Goal: Task Accomplishment & Management: Complete application form

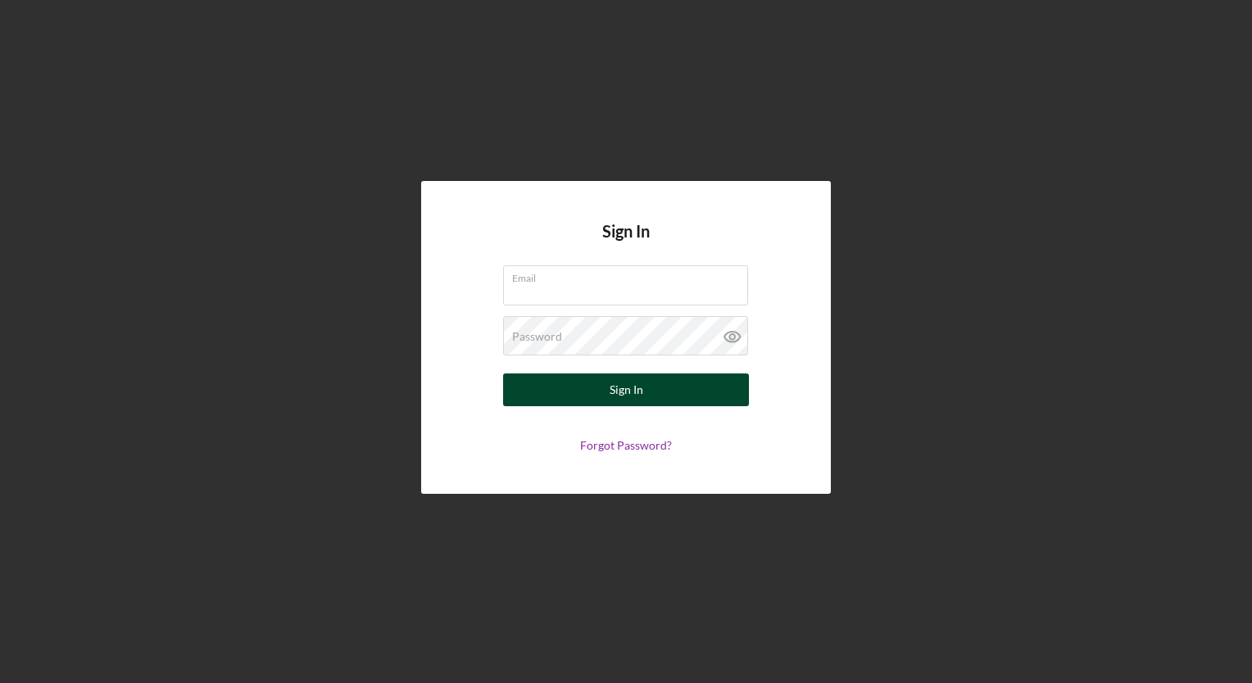
type input "[EMAIL_ADDRESS][DOMAIN_NAME]"
click at [596, 388] on button "Sign In" at bounding box center [626, 390] width 246 height 33
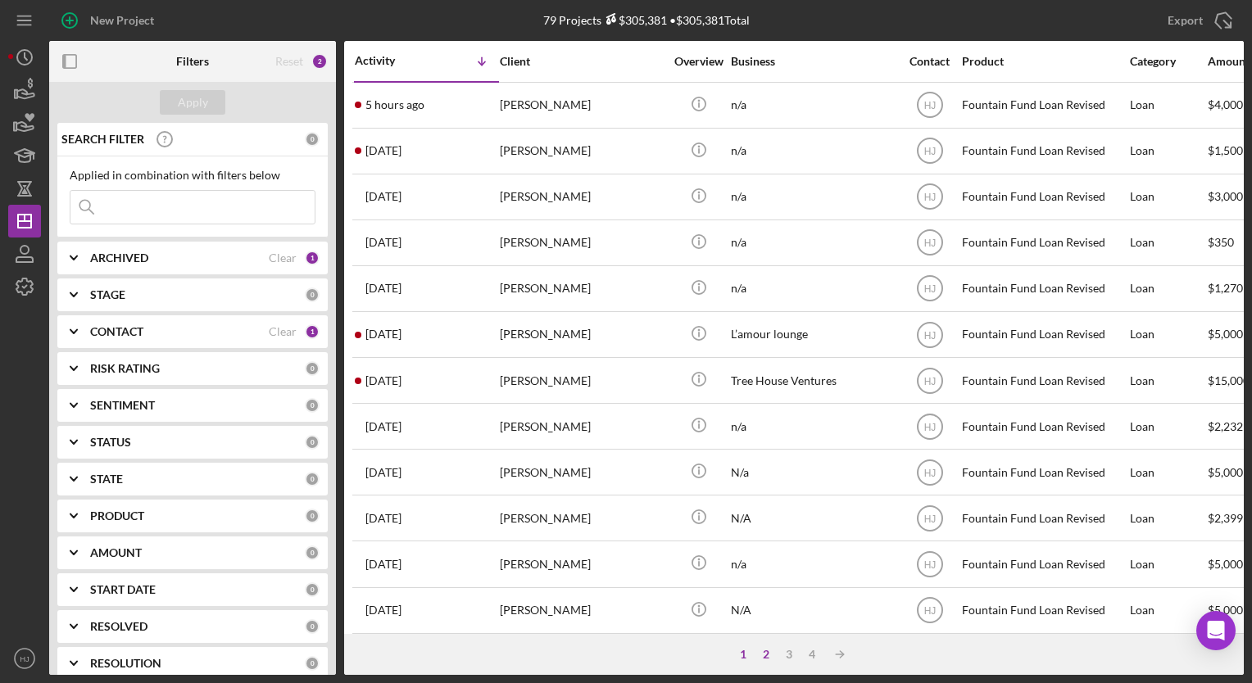
click at [759, 656] on div "2" at bounding box center [766, 654] width 23 height 13
click at [751, 656] on div "1" at bounding box center [759, 654] width 23 height 13
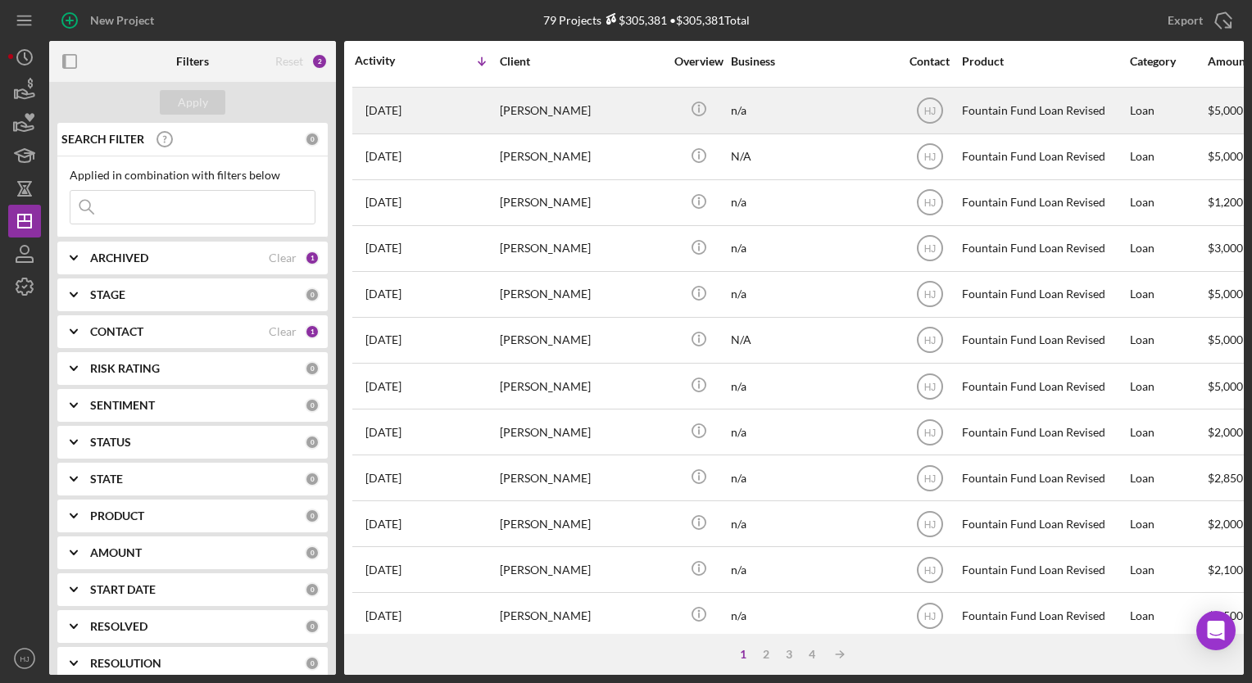
scroll to position [455, 0]
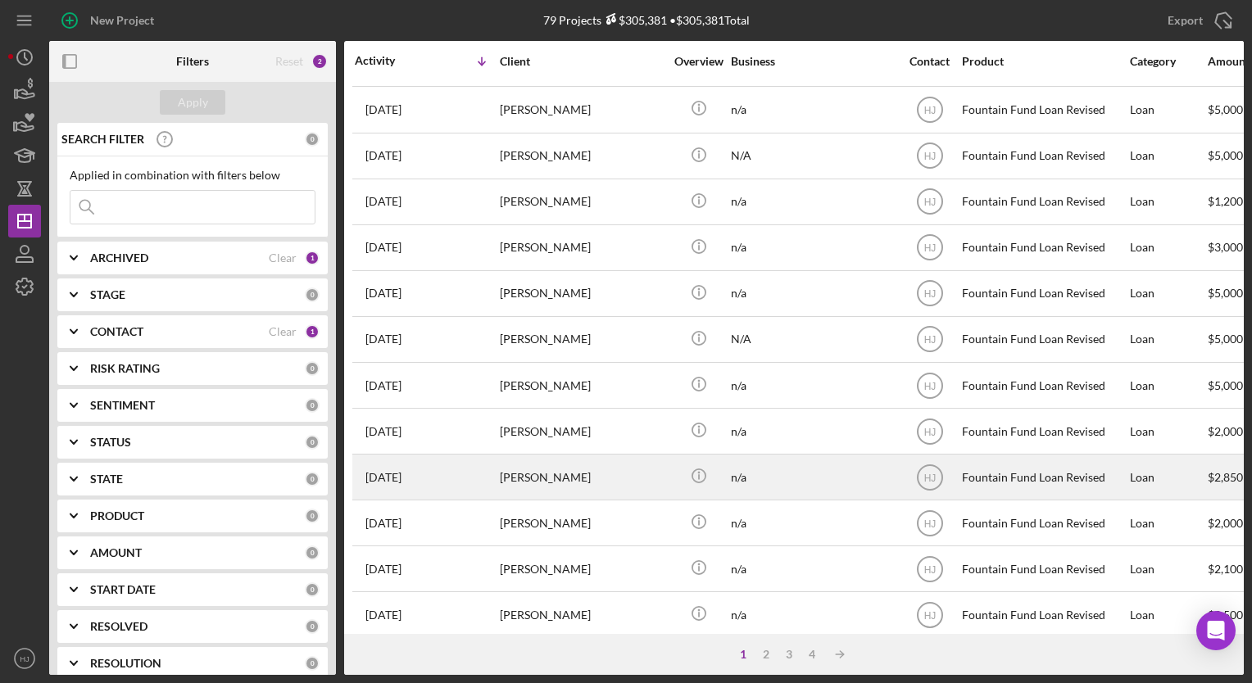
click at [542, 467] on div "[PERSON_NAME]" at bounding box center [582, 477] width 164 height 43
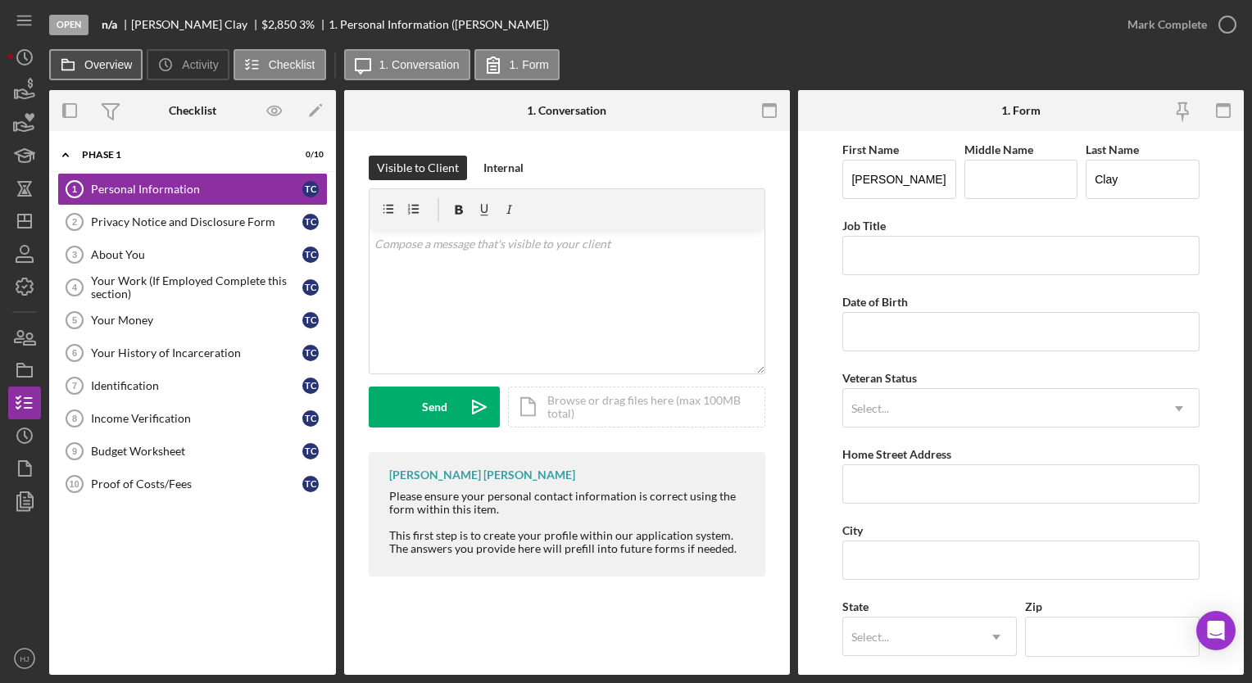
click at [105, 61] on label "Overview" at bounding box center [108, 64] width 48 height 13
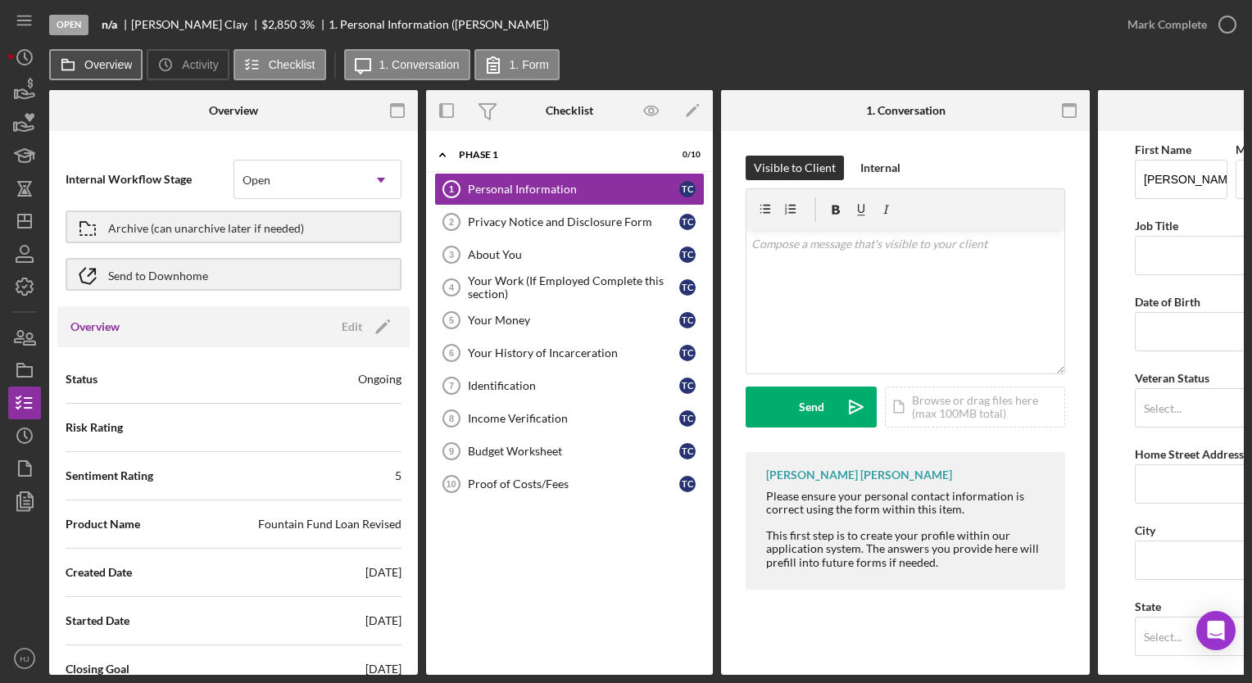
click at [98, 58] on label "Overview" at bounding box center [108, 64] width 48 height 13
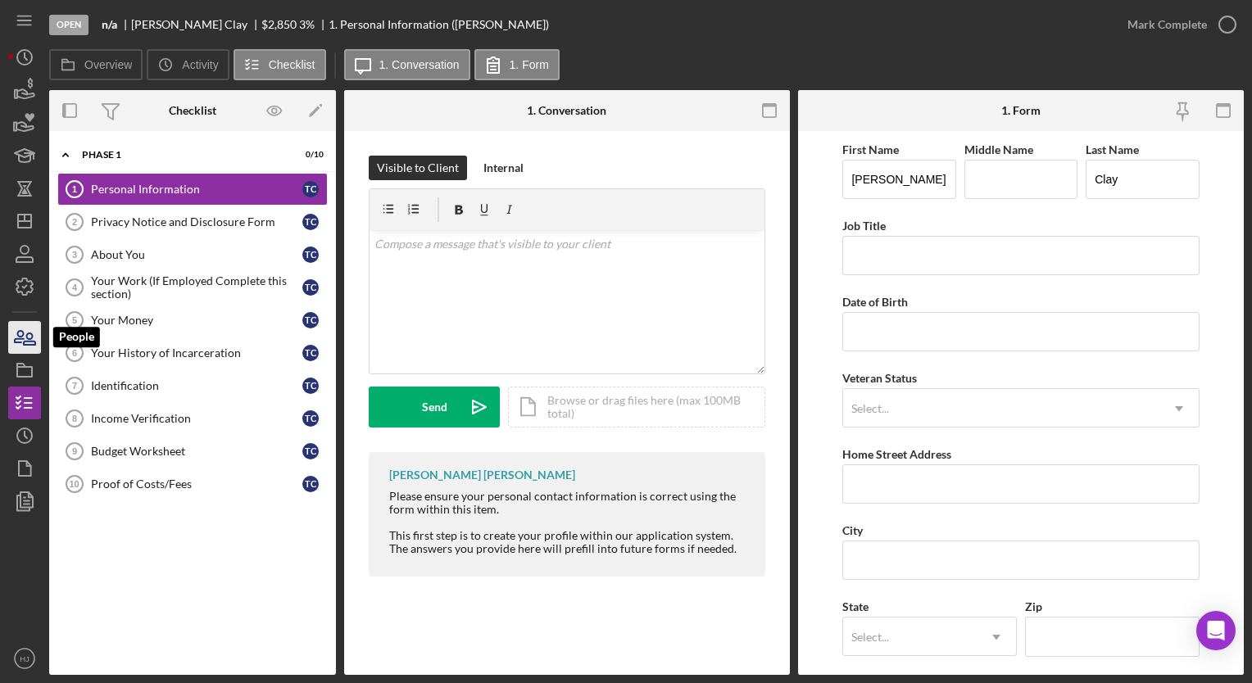
click at [16, 346] on icon "button" at bounding box center [24, 337] width 41 height 41
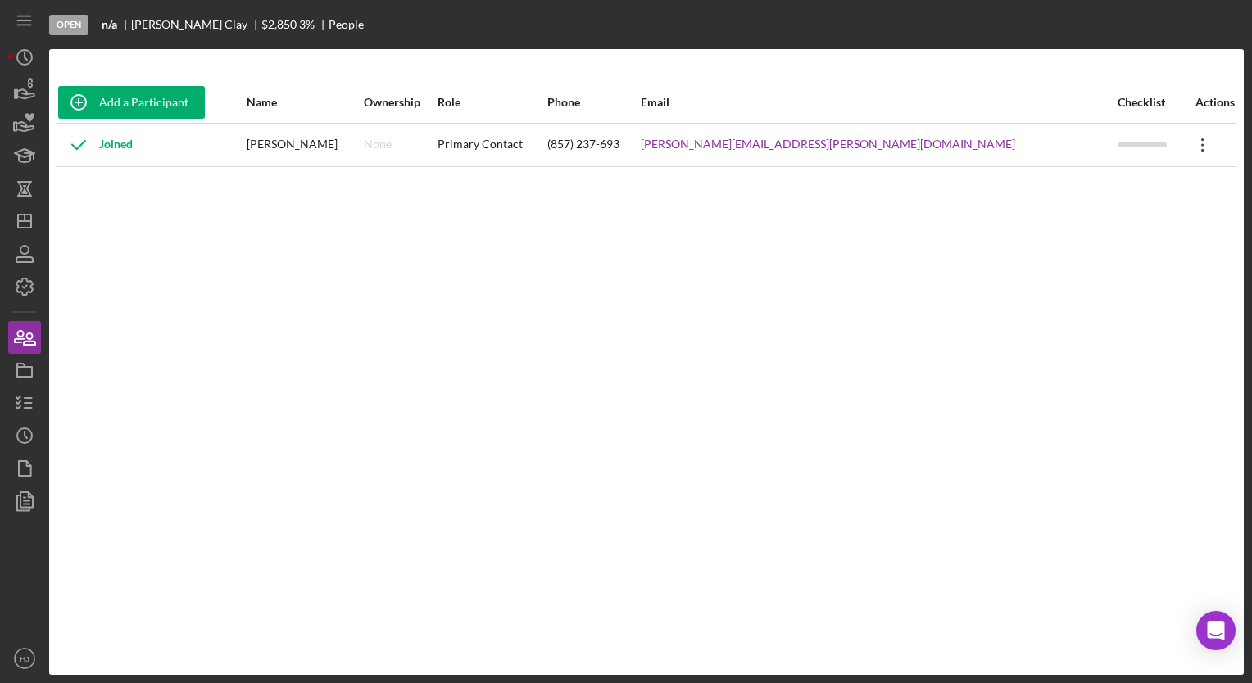
click at [1187, 143] on icon "Icon/Overflow" at bounding box center [1203, 145] width 41 height 41
click at [869, 143] on link "timothy.o.clay@gmail.com" at bounding box center [828, 144] width 375 height 13
click at [862, 177] on div "Add a Participant Name Ownership Role Phone Email Checklist Actions Joined Timo…" at bounding box center [646, 362] width 1195 height 561
click at [1183, 139] on icon "Icon/Overflow" at bounding box center [1203, 145] width 41 height 41
click at [27, 375] on icon "button" at bounding box center [24, 370] width 41 height 41
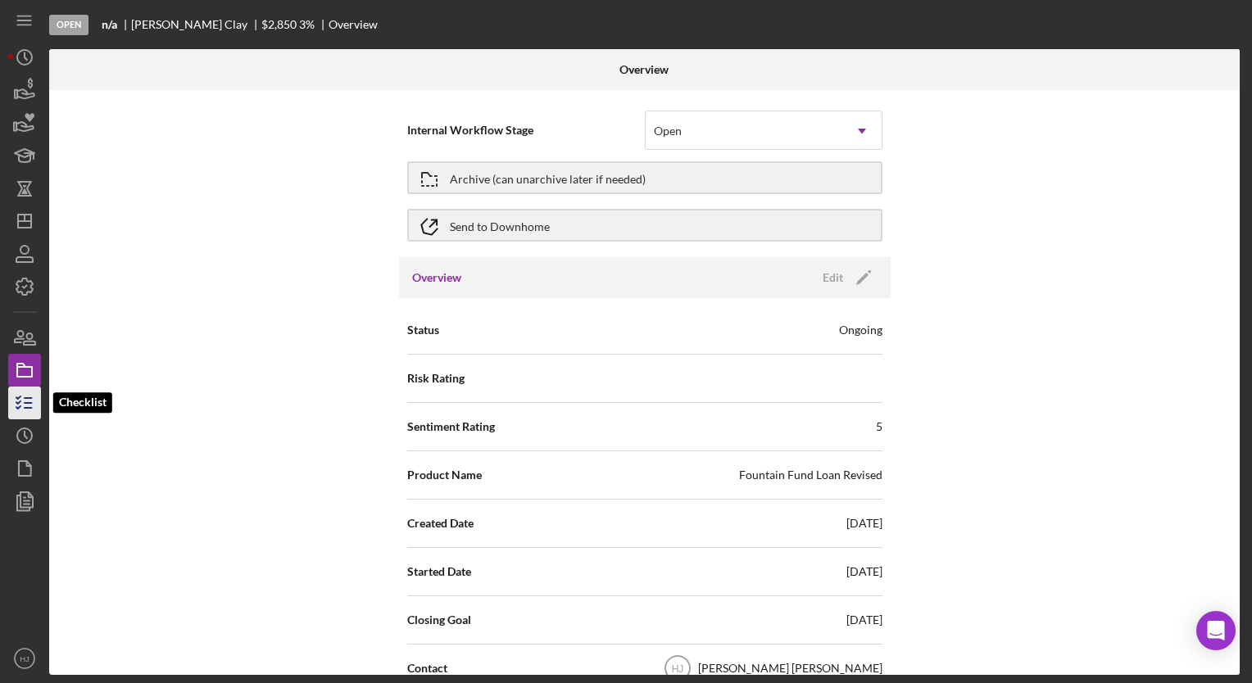
click at [16, 407] on polyline "button" at bounding box center [18, 407] width 4 height 2
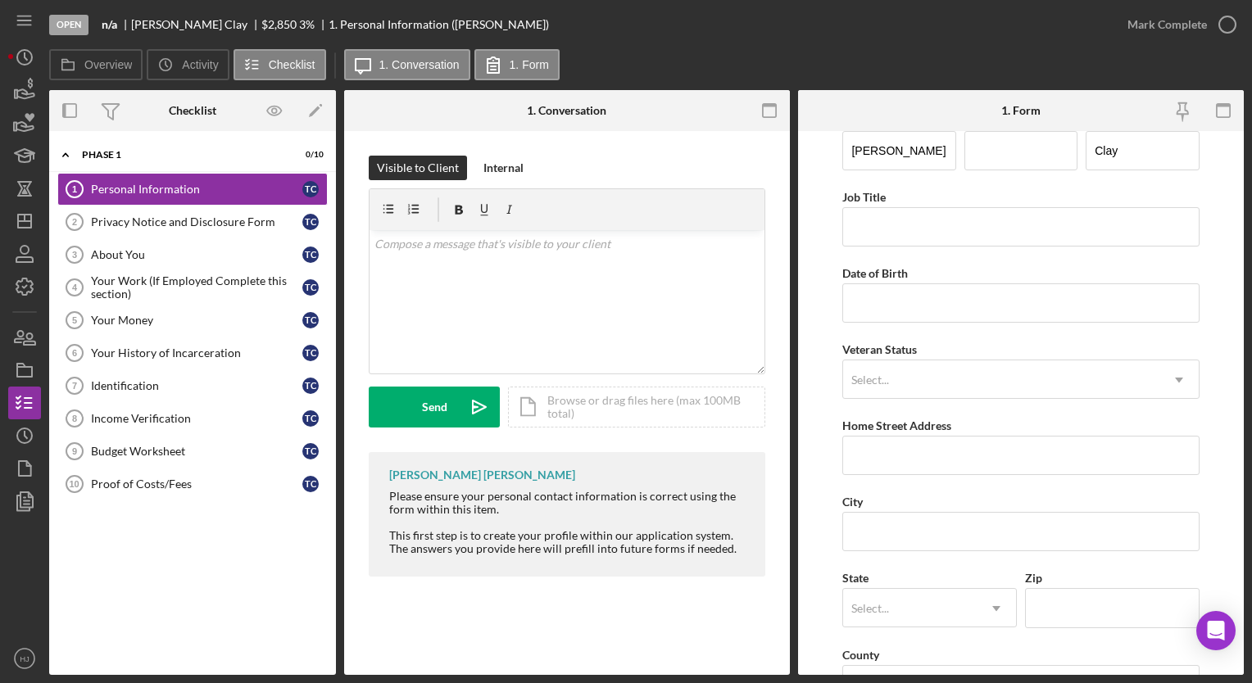
scroll to position [26, 0]
click at [180, 213] on link "Privacy Notice and Disclosure Form 2 Privacy Notice and Disclosure Form T C" at bounding box center [192, 222] width 270 height 33
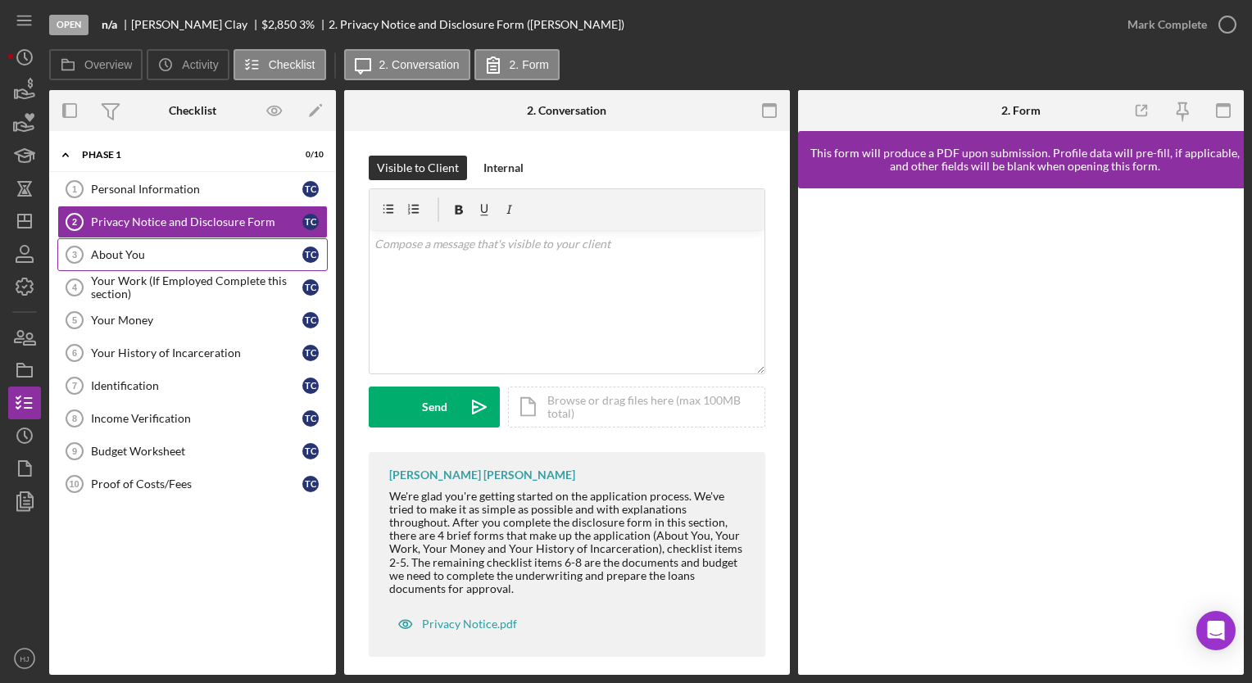
click at [104, 250] on div "About You" at bounding box center [196, 254] width 211 height 13
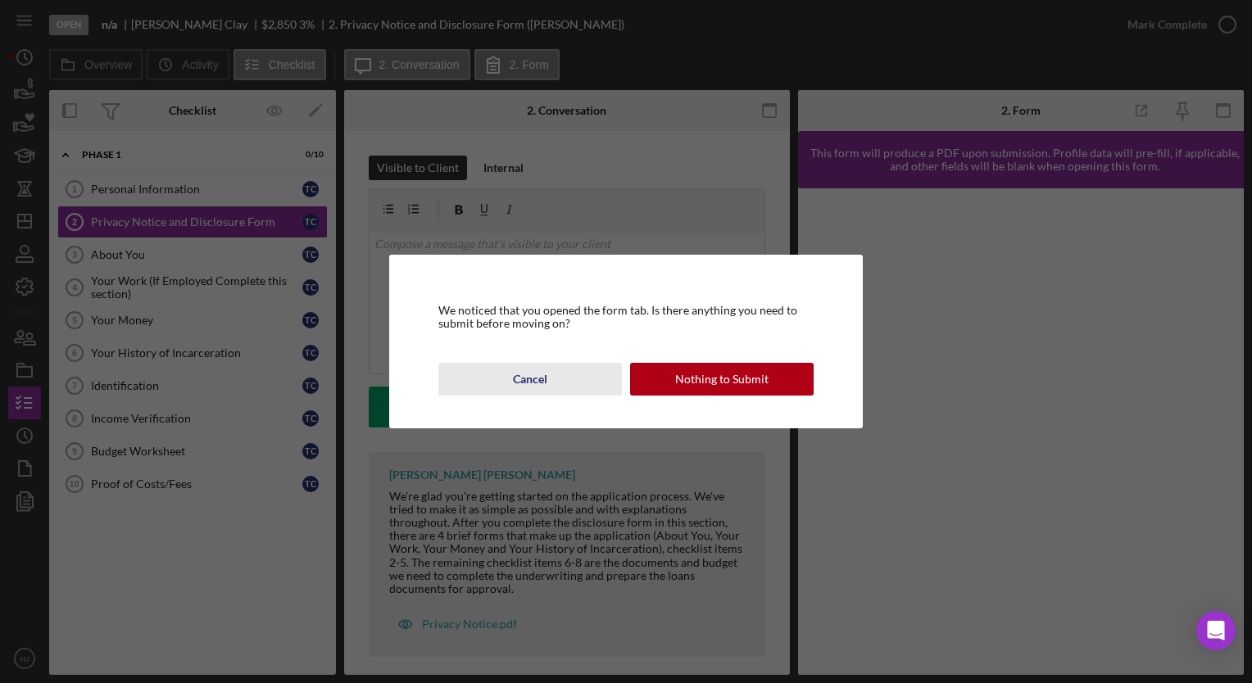
click at [556, 375] on button "Cancel" at bounding box center [530, 379] width 184 height 33
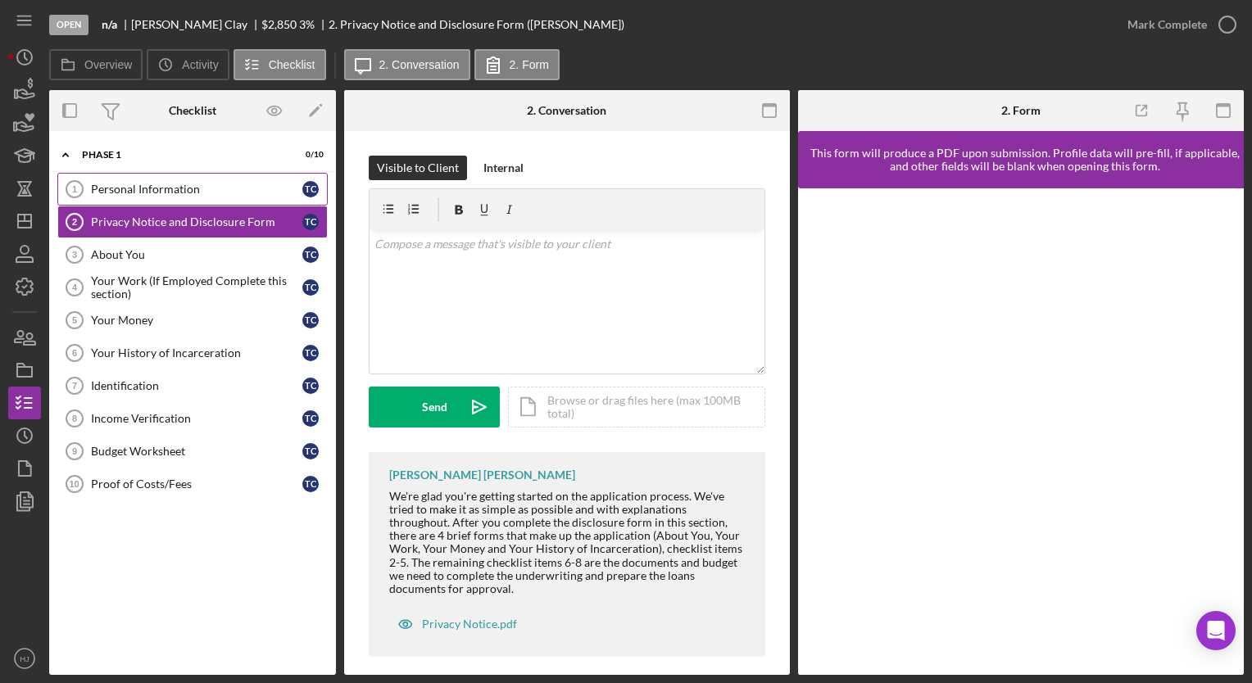
click at [120, 194] on div "Personal Information" at bounding box center [196, 189] width 211 height 13
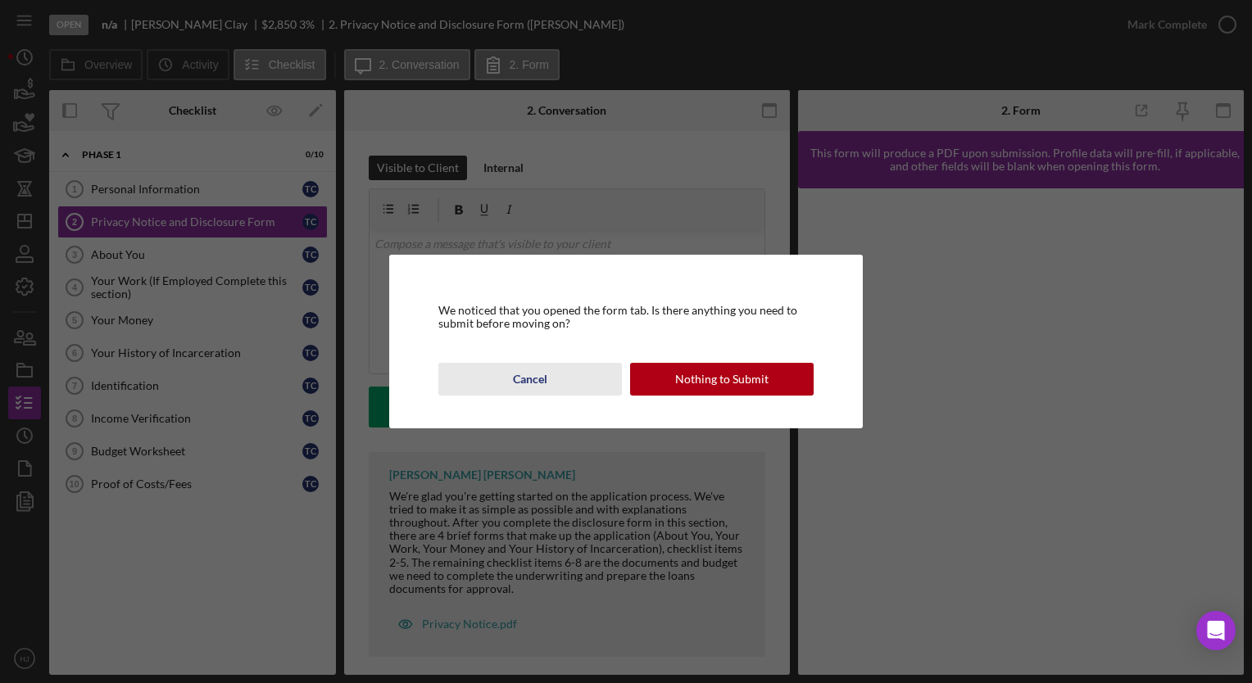
click at [529, 369] on div "Cancel" at bounding box center [530, 379] width 34 height 33
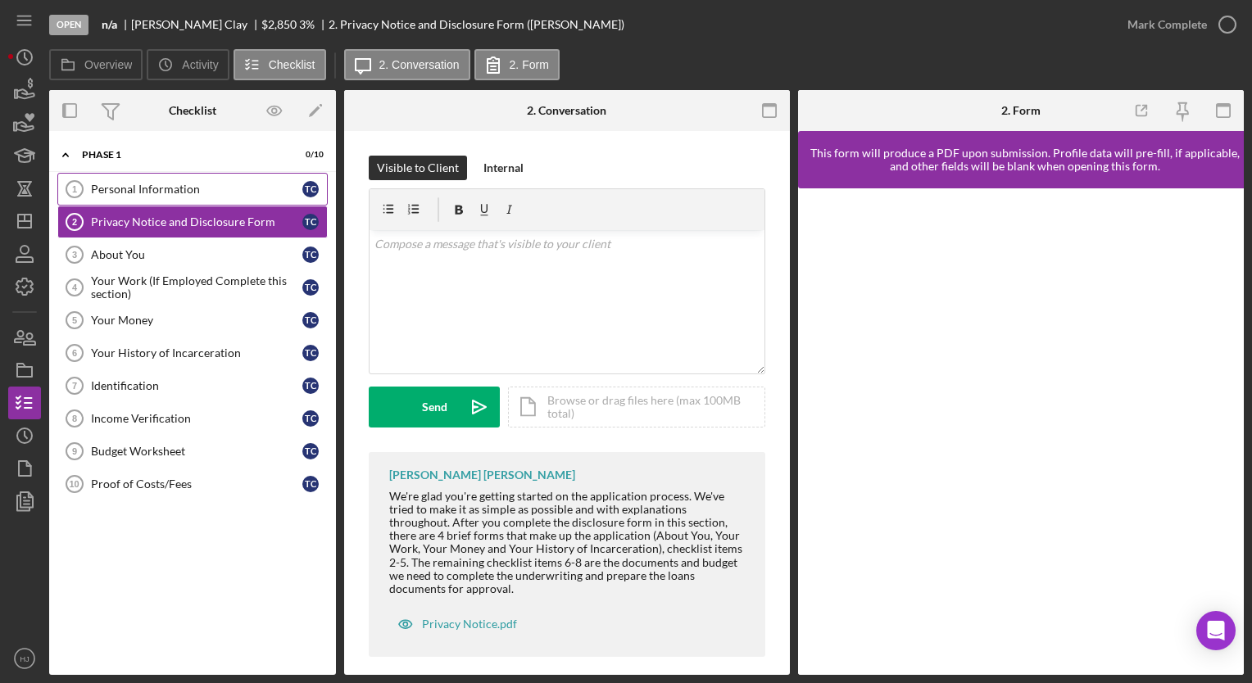
click at [197, 195] on link "Personal Information 1 Personal Information T C" at bounding box center [192, 189] width 270 height 33
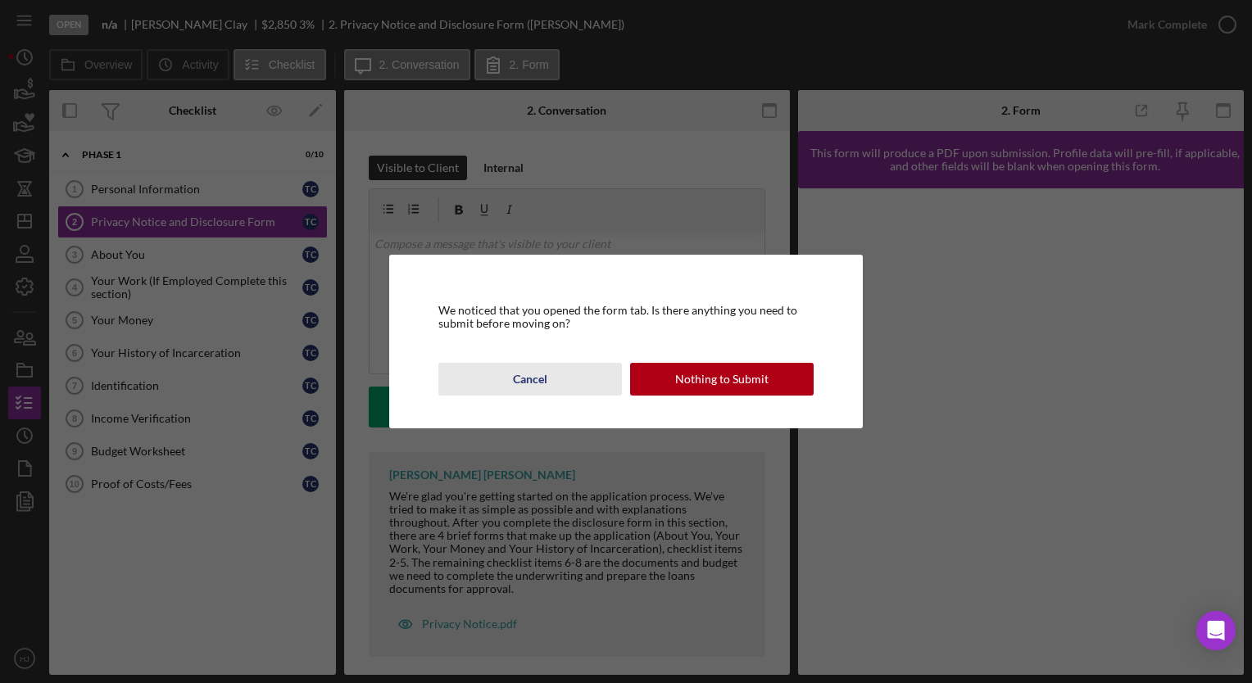
click at [524, 388] on div "Cancel" at bounding box center [530, 379] width 34 height 33
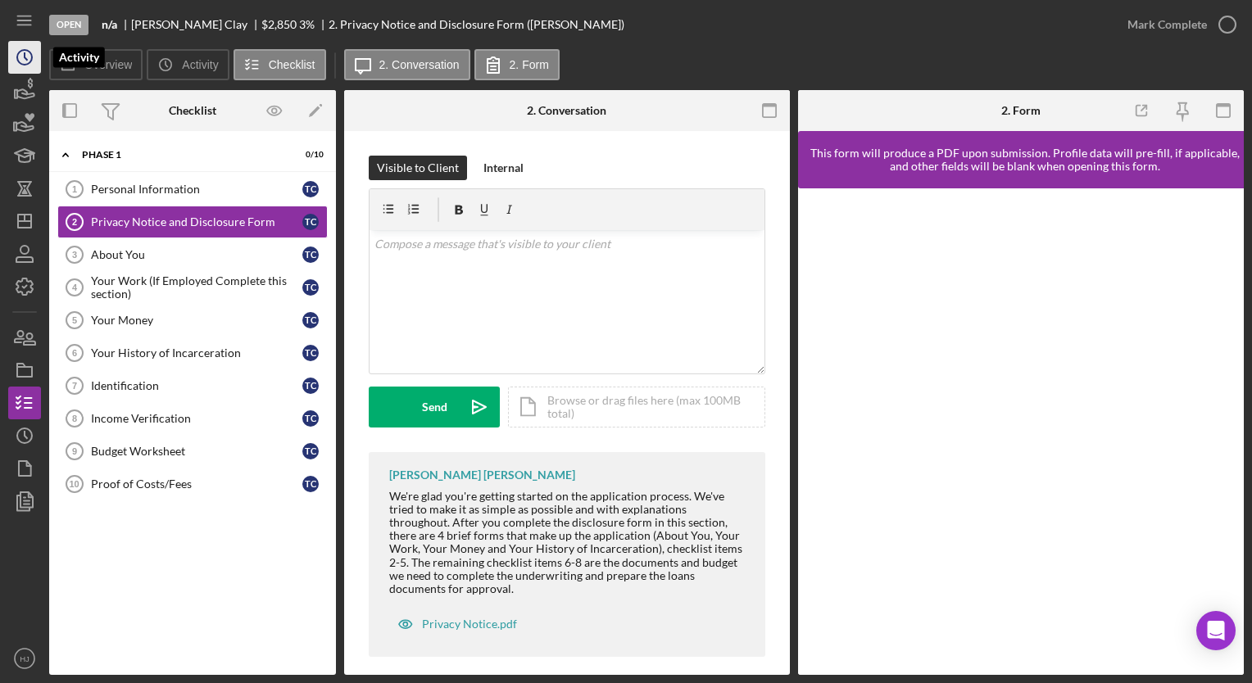
click at [17, 69] on icon "Icon/History" at bounding box center [24, 57] width 41 height 41
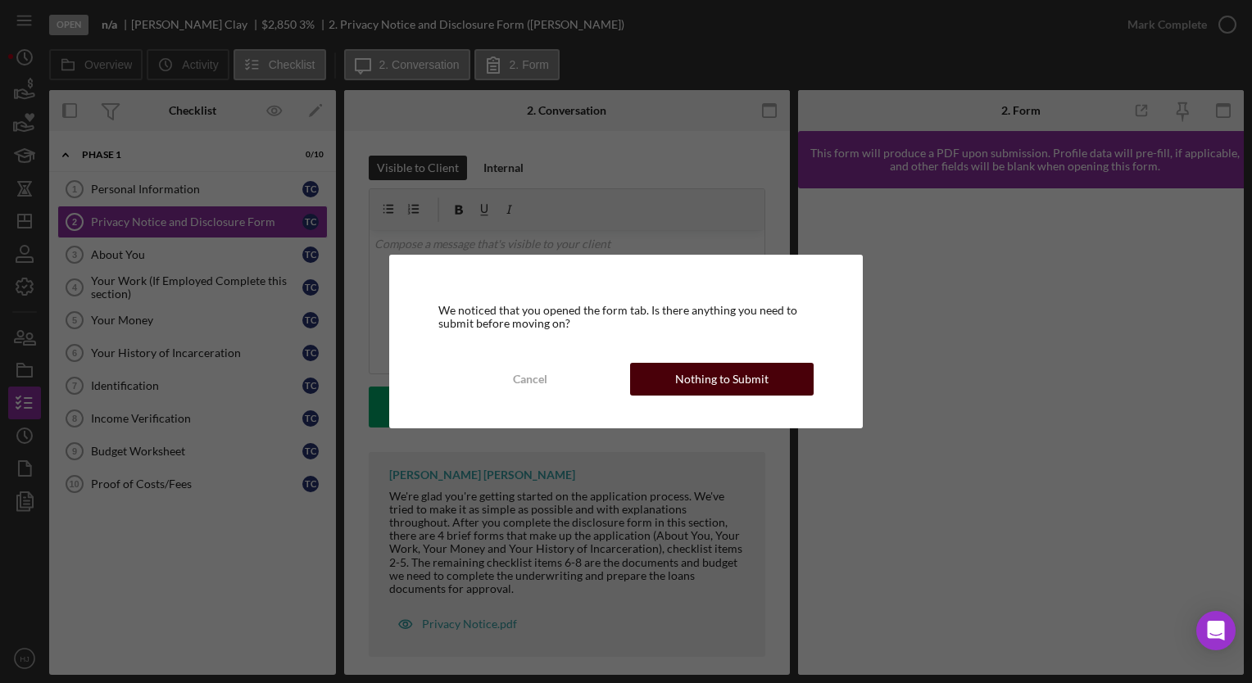
click at [680, 383] on div "Nothing to Submit" at bounding box center [721, 379] width 93 height 33
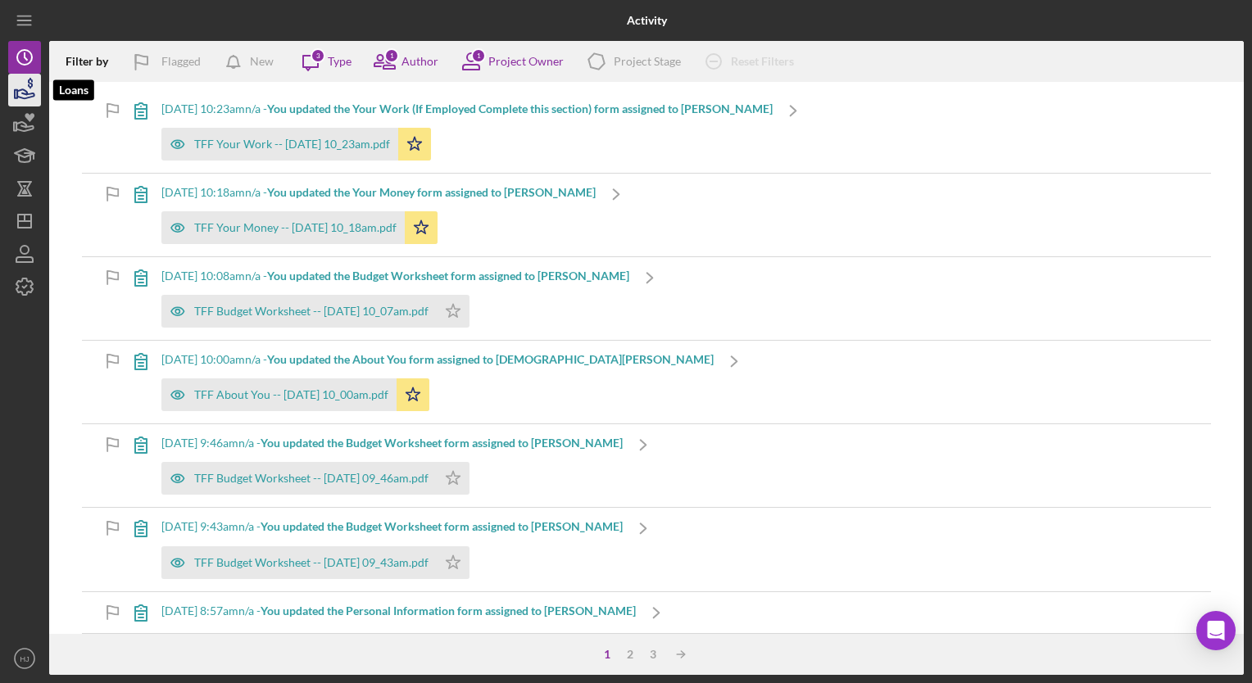
click at [27, 100] on icon "button" at bounding box center [24, 90] width 41 height 41
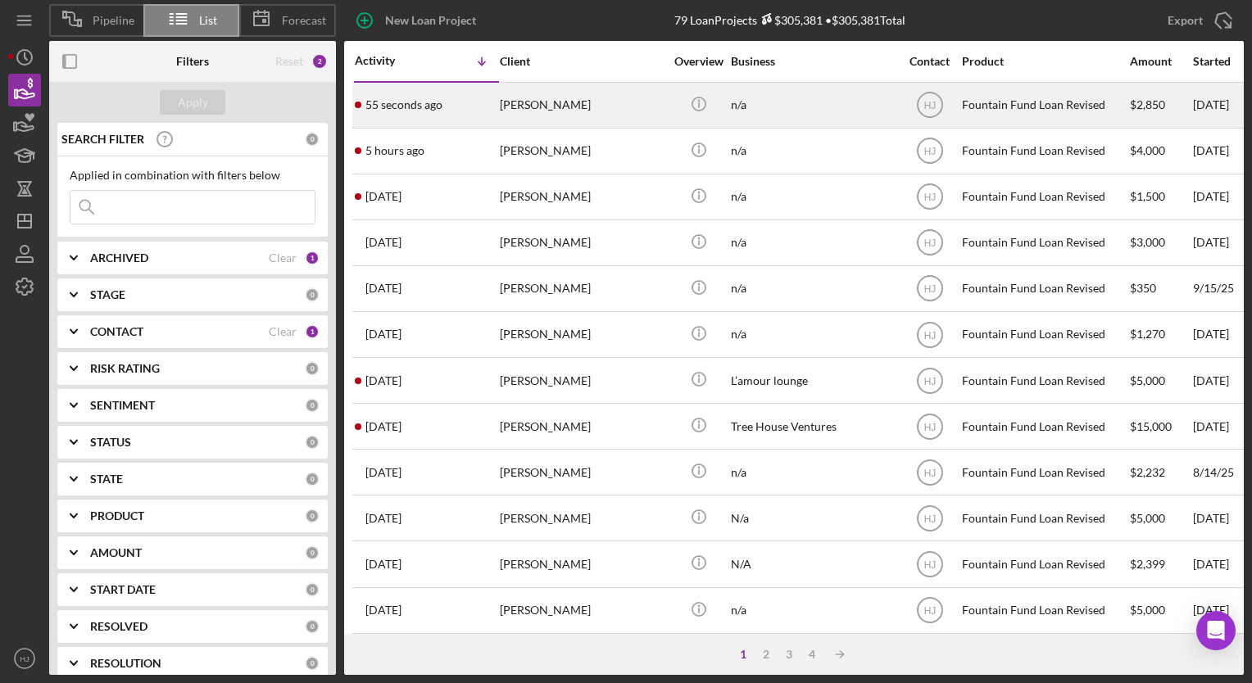
click at [520, 113] on div "[PERSON_NAME]" at bounding box center [582, 105] width 164 height 43
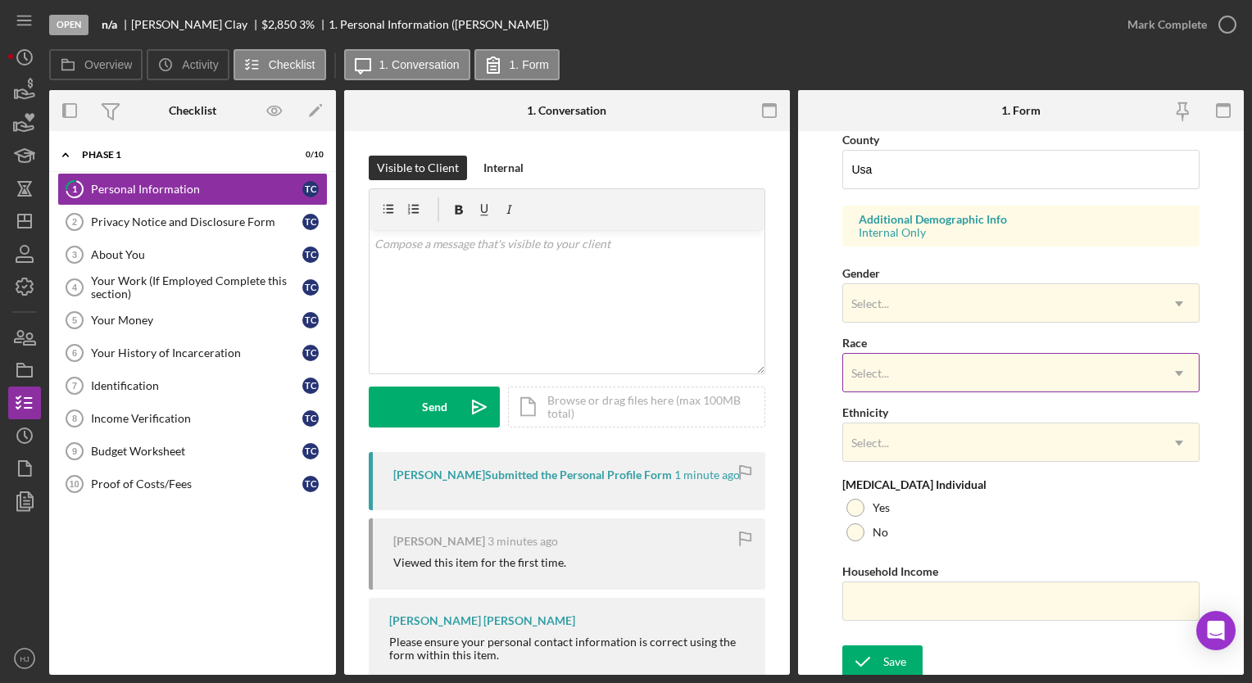
scroll to position [547, 0]
click at [885, 656] on div "Save" at bounding box center [894, 659] width 23 height 33
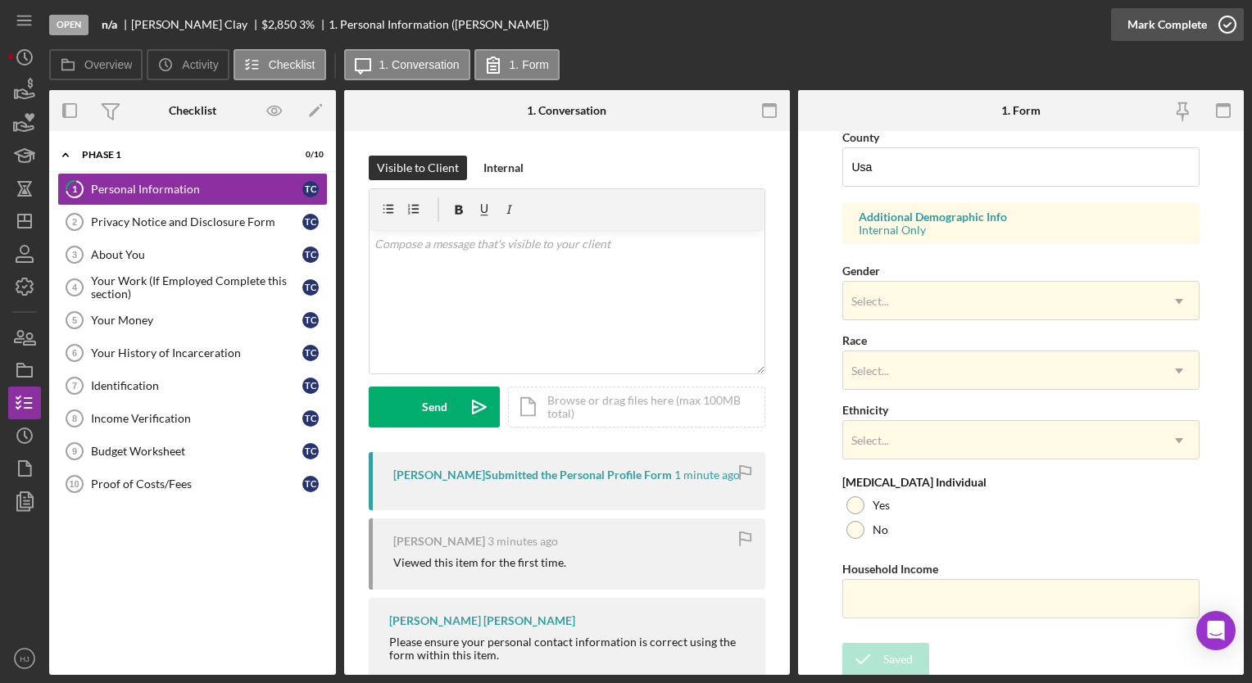
click at [1150, 18] on div "Mark Complete" at bounding box center [1167, 24] width 79 height 33
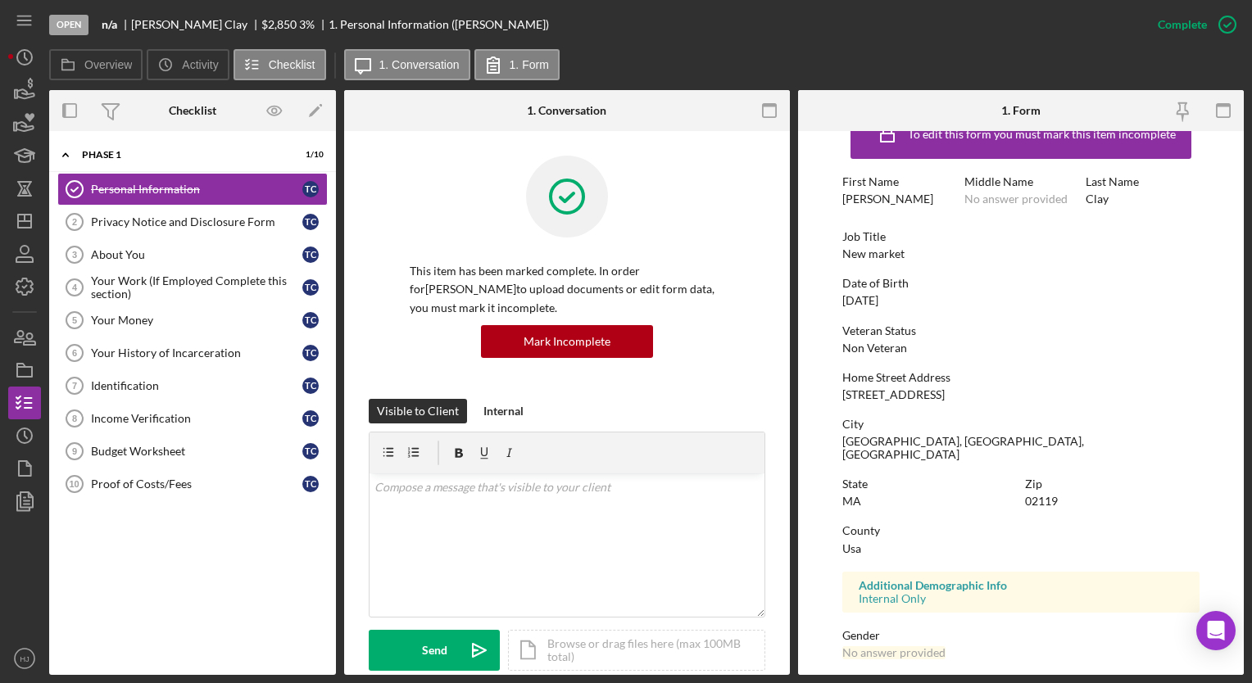
scroll to position [220, 0]
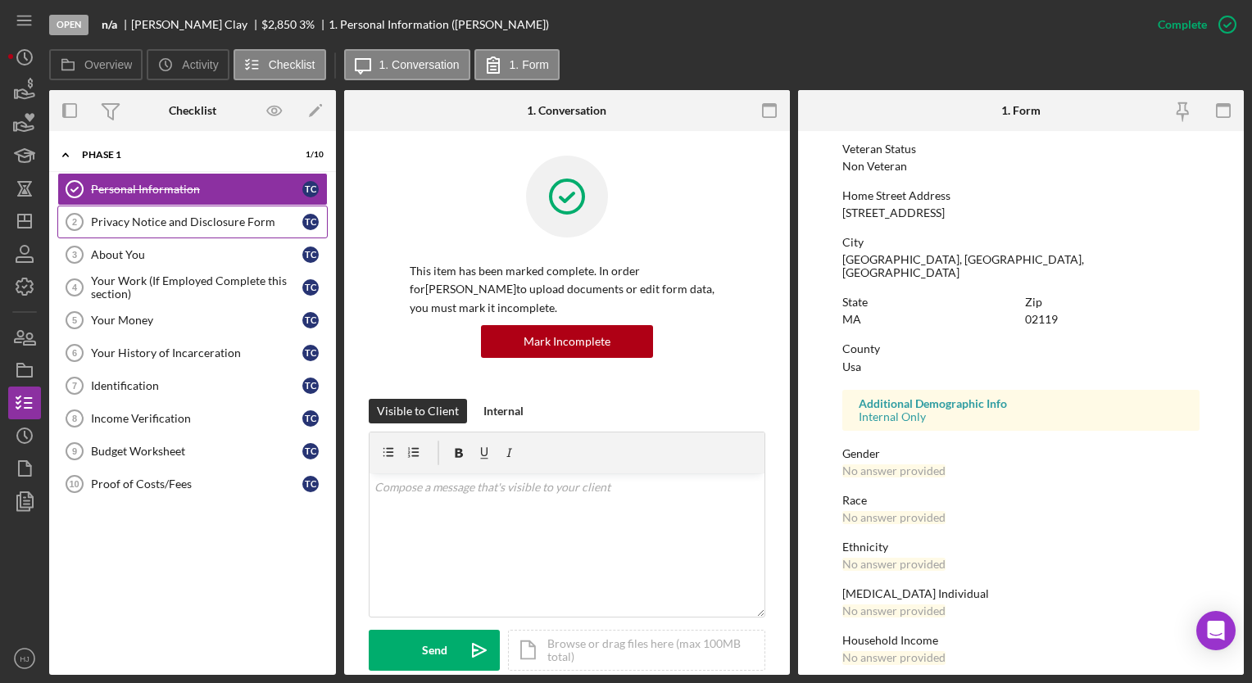
click at [125, 211] on link "Privacy Notice and Disclosure Form 2 Privacy Notice and Disclosure Form T C" at bounding box center [192, 222] width 270 height 33
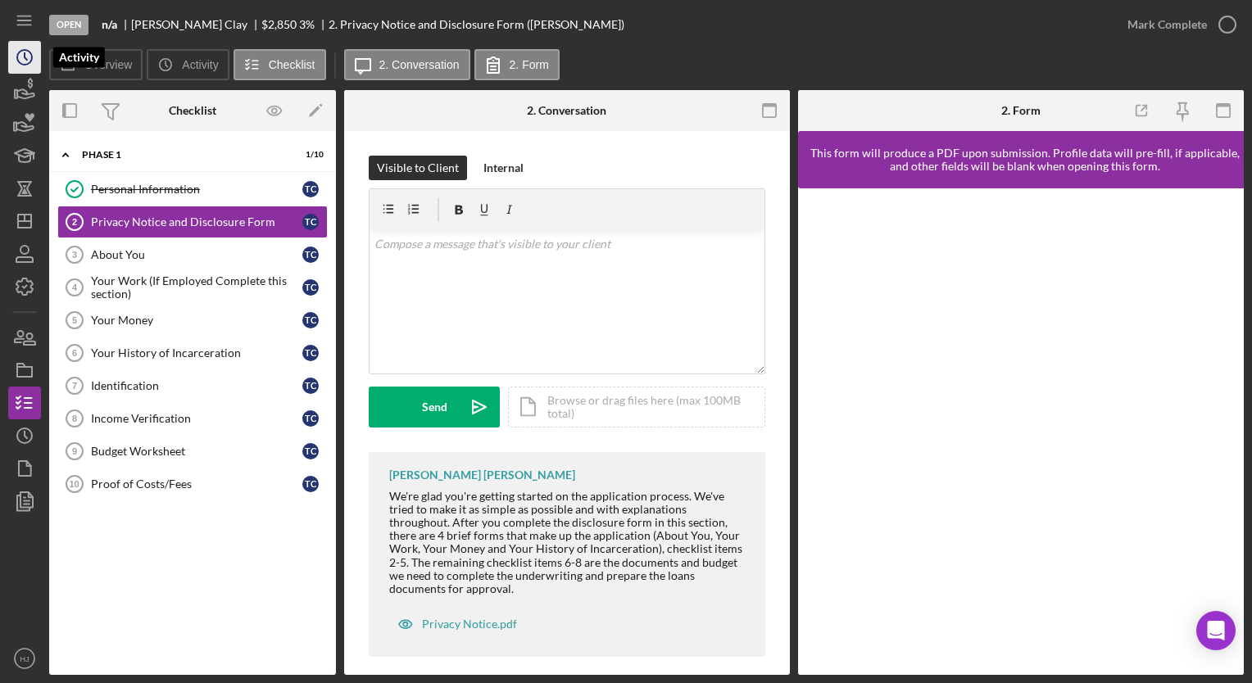
click at [20, 60] on icon "Icon/History" at bounding box center [24, 57] width 41 height 41
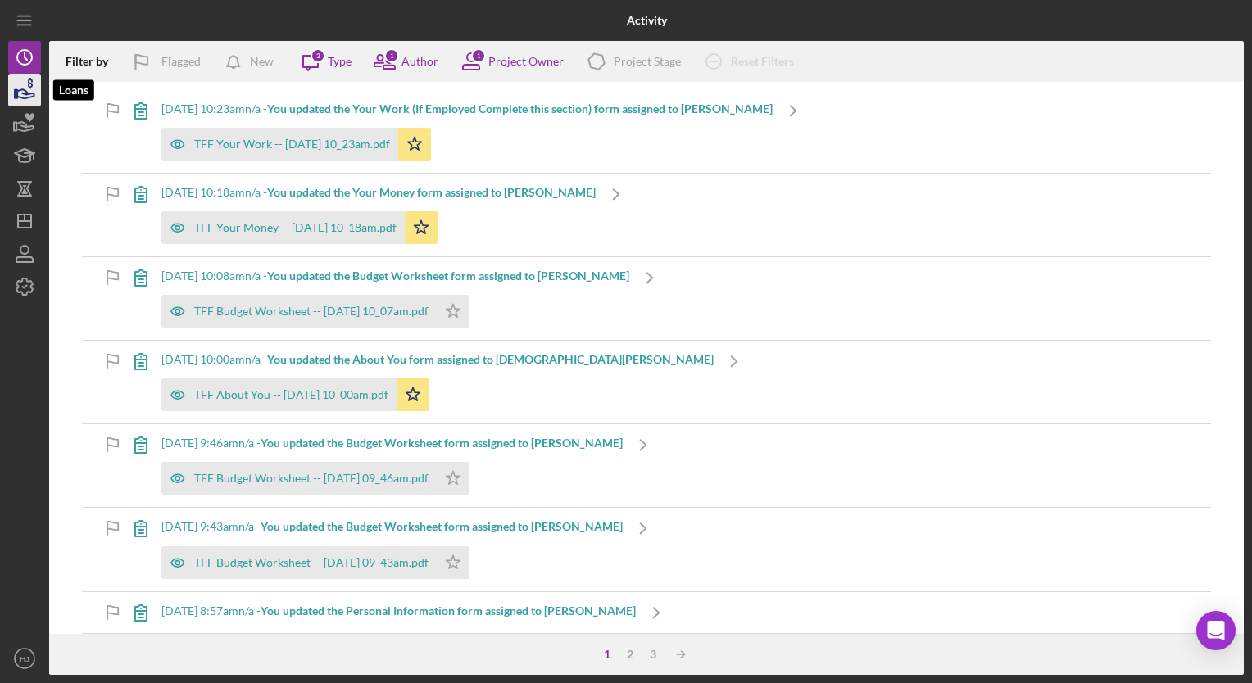
click at [22, 89] on icon "button" at bounding box center [25, 93] width 17 height 9
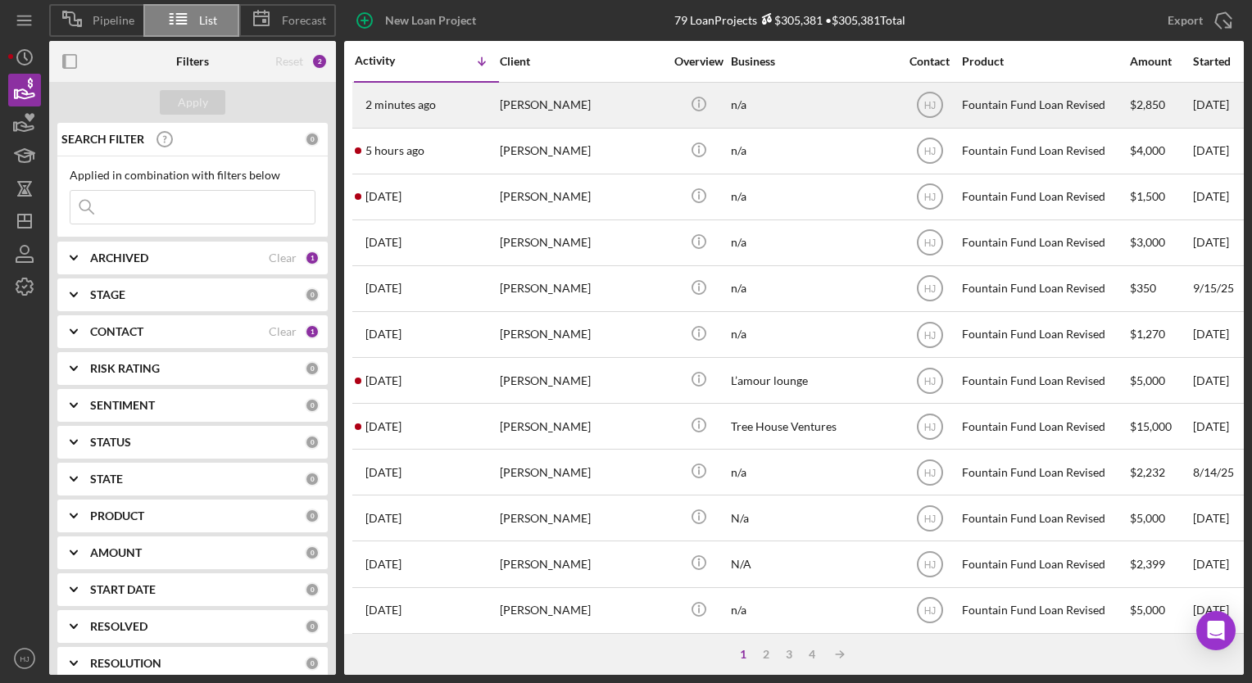
click at [542, 102] on div "[PERSON_NAME]" at bounding box center [582, 105] width 164 height 43
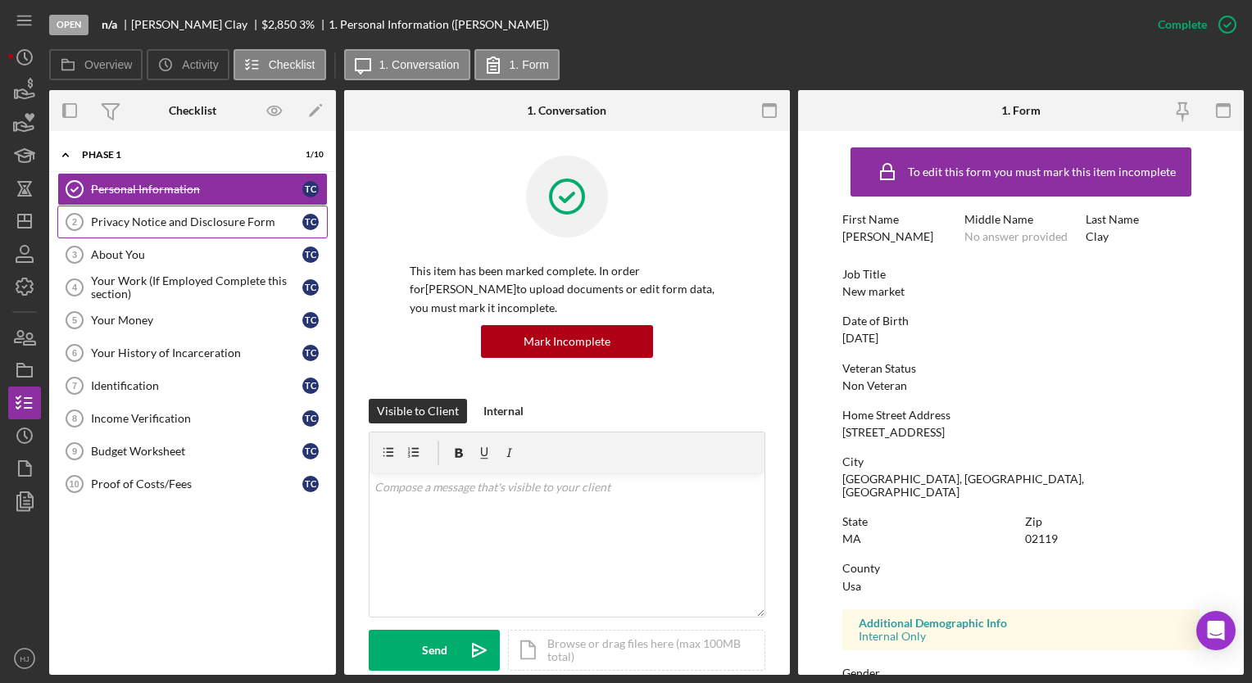
click at [155, 226] on div "Privacy Notice and Disclosure Form" at bounding box center [196, 222] width 211 height 13
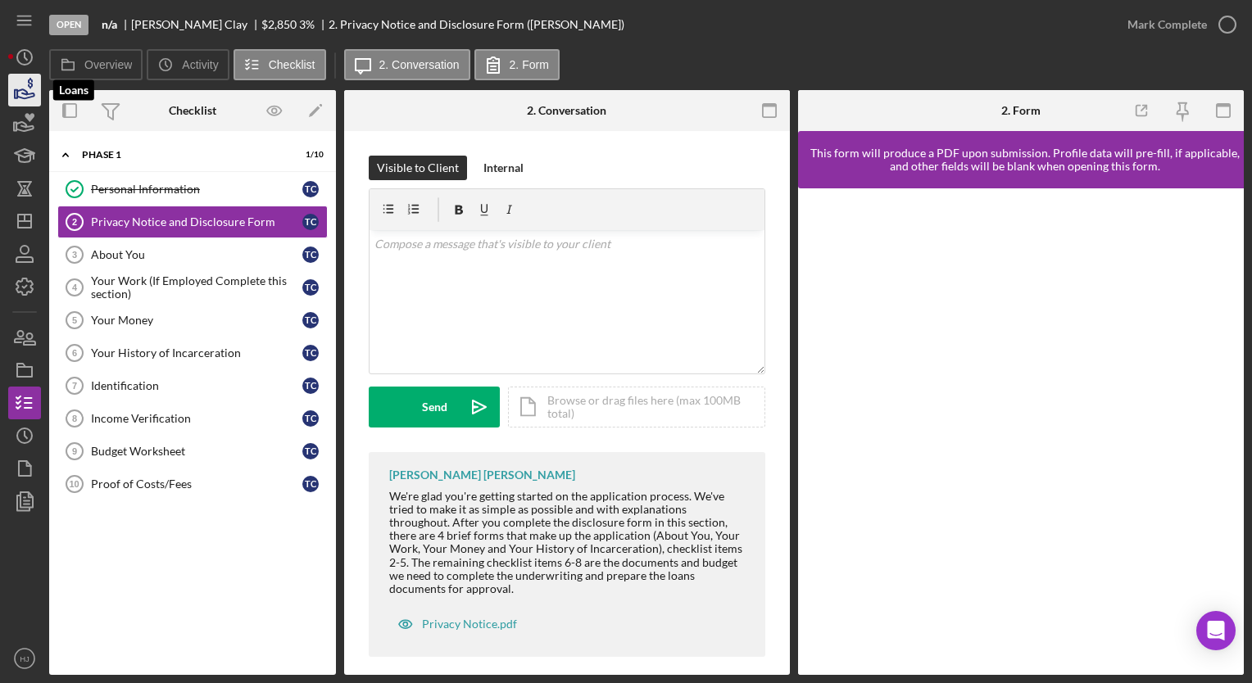
click at [20, 89] on icon "button" at bounding box center [25, 93] width 17 height 9
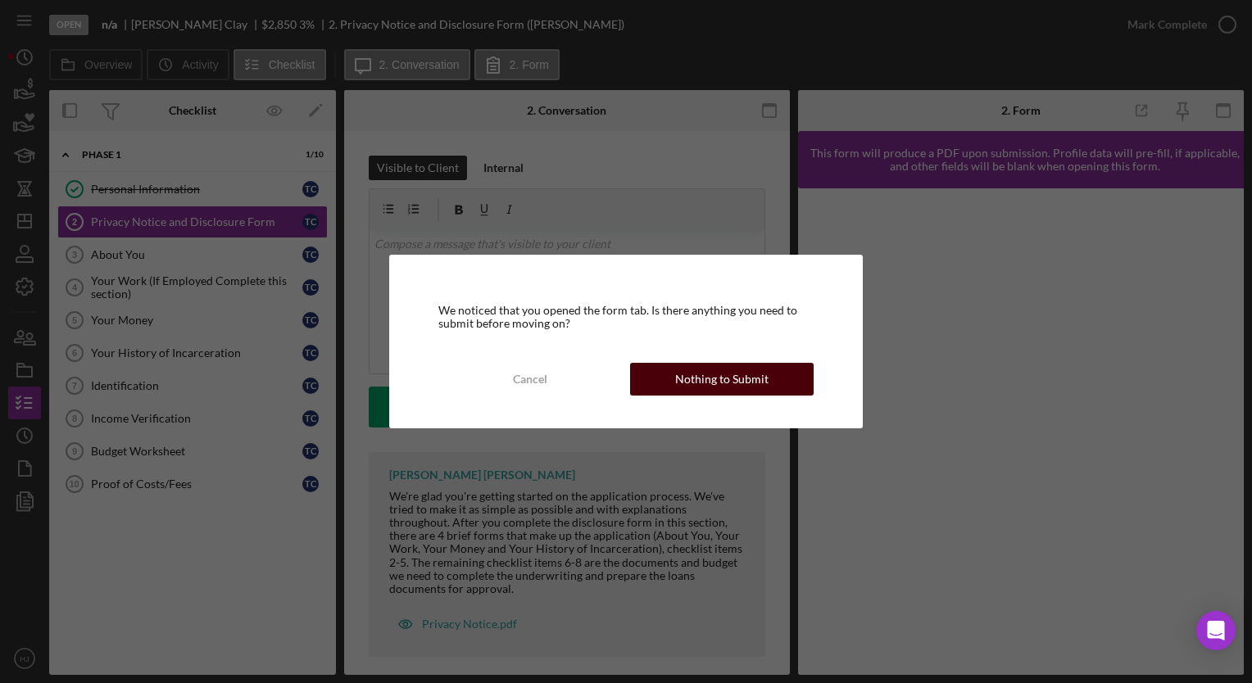
click at [751, 388] on div "Nothing to Submit" at bounding box center [721, 379] width 93 height 33
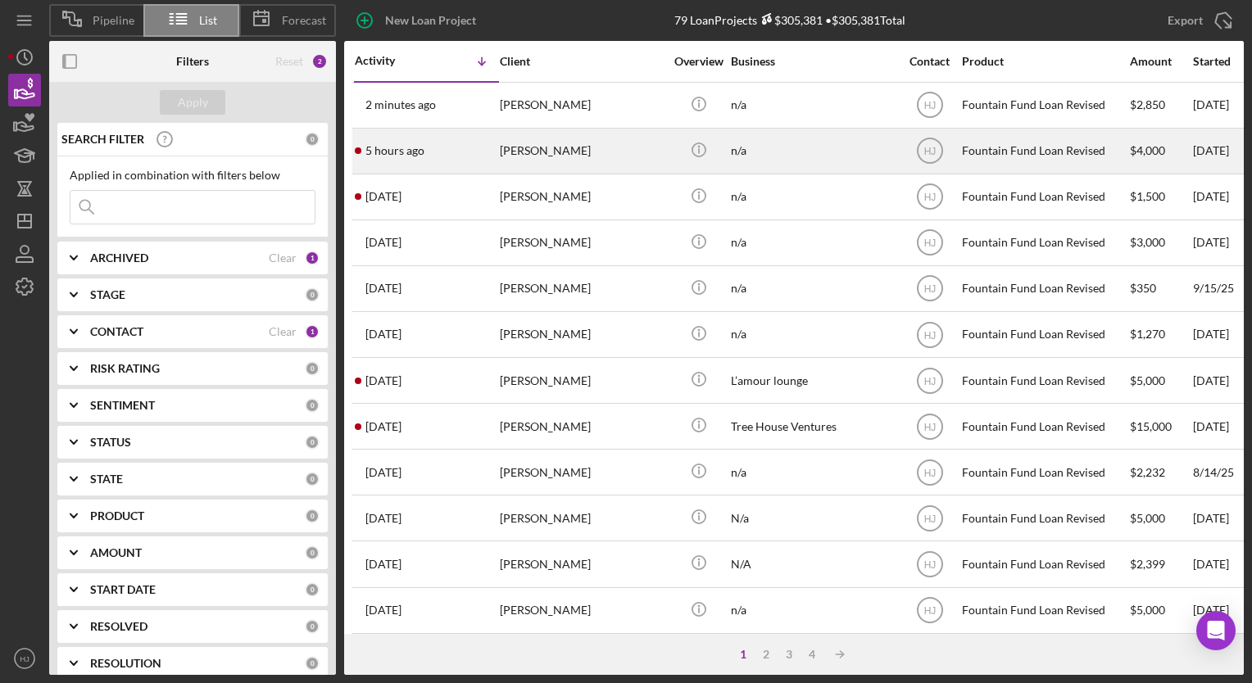
click at [413, 161] on div "5 hours ago [PERSON_NAME]" at bounding box center [426, 150] width 143 height 43
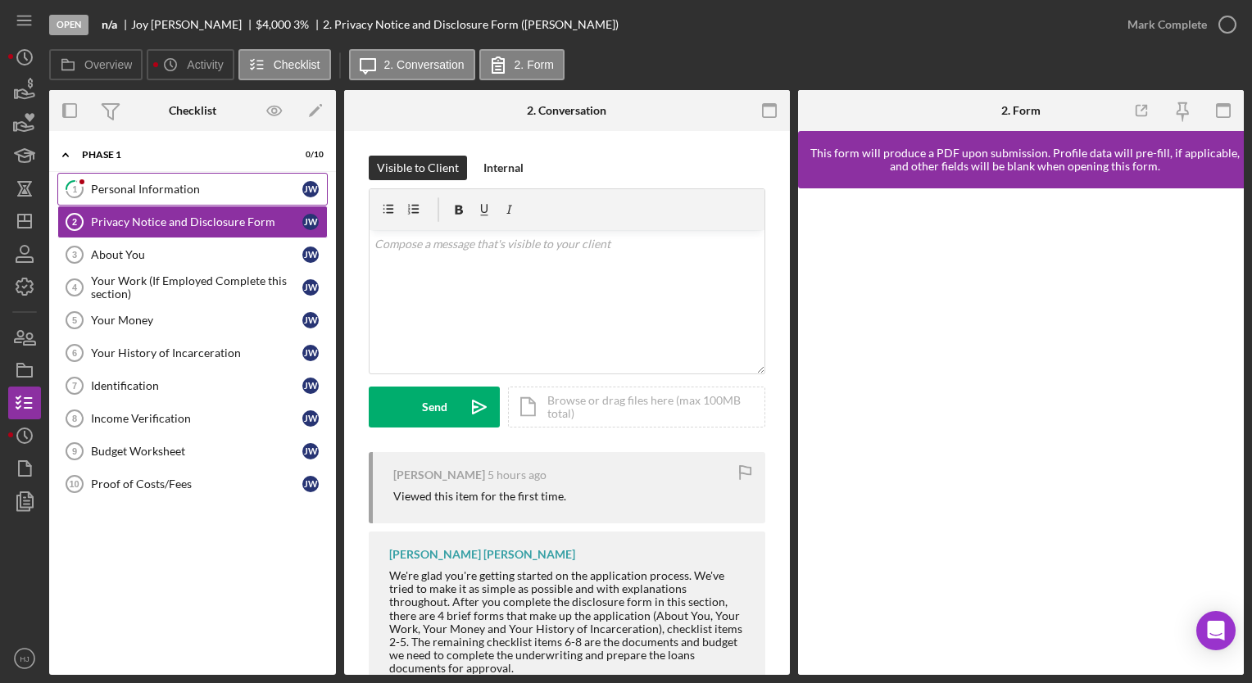
click at [145, 188] on div "Personal Information" at bounding box center [196, 189] width 211 height 13
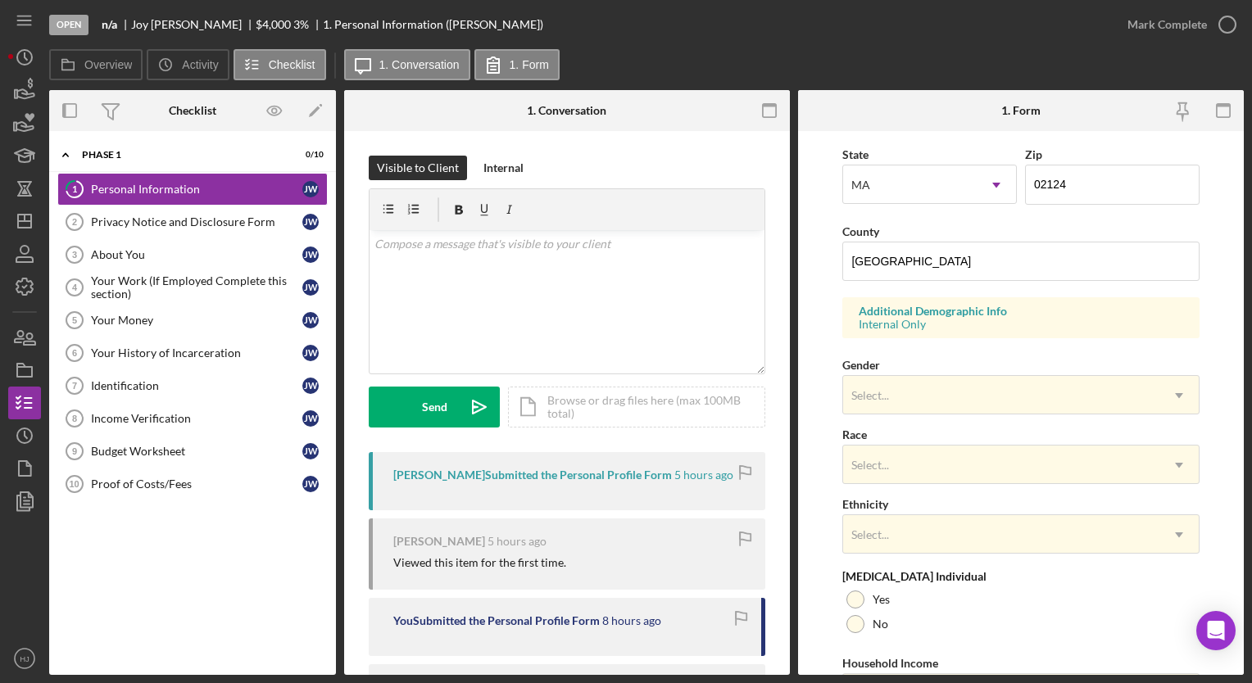
scroll to position [547, 0]
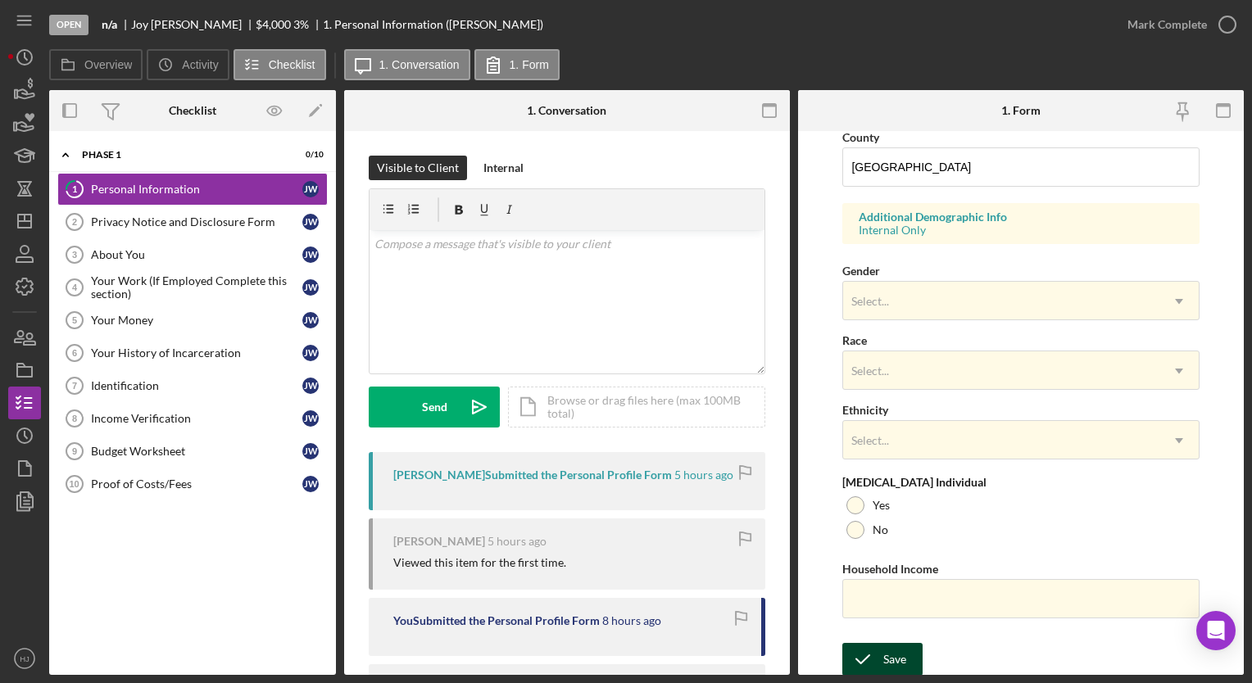
click at [881, 658] on icon "submit" at bounding box center [862, 659] width 41 height 41
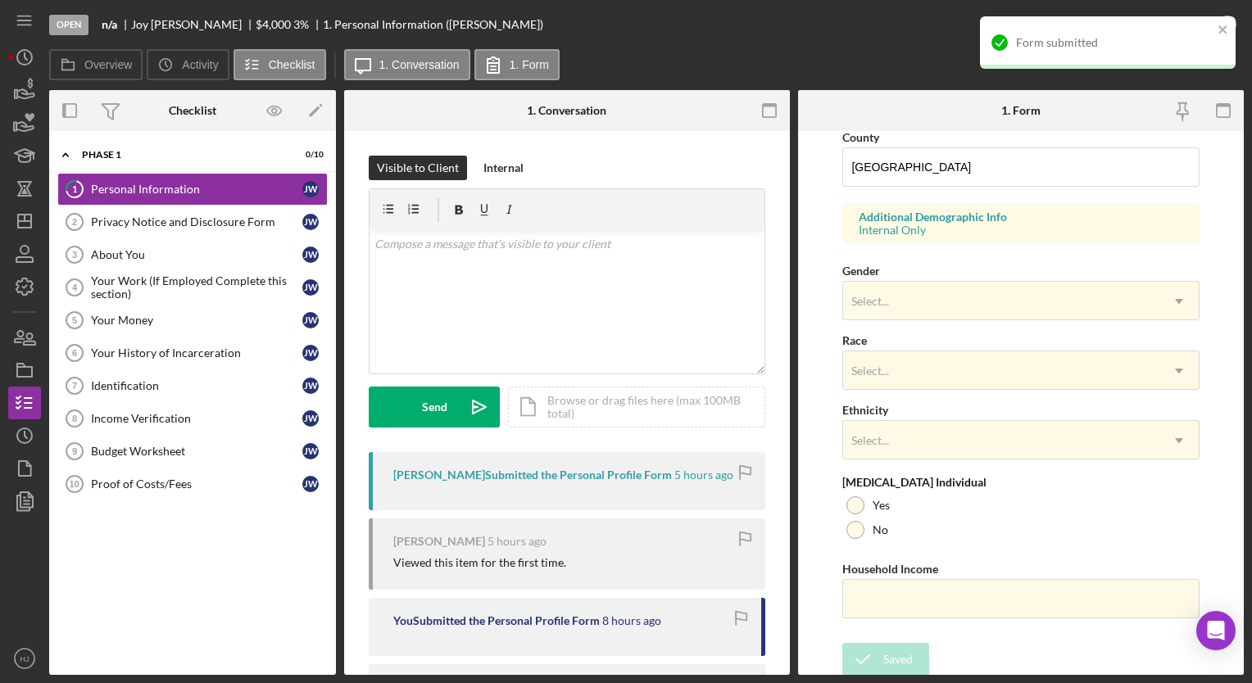
click at [1233, 35] on div "Form submitted" at bounding box center [1108, 42] width 256 height 52
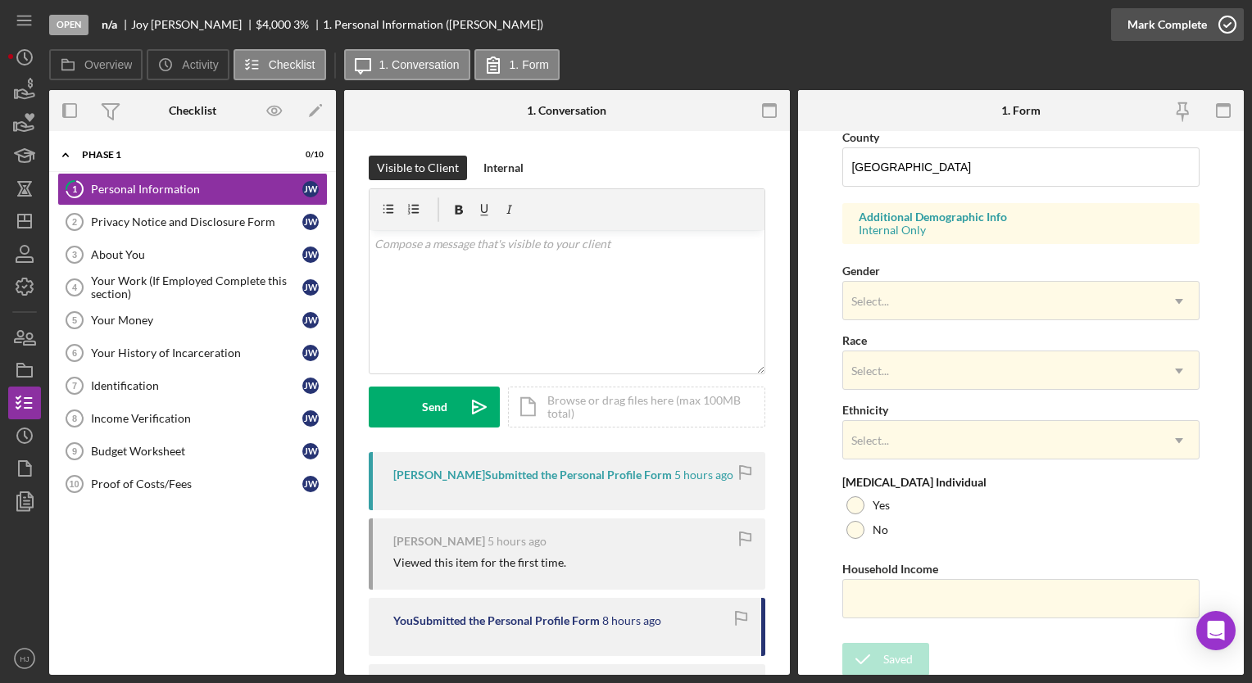
click at [1215, 25] on icon "button" at bounding box center [1227, 24] width 41 height 41
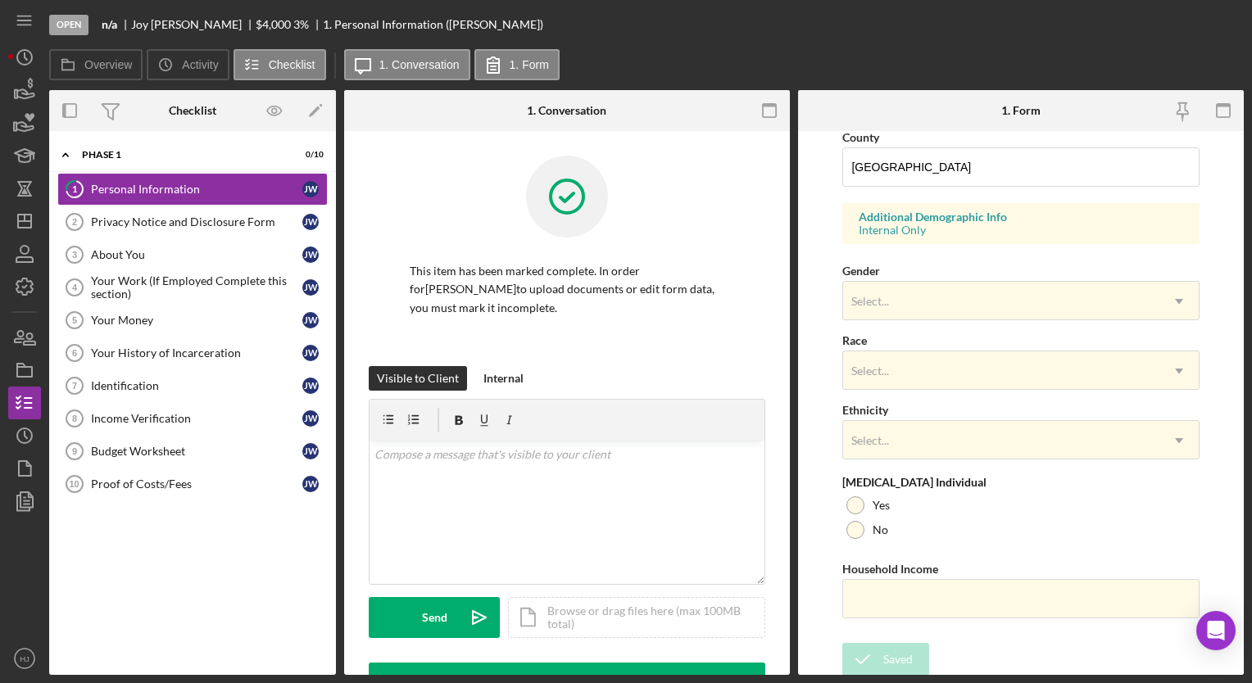
scroll to position [220, 0]
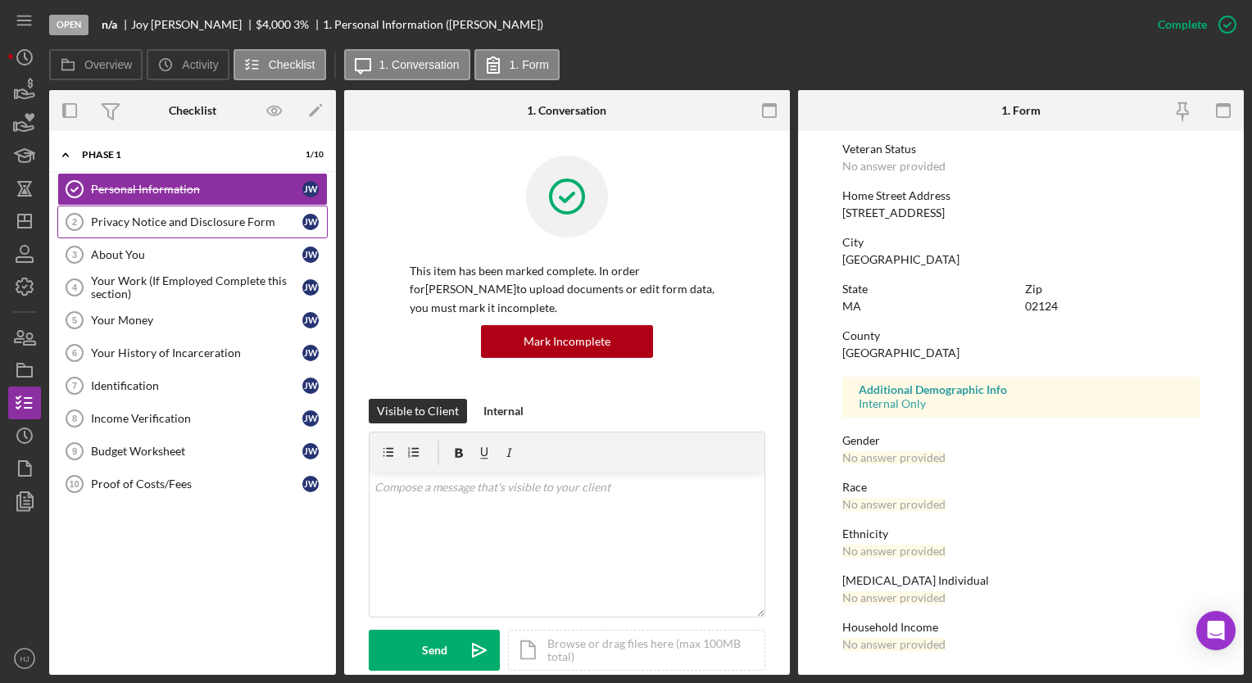
click at [185, 221] on div "Privacy Notice and Disclosure Form" at bounding box center [196, 222] width 211 height 13
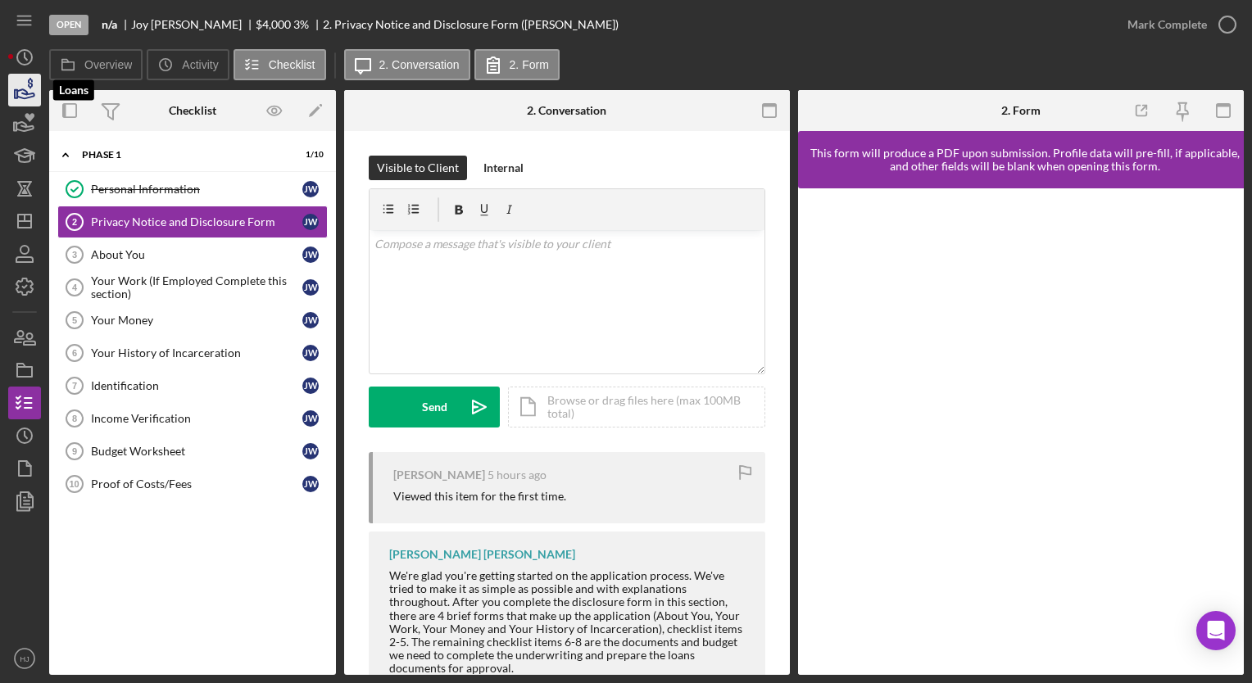
click at [25, 89] on icon "button" at bounding box center [24, 90] width 41 height 41
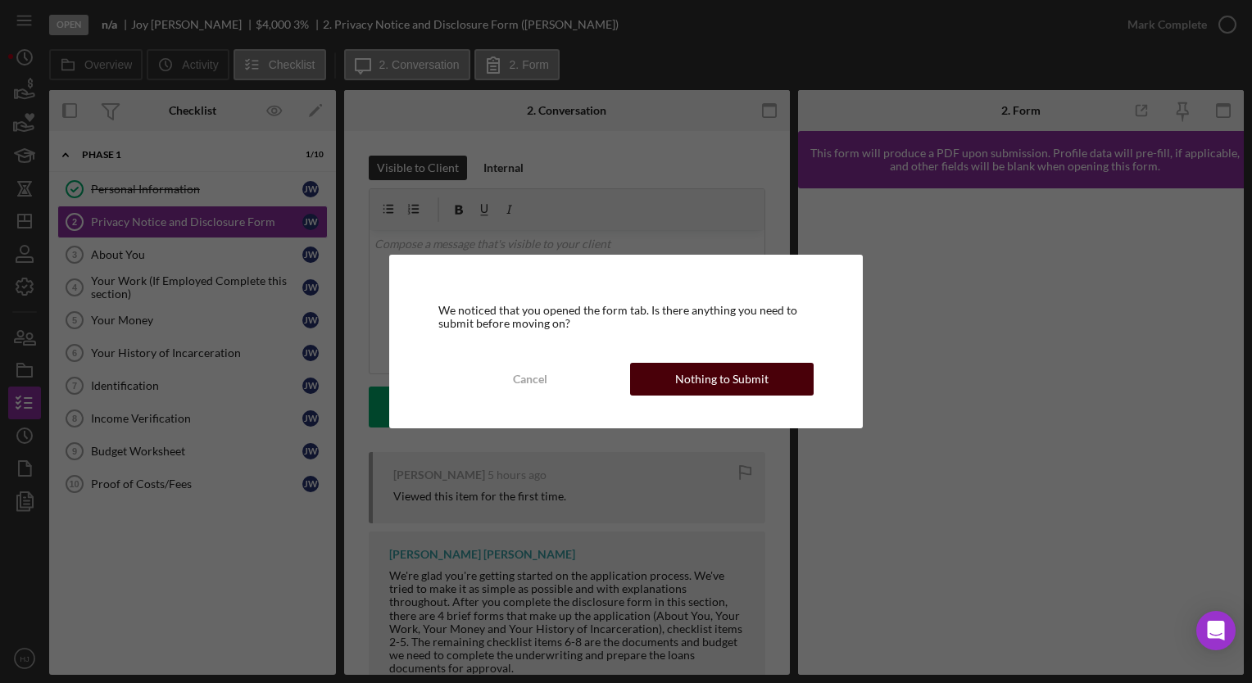
click at [695, 376] on div "Nothing to Submit" at bounding box center [721, 379] width 93 height 33
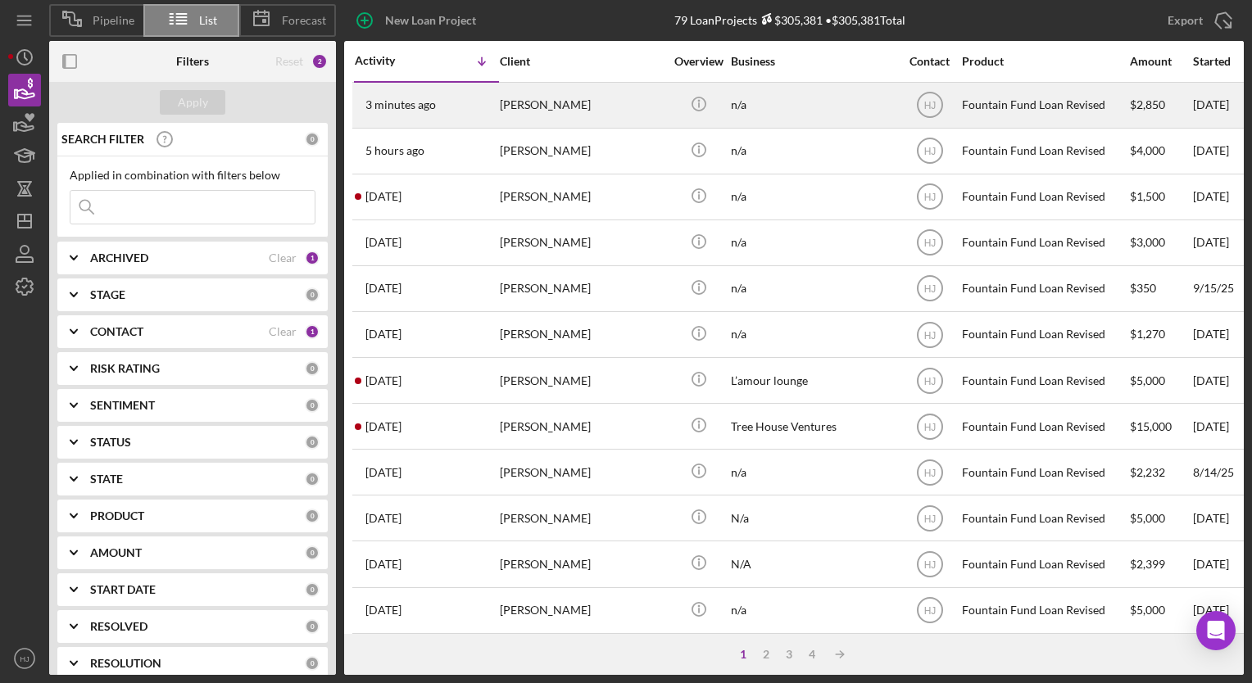
click at [542, 119] on div "[PERSON_NAME]" at bounding box center [582, 105] width 164 height 43
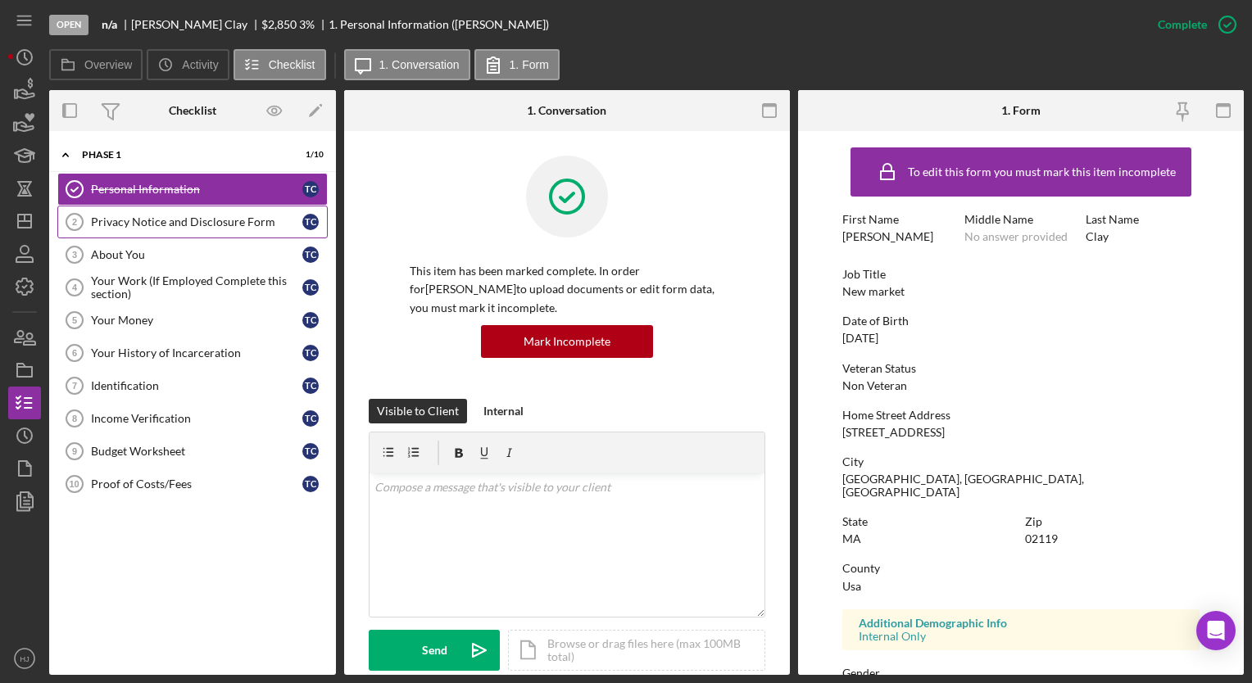
click at [187, 231] on link "Privacy Notice and Disclosure Form 2 Privacy Notice and Disclosure Form T C" at bounding box center [192, 222] width 270 height 33
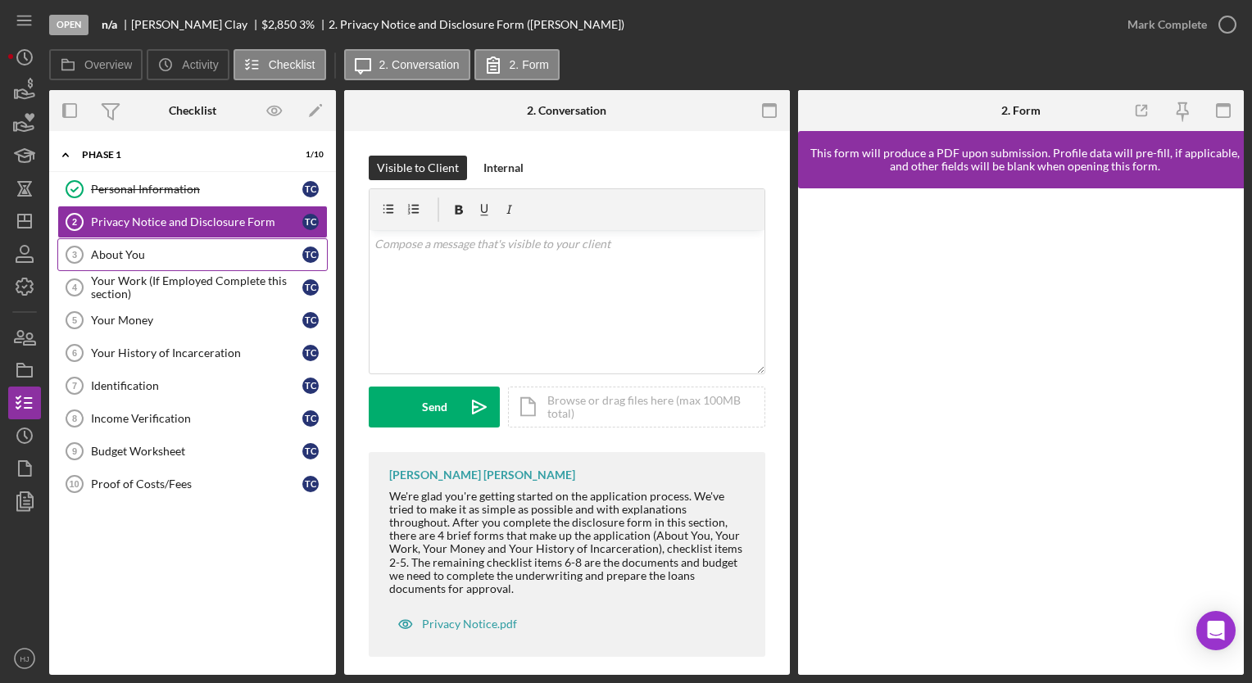
click at [115, 251] on div "About You" at bounding box center [196, 254] width 211 height 13
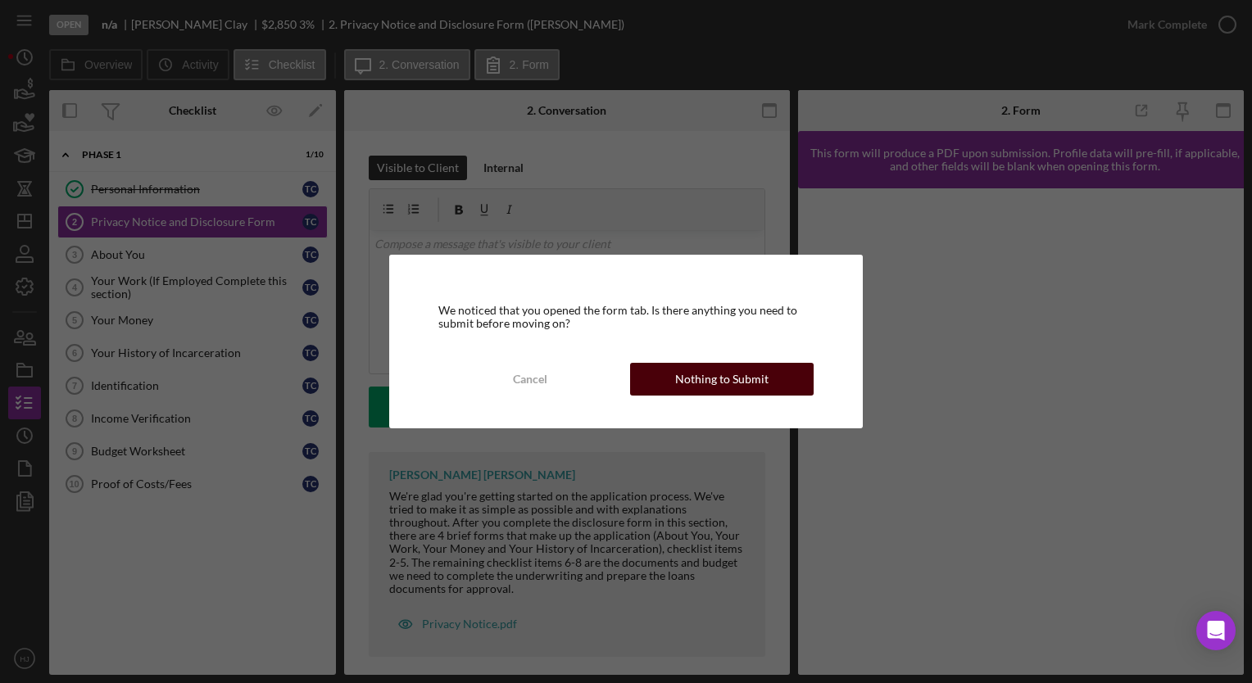
click at [668, 384] on button "Nothing to Submit" at bounding box center [722, 379] width 184 height 33
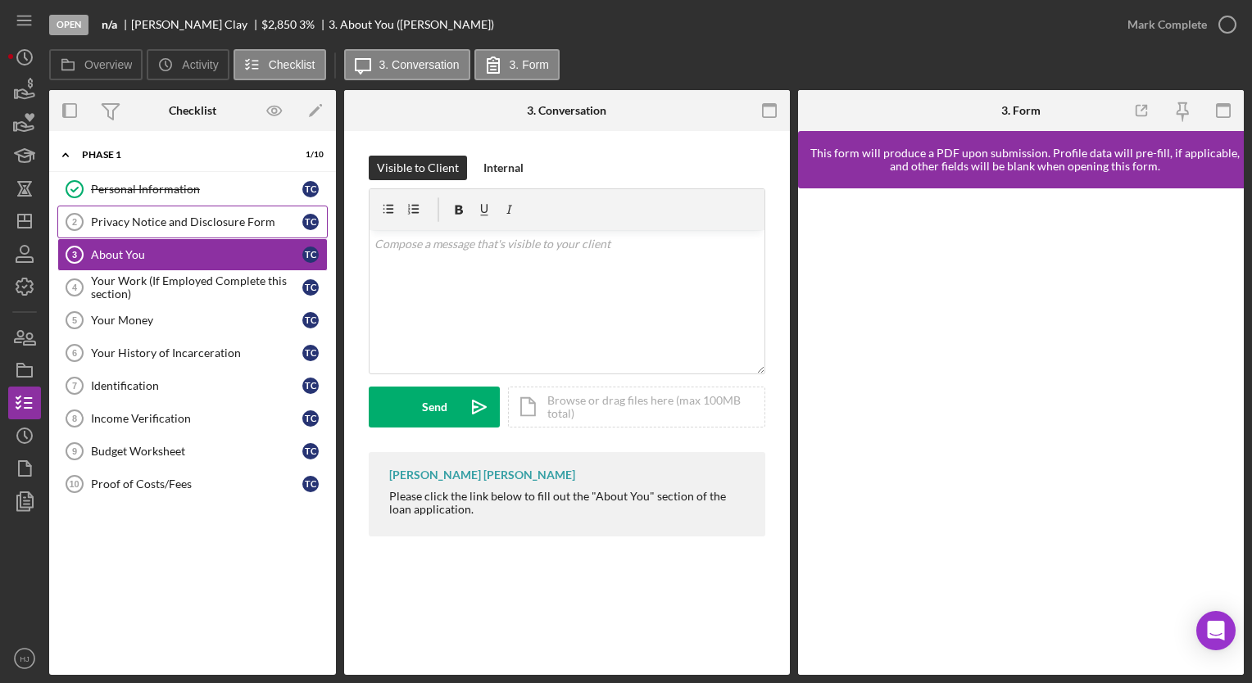
click at [170, 216] on div "Privacy Notice and Disclosure Form" at bounding box center [196, 222] width 211 height 13
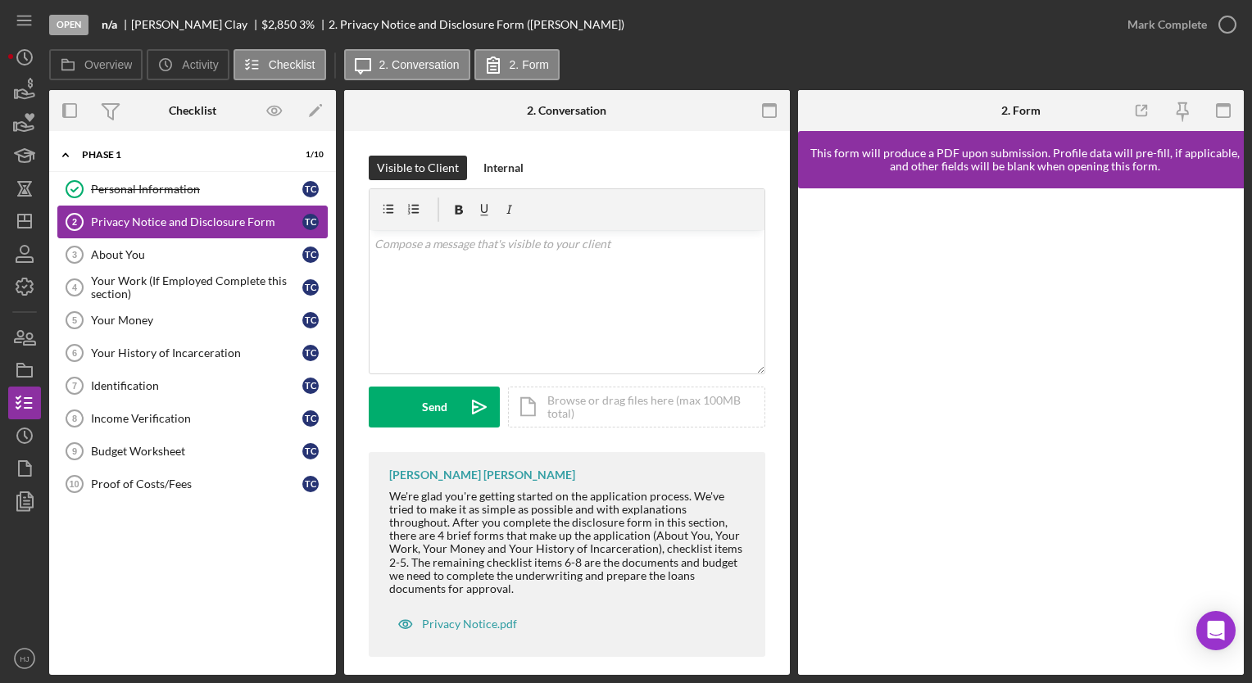
click at [165, 219] on div "Privacy Notice and Disclosure Form" at bounding box center [196, 222] width 211 height 13
click at [17, 53] on circle "button" at bounding box center [24, 57] width 15 height 15
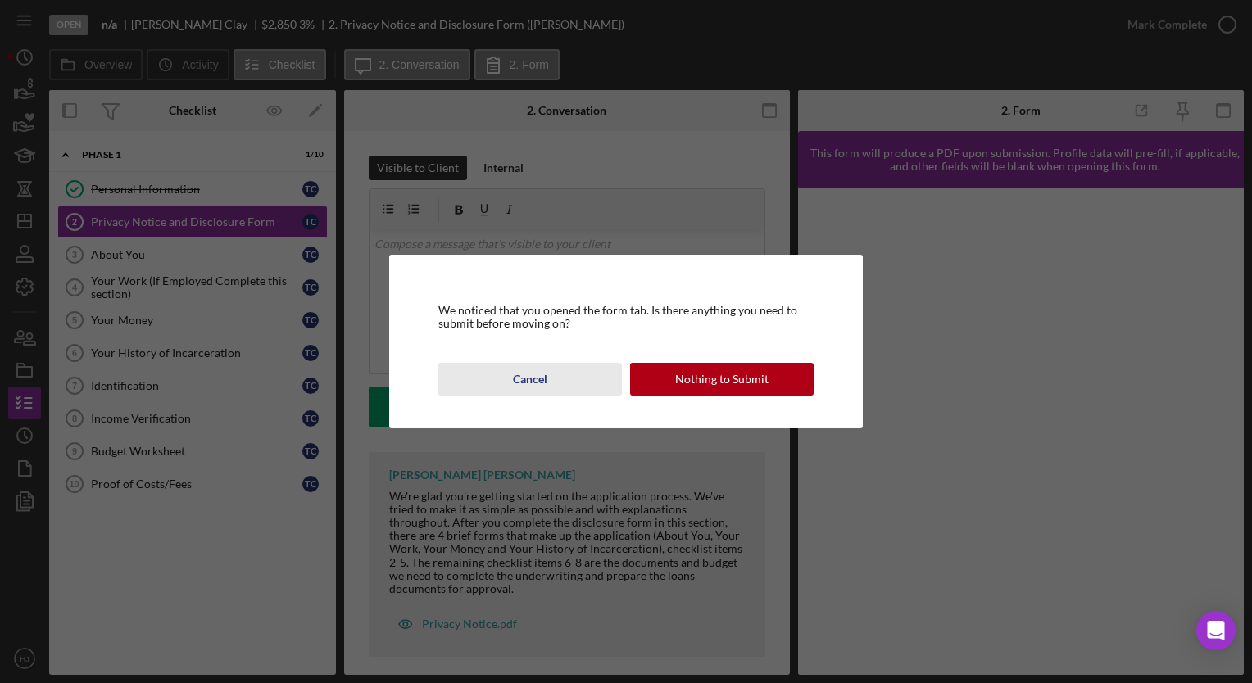
click at [537, 367] on div "Cancel" at bounding box center [530, 379] width 34 height 33
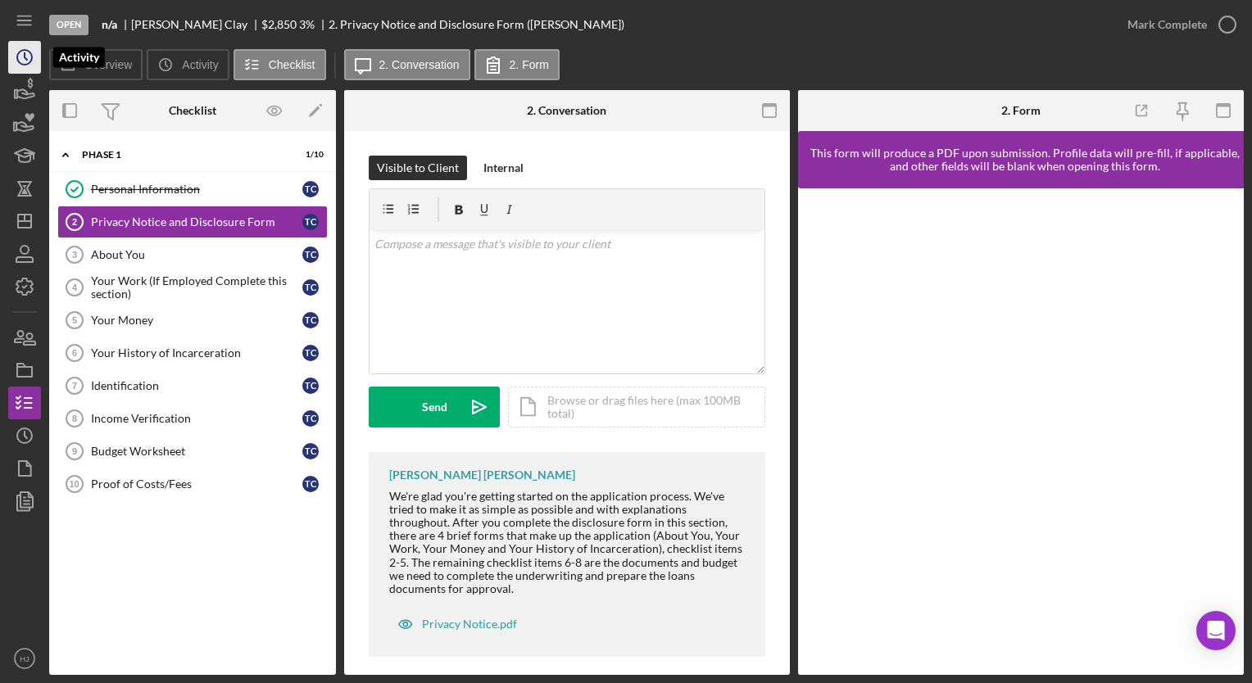
click at [19, 61] on circle "button" at bounding box center [24, 57] width 15 height 15
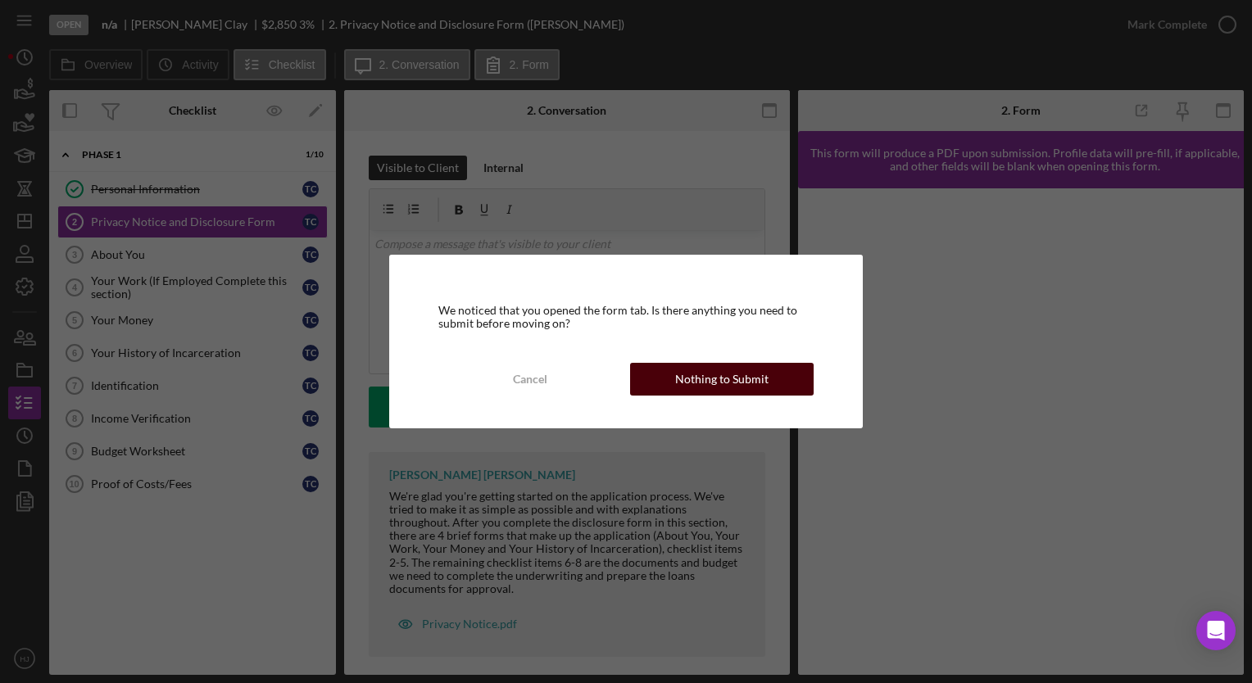
click at [654, 380] on button "Nothing to Submit" at bounding box center [722, 379] width 184 height 33
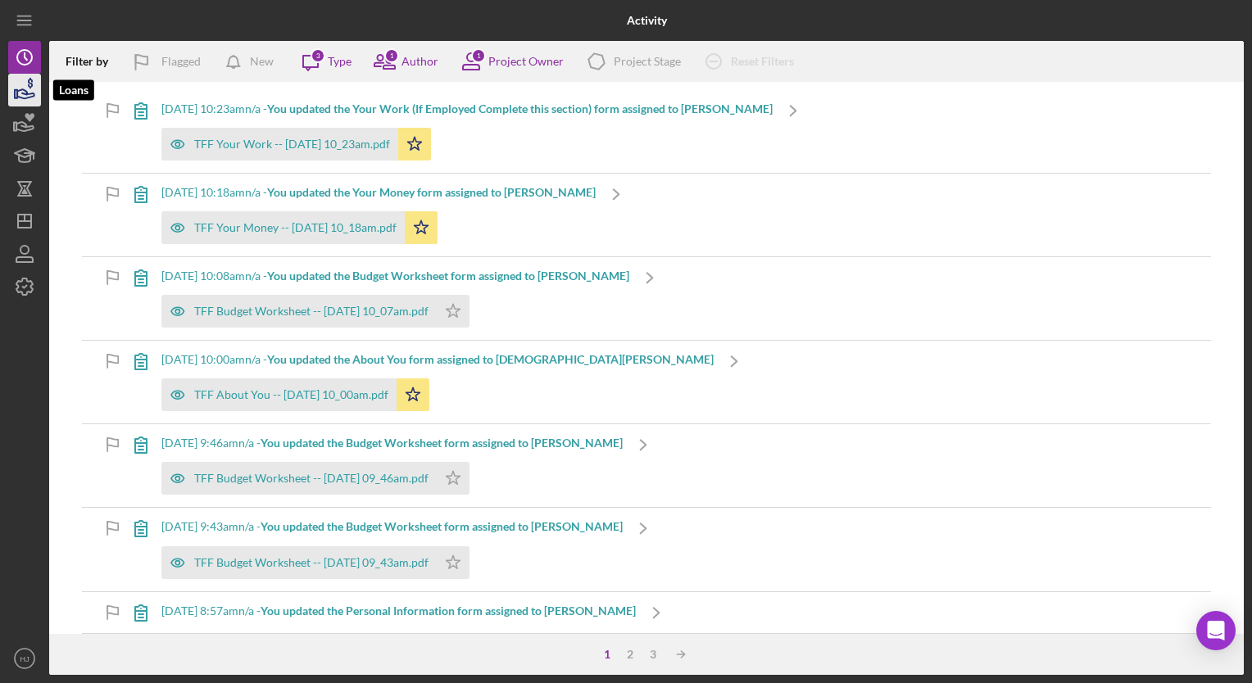
click at [26, 89] on icon "button" at bounding box center [24, 90] width 41 height 41
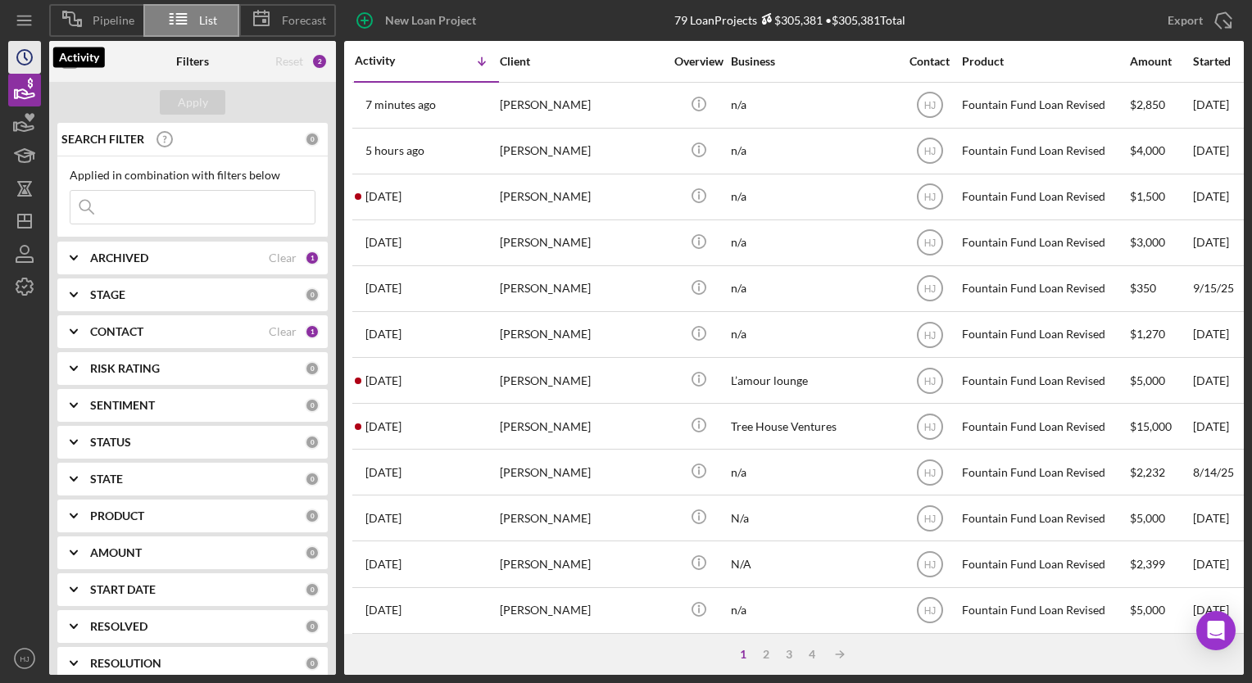
click at [22, 59] on icon "Icon/History" at bounding box center [24, 57] width 41 height 41
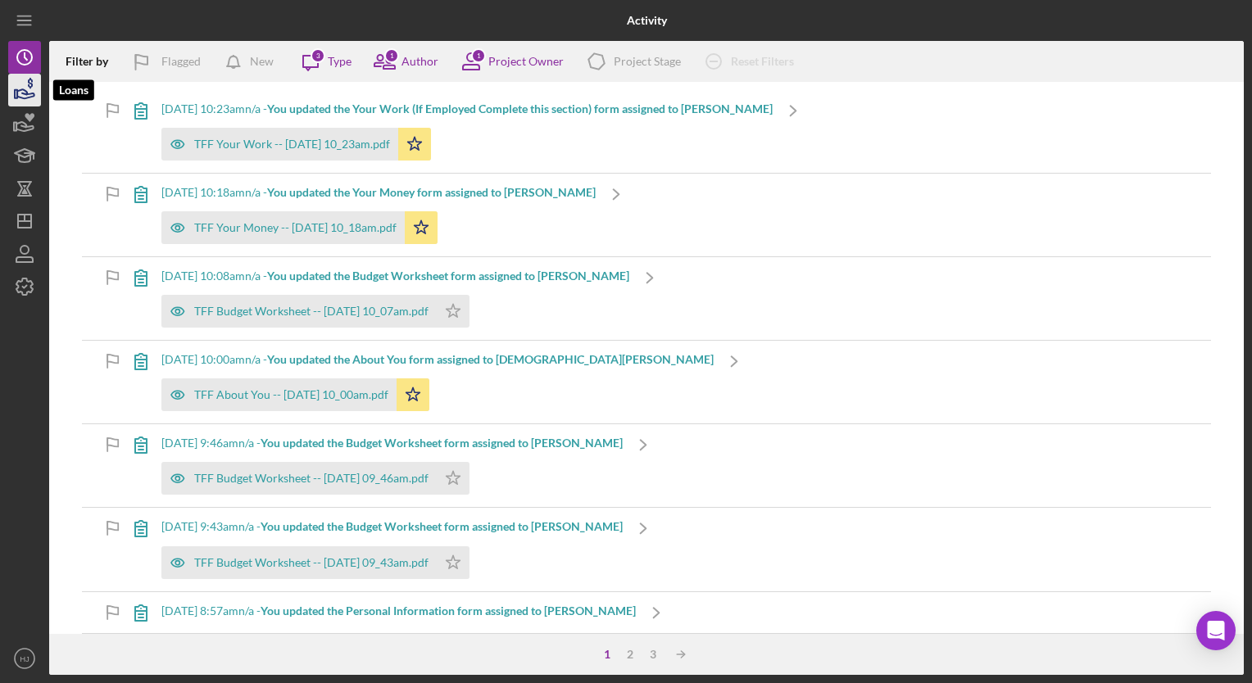
click at [25, 80] on icon "button" at bounding box center [24, 90] width 41 height 41
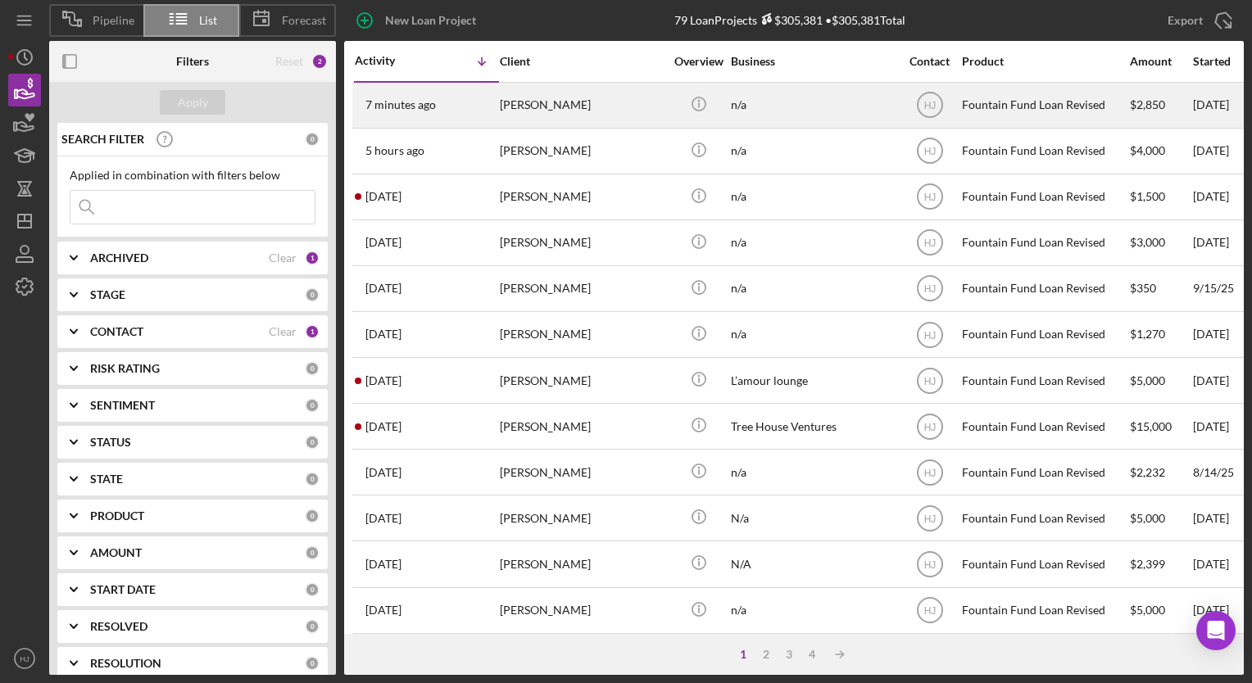
click at [562, 105] on div "[PERSON_NAME]" at bounding box center [582, 105] width 164 height 43
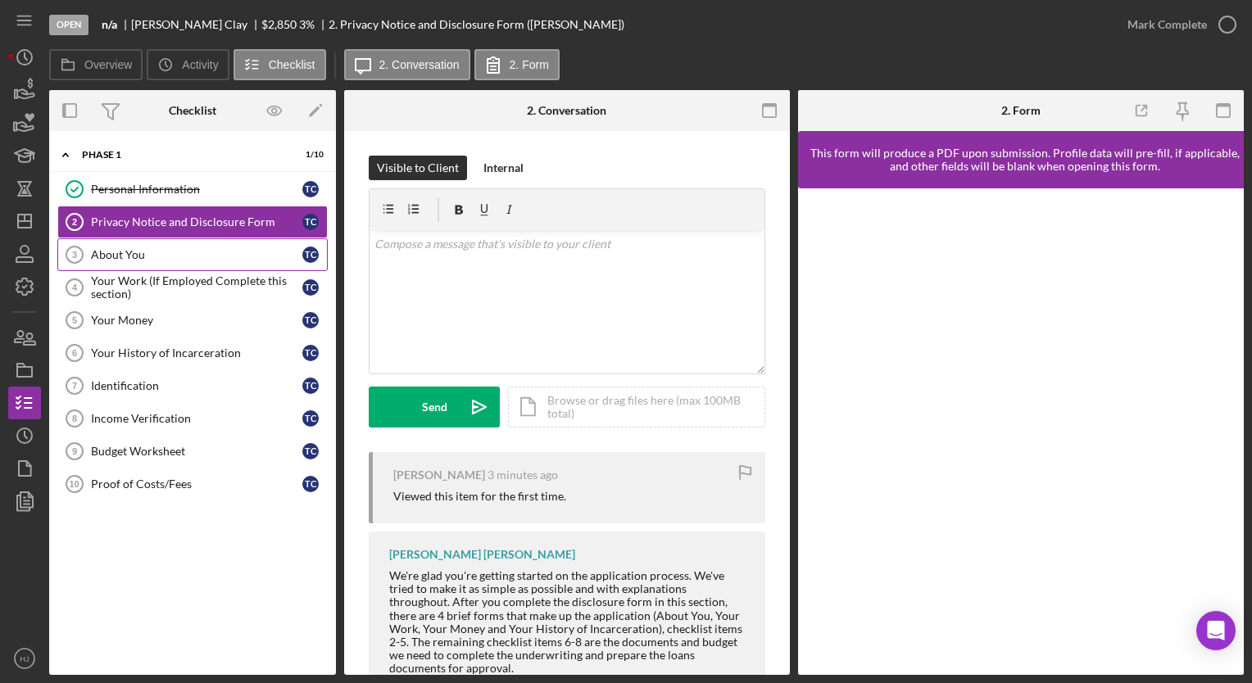
click at [119, 260] on div "About You" at bounding box center [196, 254] width 211 height 13
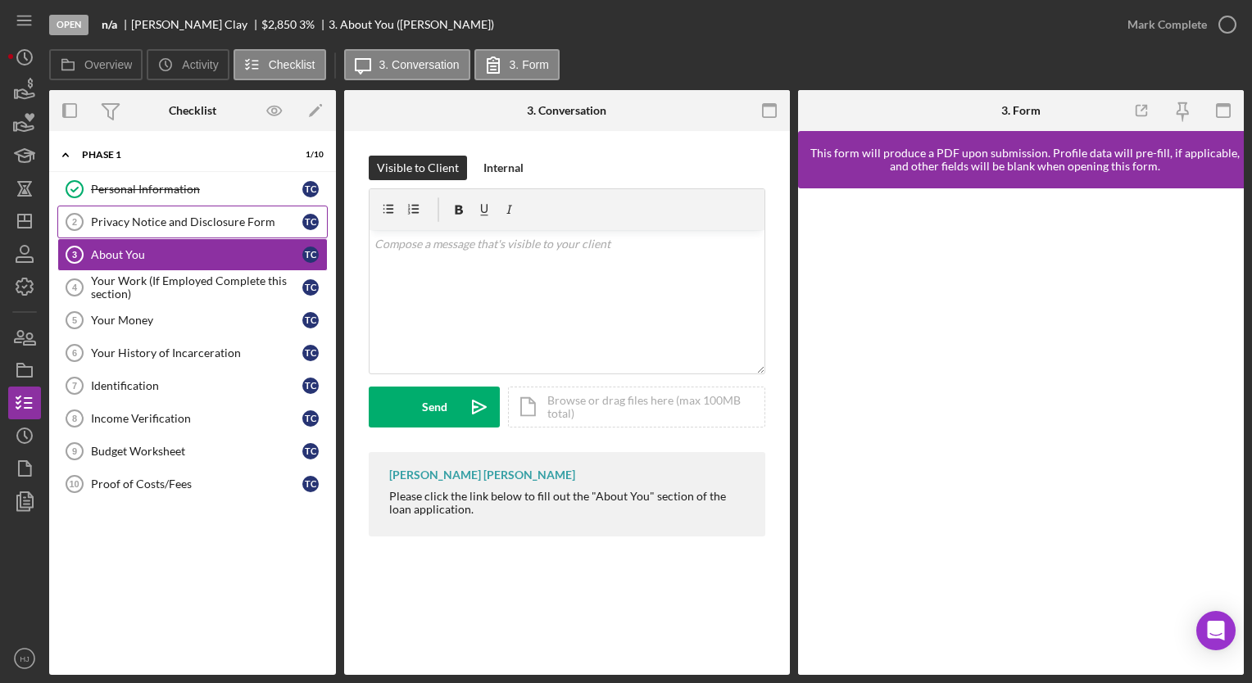
click at [159, 220] on div "Privacy Notice and Disclosure Form" at bounding box center [196, 222] width 211 height 13
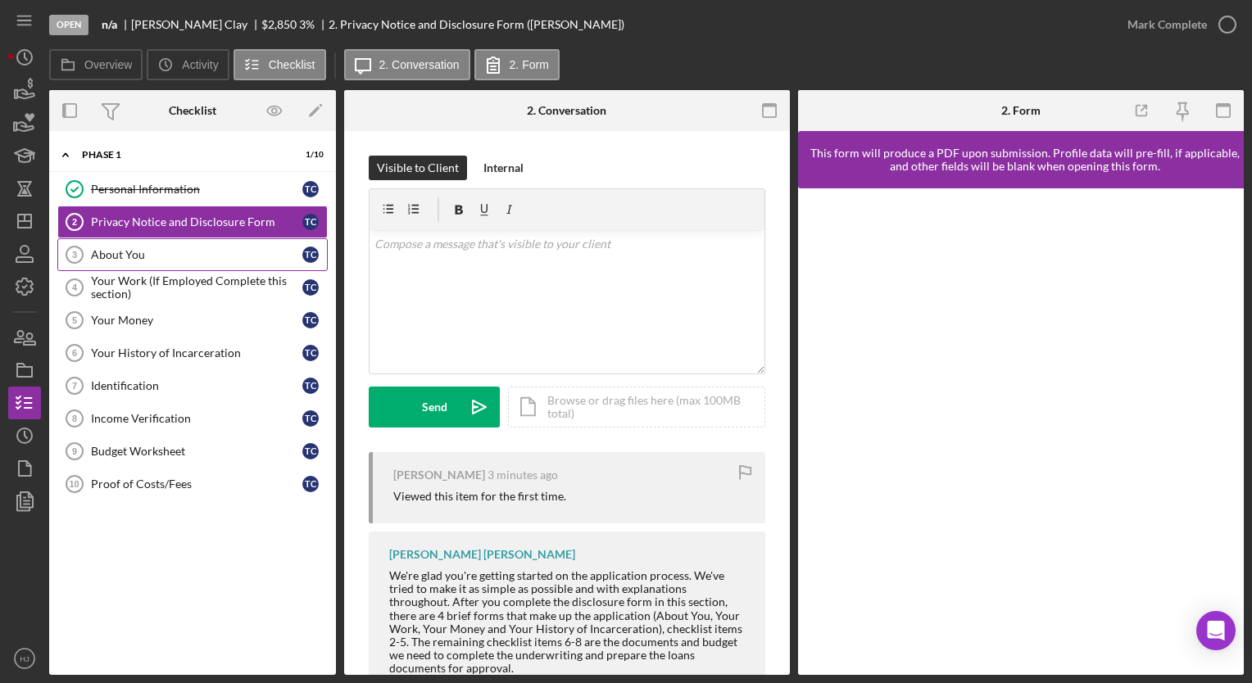
click at [111, 257] on div "About You" at bounding box center [196, 254] width 211 height 13
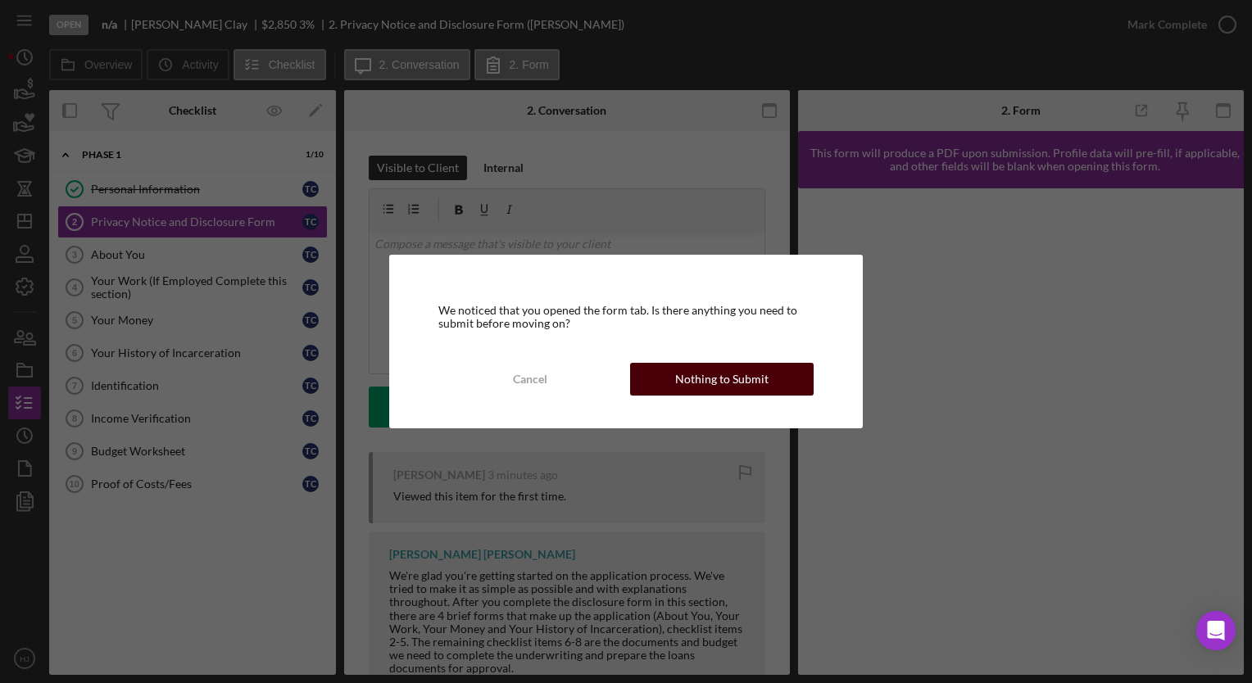
click at [715, 375] on div "Nothing to Submit" at bounding box center [721, 379] width 93 height 33
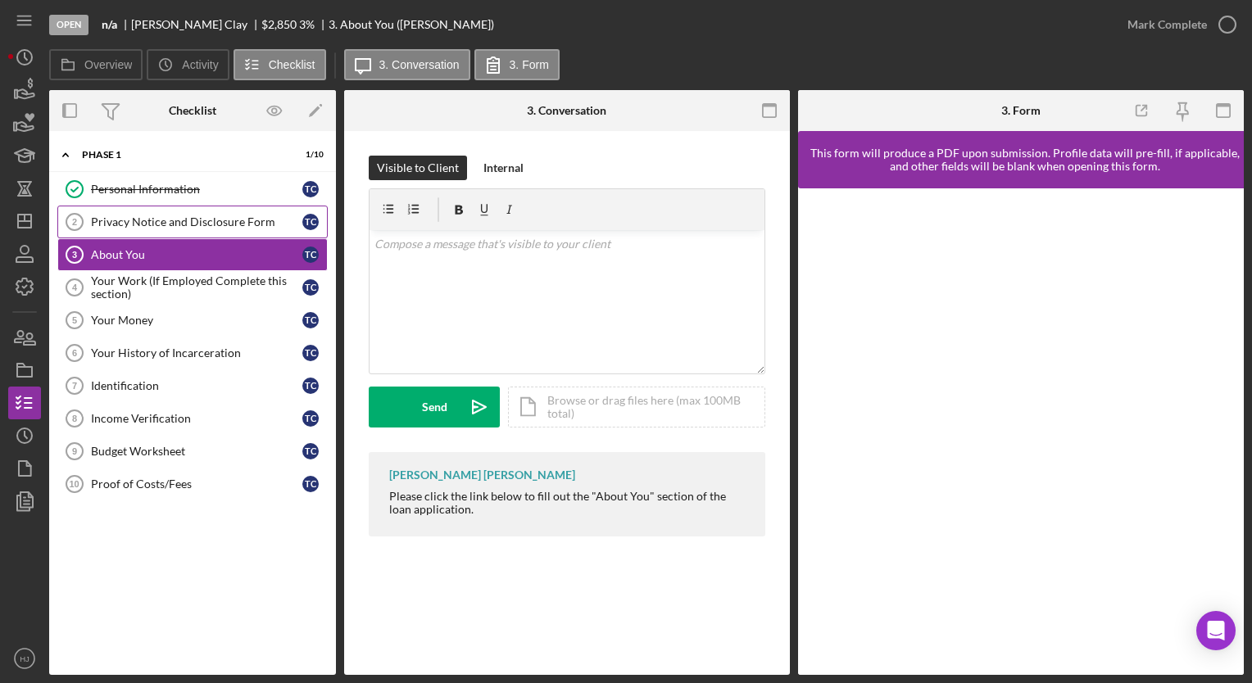
click at [170, 221] on div "Privacy Notice and Disclosure Form" at bounding box center [196, 222] width 211 height 13
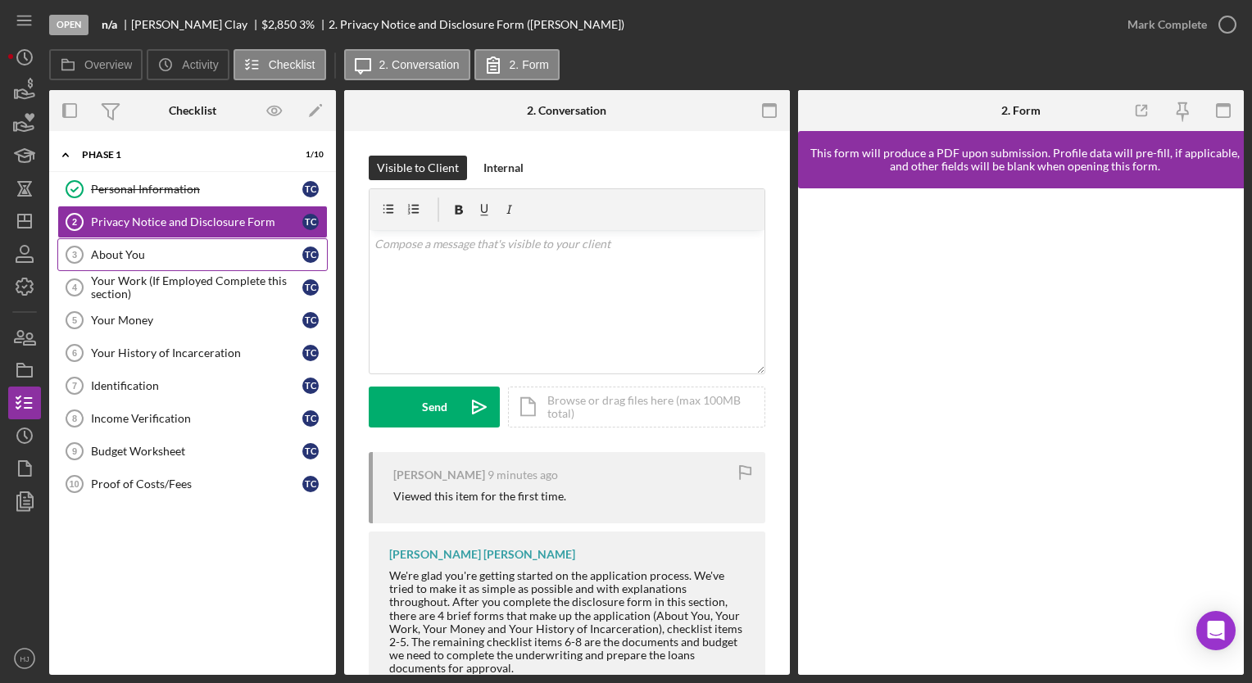
click at [106, 248] on div "About You" at bounding box center [196, 254] width 211 height 13
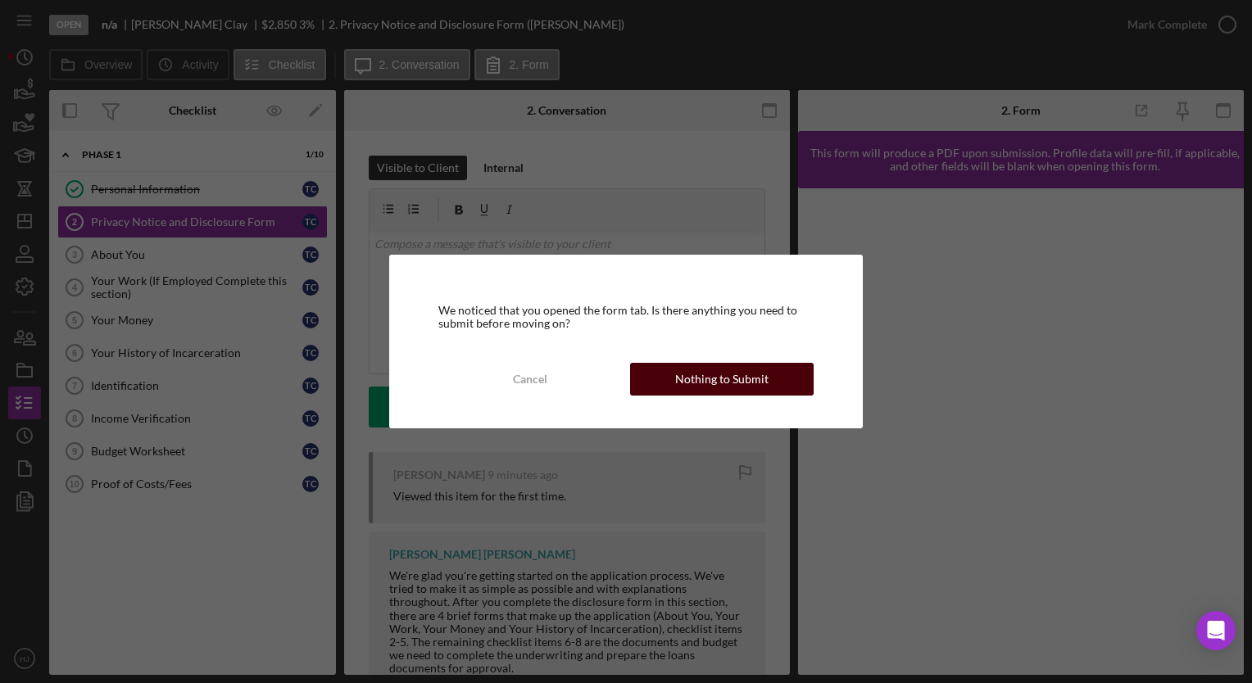
click at [722, 379] on div "Nothing to Submit" at bounding box center [721, 379] width 93 height 33
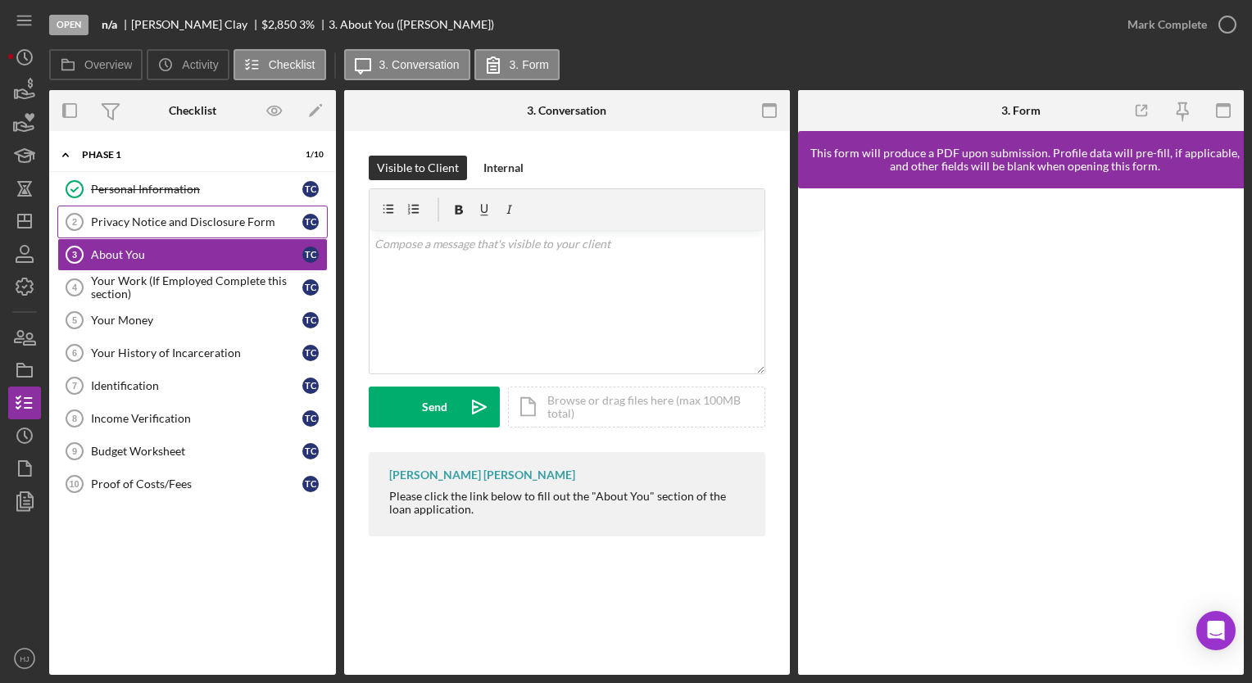
click at [133, 223] on div "Privacy Notice and Disclosure Form" at bounding box center [196, 222] width 211 height 13
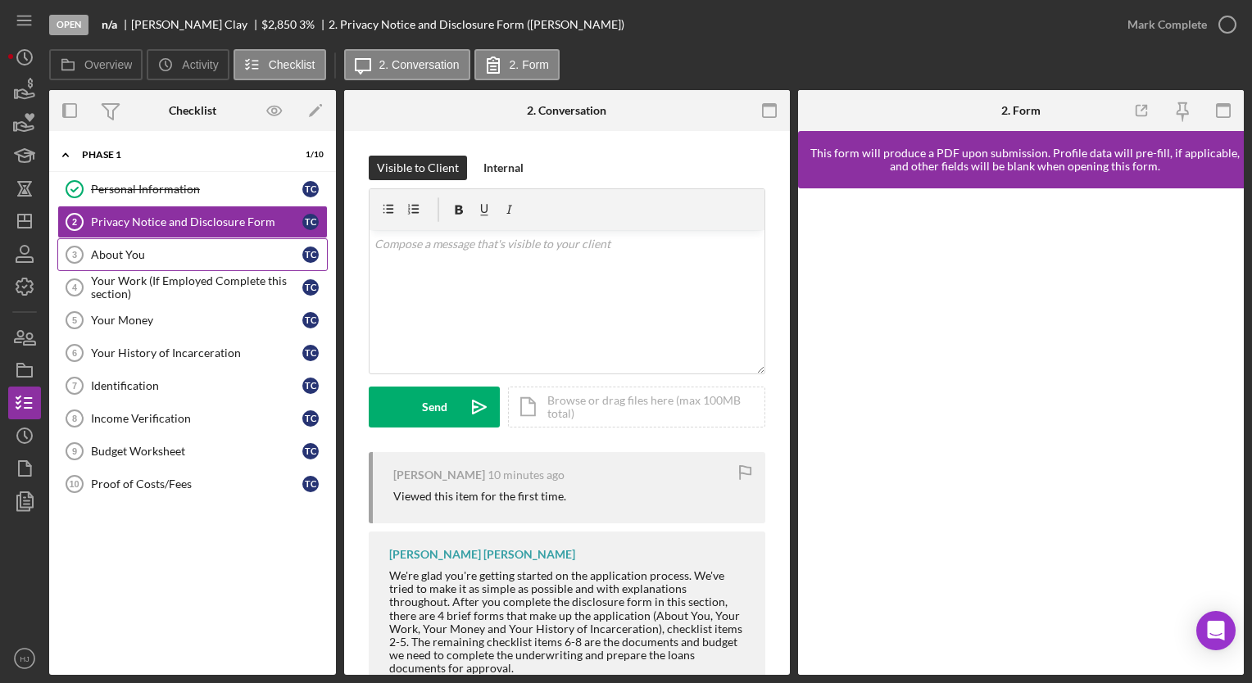
click at [115, 254] on div "About You" at bounding box center [196, 254] width 211 height 13
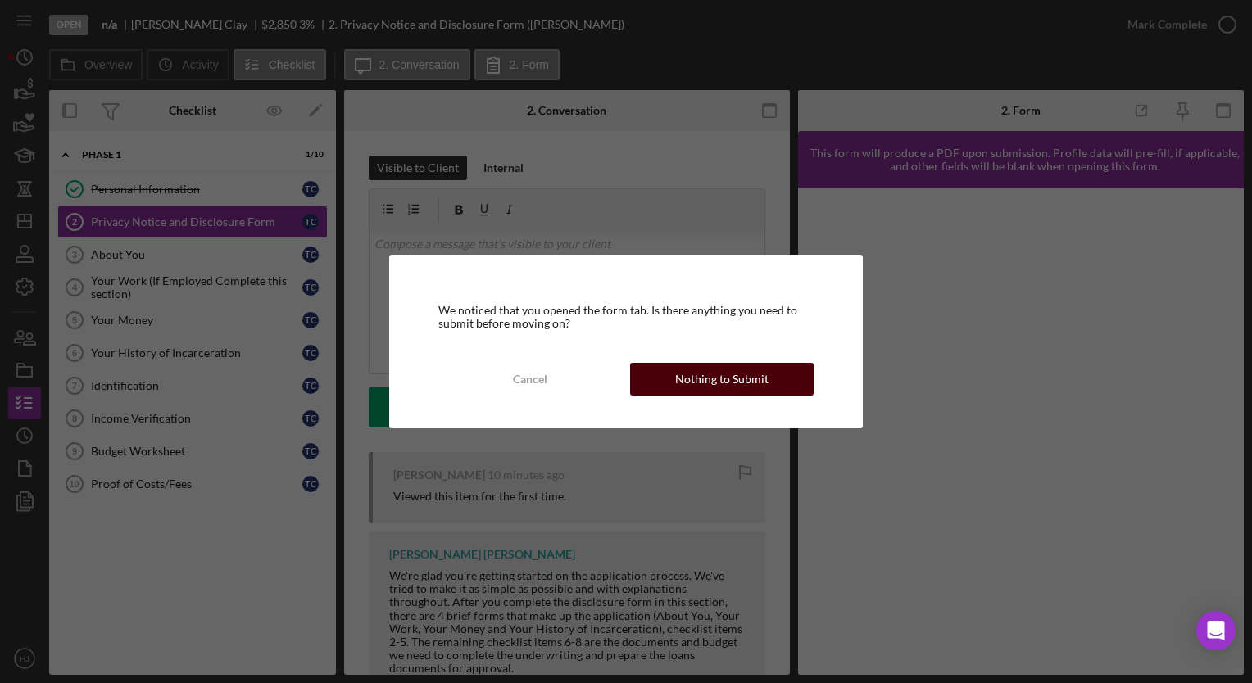
click at [666, 369] on button "Nothing to Submit" at bounding box center [722, 379] width 184 height 33
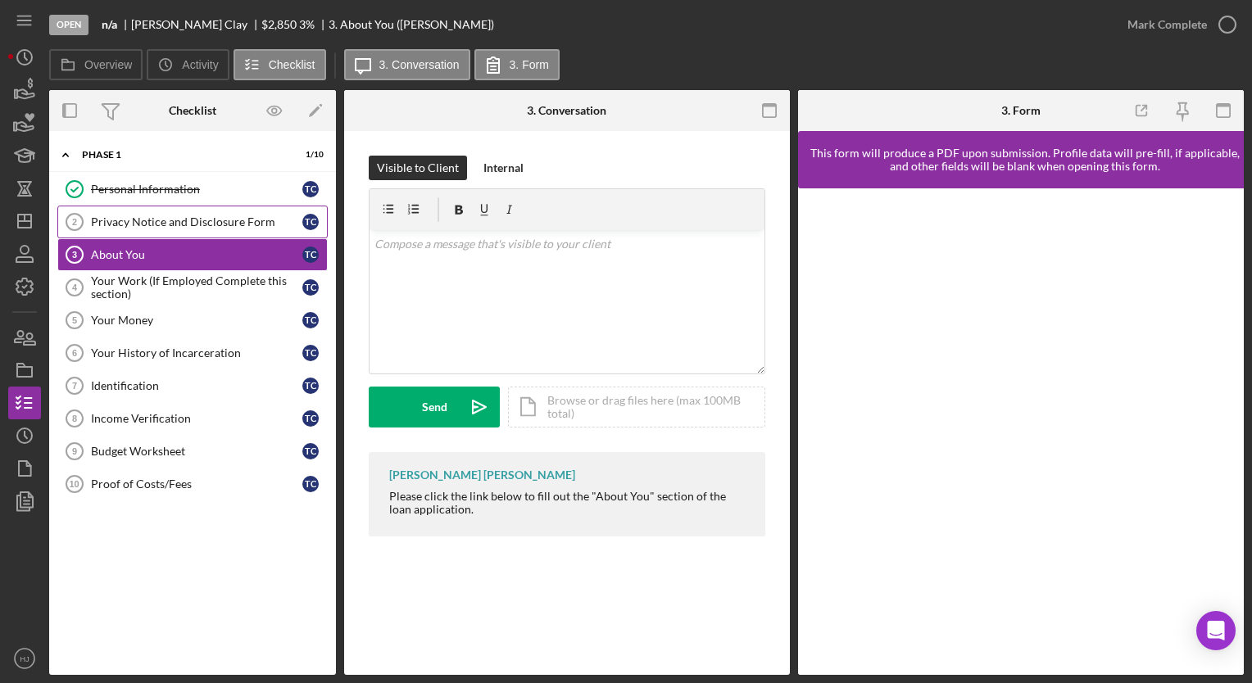
click at [138, 225] on div "Privacy Notice and Disclosure Form" at bounding box center [196, 222] width 211 height 13
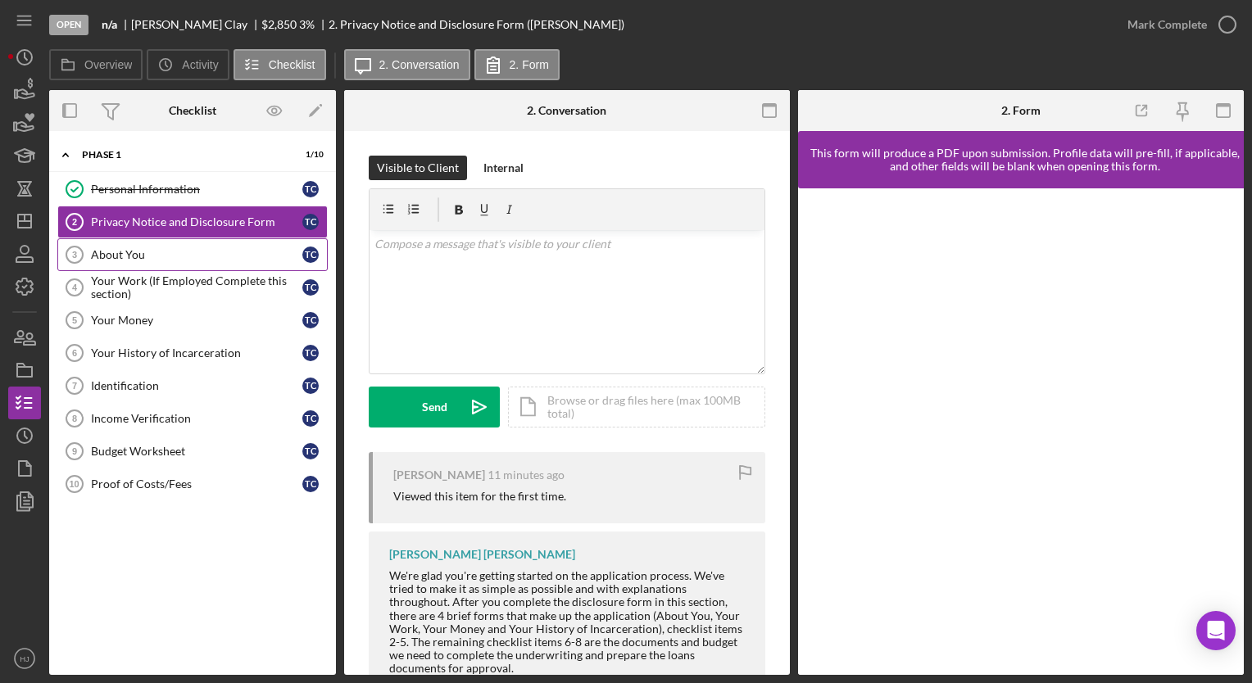
click at [132, 252] on div "About You" at bounding box center [196, 254] width 211 height 13
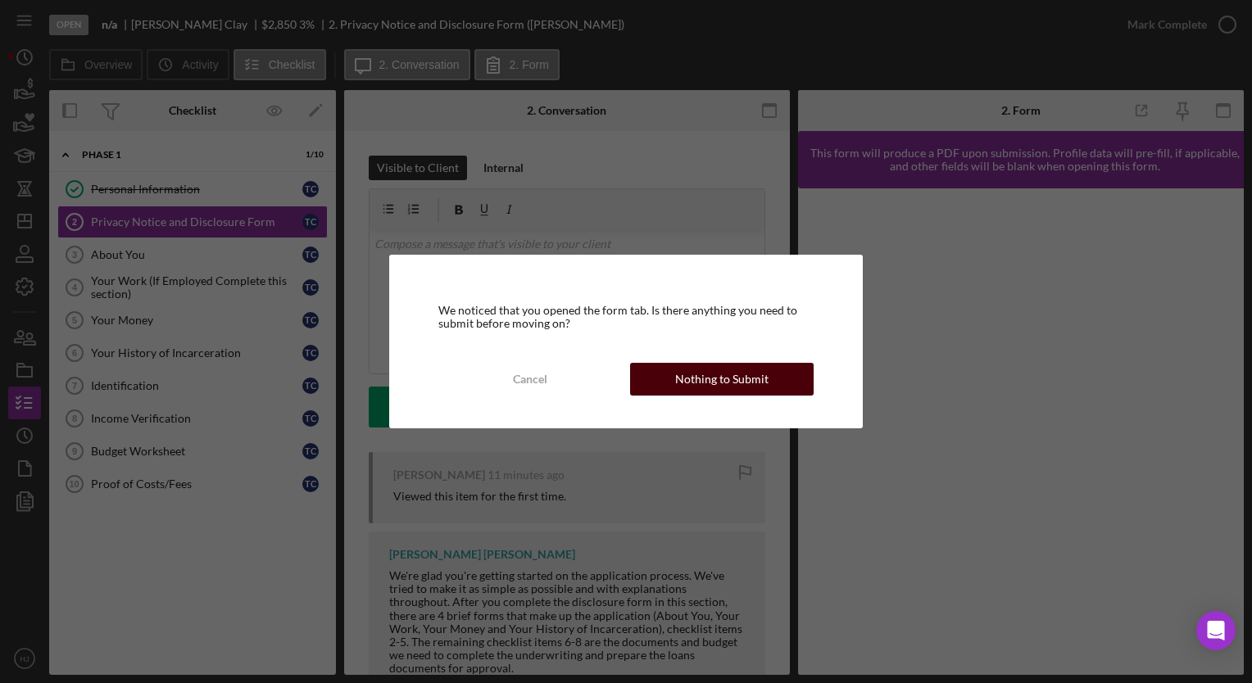
click at [701, 377] on div "Nothing to Submit" at bounding box center [721, 379] width 93 height 33
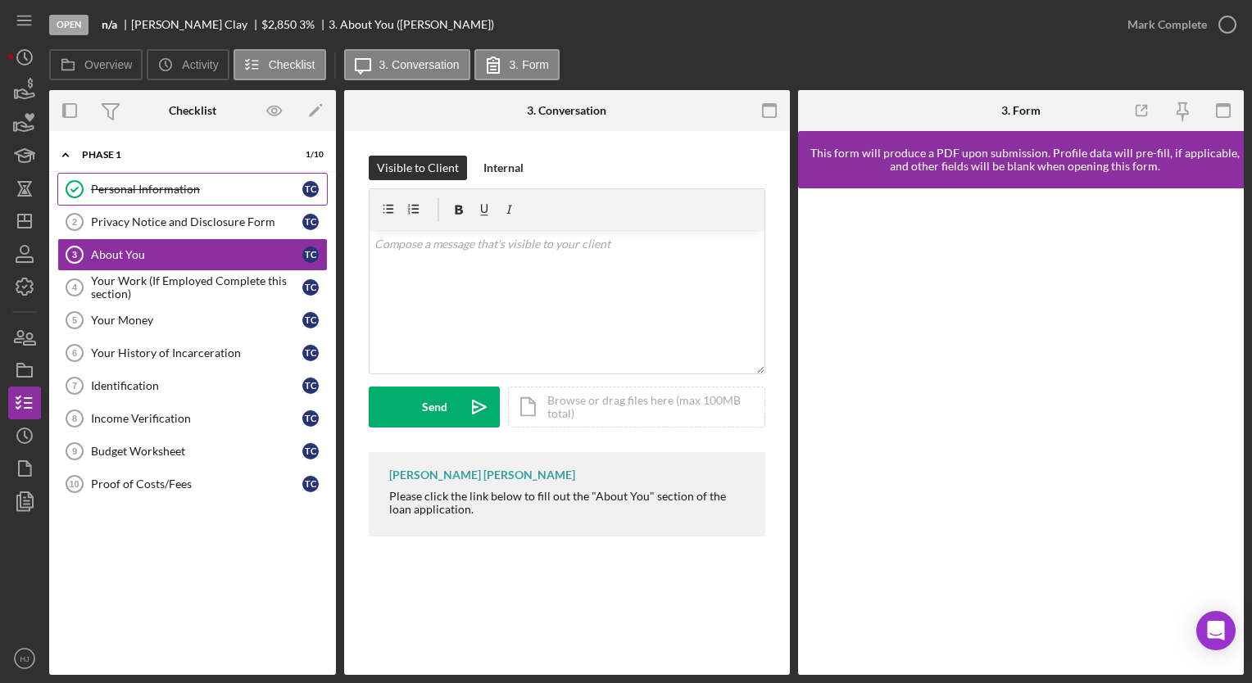
click at [120, 188] on div "Personal Information" at bounding box center [196, 189] width 211 height 13
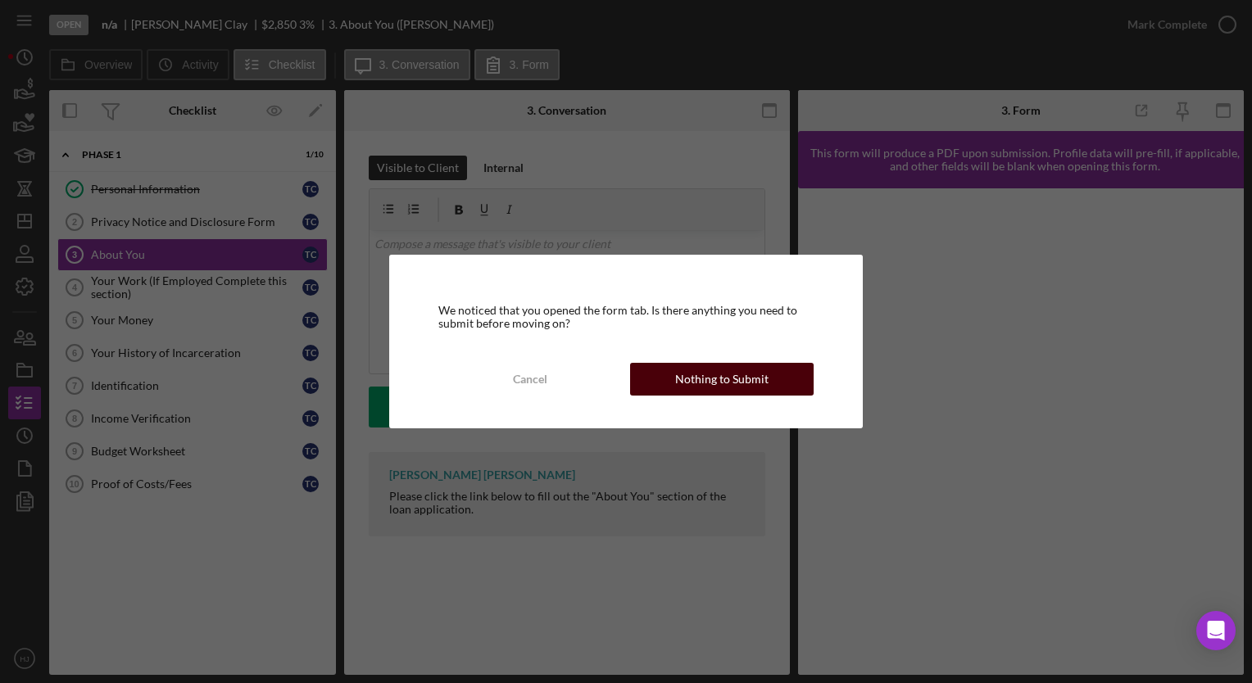
click at [720, 375] on div "Nothing to Submit" at bounding box center [721, 379] width 93 height 33
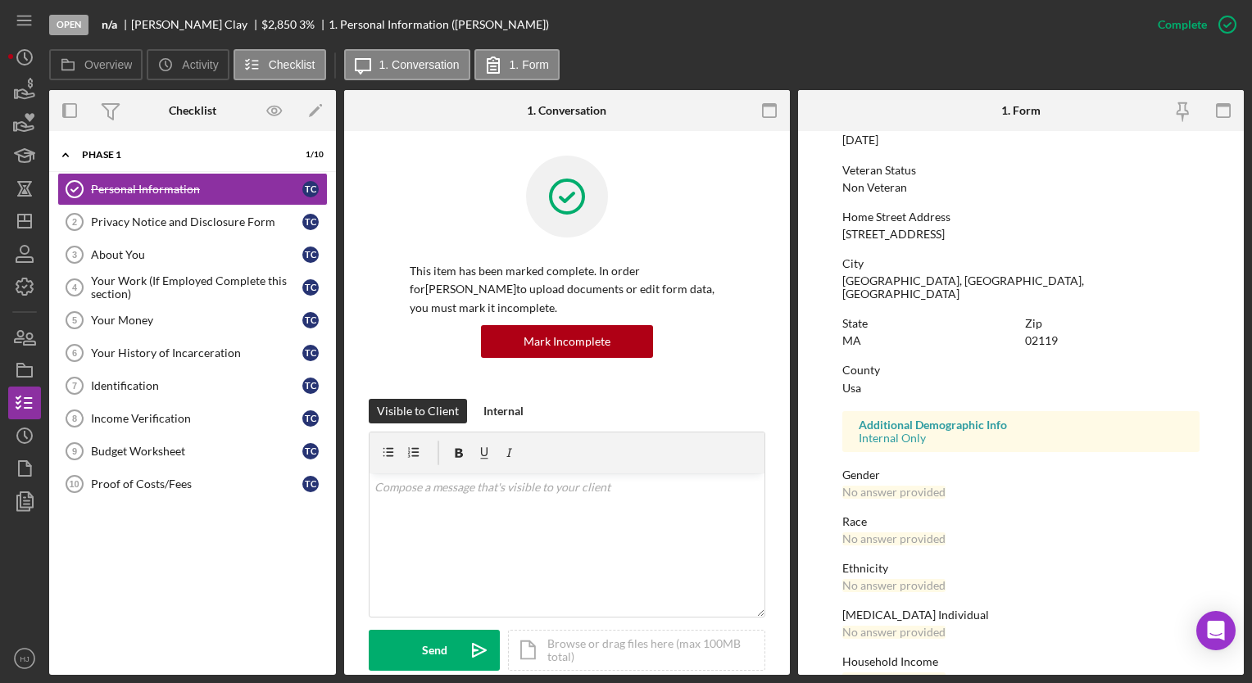
scroll to position [220, 0]
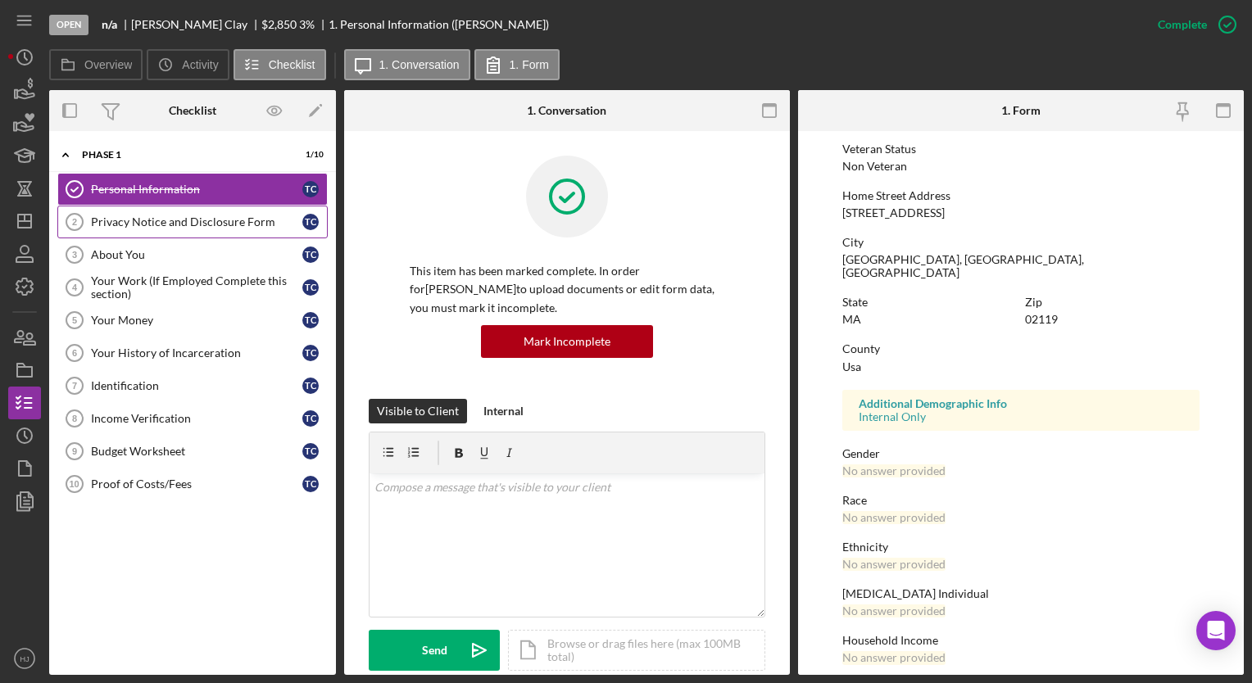
click at [201, 222] on div "Privacy Notice and Disclosure Form" at bounding box center [196, 222] width 211 height 13
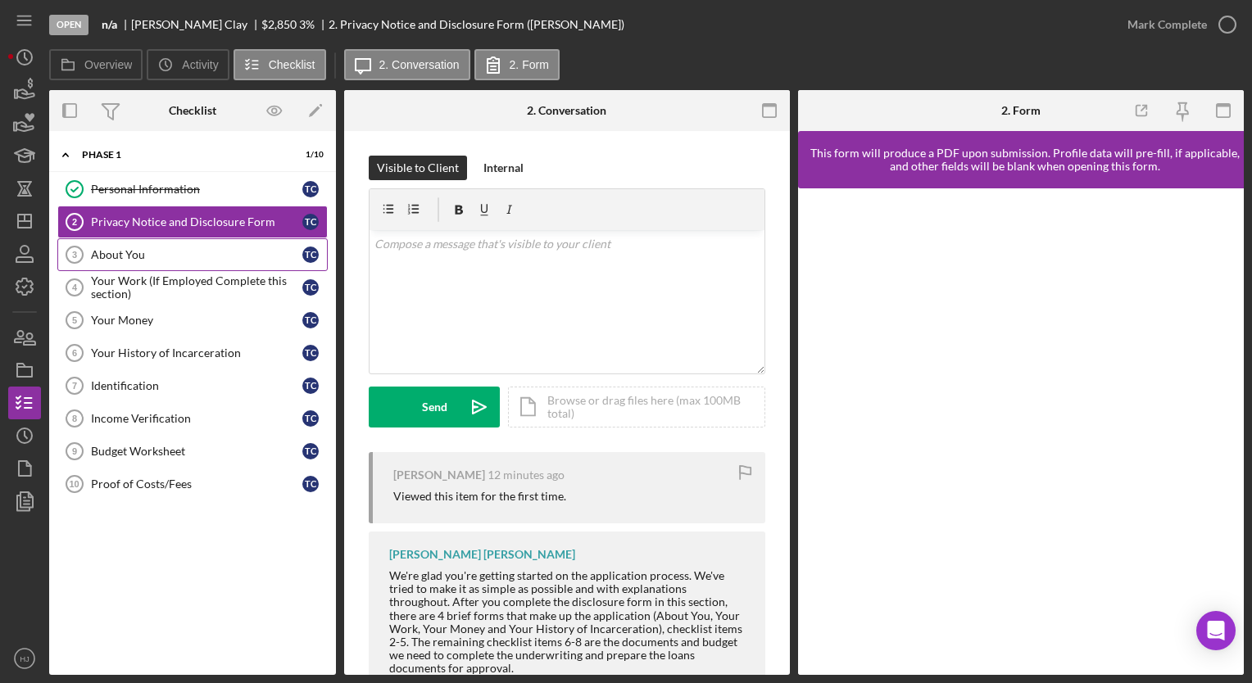
click at [107, 254] on div "About You" at bounding box center [196, 254] width 211 height 13
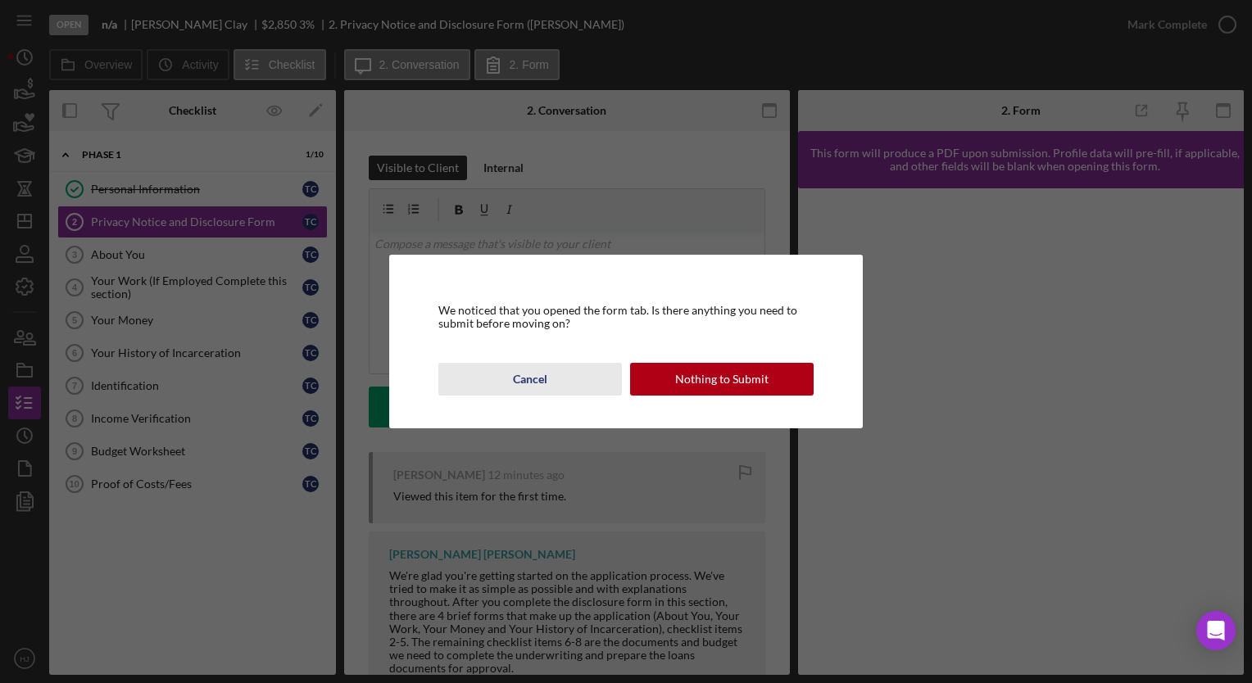
click at [496, 376] on button "Cancel" at bounding box center [530, 379] width 184 height 33
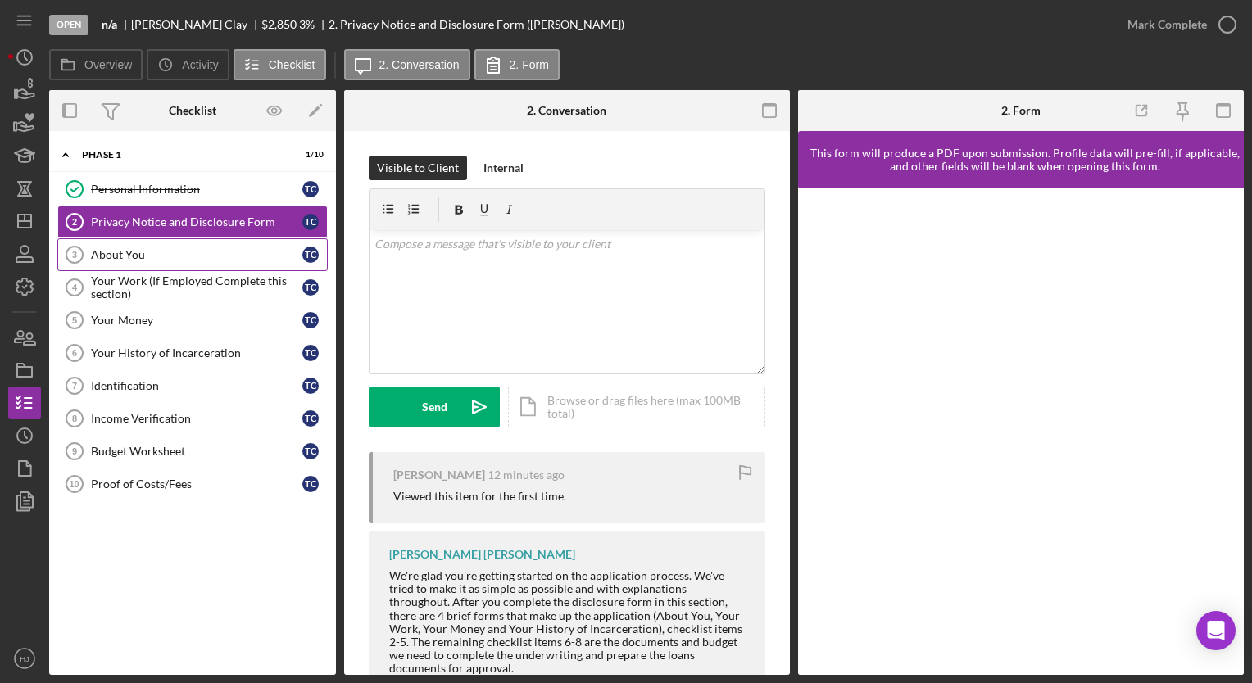
click at [134, 257] on div "About You" at bounding box center [196, 254] width 211 height 13
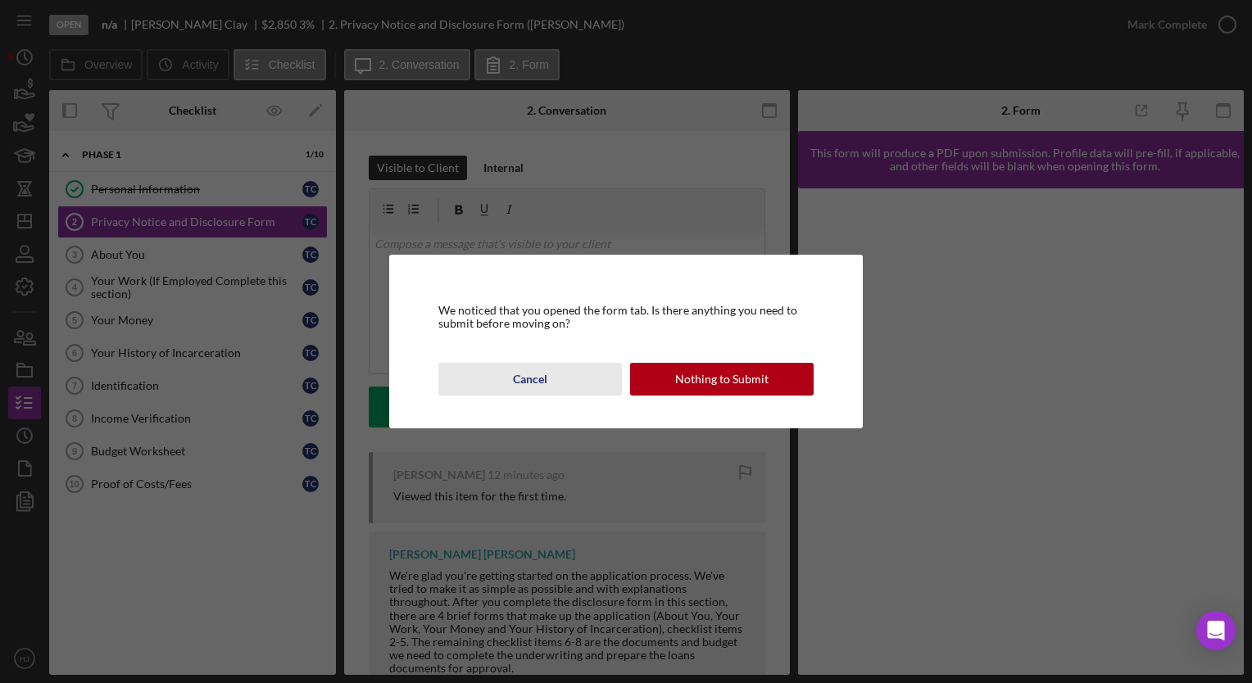
click at [532, 384] on div "Cancel" at bounding box center [530, 379] width 34 height 33
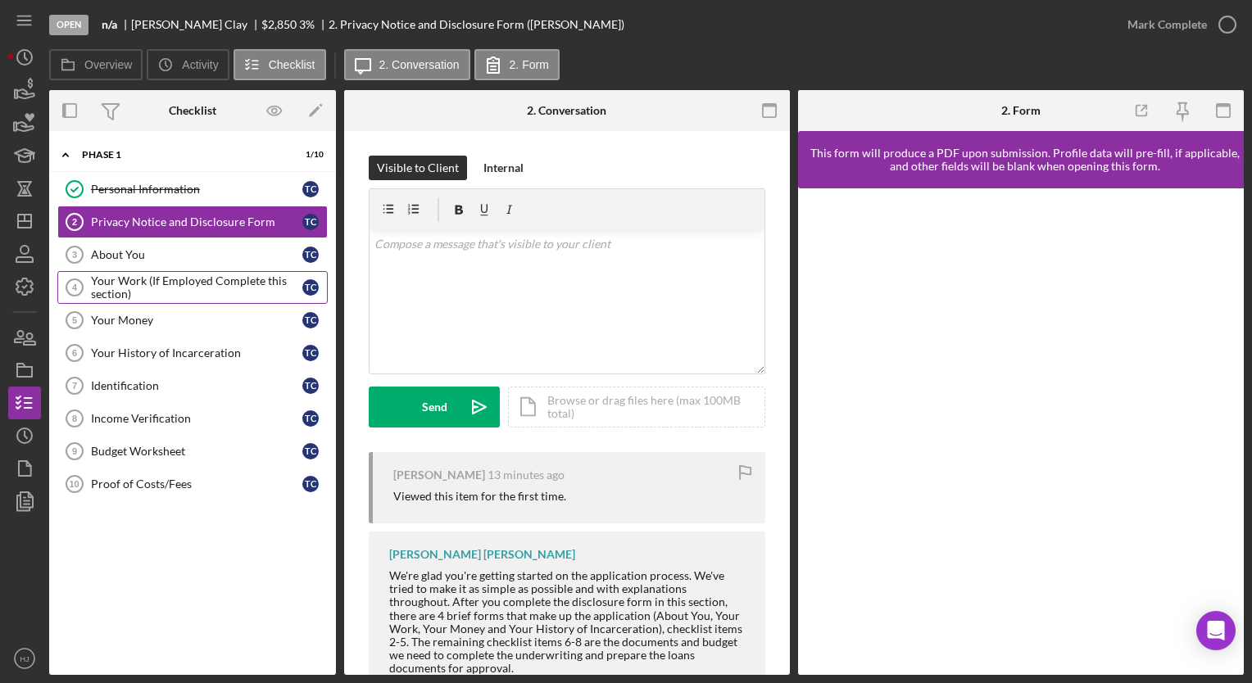
click at [128, 285] on div "Your Work (If Employed Complete this section)" at bounding box center [196, 288] width 211 height 26
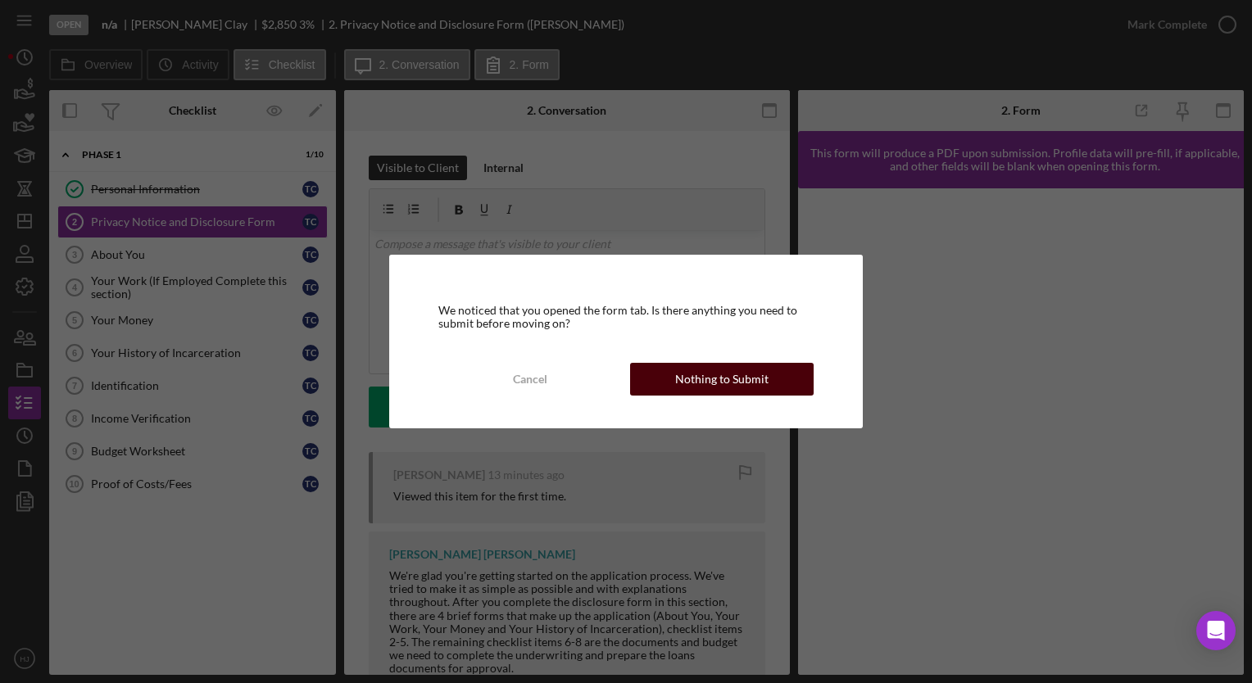
click at [659, 373] on button "Nothing to Submit" at bounding box center [722, 379] width 184 height 33
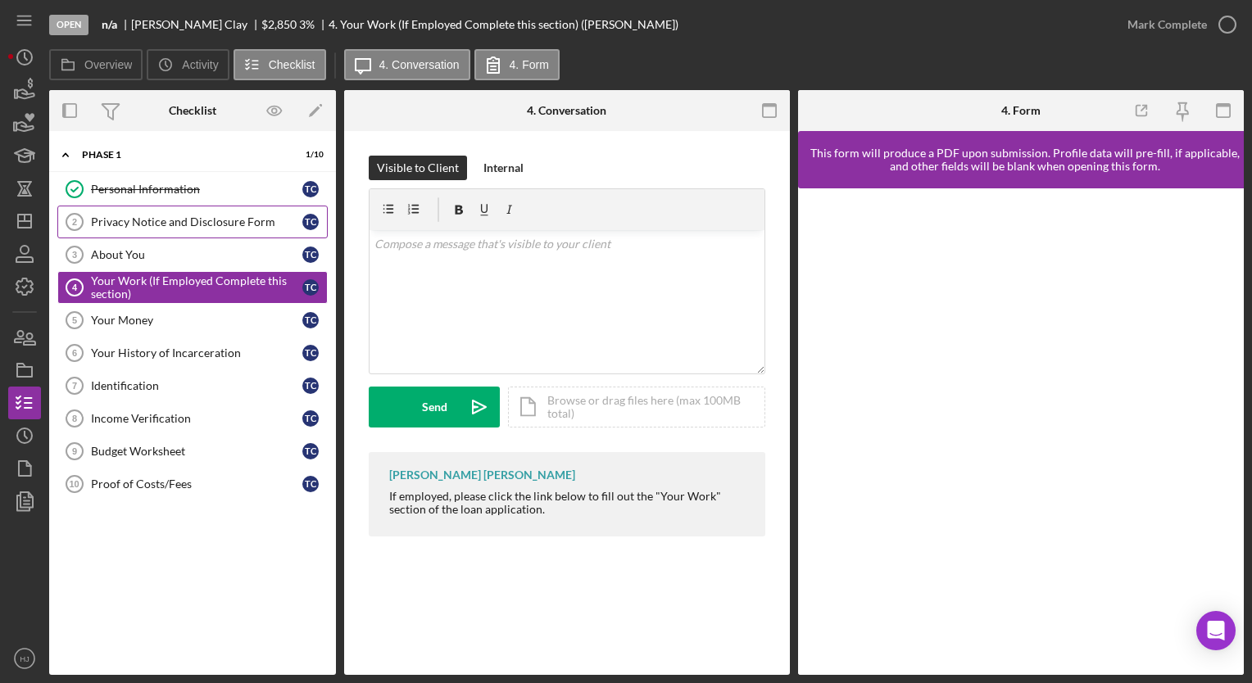
click at [138, 218] on div "Privacy Notice and Disclosure Form" at bounding box center [196, 222] width 211 height 13
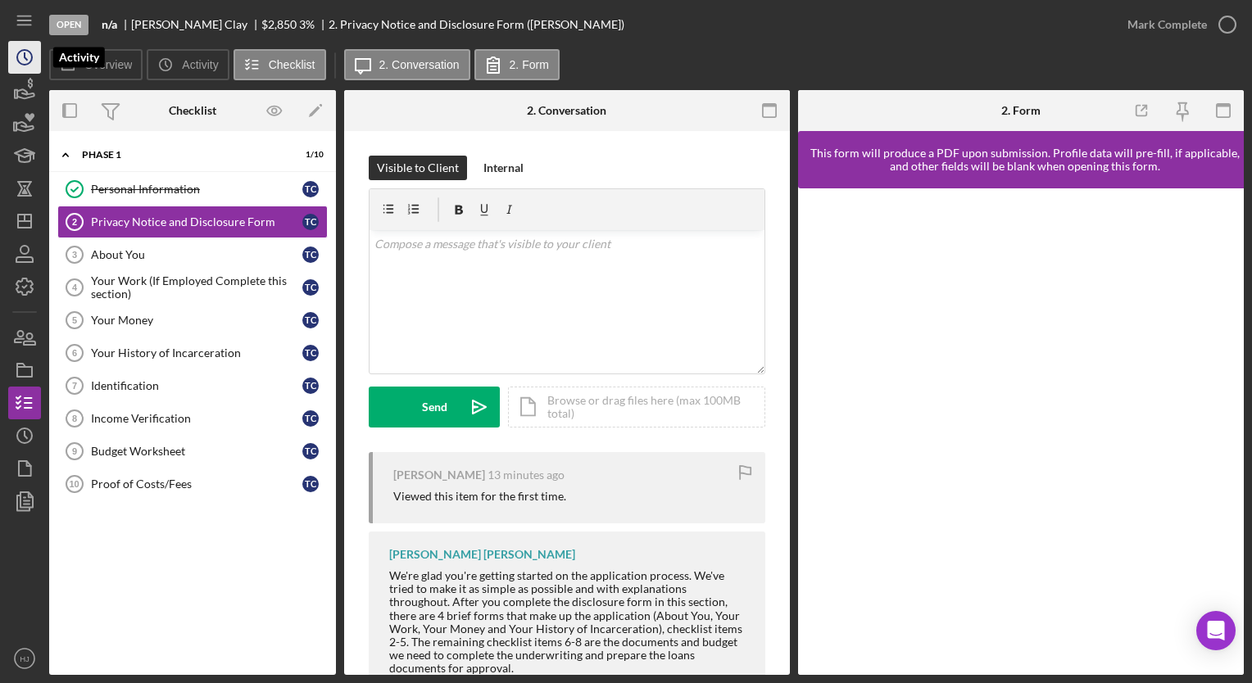
click at [16, 51] on icon "Icon/History" at bounding box center [24, 57] width 41 height 41
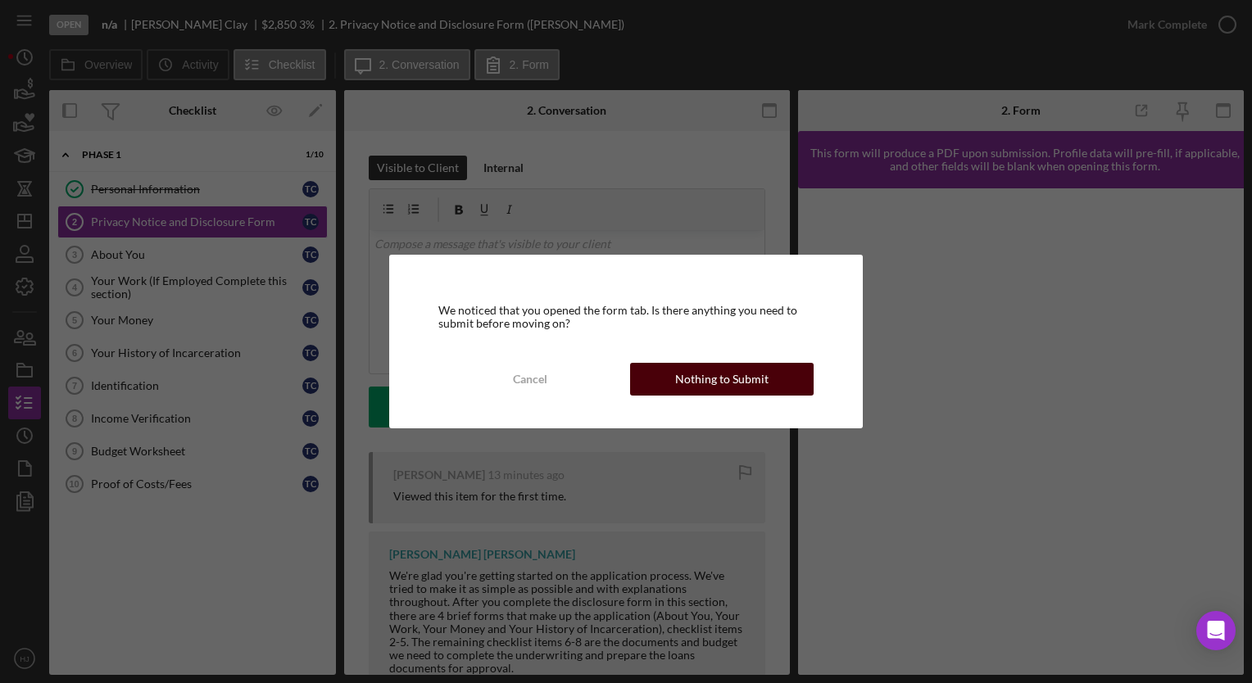
click at [685, 391] on div "Nothing to Submit" at bounding box center [721, 379] width 93 height 33
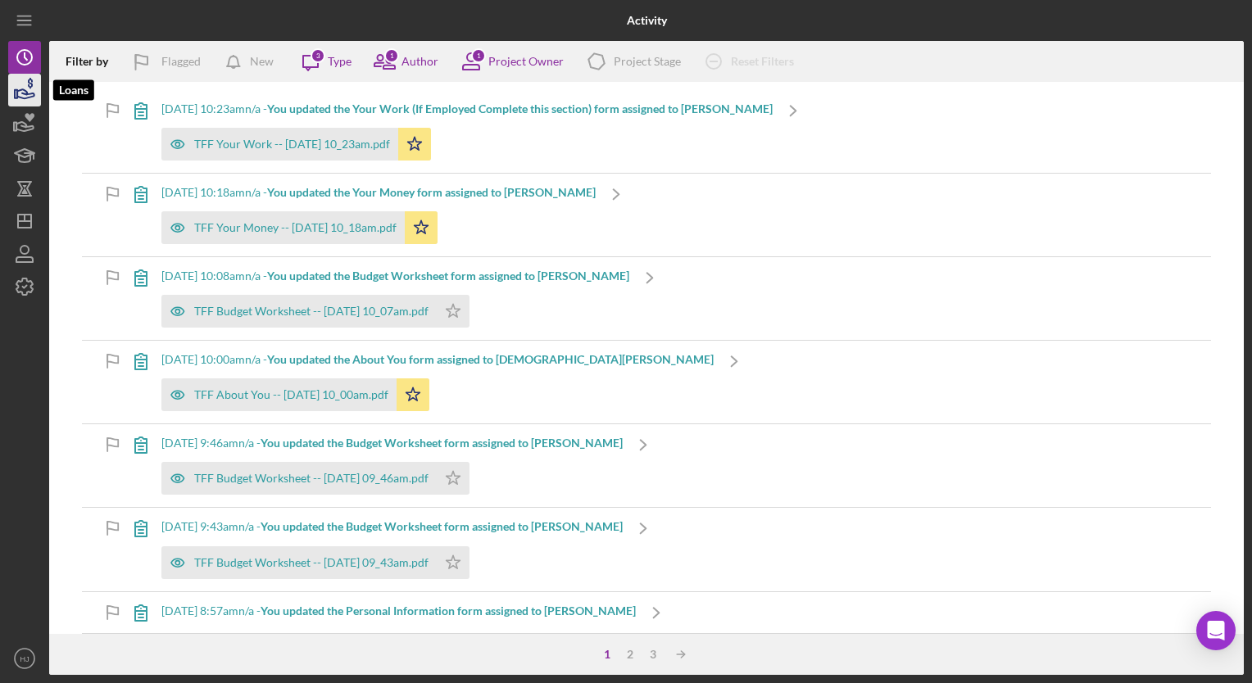
click at [12, 84] on icon "button" at bounding box center [24, 90] width 41 height 41
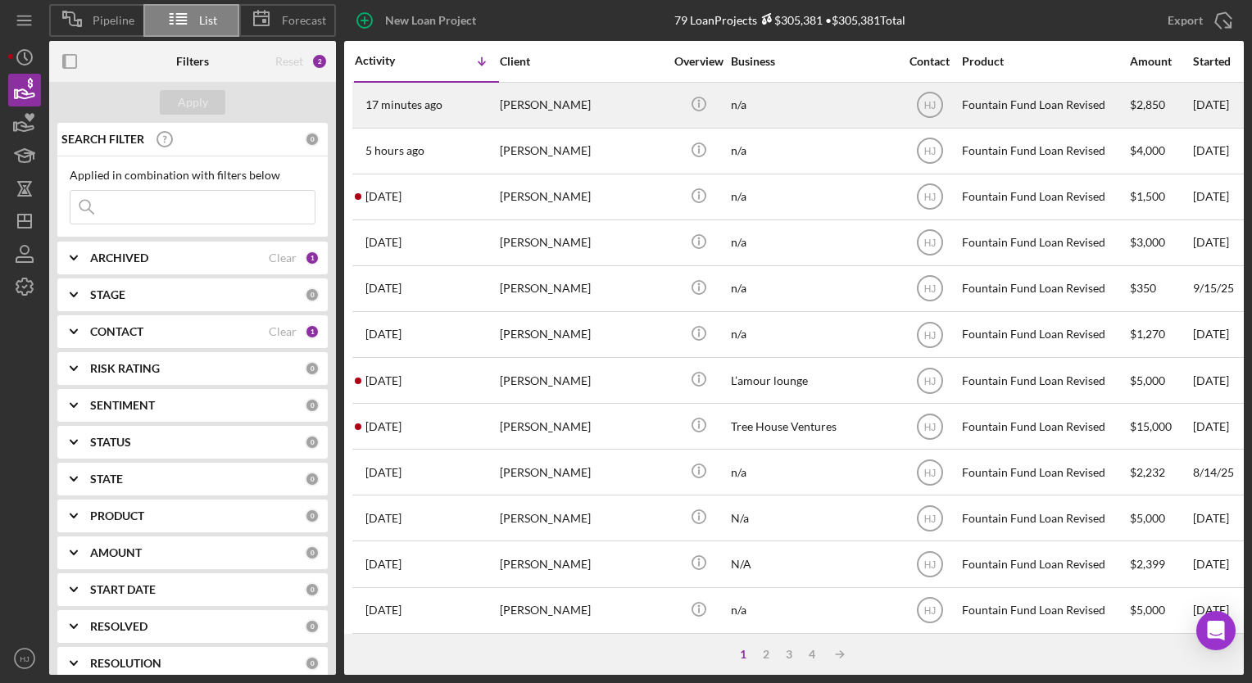
click at [507, 110] on div "[PERSON_NAME]" at bounding box center [582, 105] width 164 height 43
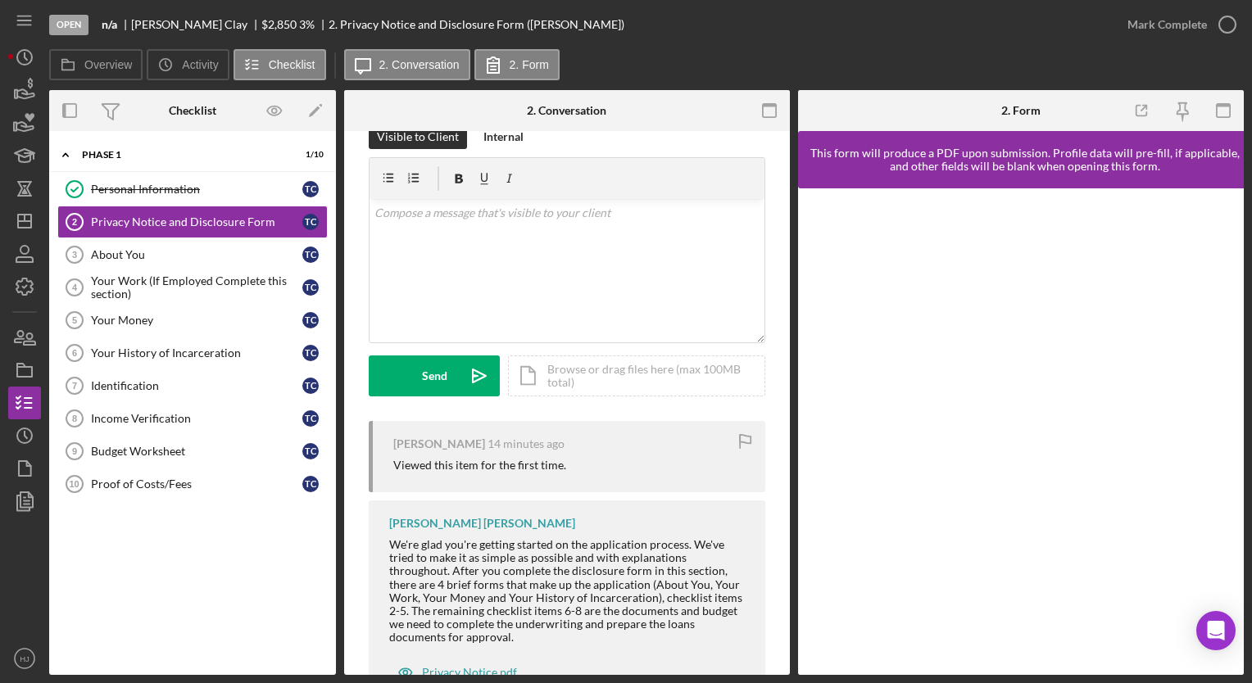
scroll to position [93, 0]
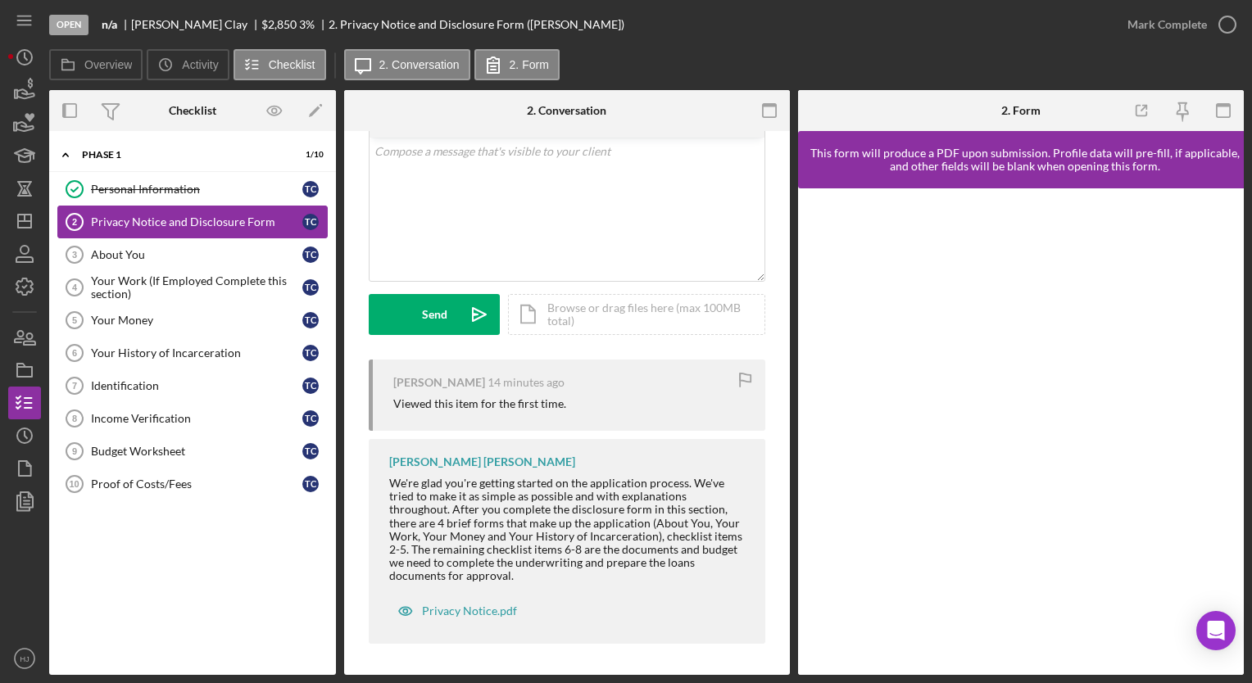
click at [106, 234] on link "Privacy Notice and Disclosure Form 2 Privacy Notice and Disclosure Form T C" at bounding box center [192, 222] width 270 height 33
click at [106, 261] on link "About You 3 About You T C" at bounding box center [192, 254] width 270 height 33
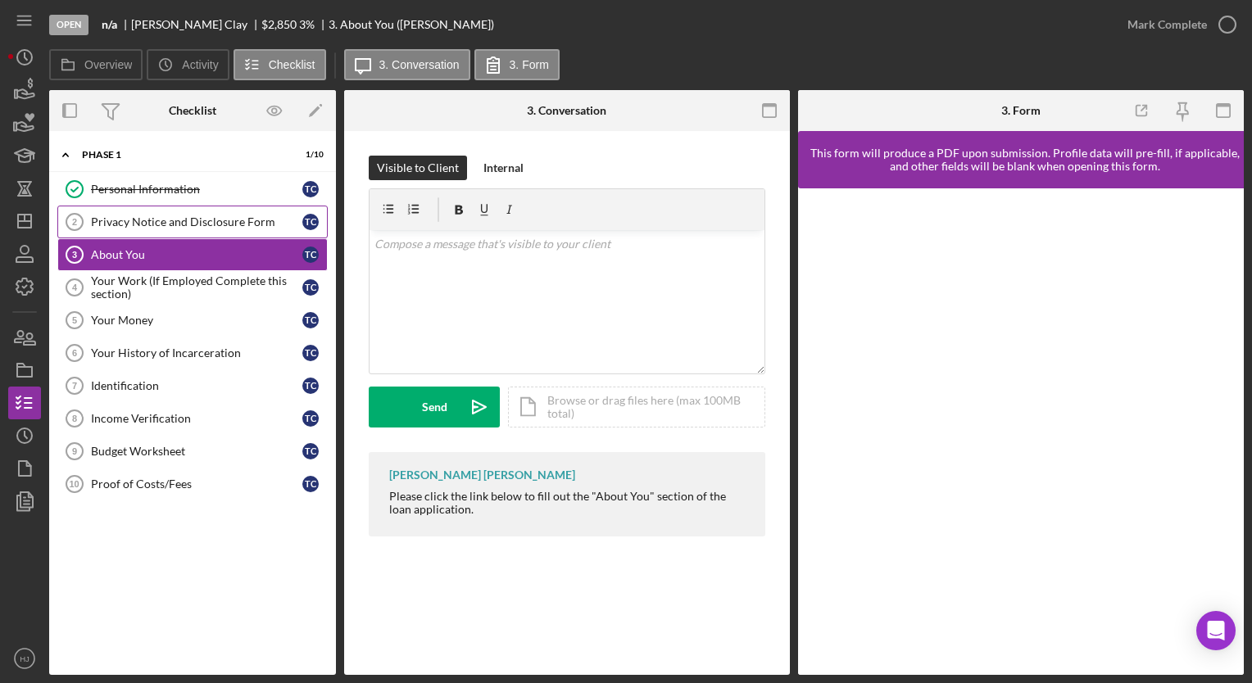
click at [148, 220] on div "Privacy Notice and Disclosure Form" at bounding box center [196, 222] width 211 height 13
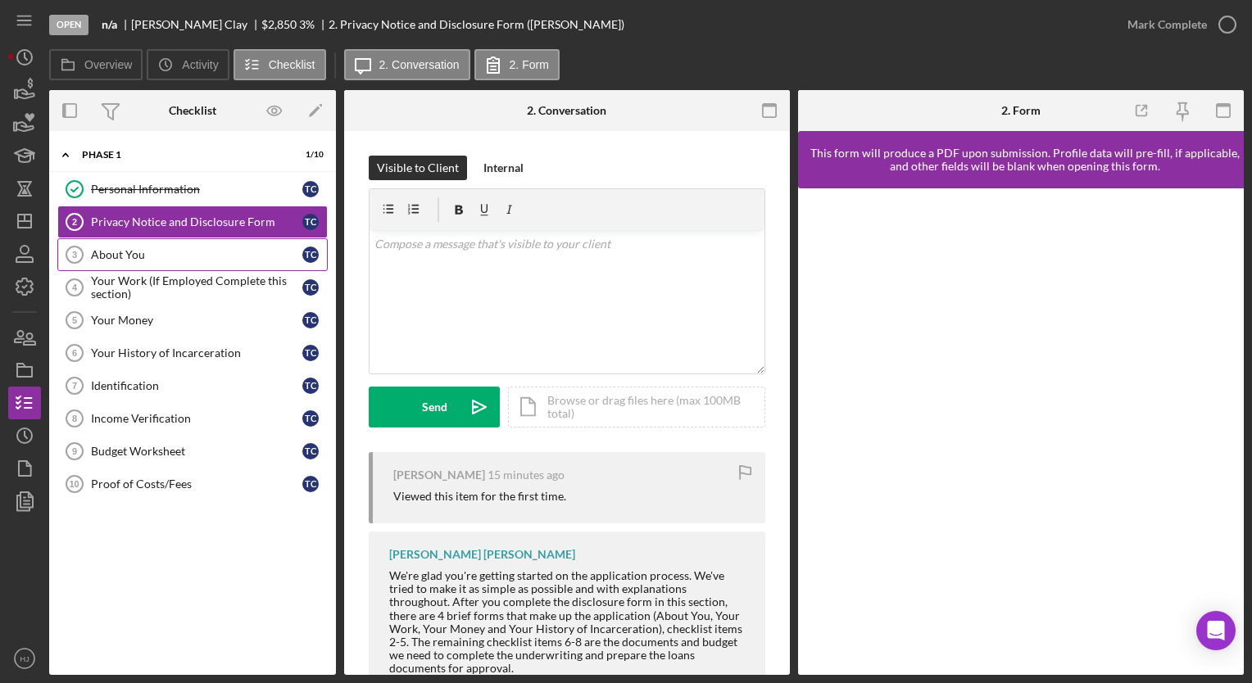
click at [111, 251] on div "About You" at bounding box center [196, 254] width 211 height 13
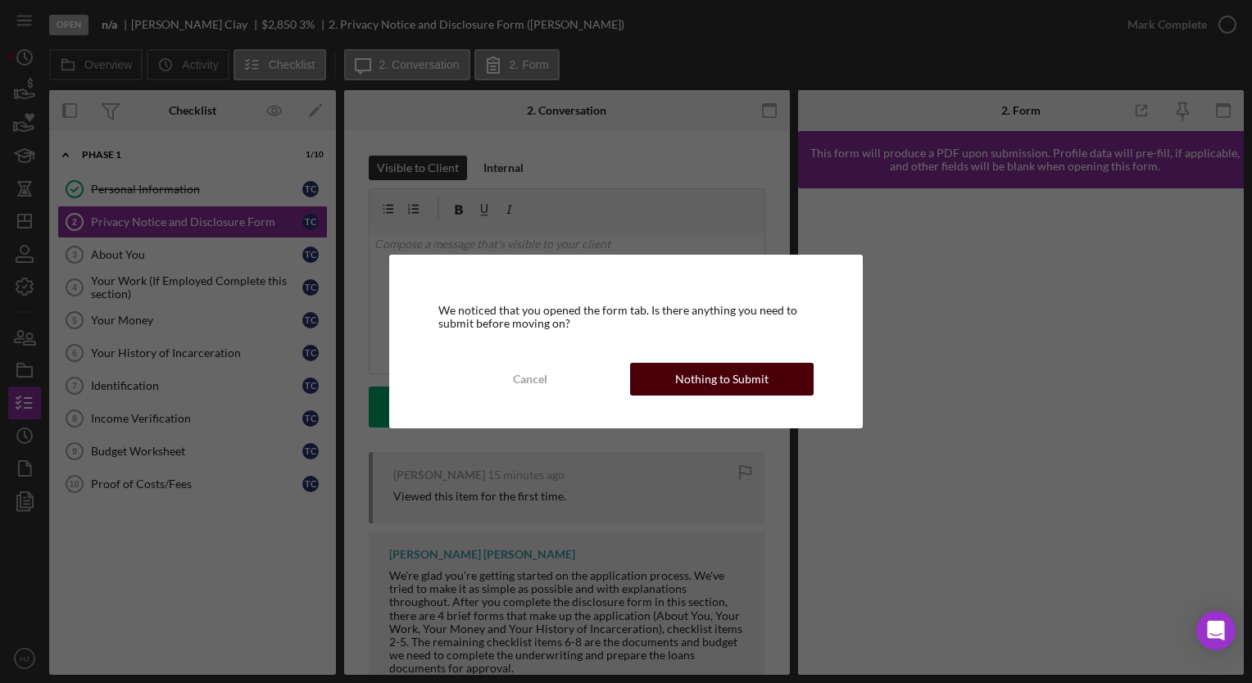
click at [706, 366] on div "Nothing to Submit" at bounding box center [721, 379] width 93 height 33
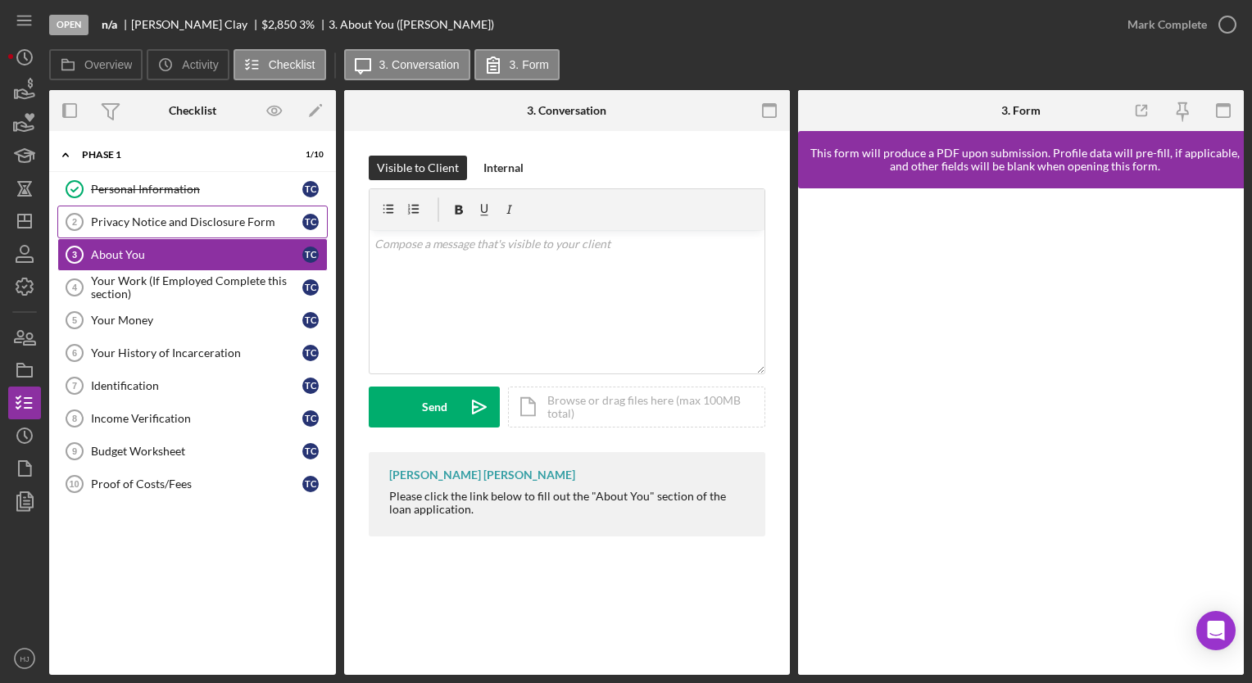
click at [138, 228] on link "Privacy Notice and Disclosure Form 2 Privacy Notice and Disclosure Form T C" at bounding box center [192, 222] width 270 height 33
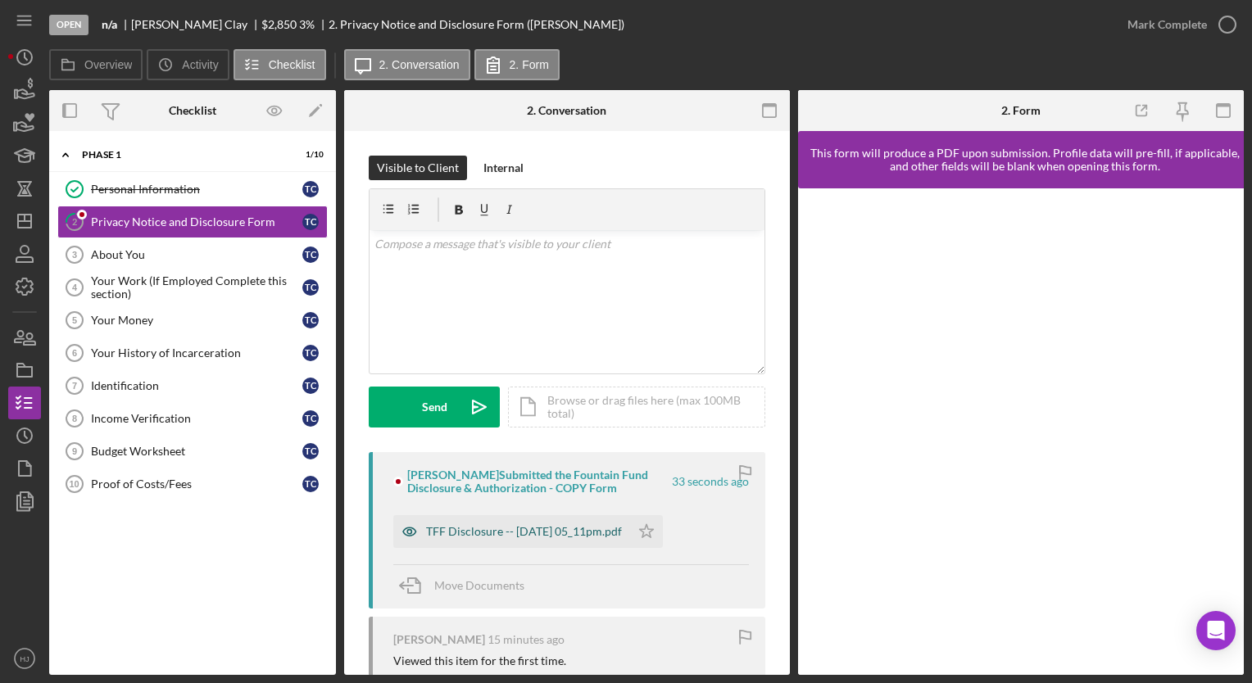
click at [598, 535] on div "TFF Disclosure -- [DATE] 05_11pm.pdf" at bounding box center [524, 531] width 196 height 13
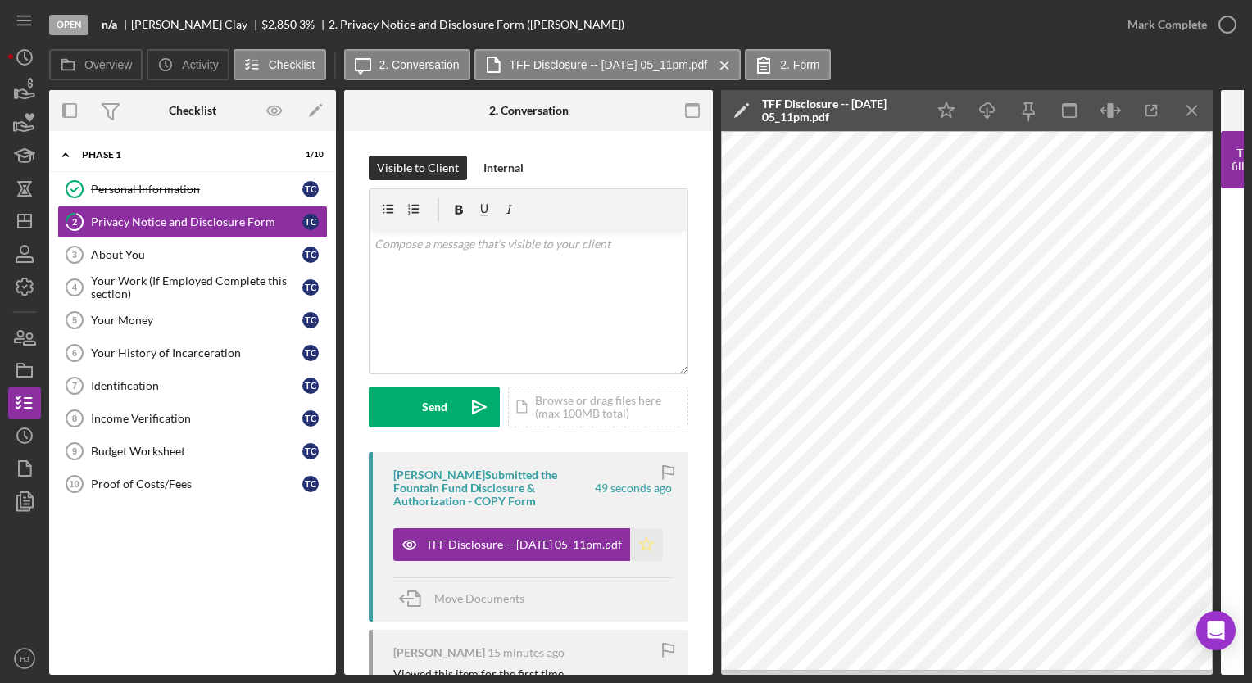
click at [646, 549] on polygon "button" at bounding box center [647, 544] width 14 height 13
click at [1183, 30] on div "Mark Complete" at bounding box center [1167, 24] width 79 height 33
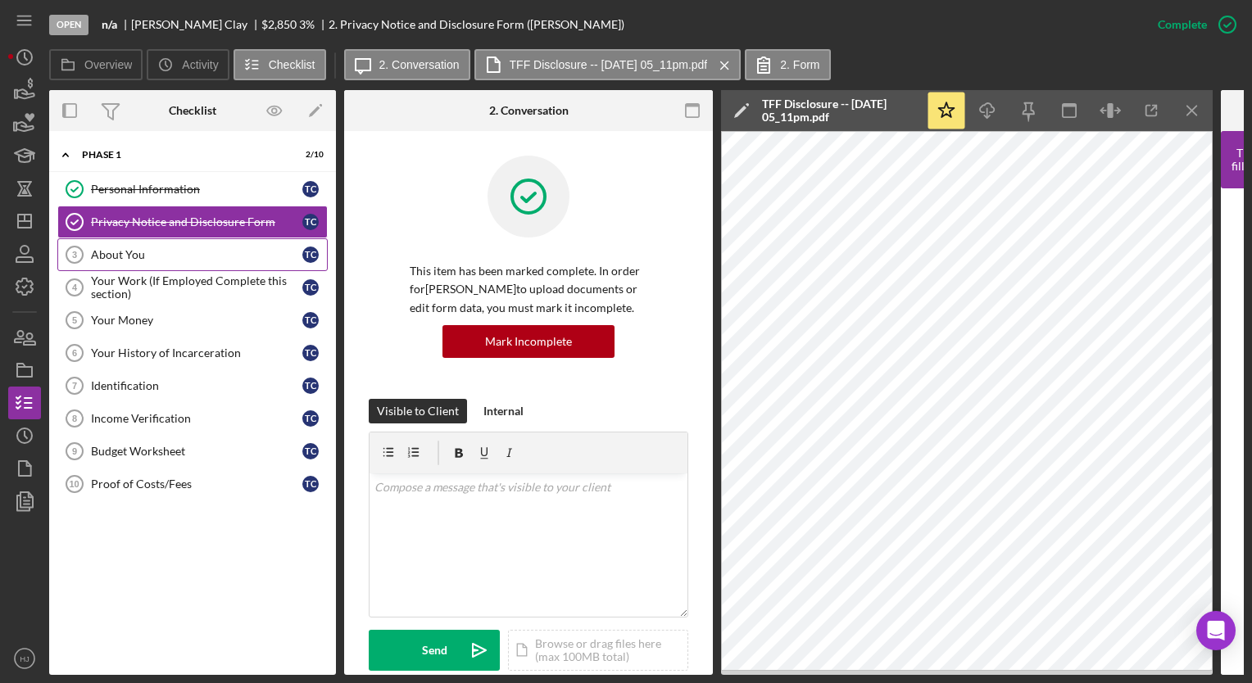
click at [136, 246] on link "About You 3 About You T C" at bounding box center [192, 254] width 270 height 33
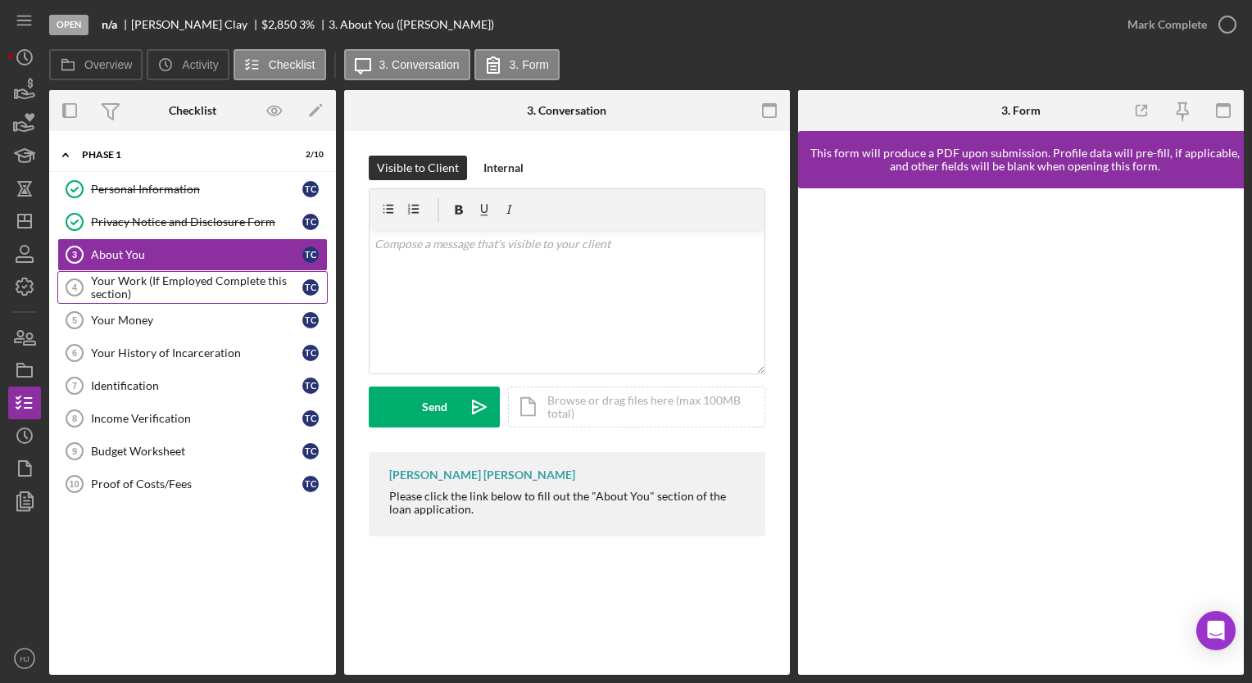
click at [117, 279] on div "Your Work (If Employed Complete this section)" at bounding box center [196, 288] width 211 height 26
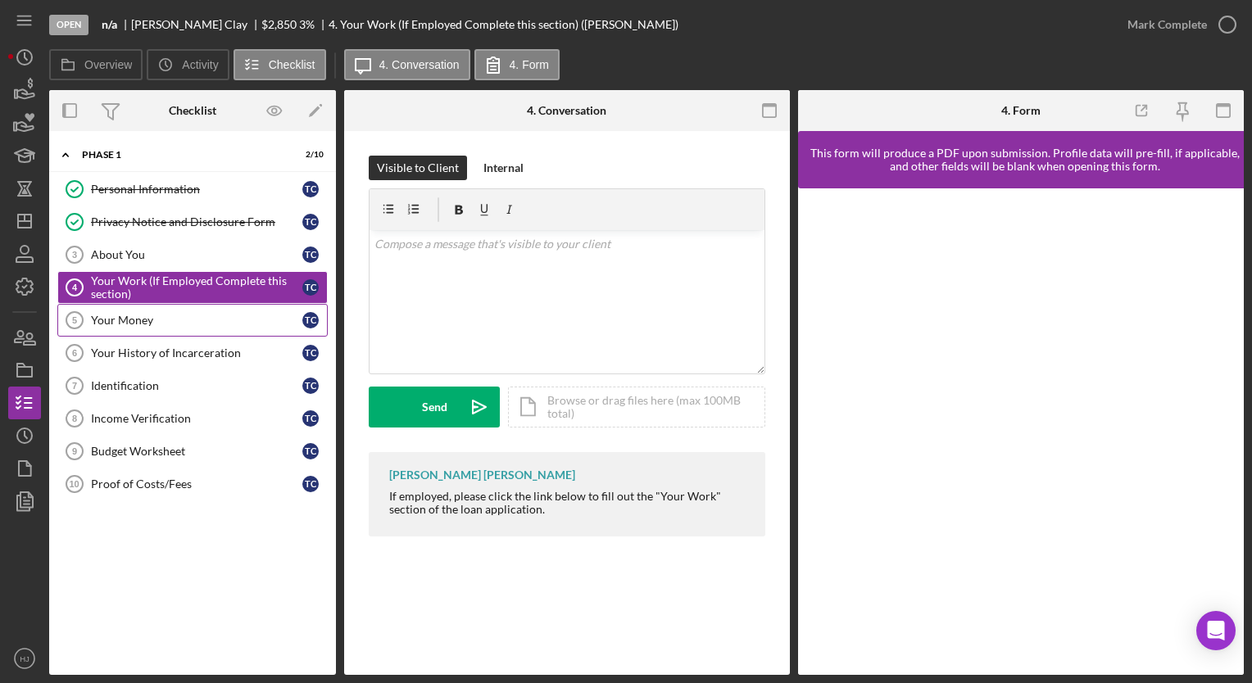
click at [113, 304] on link "Your Money 5 Your Money T C" at bounding box center [192, 320] width 270 height 33
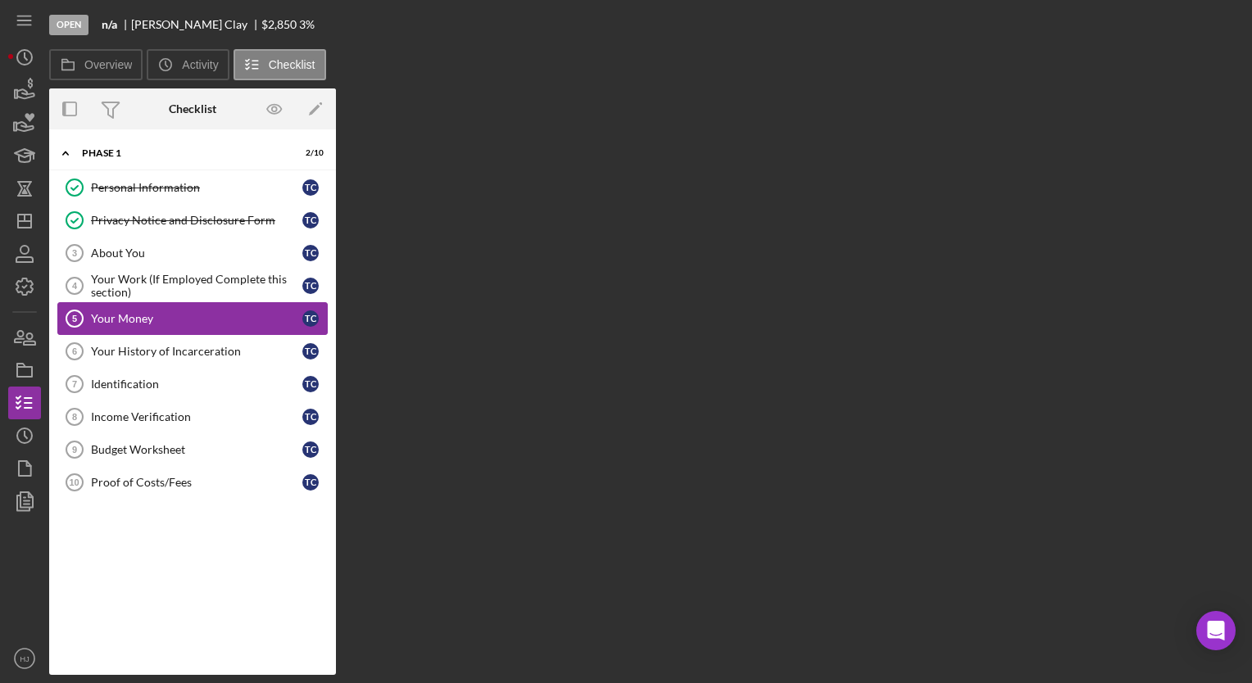
click at [102, 325] on link "Your Money 5 Your Money T C" at bounding box center [192, 318] width 270 height 33
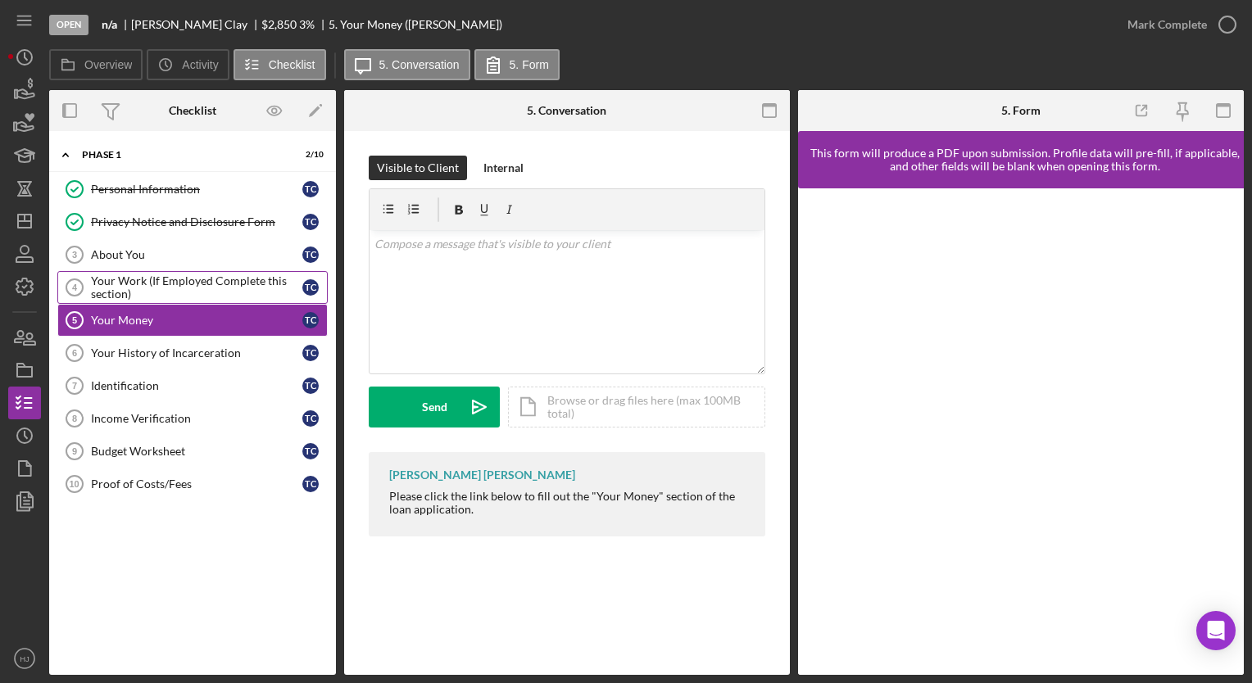
click at [134, 280] on div "Your Work (If Employed Complete this section)" at bounding box center [196, 288] width 211 height 26
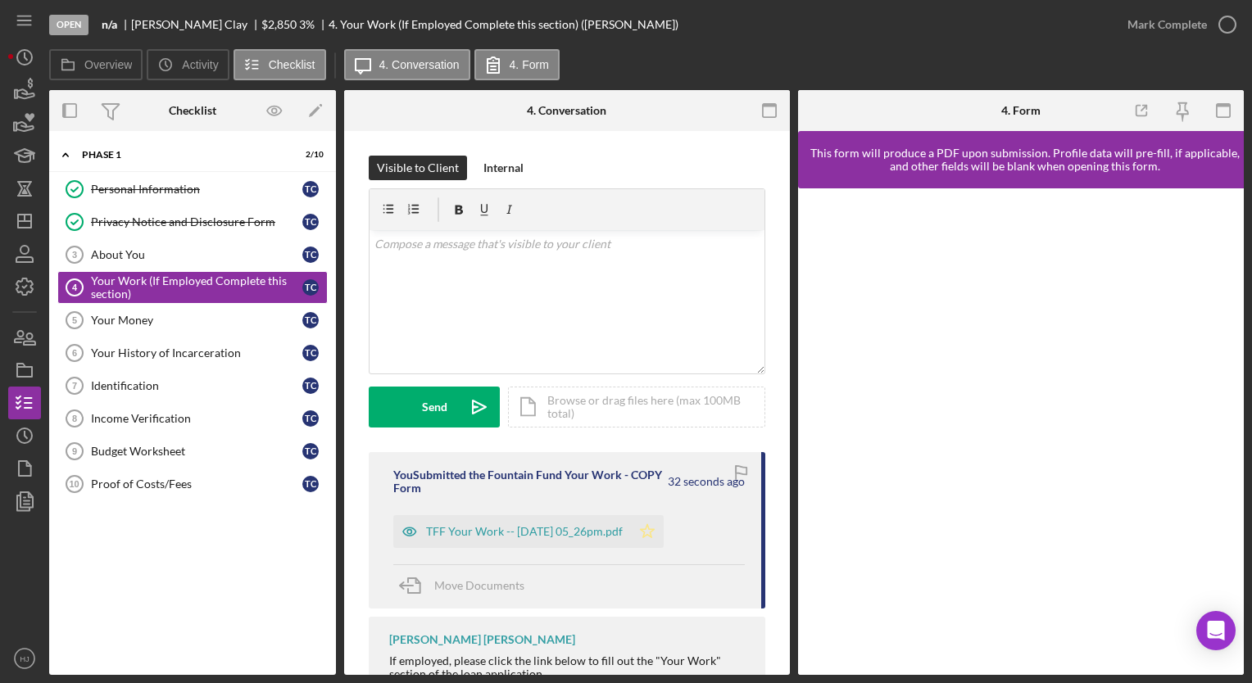
click at [655, 537] on polygon "button" at bounding box center [648, 530] width 14 height 13
click at [1180, 31] on div "Mark Complete" at bounding box center [1167, 24] width 79 height 33
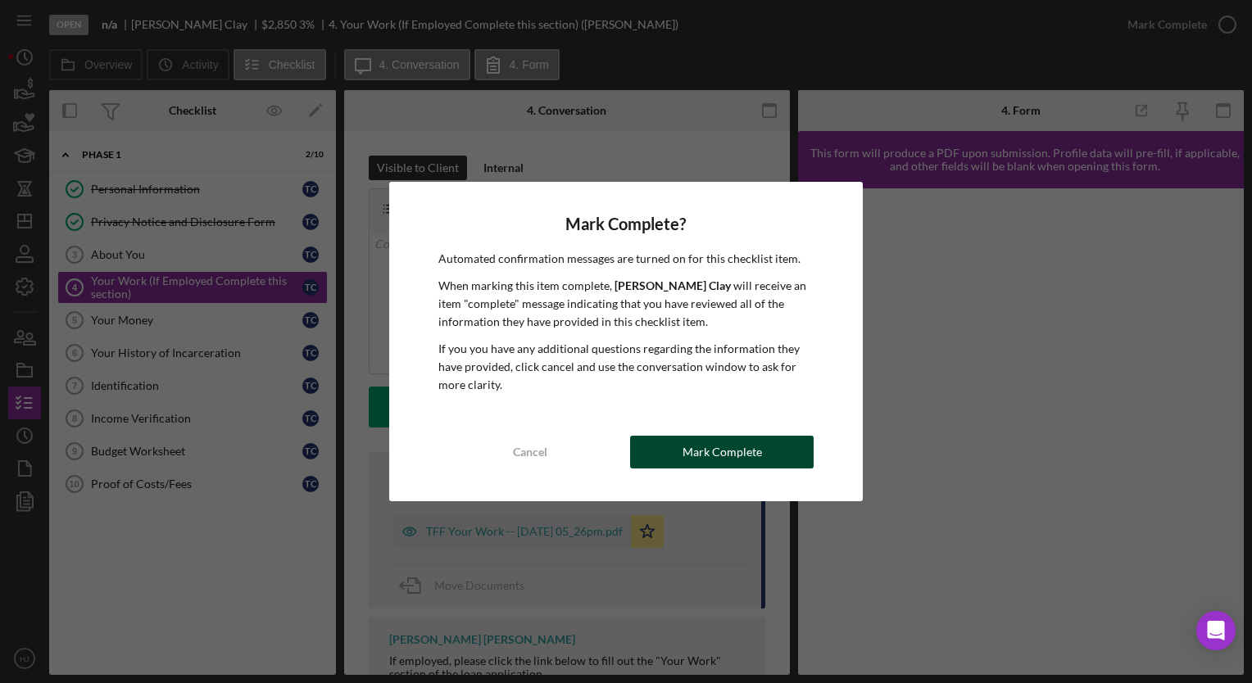
click at [734, 461] on div "Mark Complete" at bounding box center [722, 452] width 79 height 33
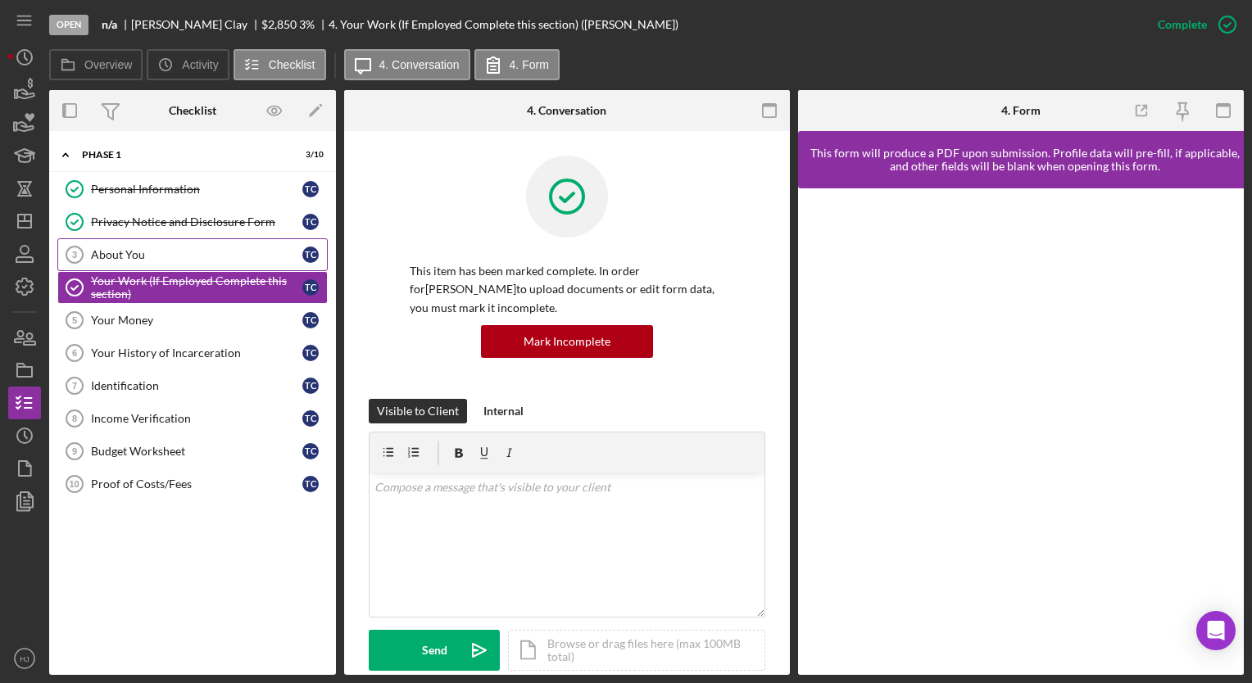
click at [107, 252] on div "About You" at bounding box center [196, 254] width 211 height 13
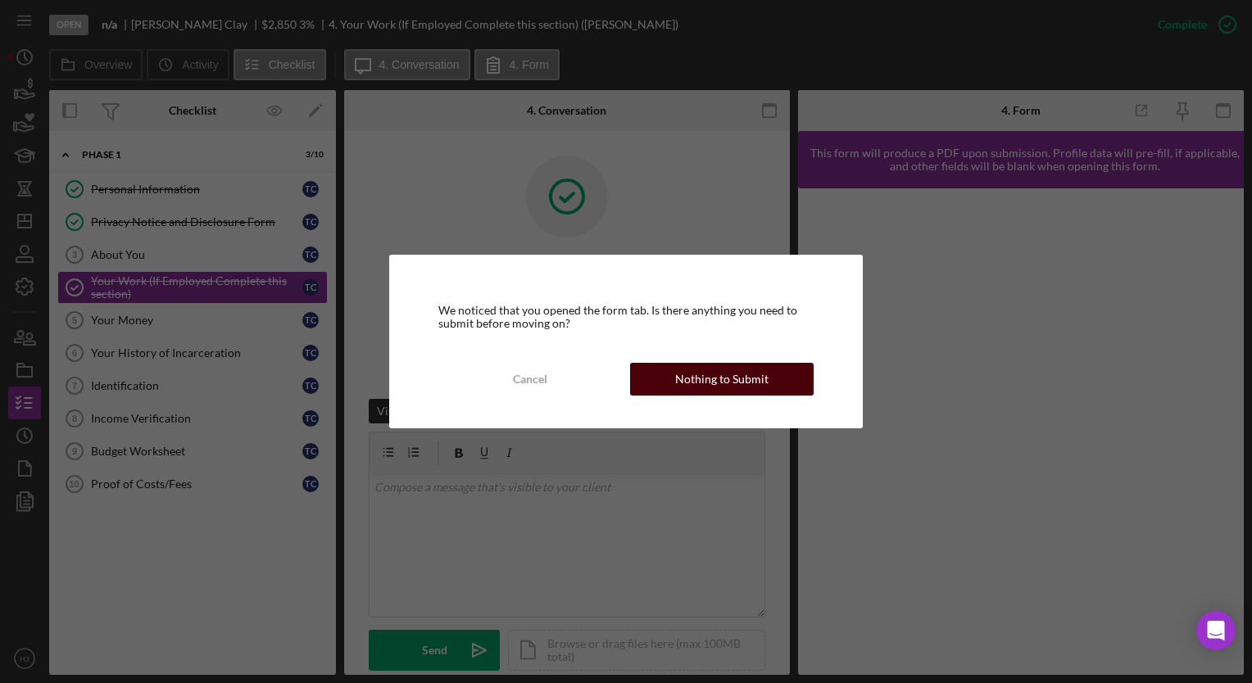
click at [691, 379] on div "Nothing to Submit" at bounding box center [721, 379] width 93 height 33
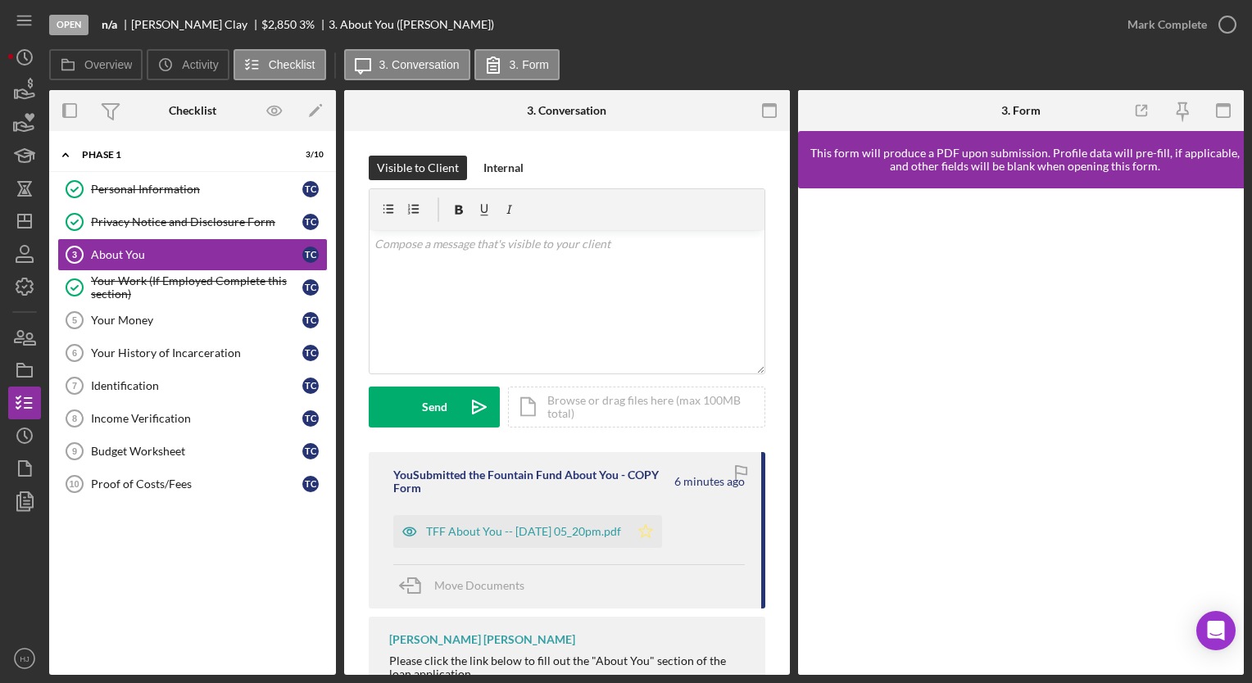
click at [662, 526] on icon "Icon/Star" at bounding box center [645, 531] width 33 height 33
click at [1183, 32] on div "Mark Complete" at bounding box center [1167, 24] width 79 height 33
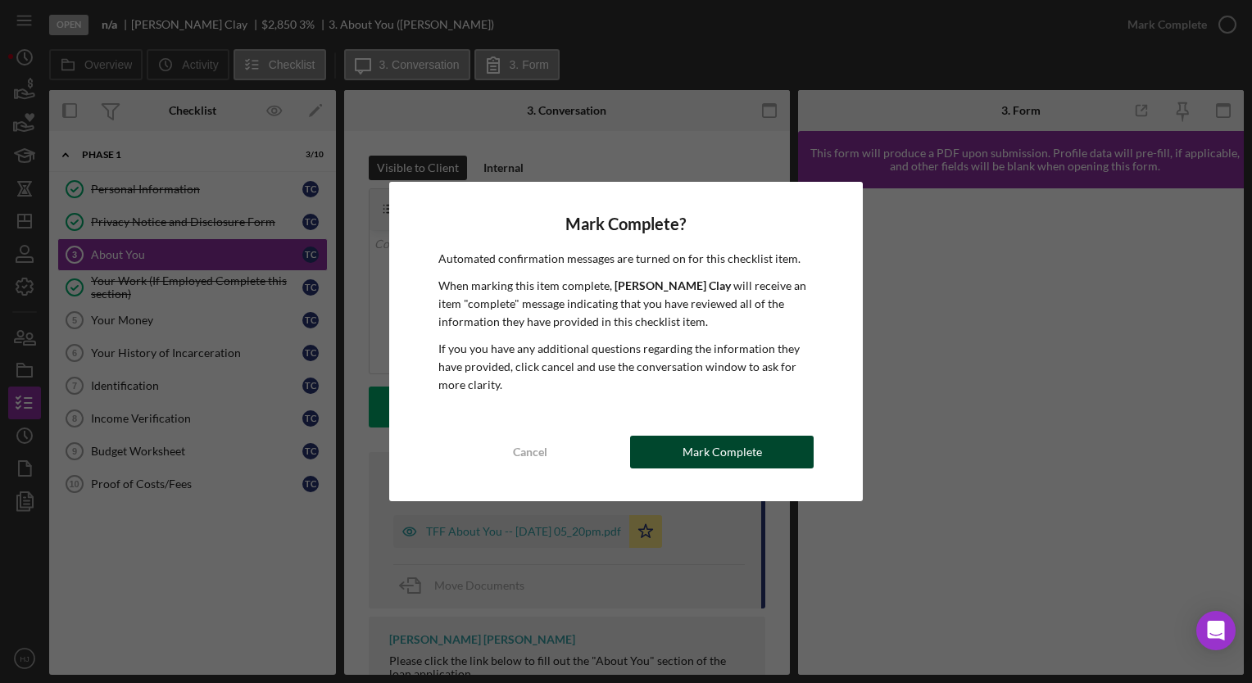
click at [757, 456] on div "Mark Complete" at bounding box center [722, 452] width 79 height 33
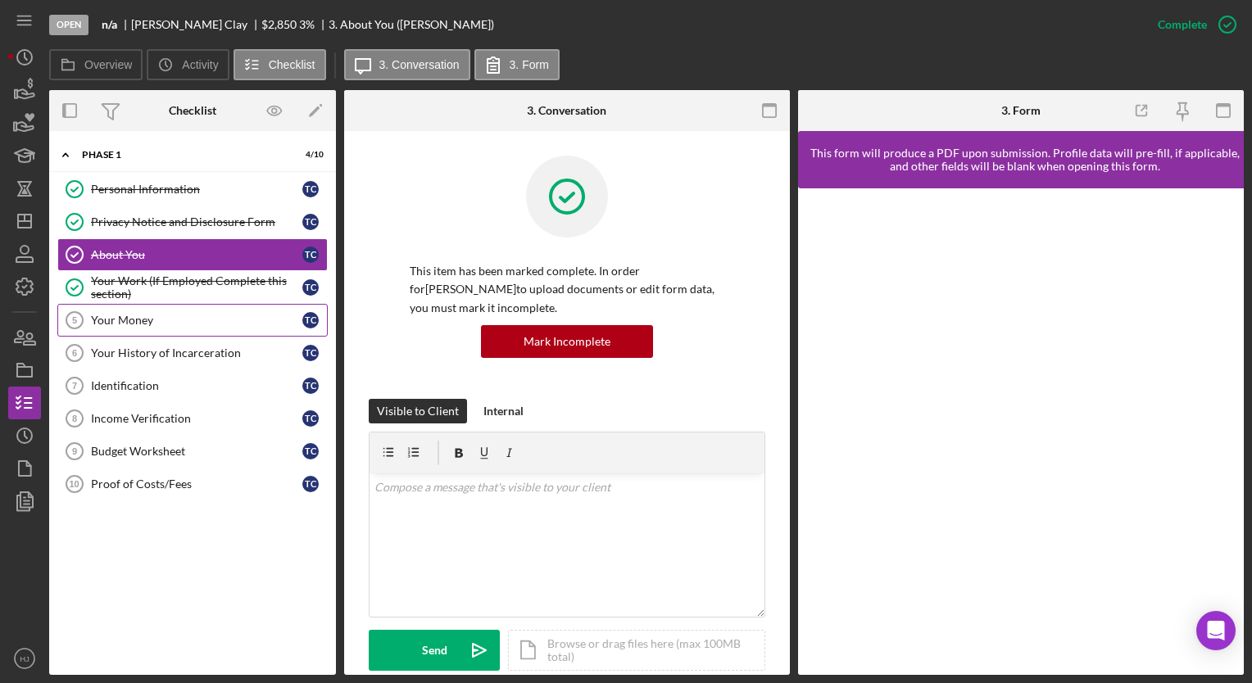
click at [124, 316] on div "Your Money" at bounding box center [196, 320] width 211 height 13
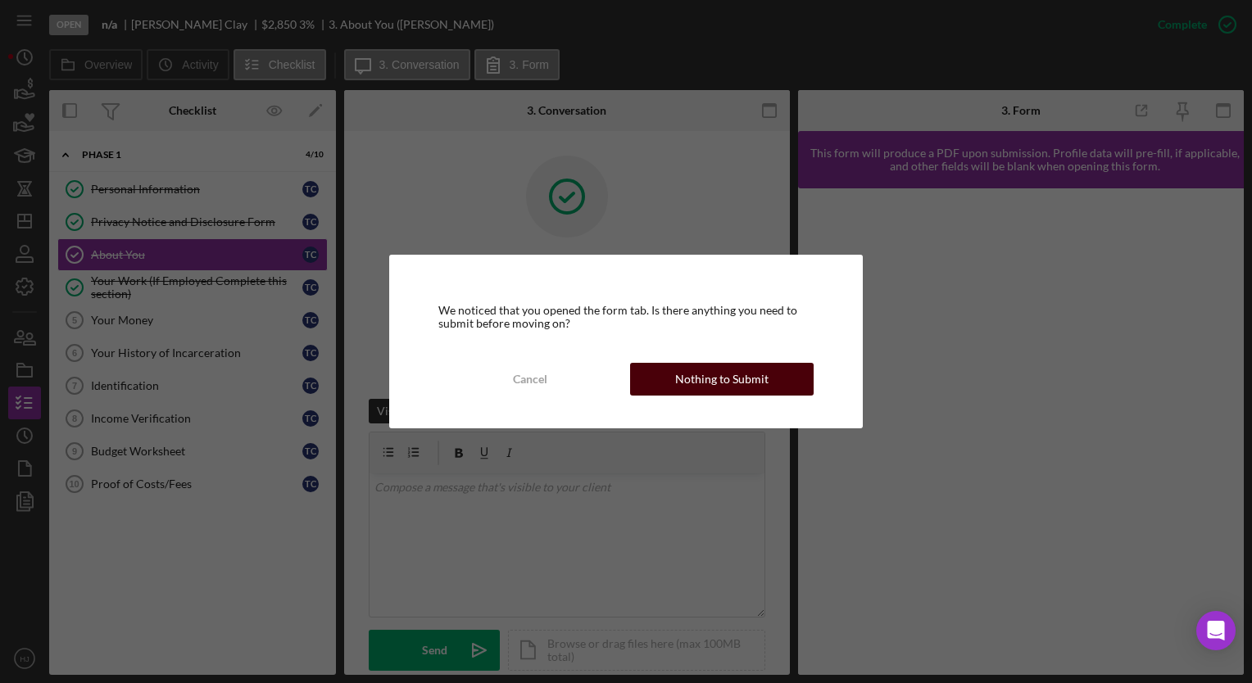
click at [730, 382] on div "Nothing to Submit" at bounding box center [721, 379] width 93 height 33
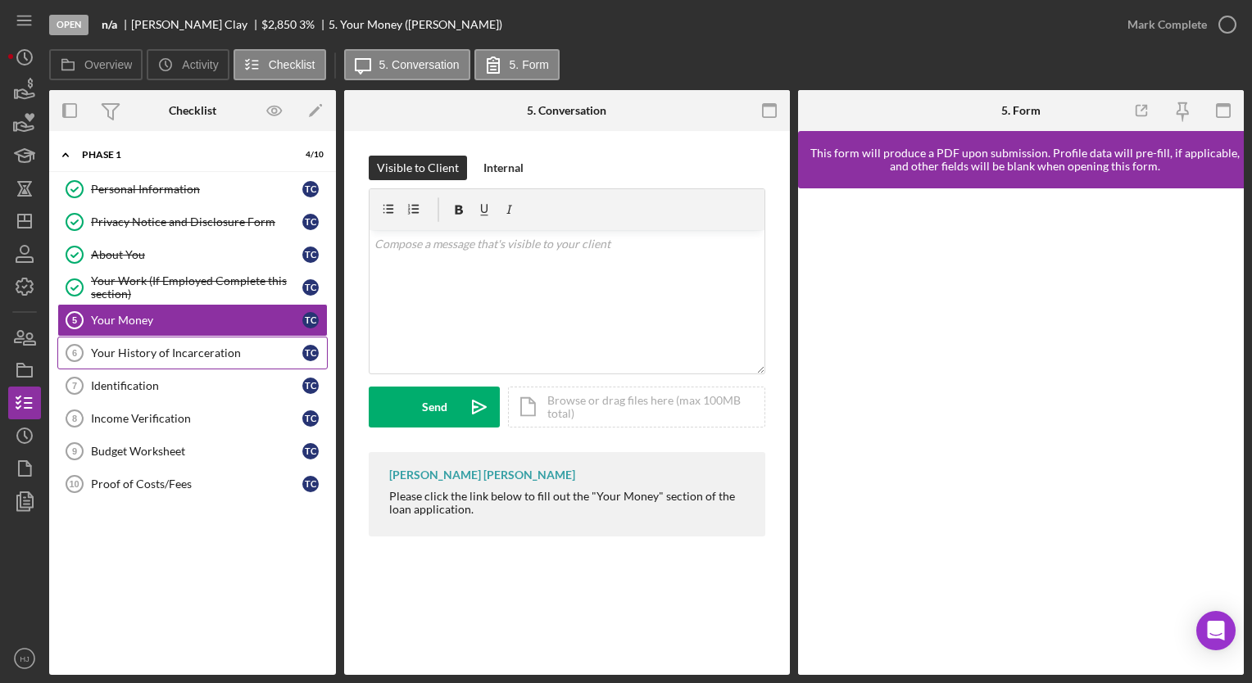
click at [122, 356] on div "Your History of Incarceration" at bounding box center [196, 353] width 211 height 13
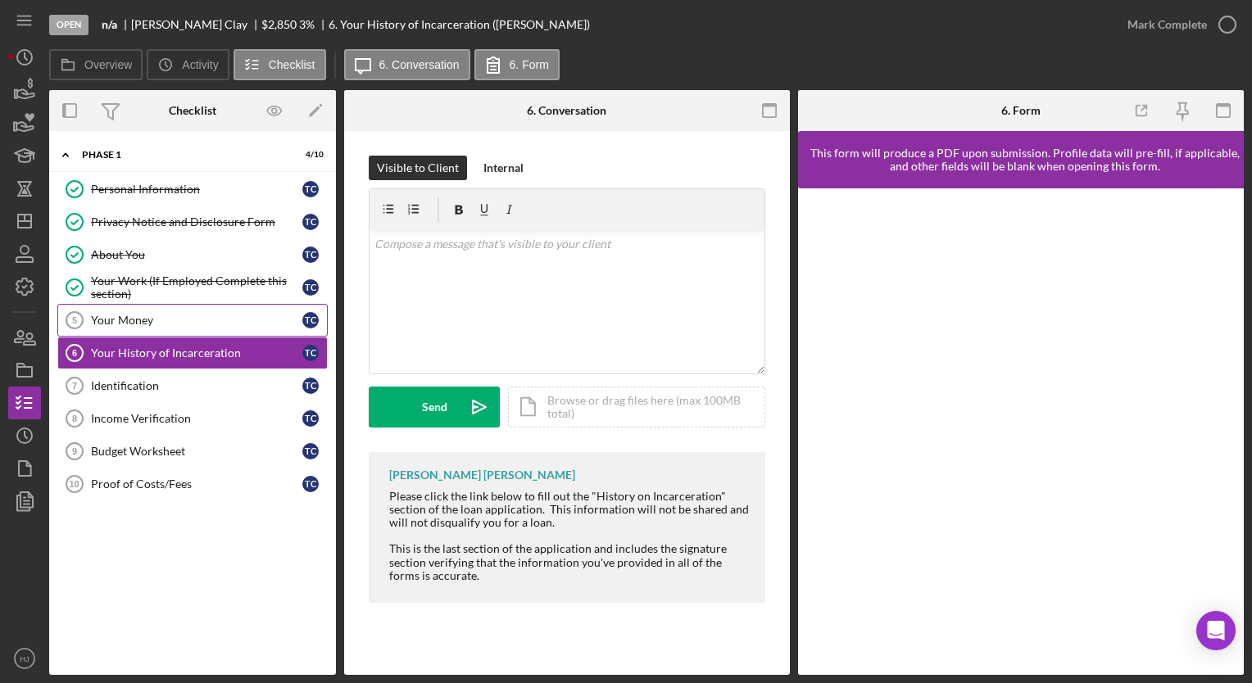
click at [119, 317] on div "Your Money" at bounding box center [196, 320] width 211 height 13
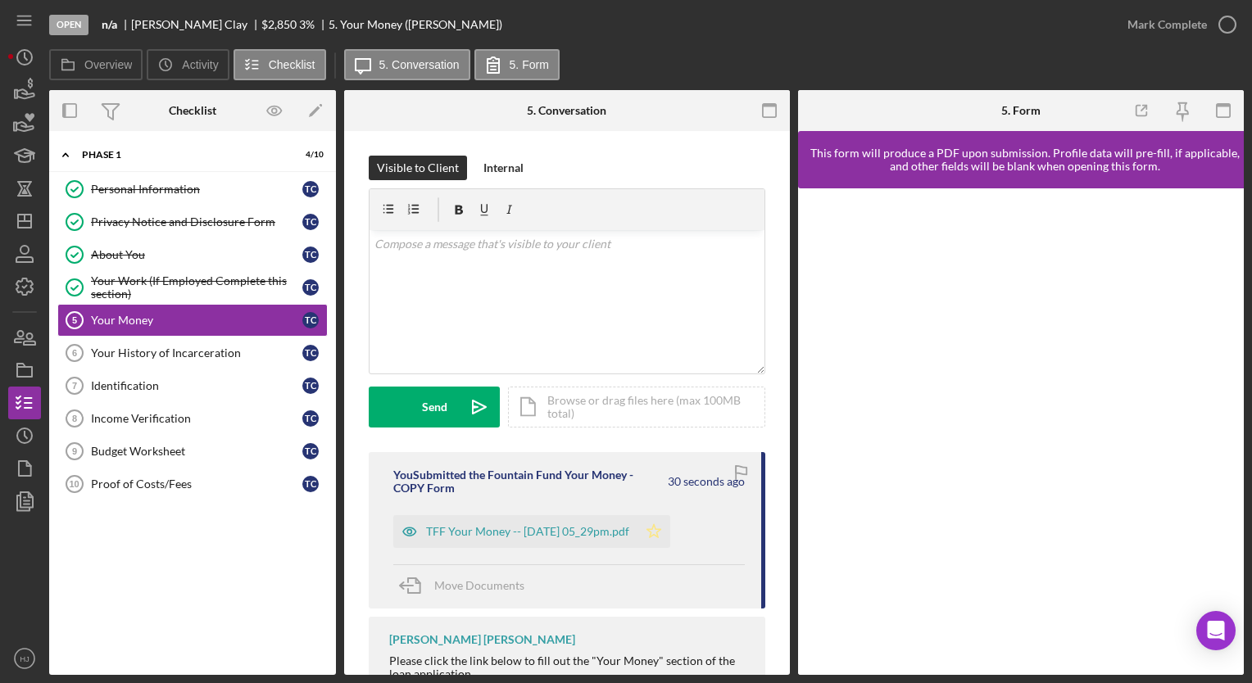
click at [661, 533] on polygon "button" at bounding box center [654, 530] width 14 height 13
click at [1196, 23] on div "Mark Complete" at bounding box center [1167, 24] width 79 height 33
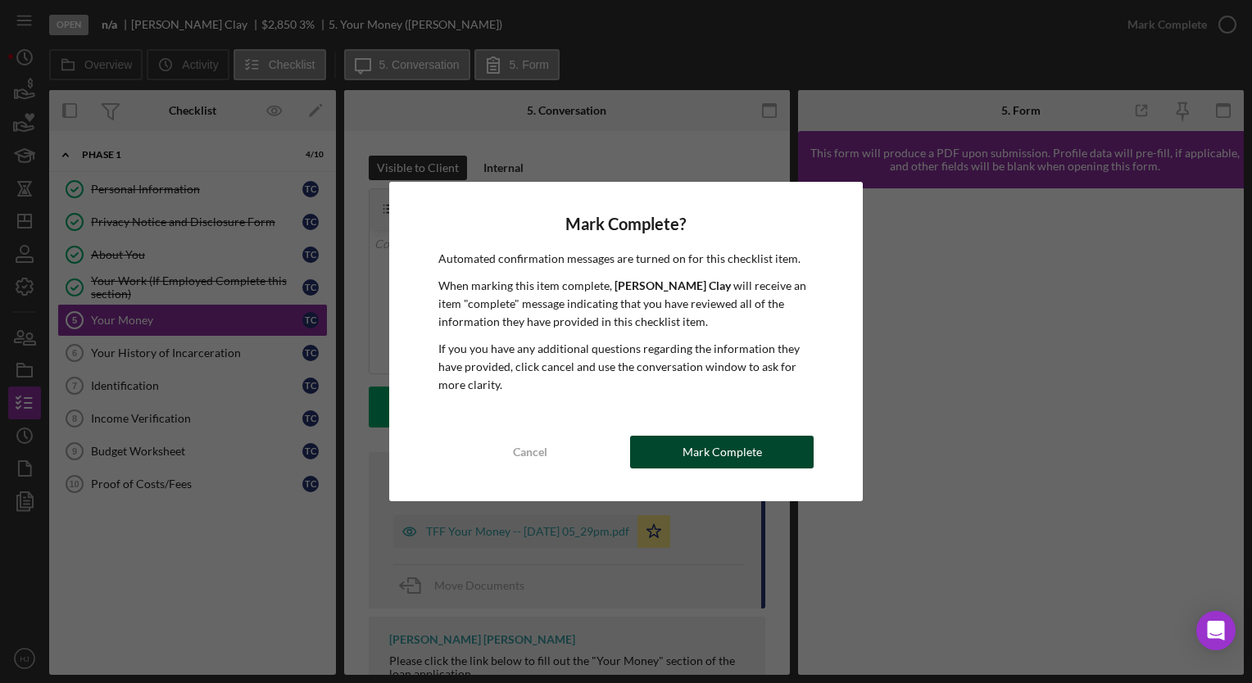
click at [751, 448] on div "Mark Complete" at bounding box center [722, 452] width 79 height 33
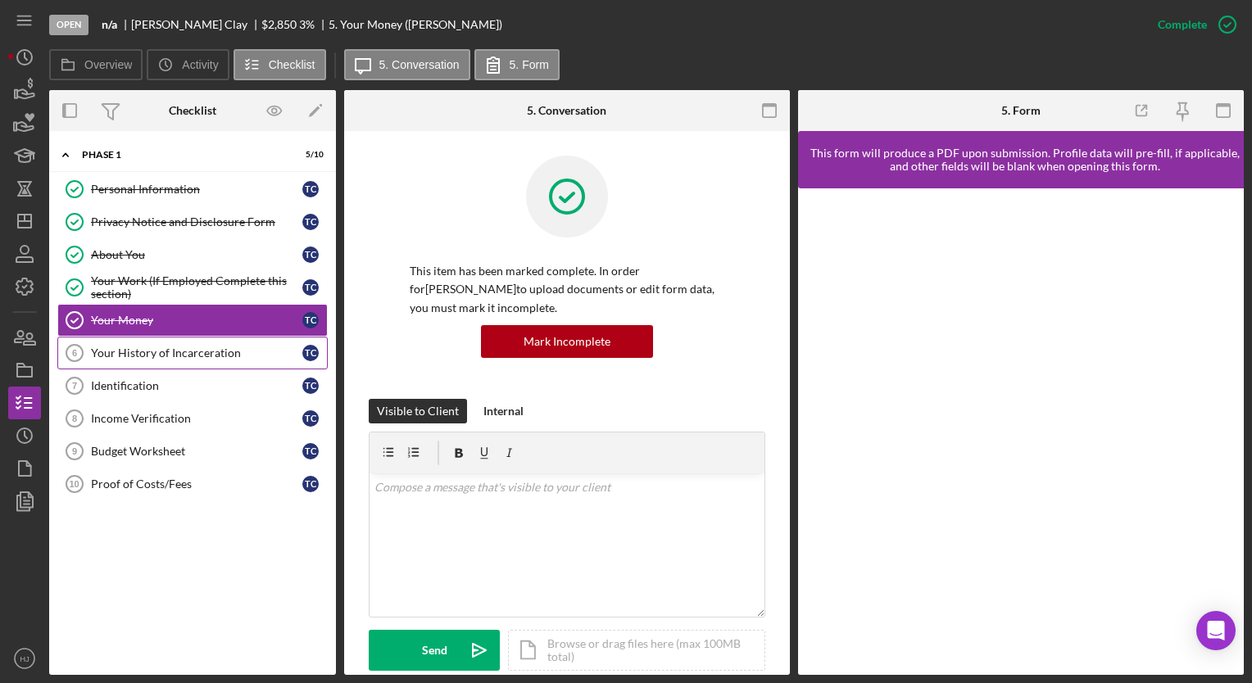
click at [149, 351] on div "Your History of Incarceration" at bounding box center [196, 353] width 211 height 13
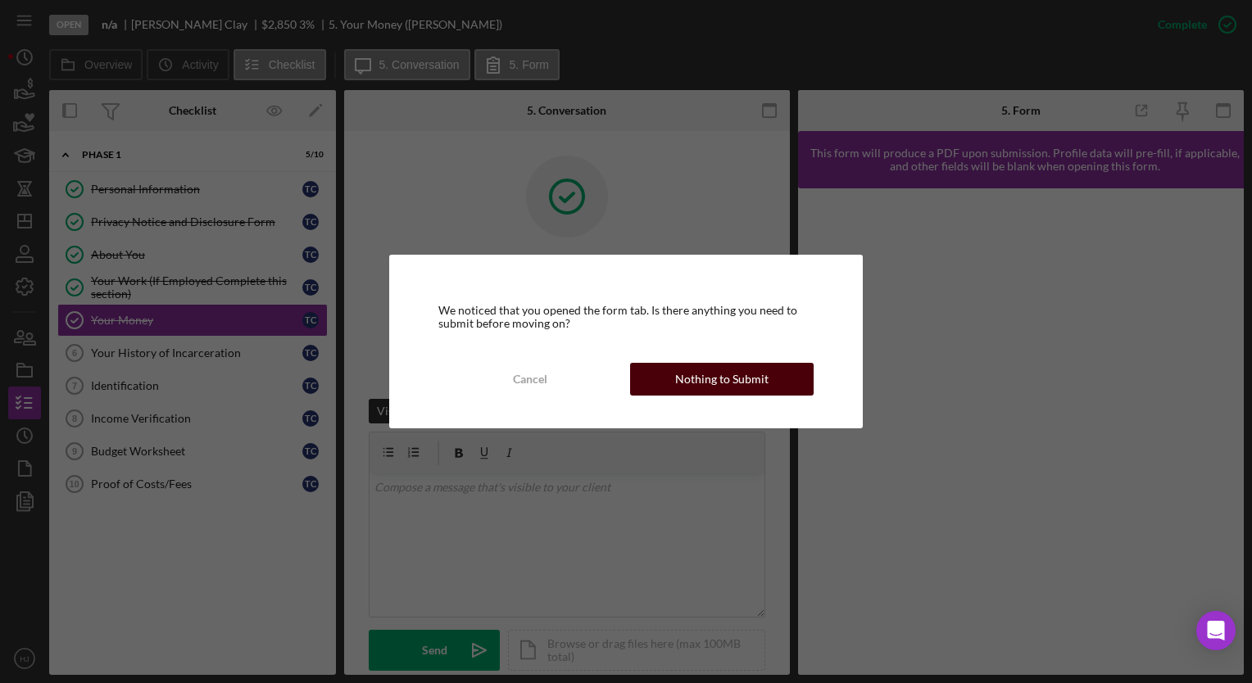
click at [715, 388] on div "Nothing to Submit" at bounding box center [721, 379] width 93 height 33
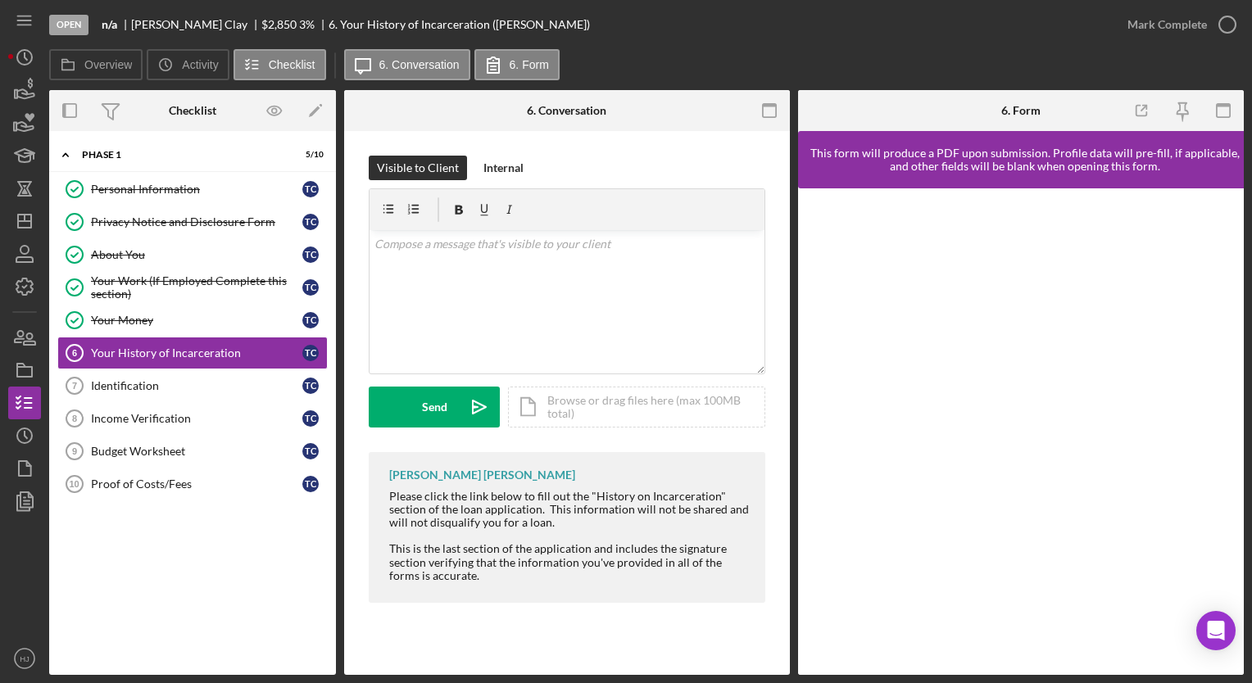
click at [1237, 408] on div at bounding box center [1021, 431] width 446 height 487
click at [109, 379] on div "Identification" at bounding box center [196, 385] width 211 height 13
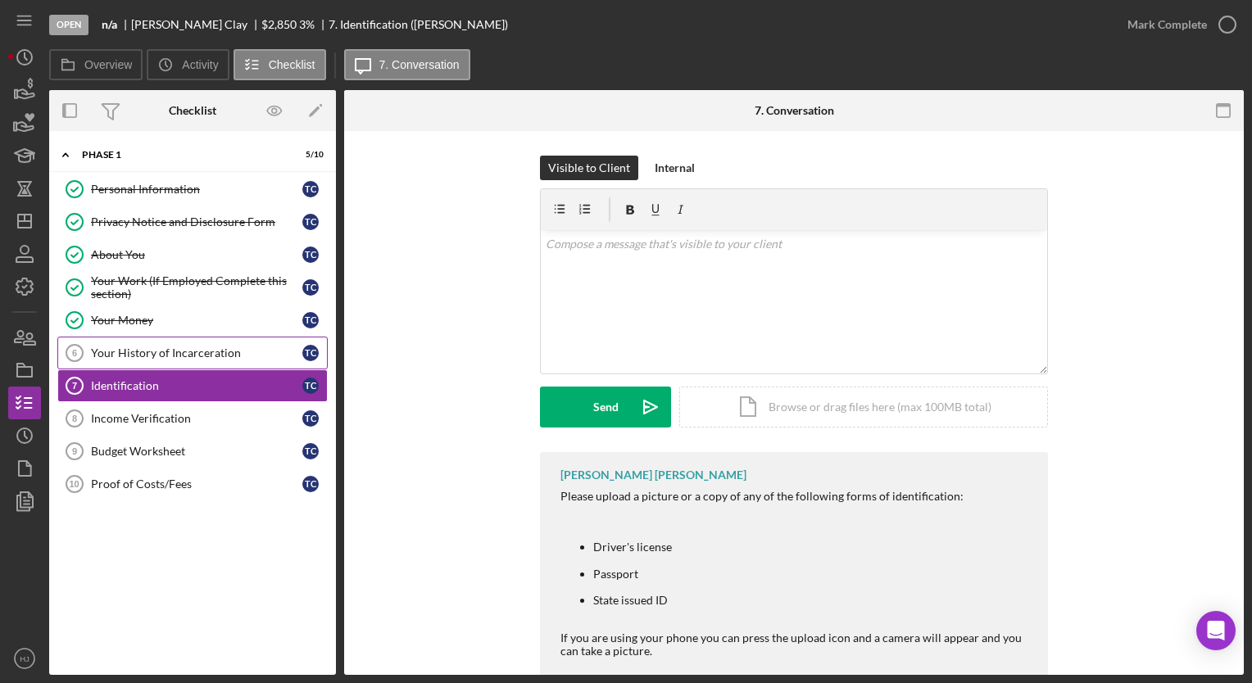
click at [126, 351] on div "Your History of Incarceration" at bounding box center [196, 353] width 211 height 13
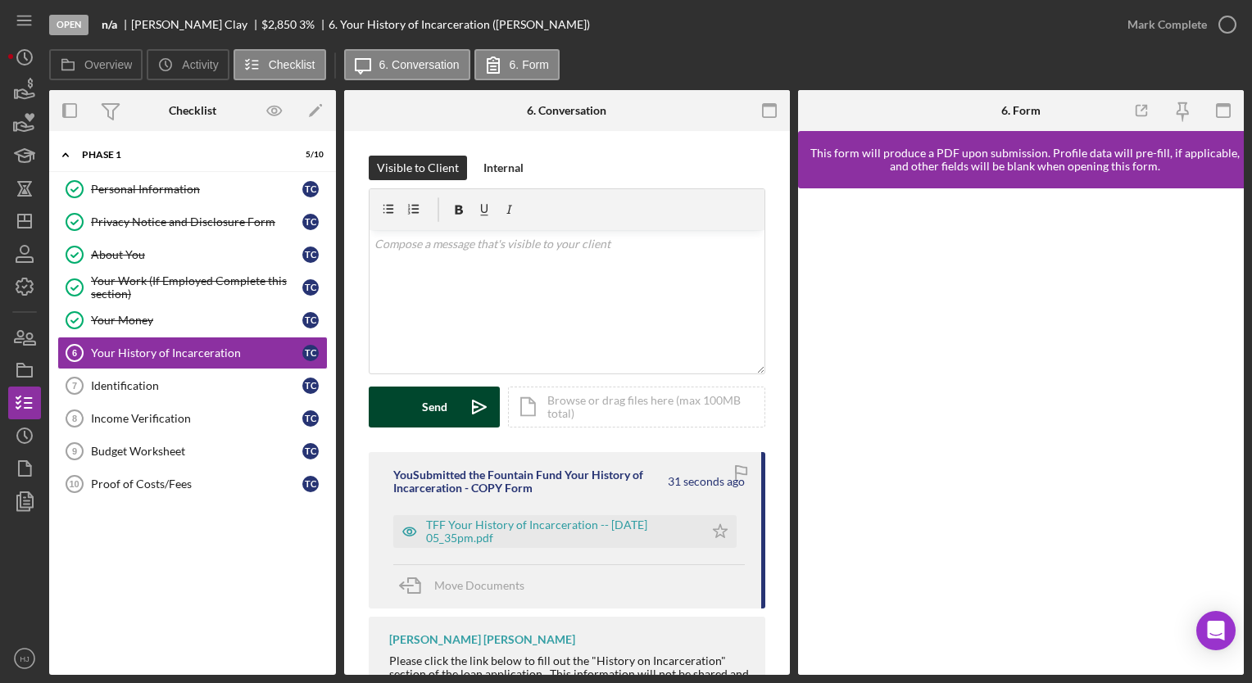
scroll to position [32, 0]
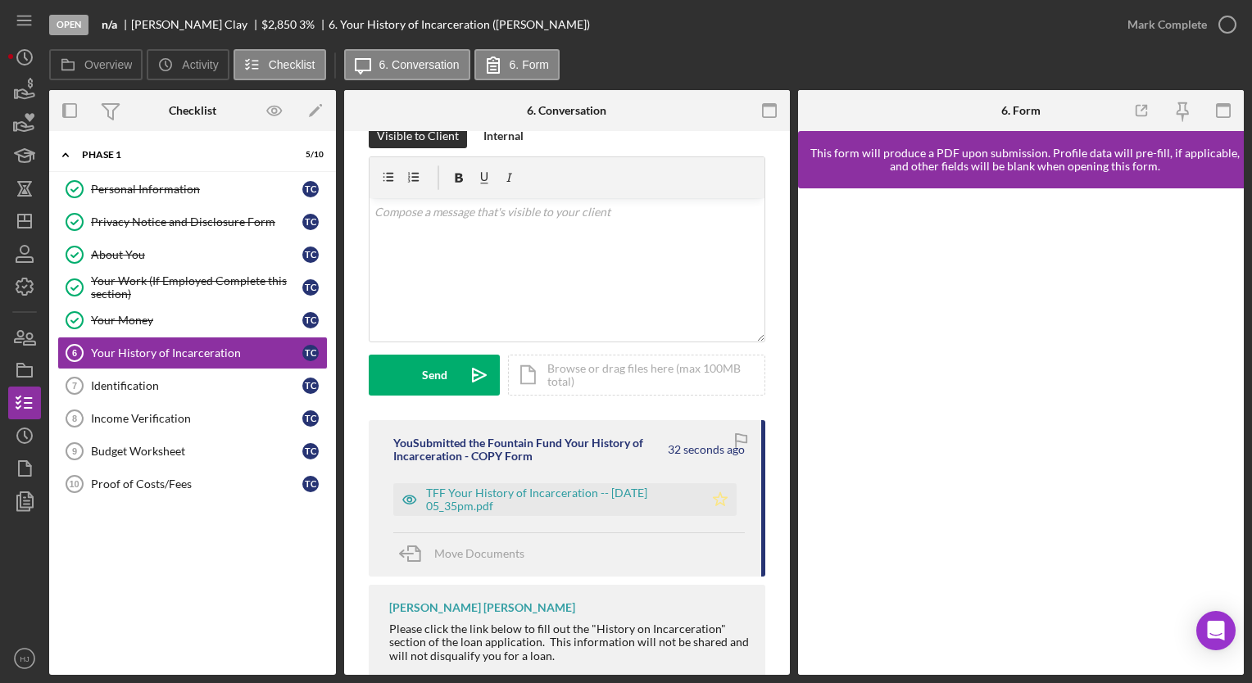
click at [721, 503] on icon "Icon/Star" at bounding box center [720, 500] width 33 height 33
click at [1151, 25] on div "Mark Complete" at bounding box center [1167, 24] width 79 height 33
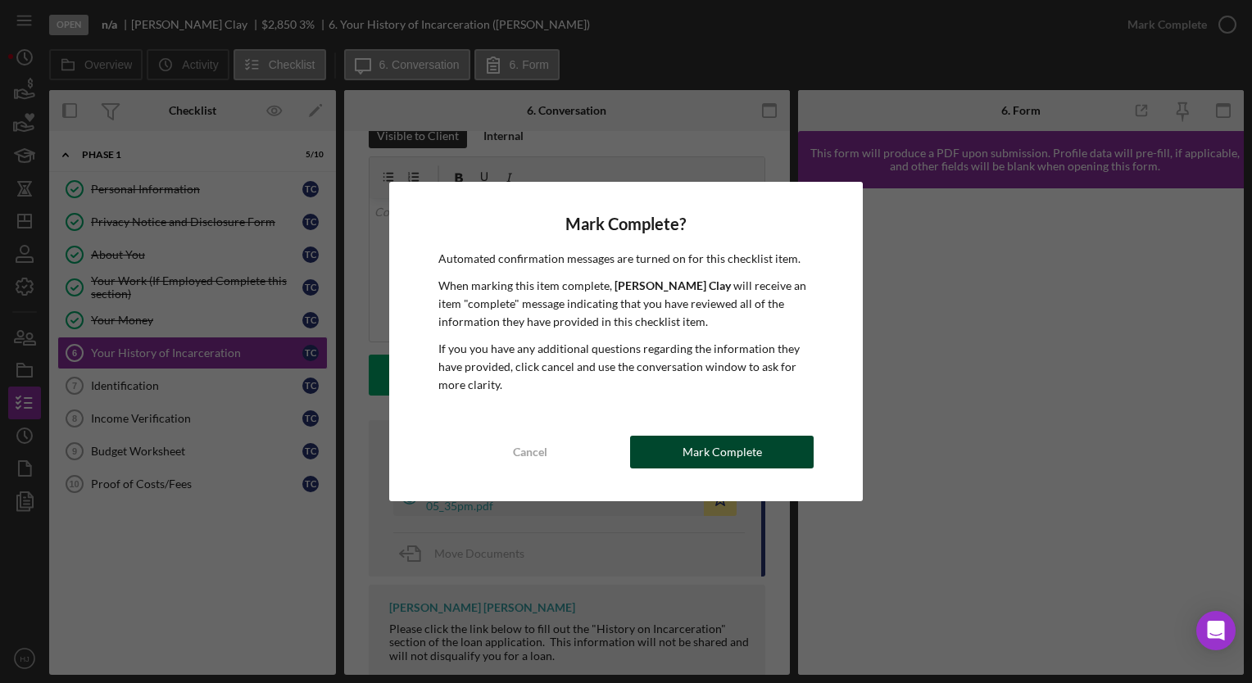
click at [689, 456] on div "Mark Complete" at bounding box center [722, 452] width 79 height 33
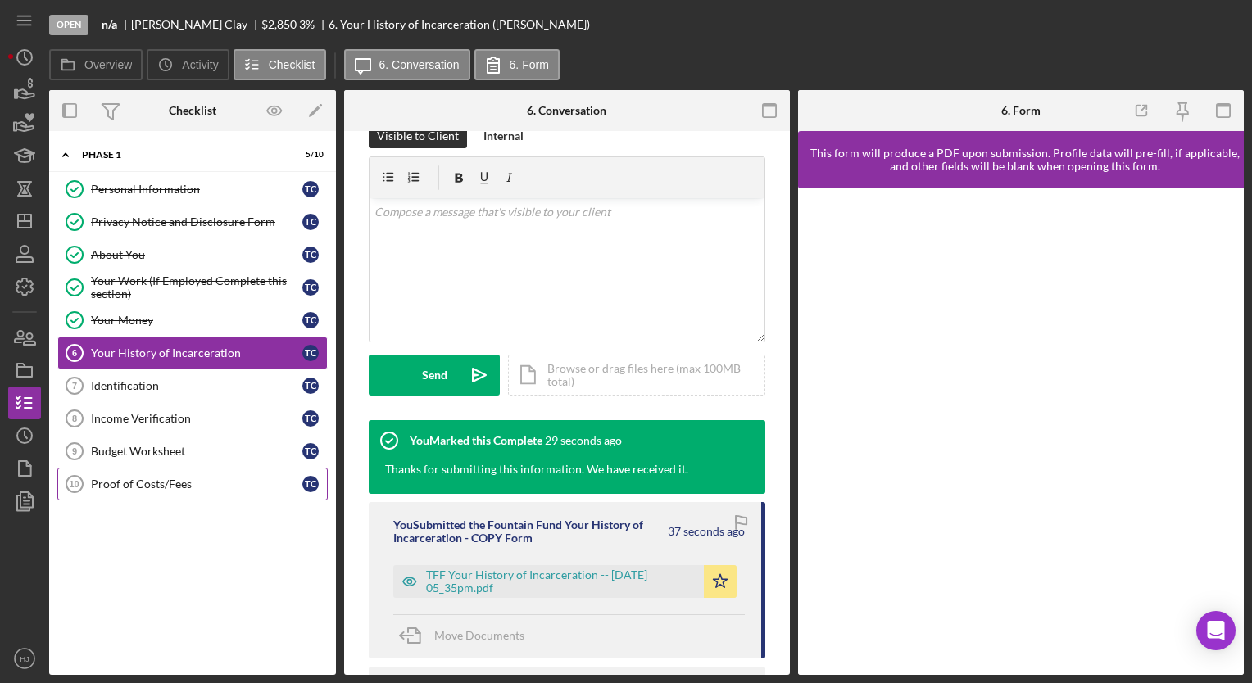
scroll to position [275, 0]
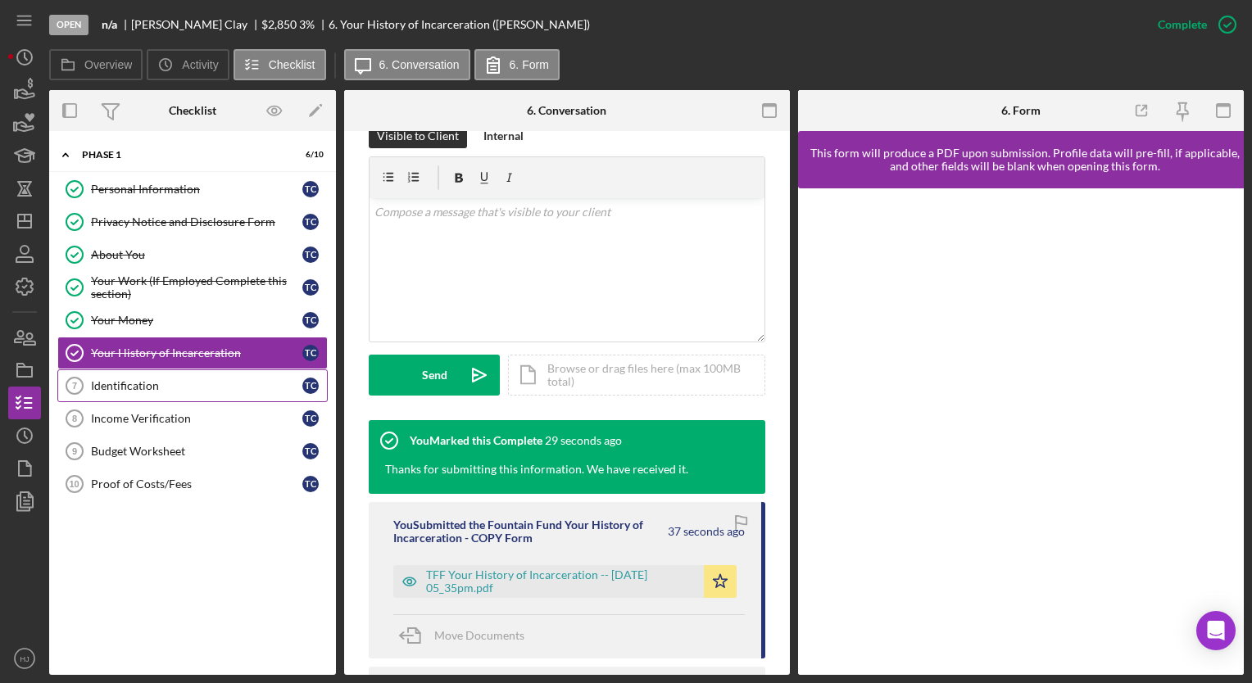
click at [135, 384] on div "Identification" at bounding box center [196, 385] width 211 height 13
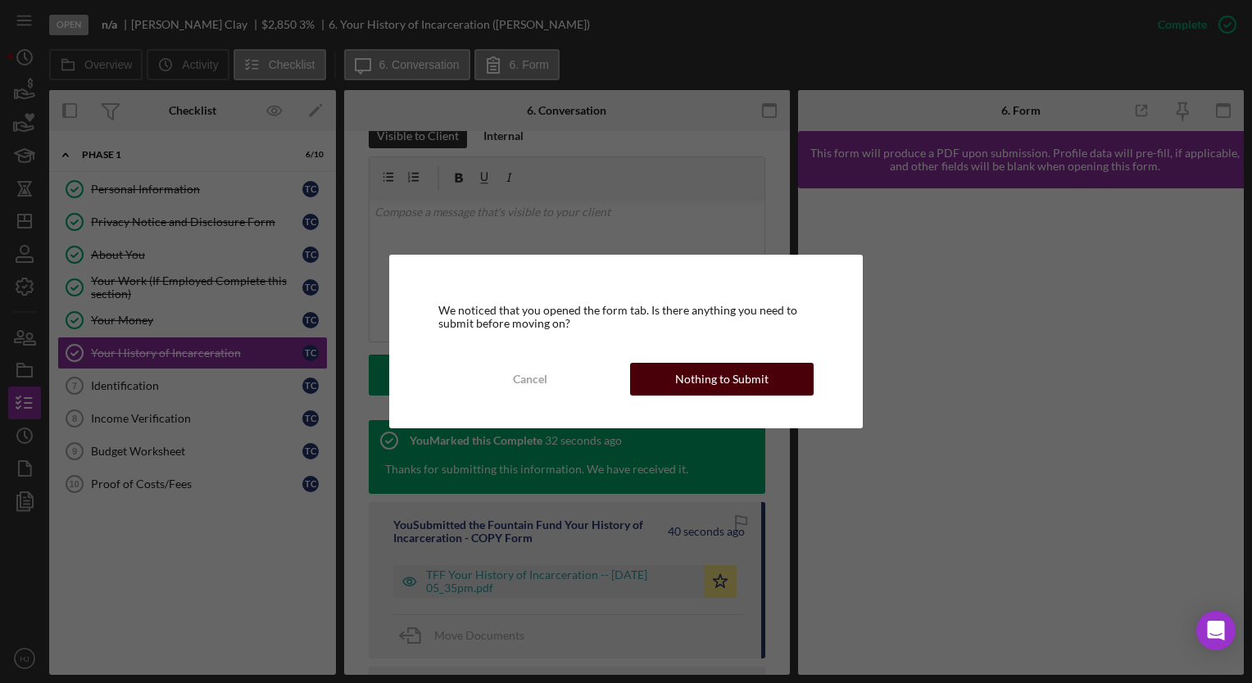
click at [669, 371] on button "Nothing to Submit" at bounding box center [722, 379] width 184 height 33
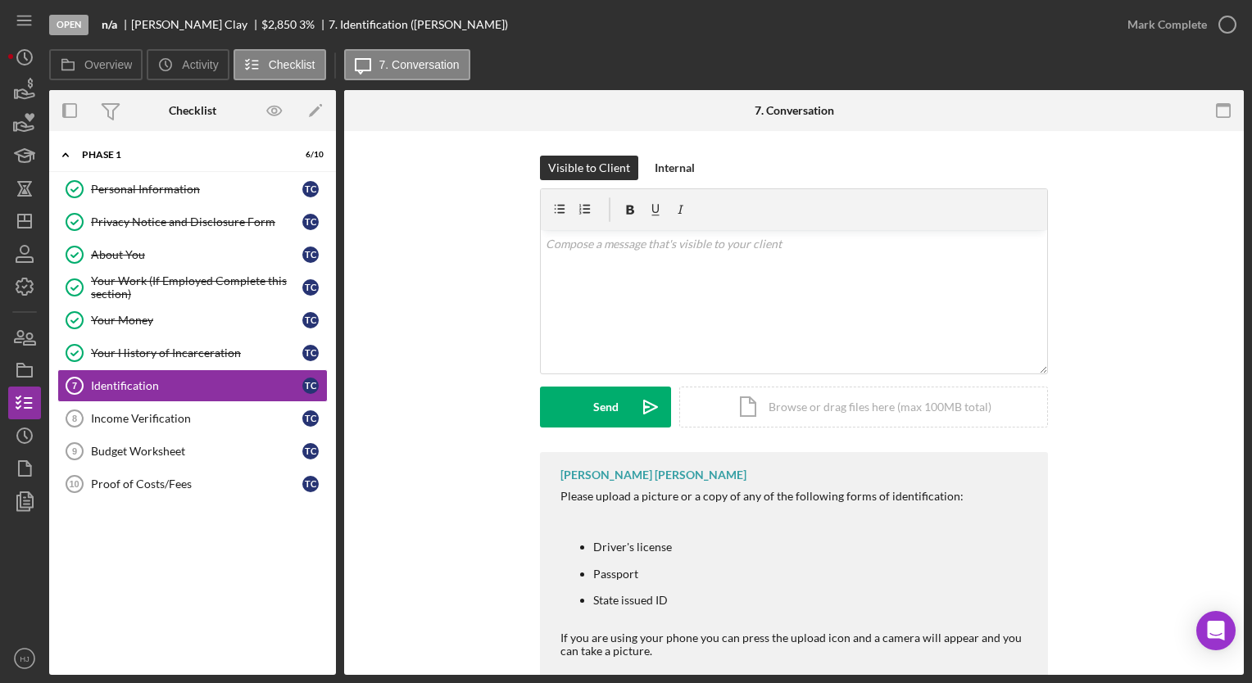
scroll to position [48, 0]
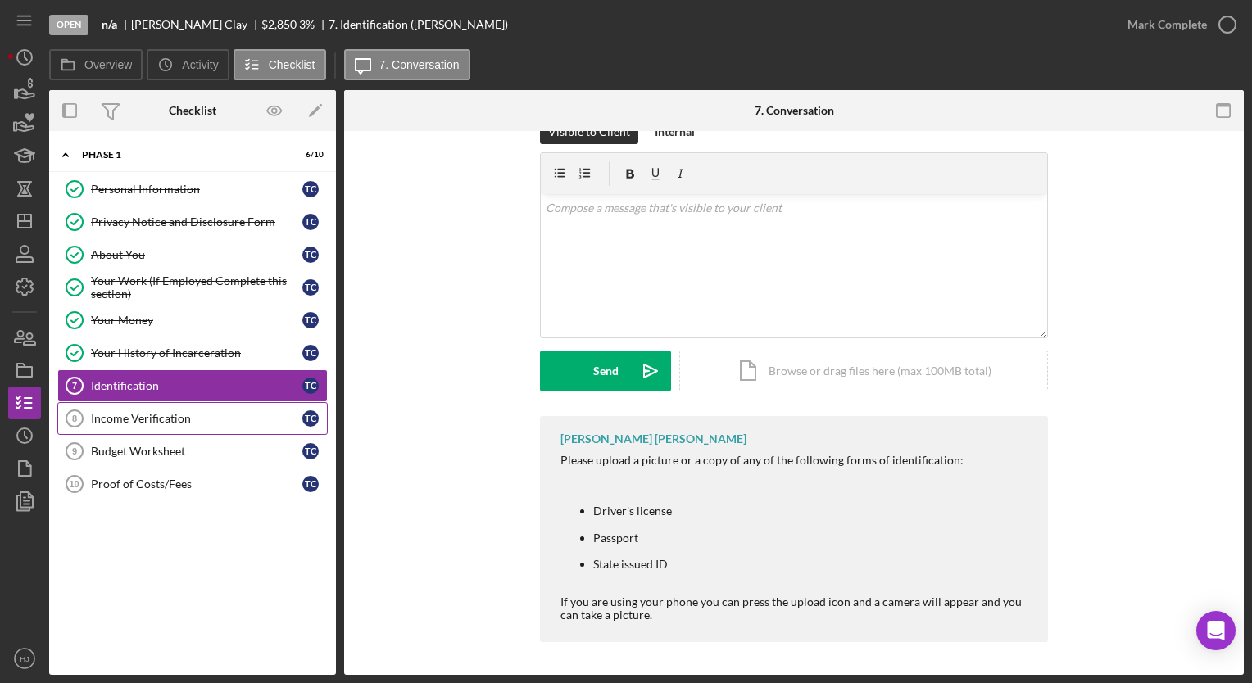
click at [135, 425] on link "Income Verification 8 Income Verification T C" at bounding box center [192, 418] width 270 height 33
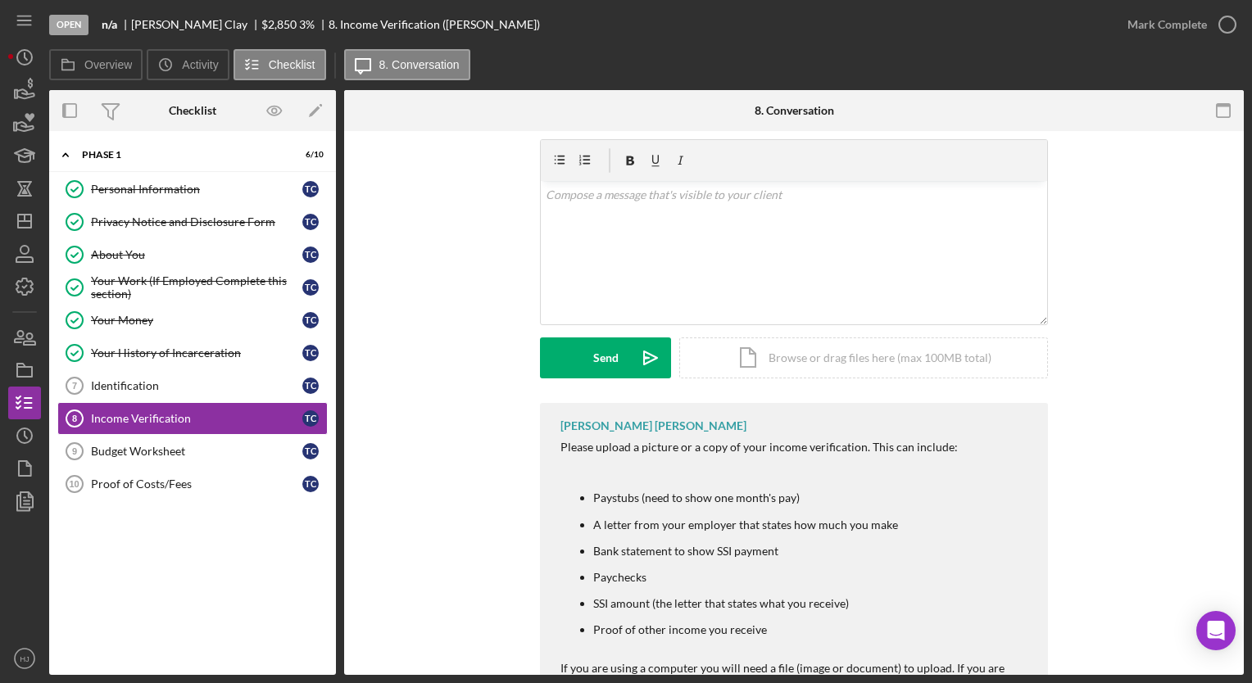
scroll to position [52, 0]
click at [159, 456] on link "Budget Worksheet 9 Budget Worksheet T C" at bounding box center [192, 451] width 270 height 33
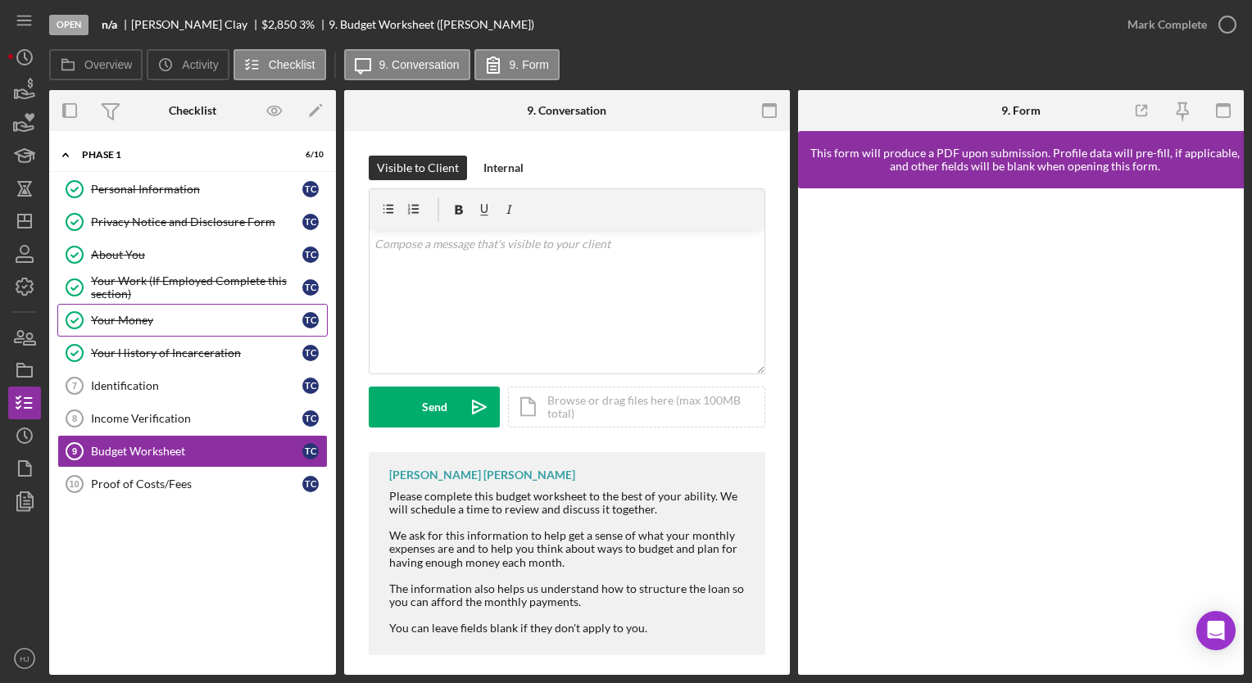
click at [92, 324] on div "Your Money" at bounding box center [196, 320] width 211 height 13
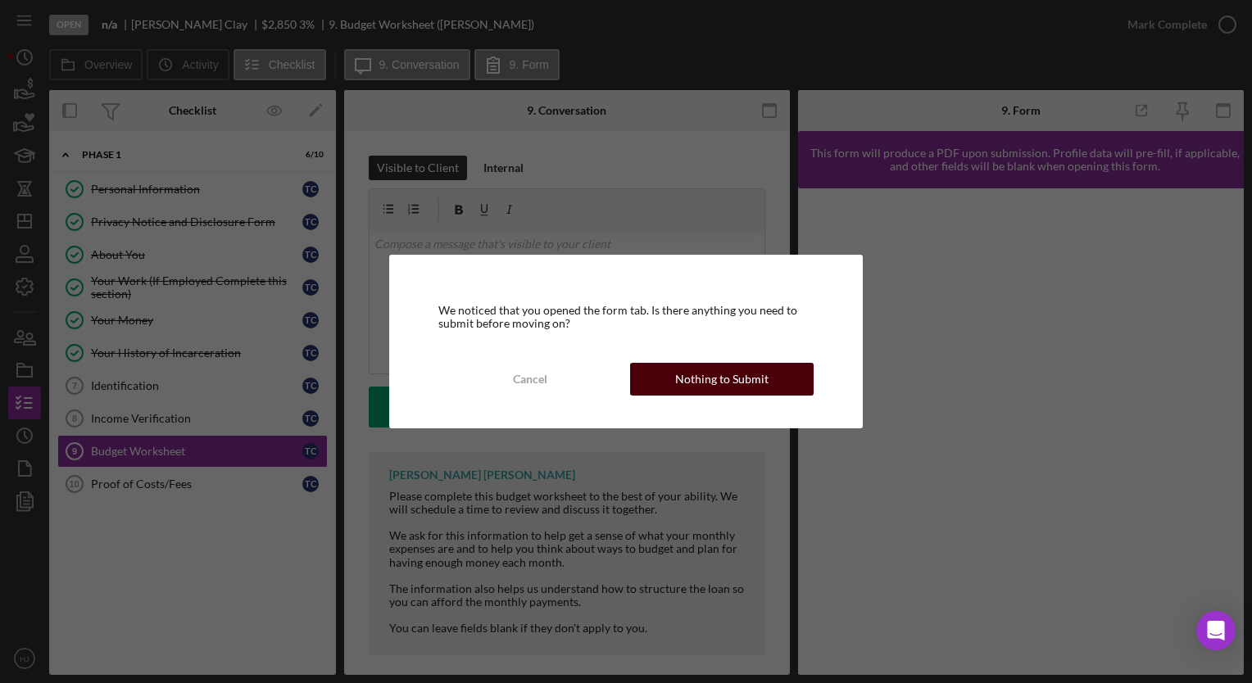
click at [738, 370] on div "Nothing to Submit" at bounding box center [721, 379] width 93 height 33
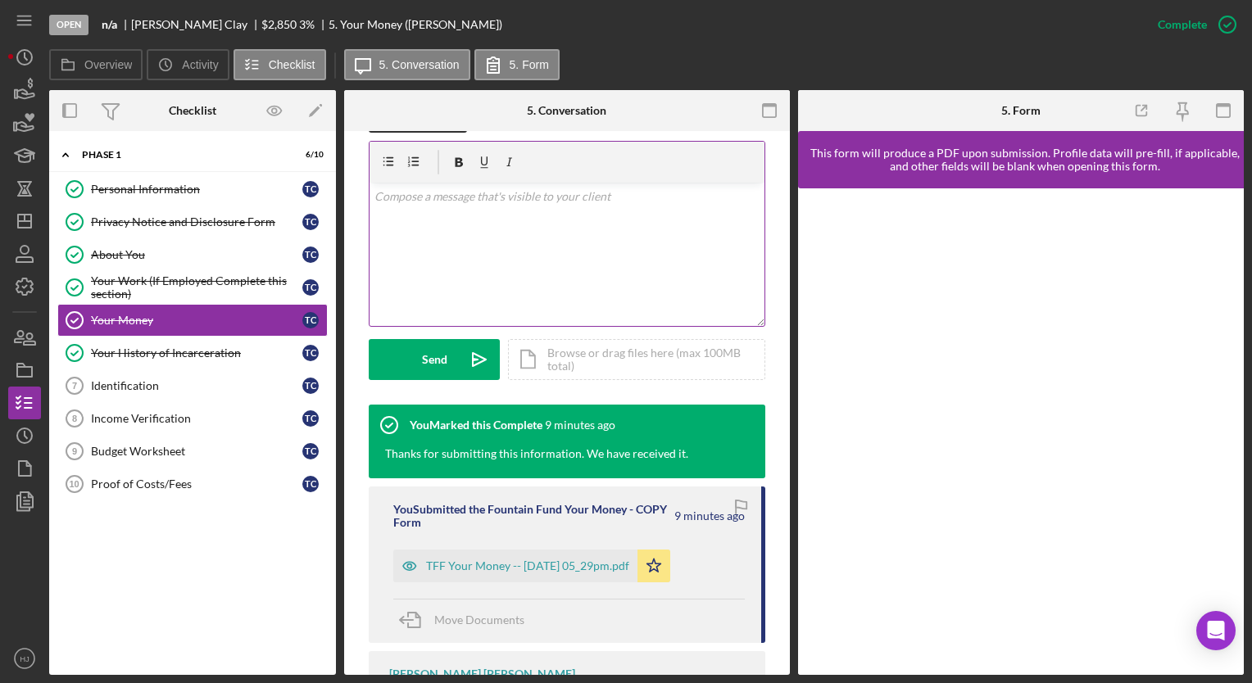
scroll to position [292, 0]
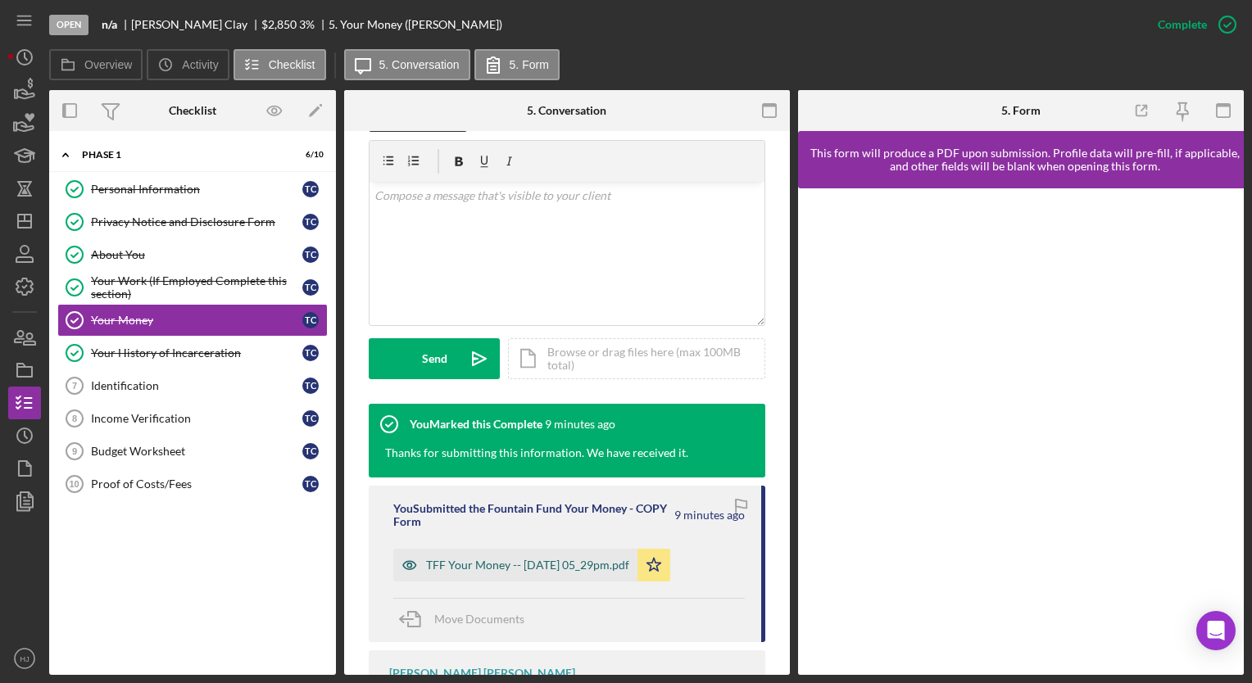
click at [498, 570] on div "TFF Your Money -- [DATE] 05_29pm.pdf" at bounding box center [527, 565] width 203 height 13
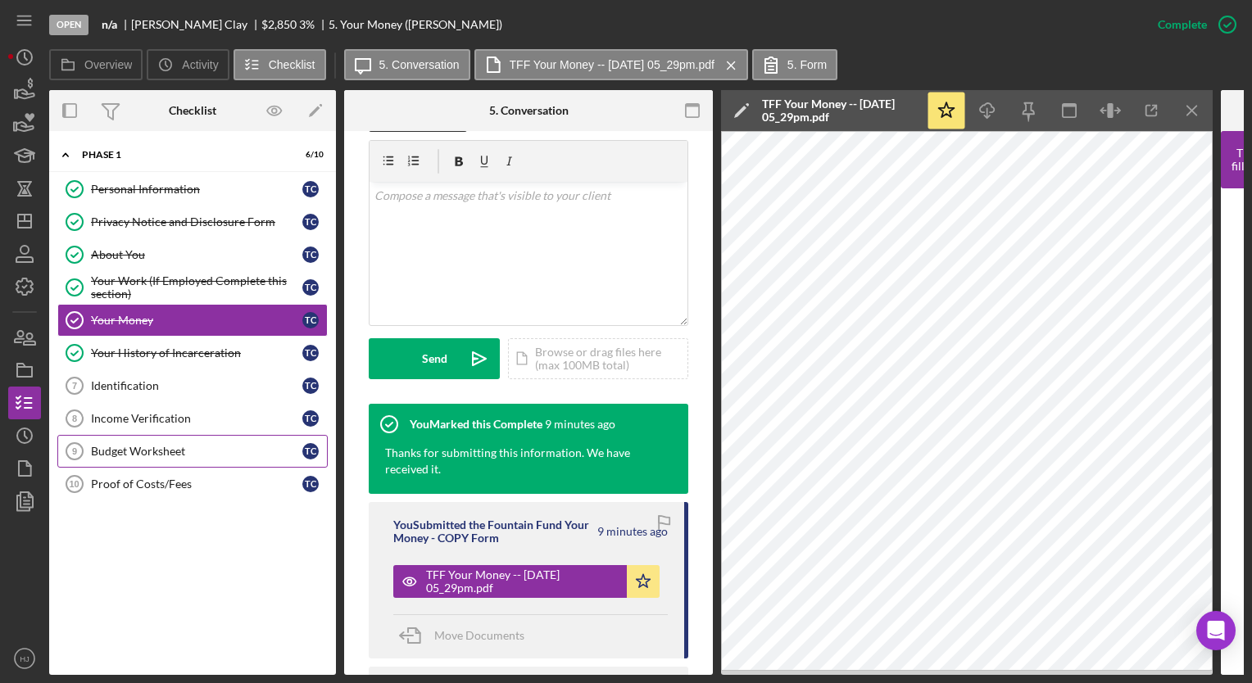
click at [173, 449] on div "Budget Worksheet" at bounding box center [196, 451] width 211 height 13
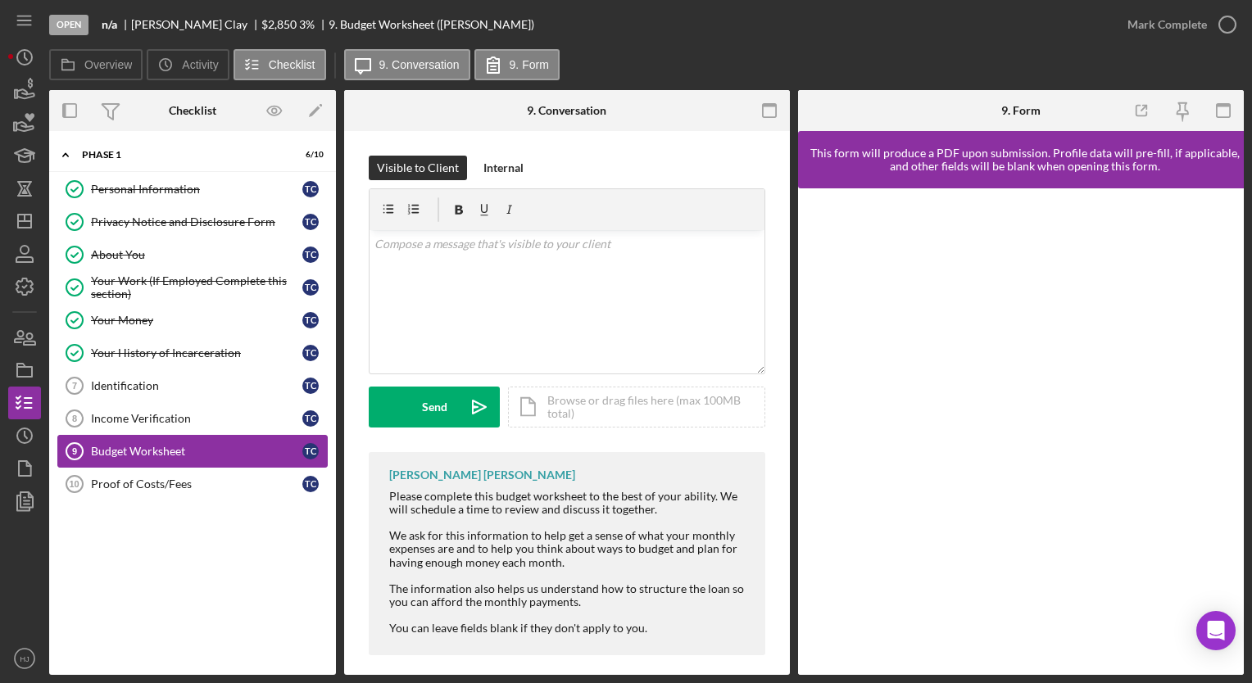
click at [137, 445] on div "Budget Worksheet" at bounding box center [196, 451] width 211 height 13
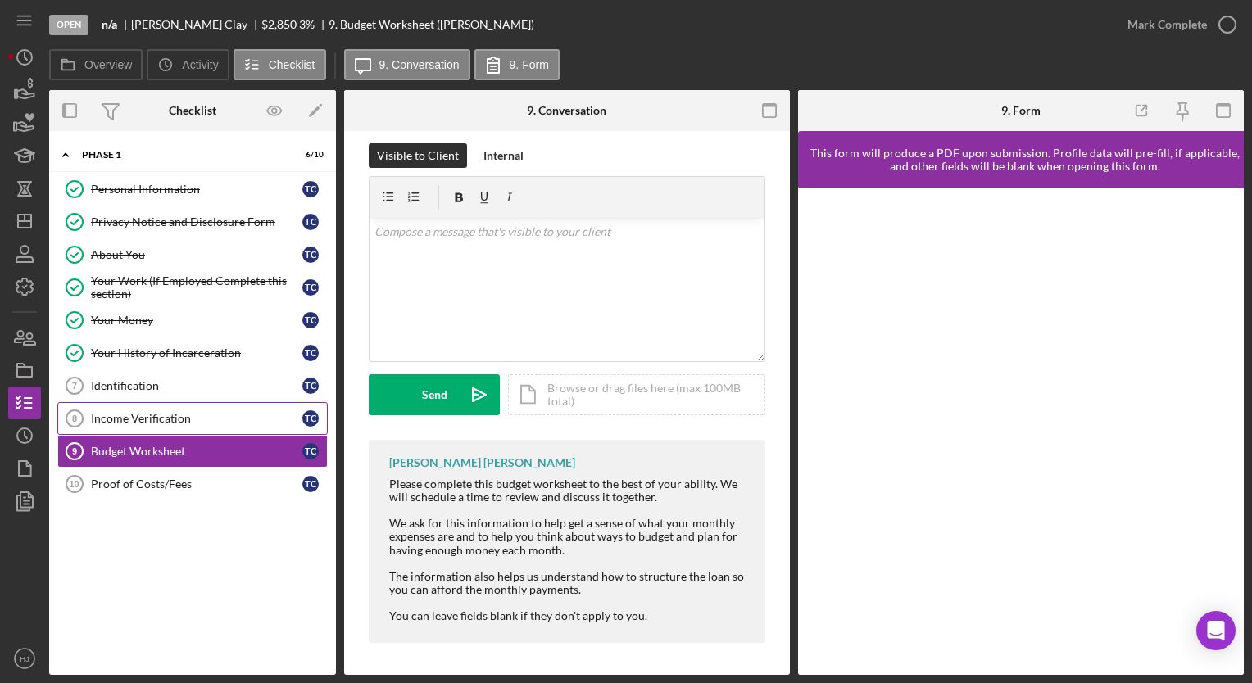
click at [165, 412] on div "Income Verification" at bounding box center [196, 418] width 211 height 13
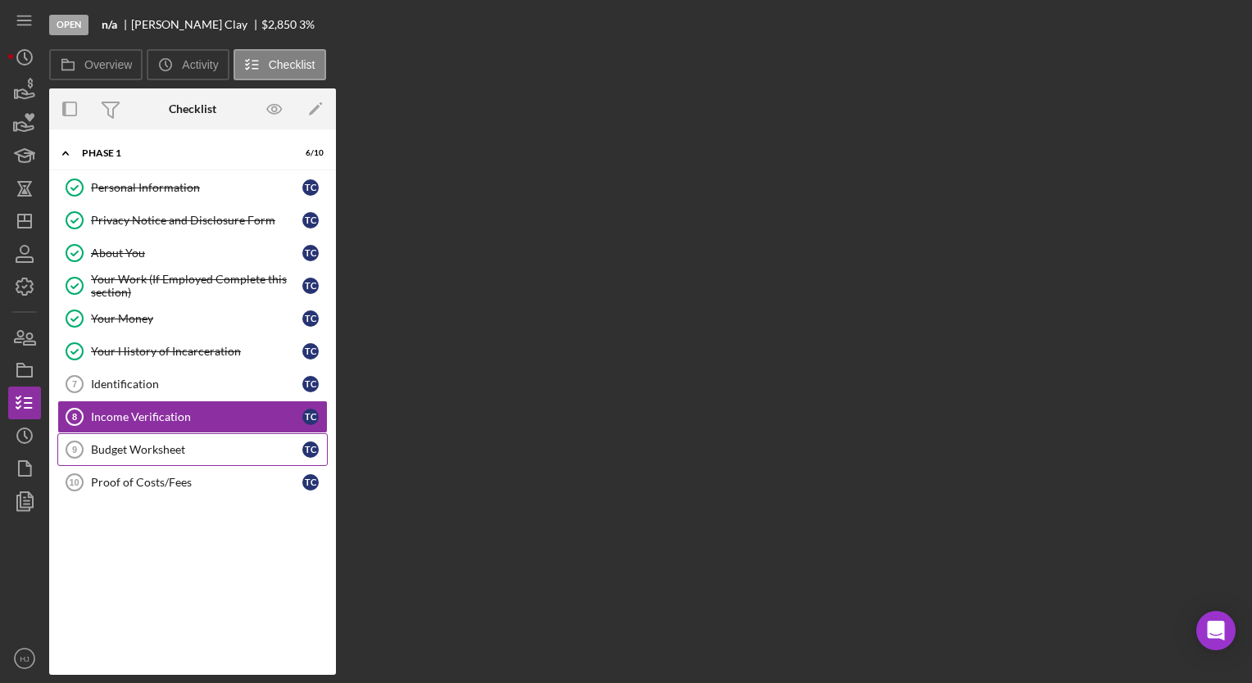
click at [131, 452] on div "Budget Worksheet" at bounding box center [196, 449] width 211 height 13
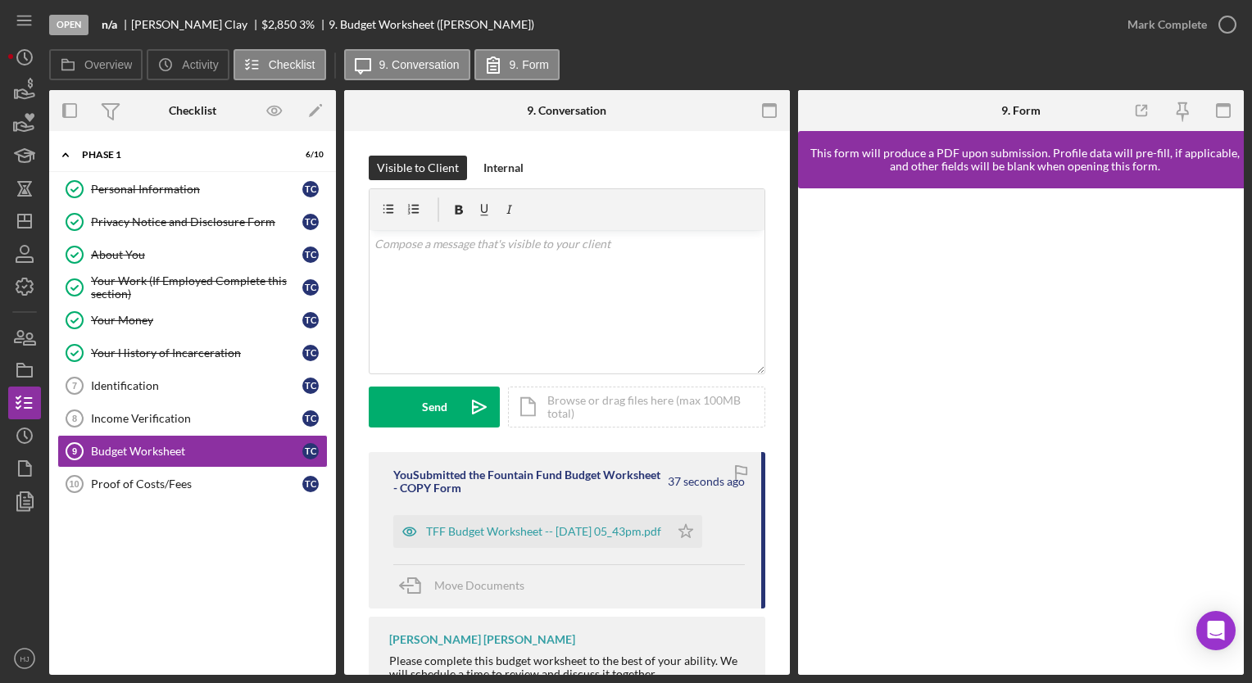
scroll to position [20, 0]
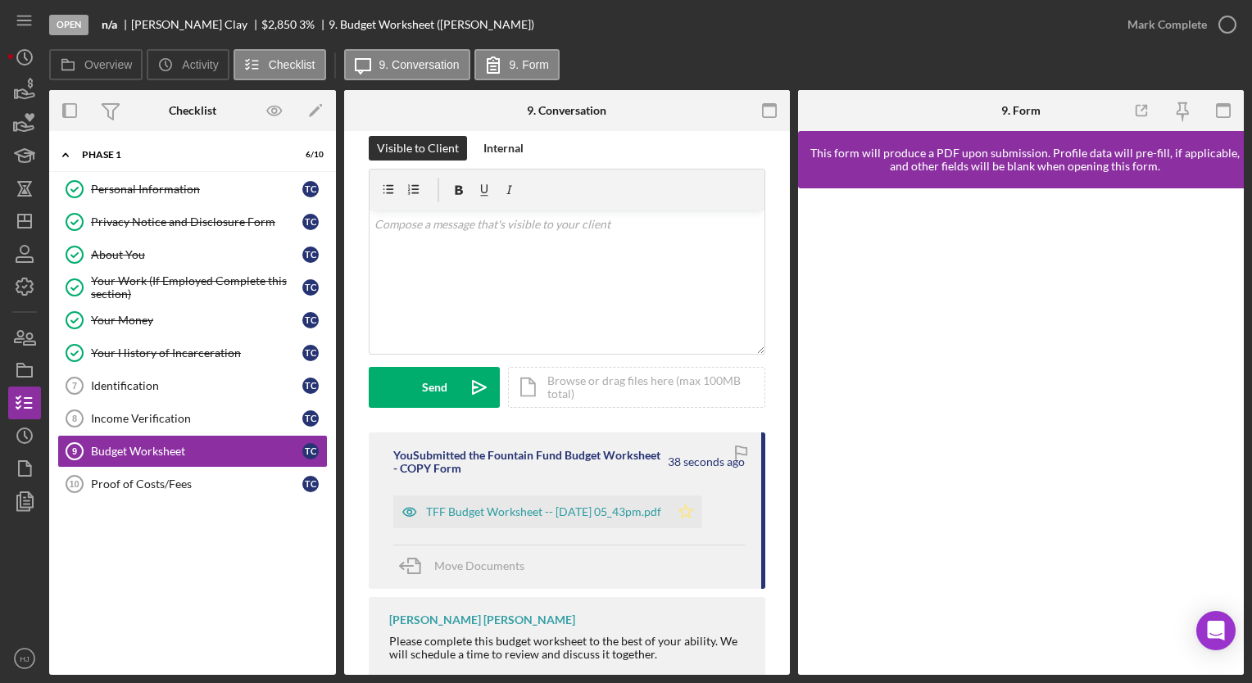
click at [702, 515] on icon "Icon/Star" at bounding box center [686, 512] width 33 height 33
click at [1187, 19] on div "Mark Complete" at bounding box center [1167, 24] width 79 height 33
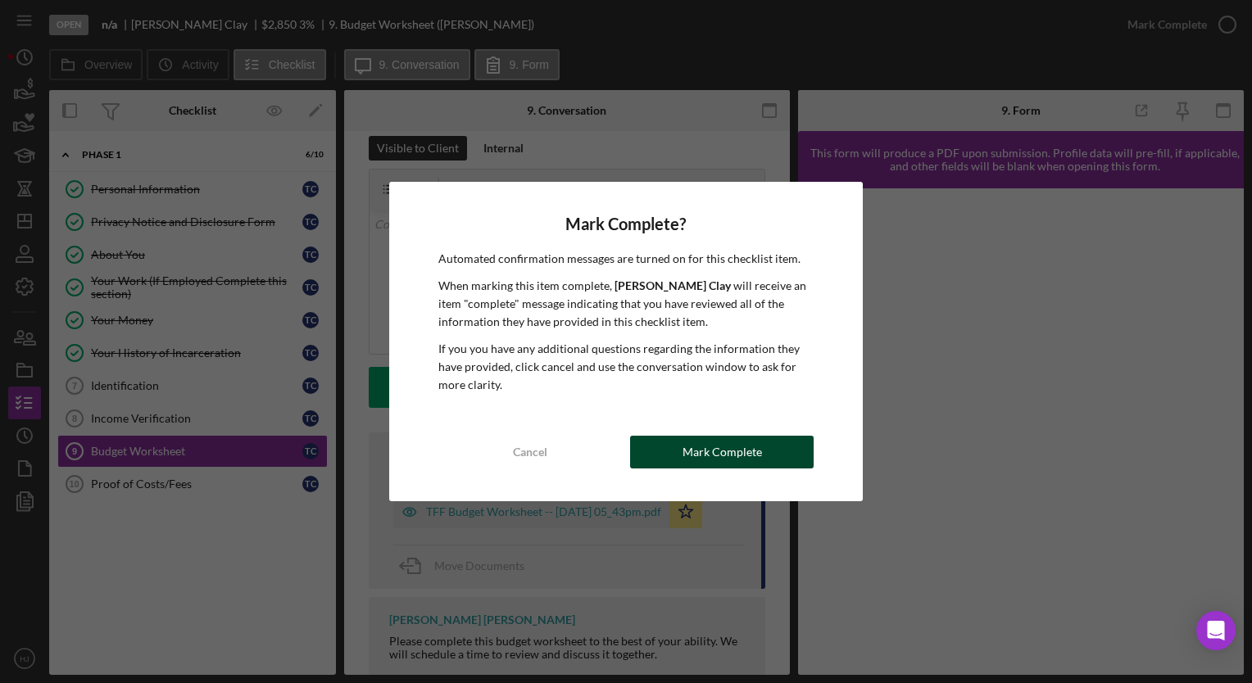
click at [751, 444] on div "Mark Complete" at bounding box center [722, 452] width 79 height 33
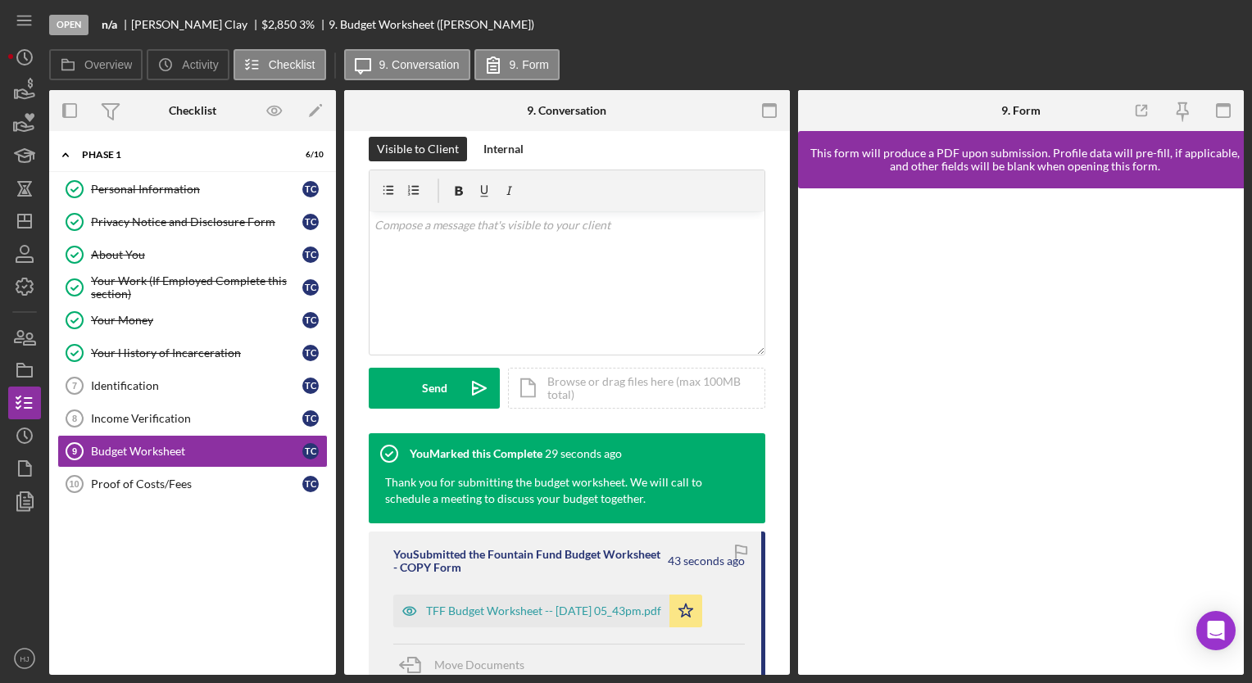
scroll to position [262, 0]
click at [143, 484] on div "Proof of Costs/Fees" at bounding box center [196, 484] width 211 height 13
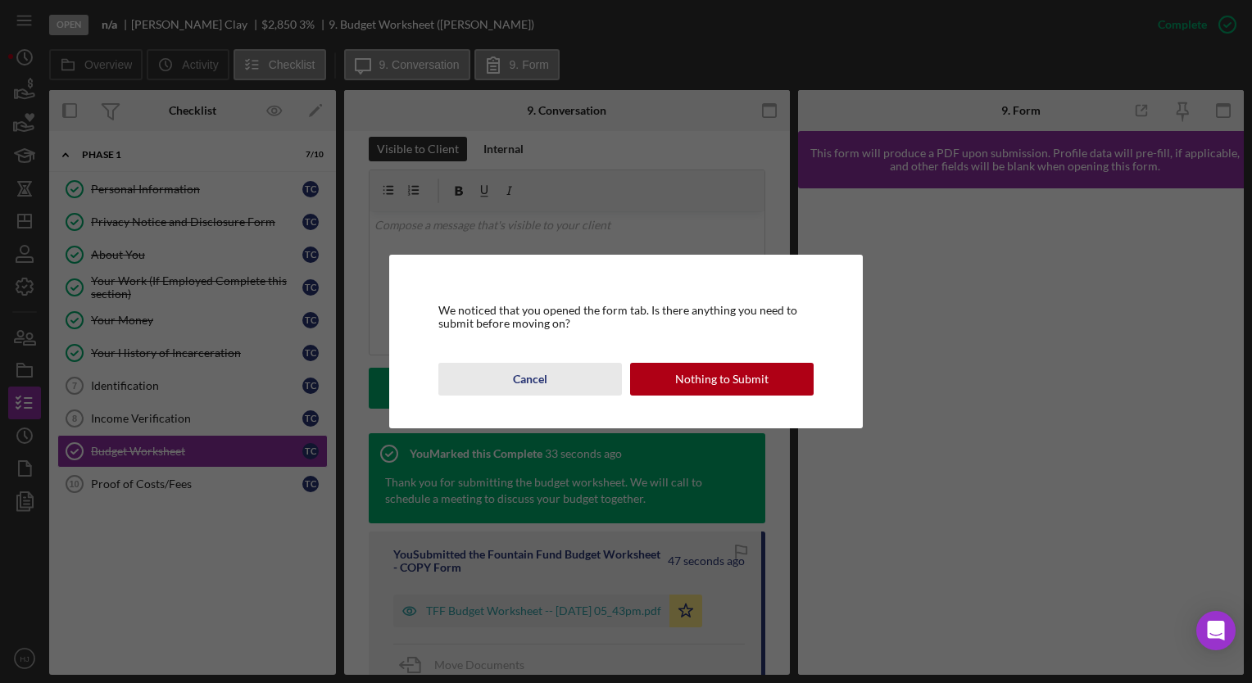
click at [530, 380] on div "Cancel" at bounding box center [530, 379] width 34 height 33
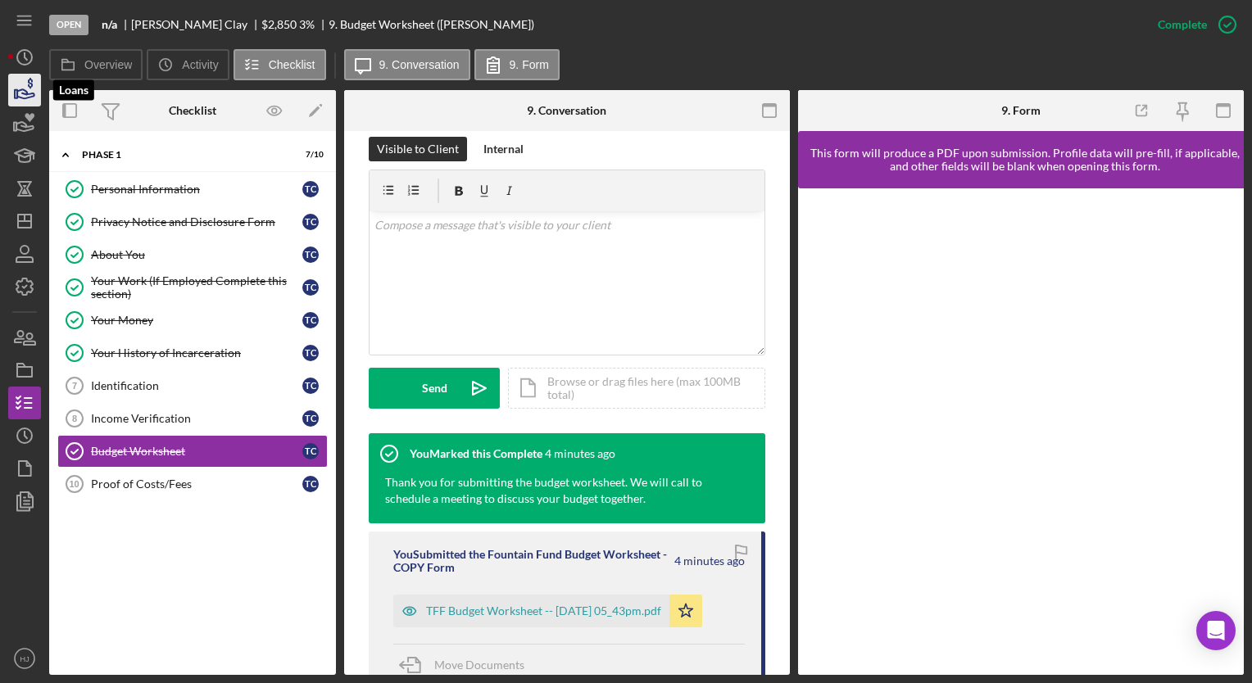
click at [18, 93] on icon "button" at bounding box center [24, 90] width 41 height 41
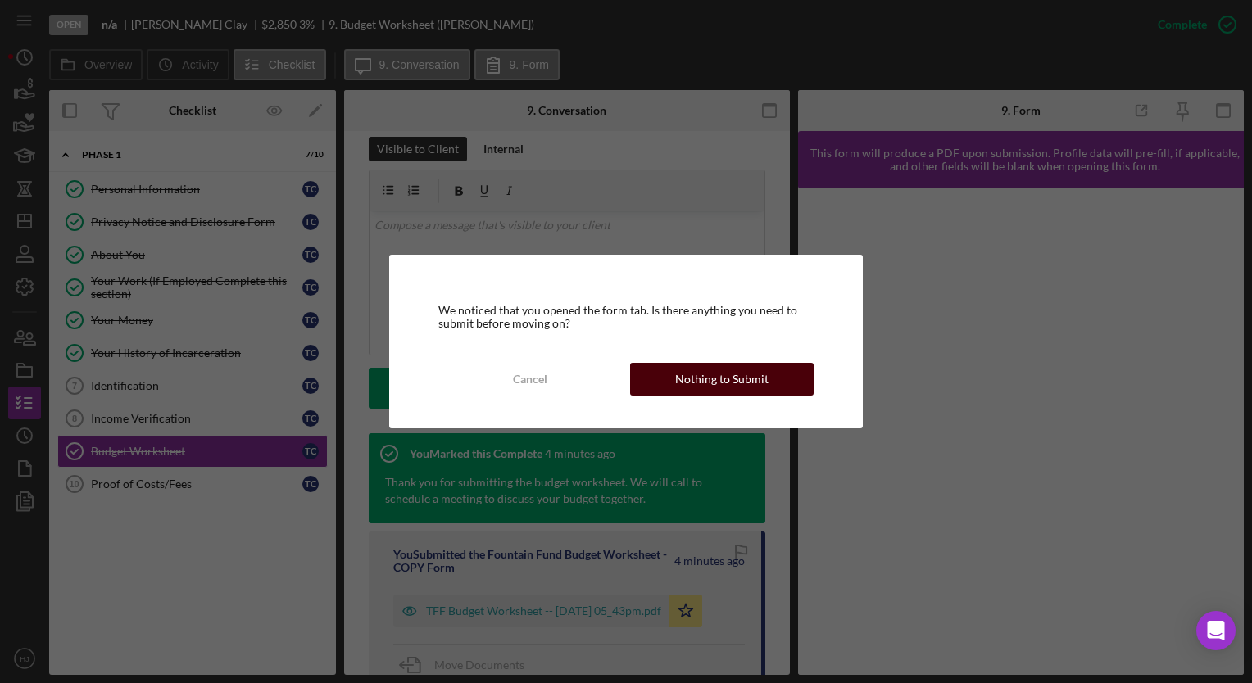
click at [703, 378] on div "Nothing to Submit" at bounding box center [721, 379] width 93 height 33
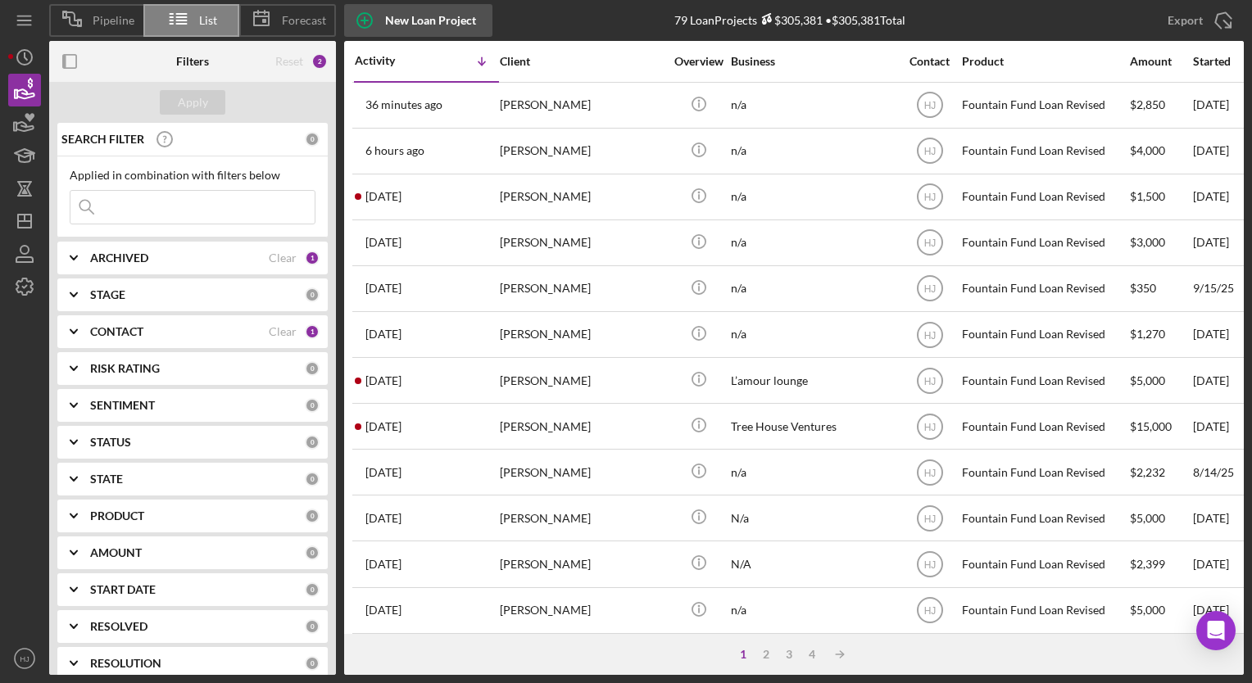
click at [390, 24] on div "New Loan Project" at bounding box center [430, 20] width 91 height 33
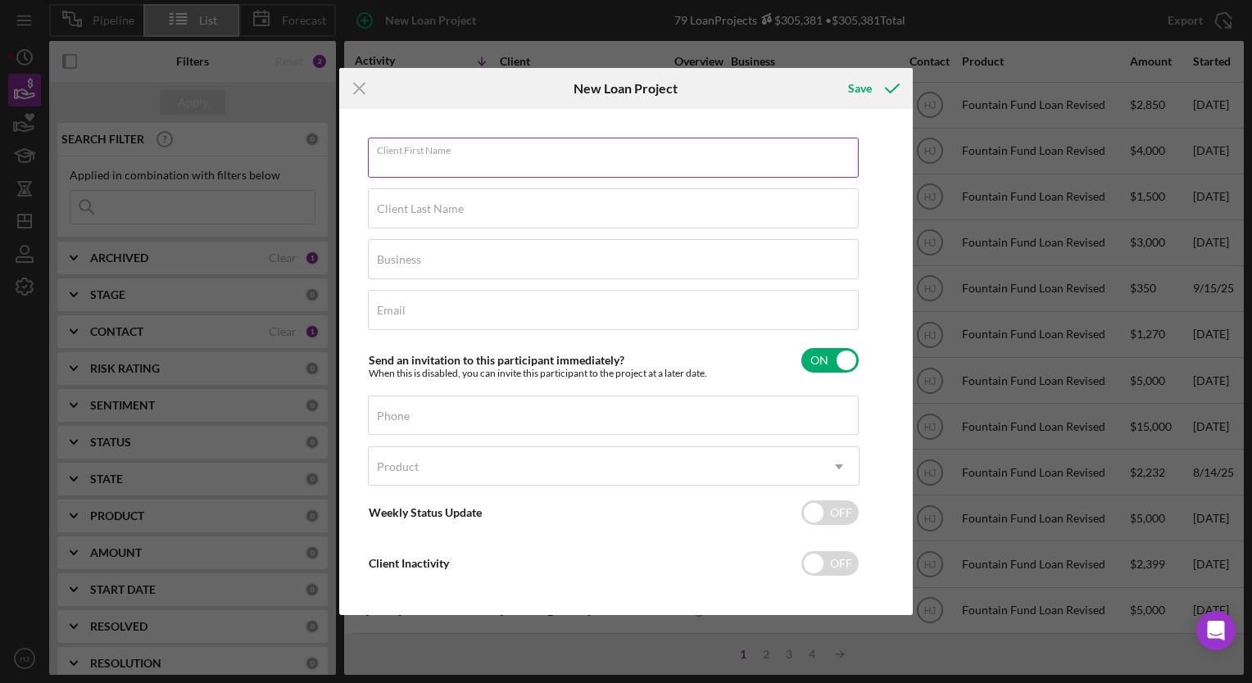
click at [494, 170] on input "Client First Name" at bounding box center [613, 157] width 491 height 39
type input "v"
paste input "[PERSON_NAME]"
drag, startPoint x: 408, startPoint y: 158, endPoint x: 480, endPoint y: 161, distance: 72.2
click at [480, 161] on input "[PERSON_NAME]" at bounding box center [613, 157] width 491 height 39
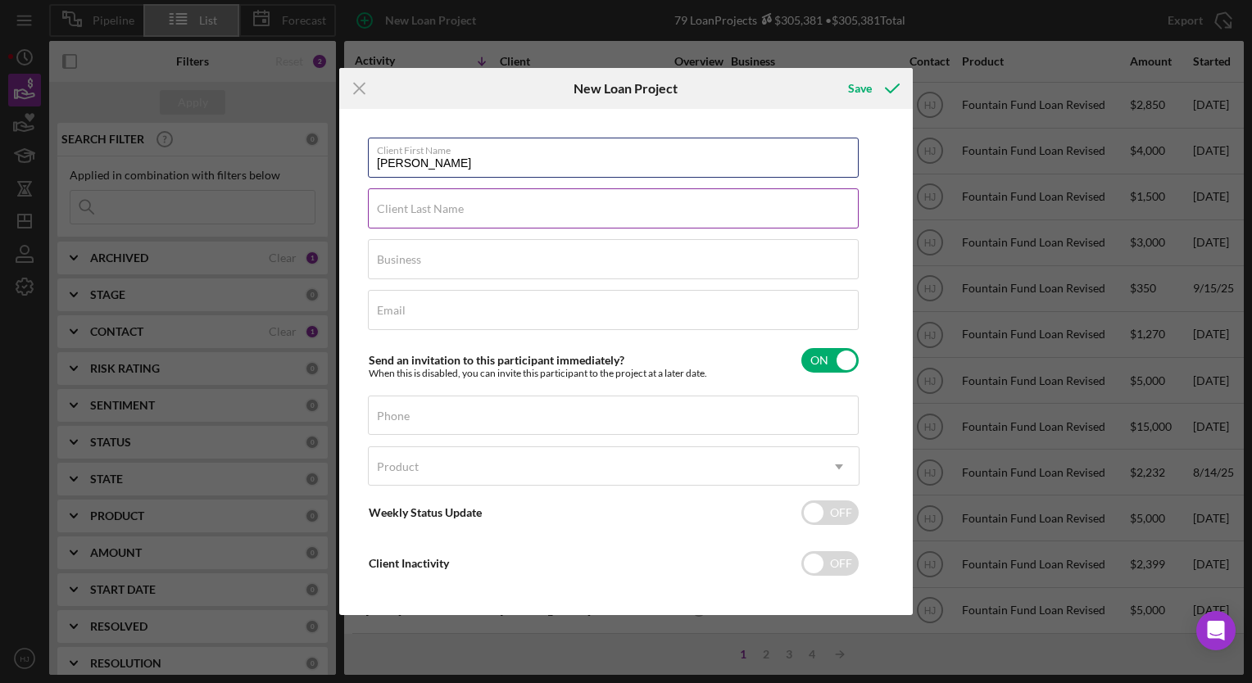
type input "[PERSON_NAME]"
click at [434, 207] on label "Client Last Name" at bounding box center [420, 208] width 87 height 13
click at [434, 207] on input "Client Last Name" at bounding box center [613, 207] width 491 height 39
paste input "[PERSON_NAME]"
type input "[PERSON_NAME]"
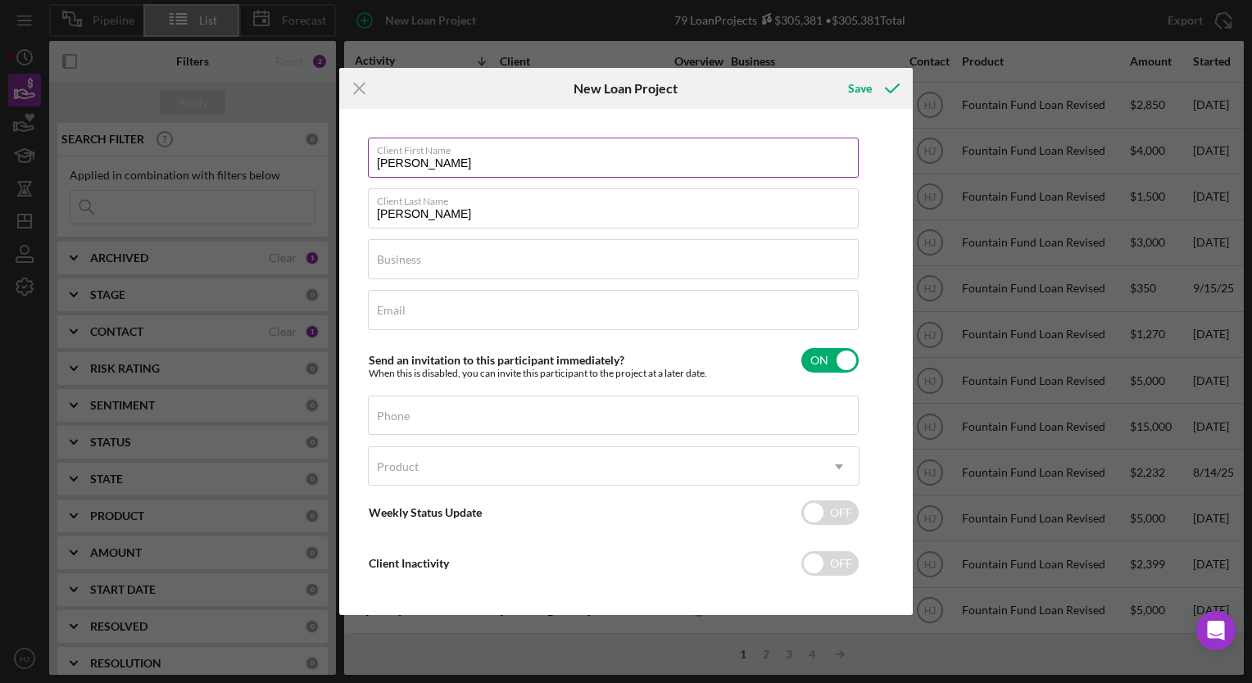
click at [380, 159] on input "[PERSON_NAME]" at bounding box center [613, 157] width 491 height 39
type input "zelle"
click at [461, 270] on input "Business" at bounding box center [613, 258] width 491 height 39
paste input "[PERSON_NAME]"
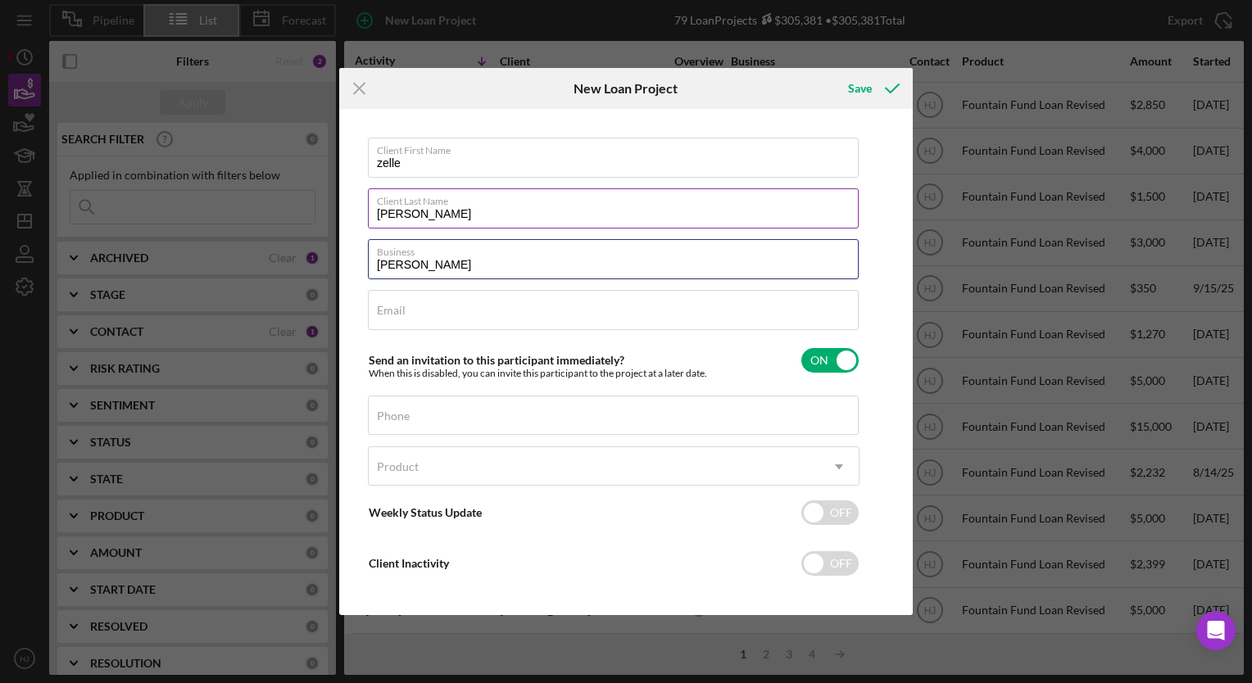
type input "[PERSON_NAME]"
click at [384, 207] on label "Client Last Name" at bounding box center [618, 198] width 482 height 18
click at [384, 207] on input "[PERSON_NAME]" at bounding box center [613, 207] width 491 height 39
click at [384, 207] on label "Client Last Name" at bounding box center [618, 198] width 482 height 18
click at [384, 207] on input "[PERSON_NAME]" at bounding box center [613, 207] width 491 height 39
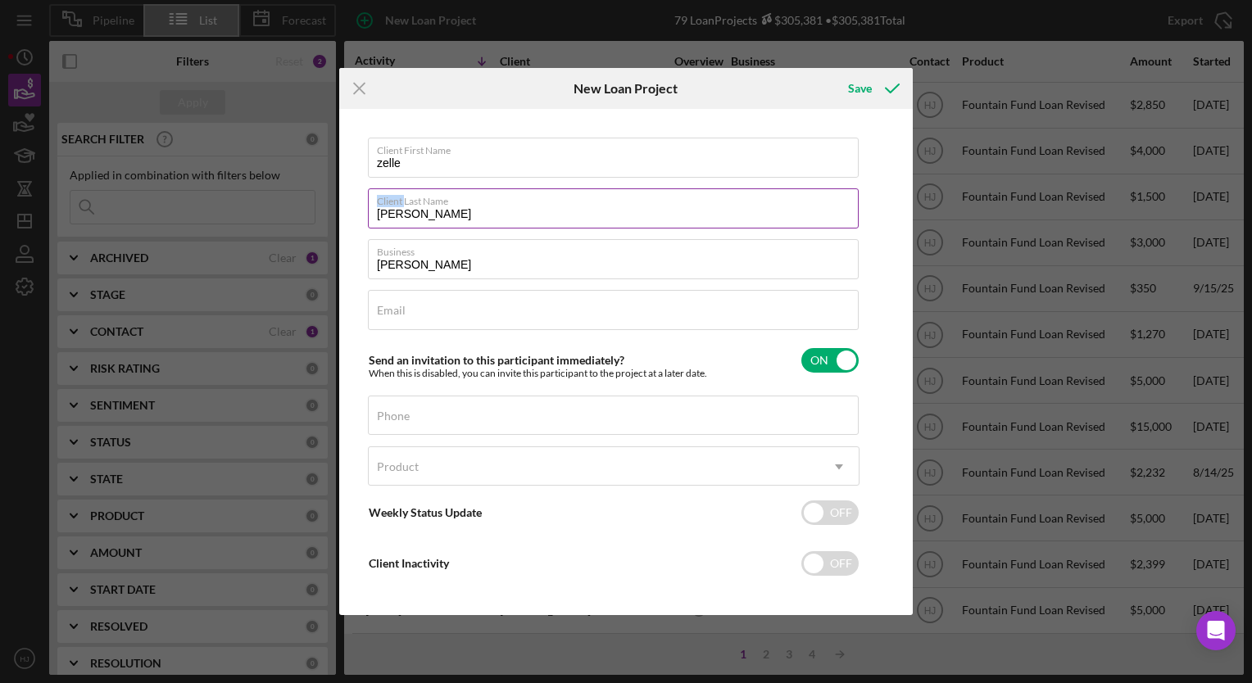
click at [384, 207] on label "Client Last Name" at bounding box center [618, 198] width 482 height 18
click at [384, 207] on input "[PERSON_NAME]" at bounding box center [613, 207] width 491 height 39
click at [384, 207] on label "Client Last Name" at bounding box center [618, 198] width 482 height 18
click at [384, 207] on input "[PERSON_NAME]" at bounding box center [613, 207] width 491 height 39
click at [384, 207] on label "Client Last Name" at bounding box center [618, 198] width 482 height 18
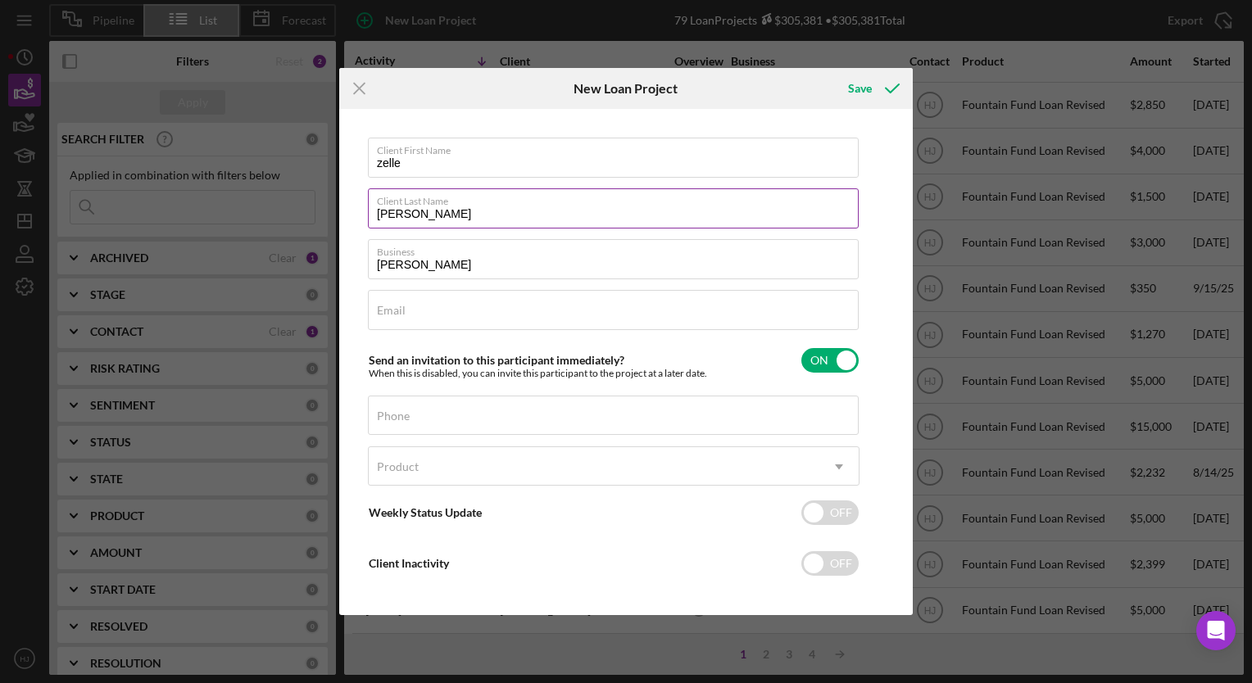
click at [384, 207] on input "[PERSON_NAME]" at bounding box center [613, 207] width 491 height 39
click at [386, 206] on label "Client Last Name" at bounding box center [618, 198] width 482 height 18
click at [386, 206] on input "[PERSON_NAME]" at bounding box center [613, 207] width 491 height 39
click at [386, 214] on input "[PERSON_NAME]" at bounding box center [613, 207] width 491 height 39
type input "[PERSON_NAME]"
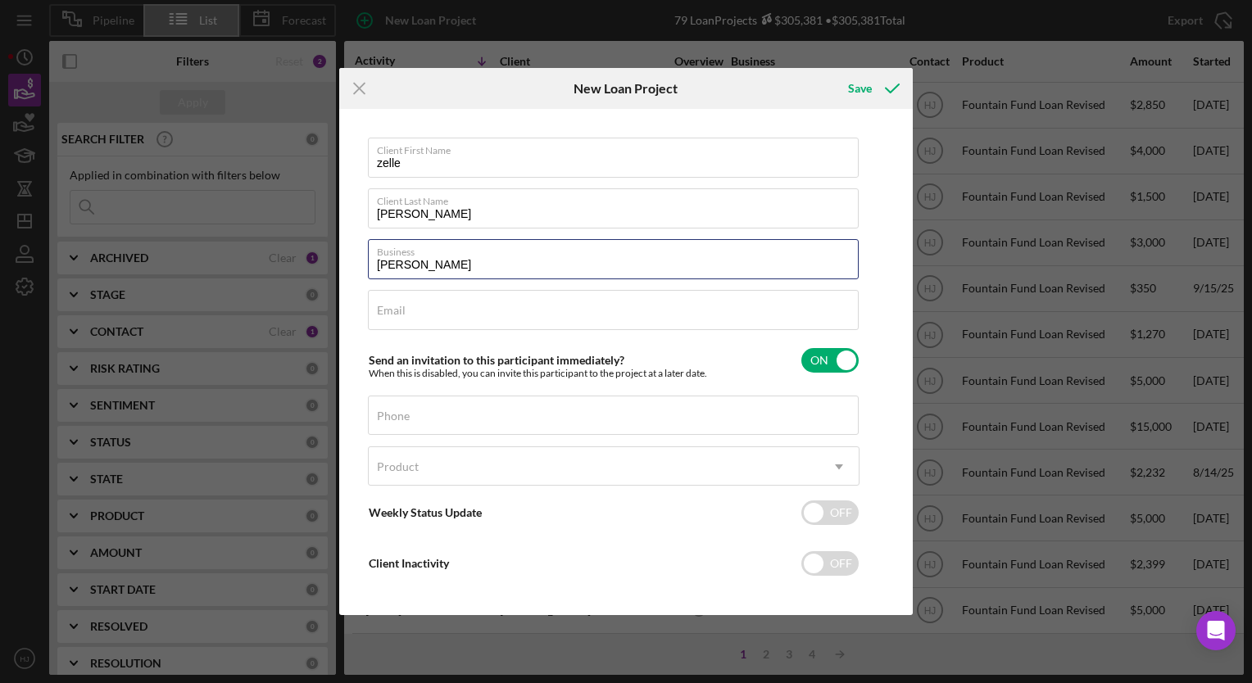
drag, startPoint x: 425, startPoint y: 267, endPoint x: 305, endPoint y: 280, distance: 120.4
click at [305, 280] on div "Icon/Menu Close New Loan Project Save Client First Name [PERSON_NAME] Client La…" at bounding box center [626, 341] width 1252 height 683
type input "N/A"
click at [378, 167] on input "zelle" at bounding box center [613, 157] width 491 height 39
type input "[PERSON_NAME]"
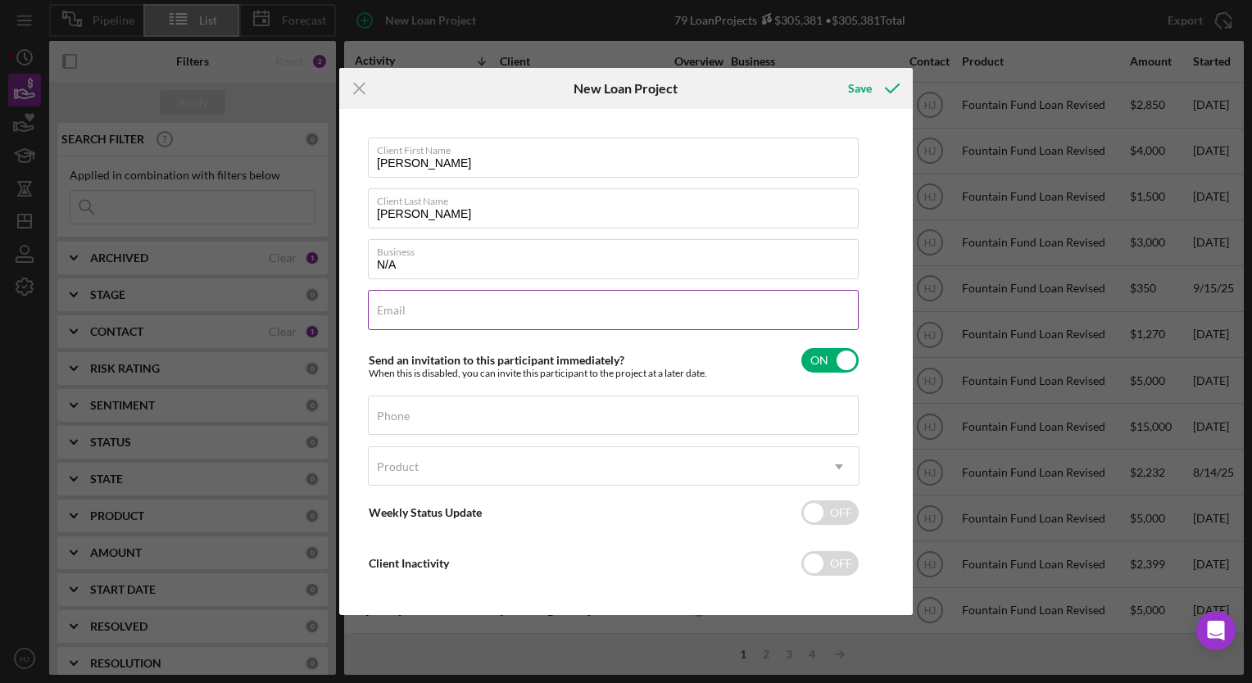
click at [452, 327] on input "Email" at bounding box center [613, 309] width 491 height 39
paste input "[EMAIL_ADDRESS][DOMAIN_NAME]"
type input "[EMAIL_ADDRESS][DOMAIN_NAME]"
click at [462, 411] on div "Phone" at bounding box center [614, 416] width 492 height 41
click at [481, 402] on div "Phone" at bounding box center [614, 416] width 492 height 41
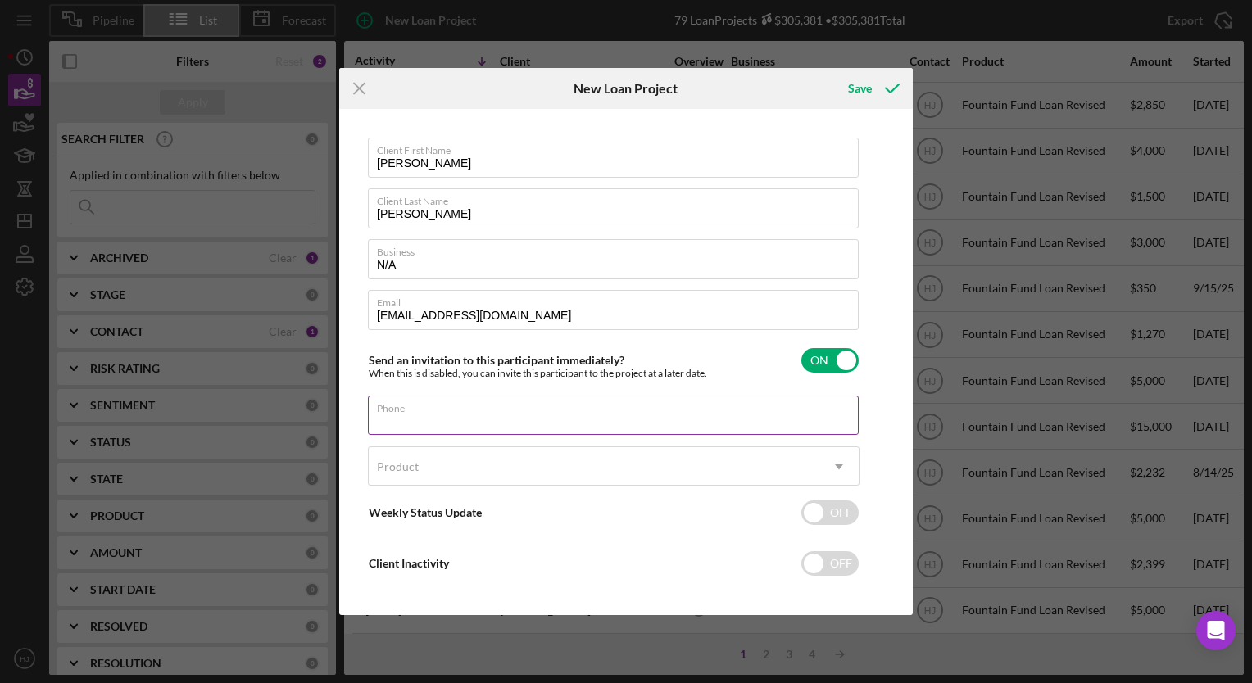
click at [481, 402] on div "Phone" at bounding box center [614, 416] width 492 height 41
paste input "[PHONE_NUMBER]"
type input "[PHONE_NUMBER]"
click at [447, 471] on div "Product" at bounding box center [594, 467] width 451 height 38
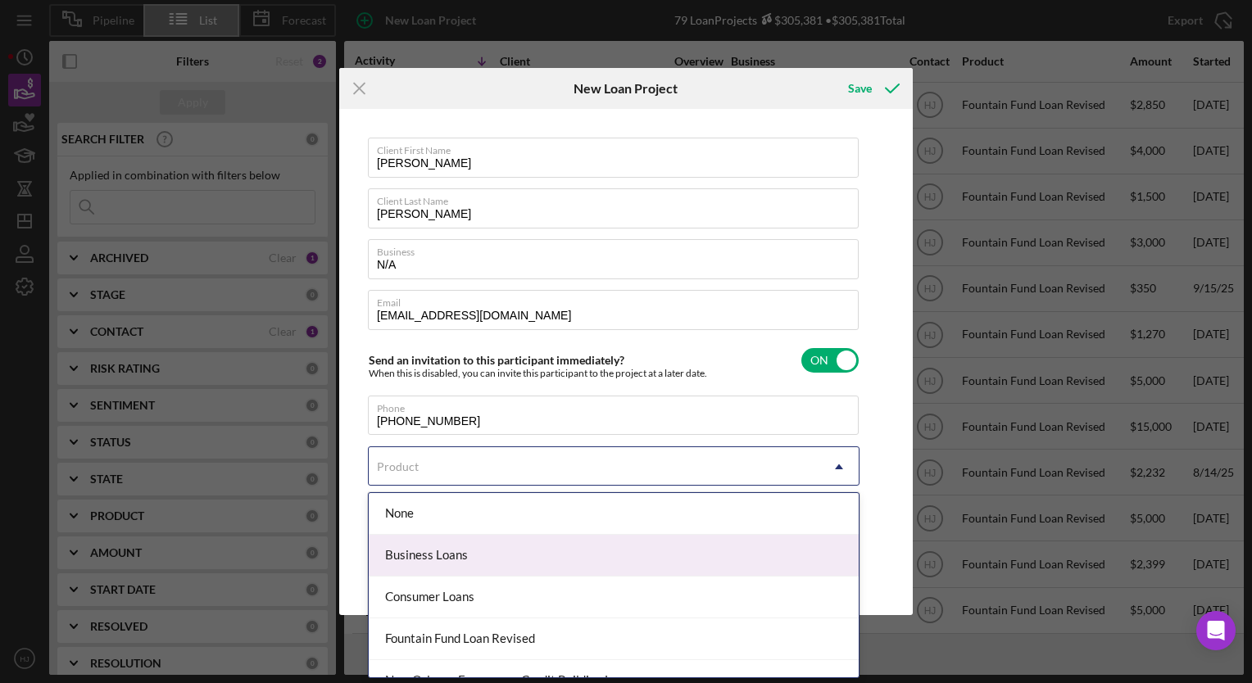
click at [455, 549] on div "Business Loans" at bounding box center [614, 556] width 490 height 42
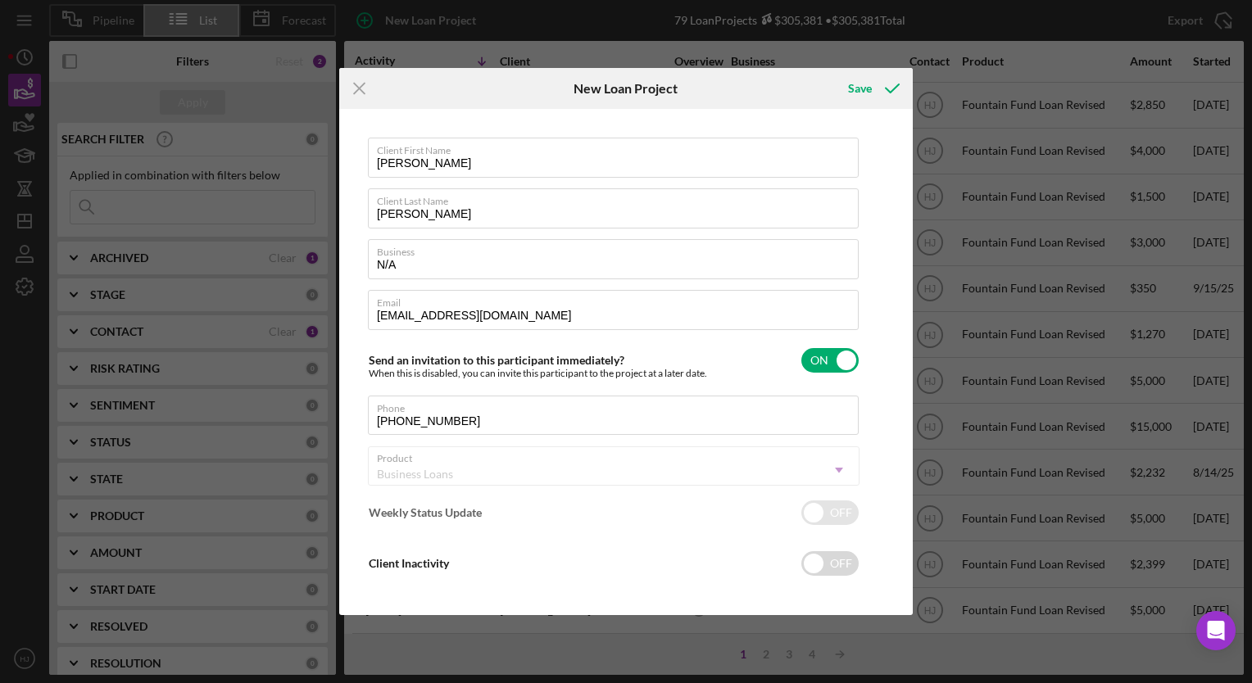
checkbox input "true"
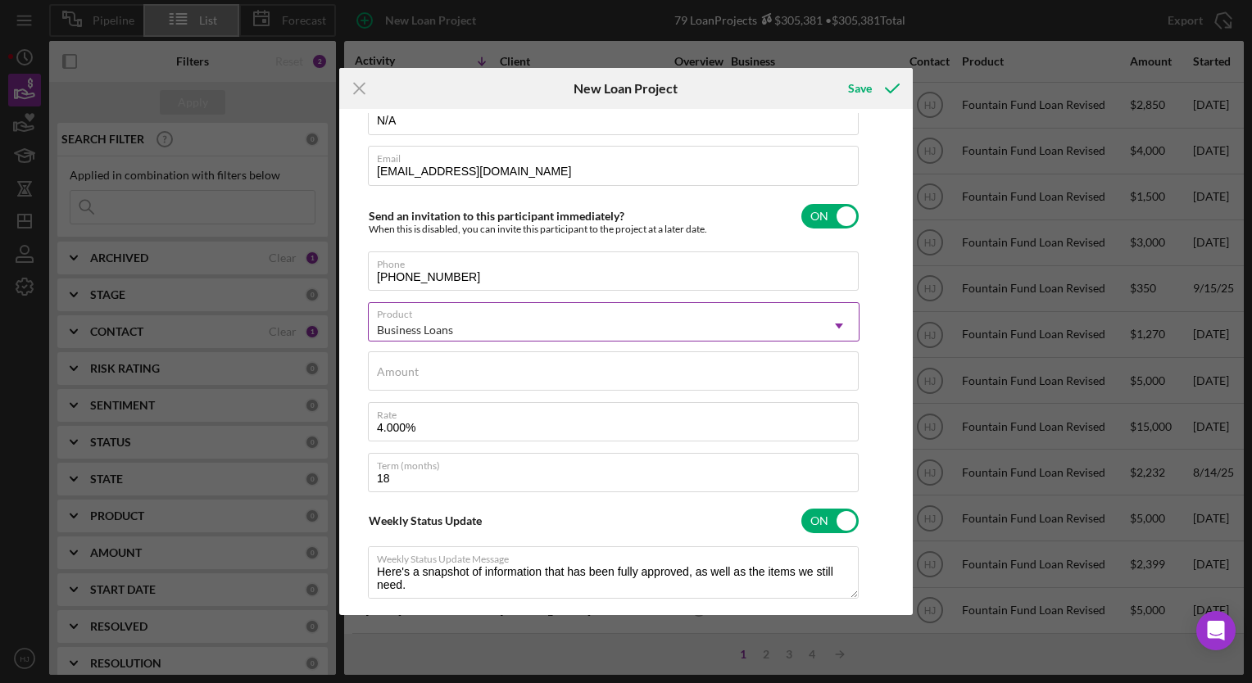
scroll to position [151, 0]
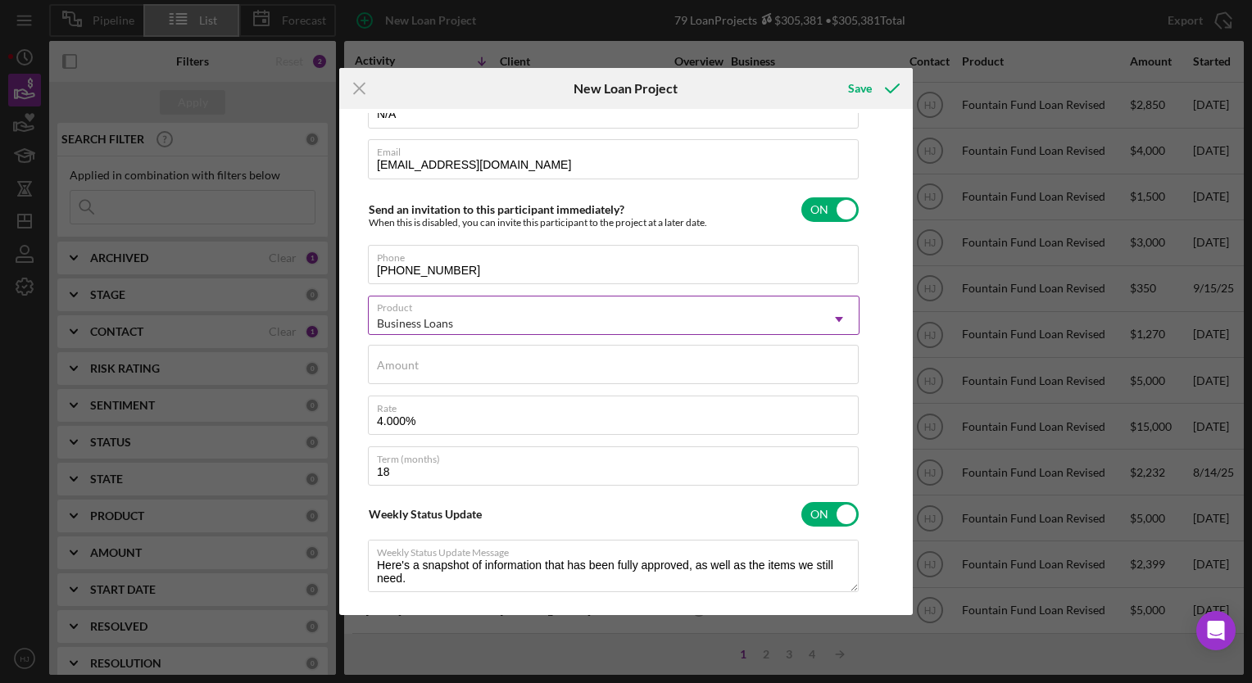
click at [472, 329] on div "Business Loans" at bounding box center [594, 324] width 451 height 38
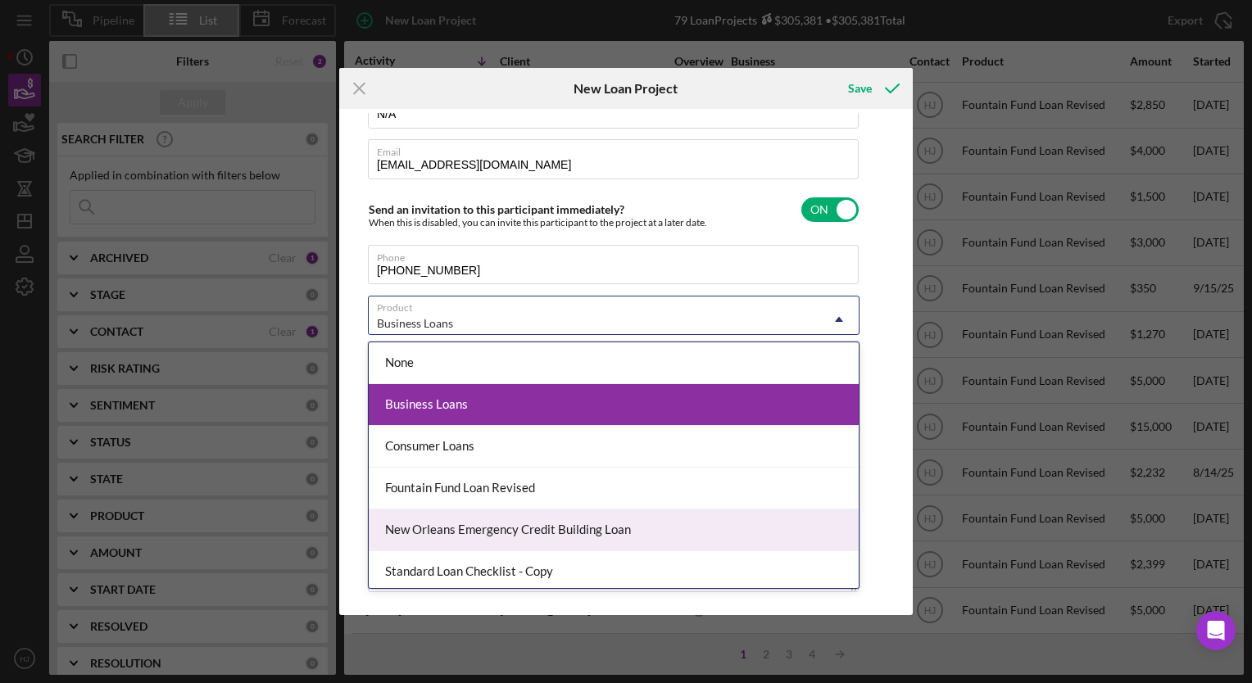
click at [457, 537] on div "New Orleans Emergency Credit Building Loan" at bounding box center [614, 531] width 490 height 42
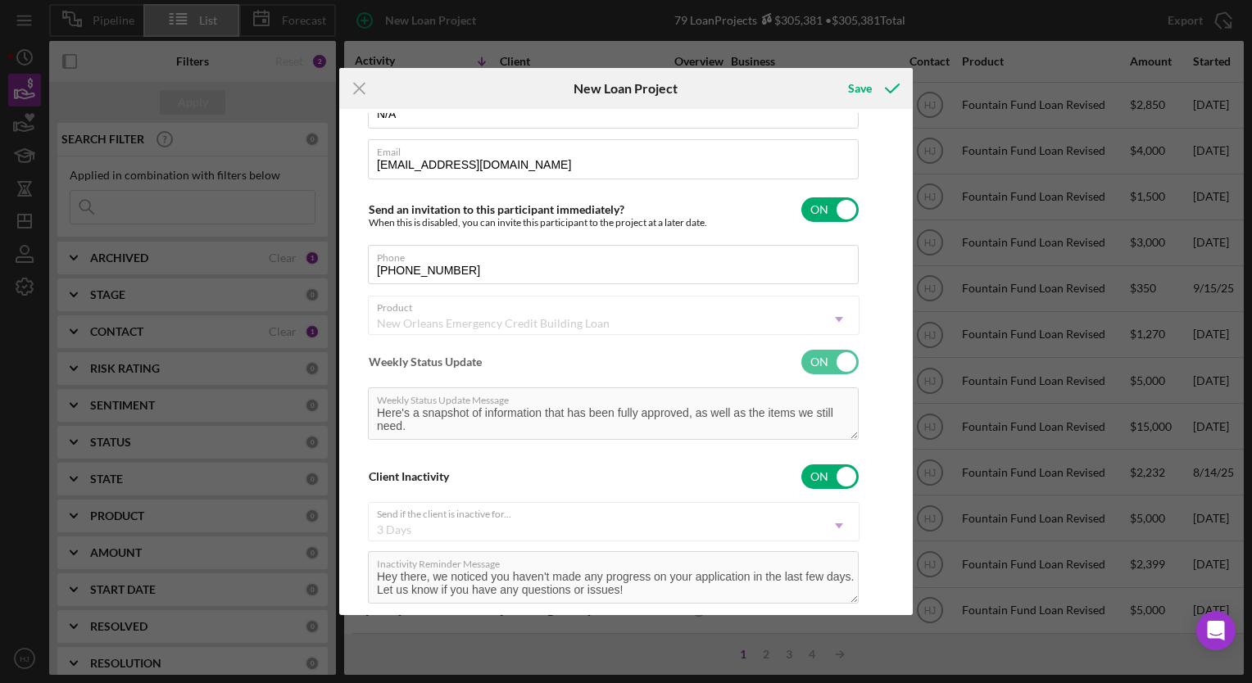
checkbox input "false"
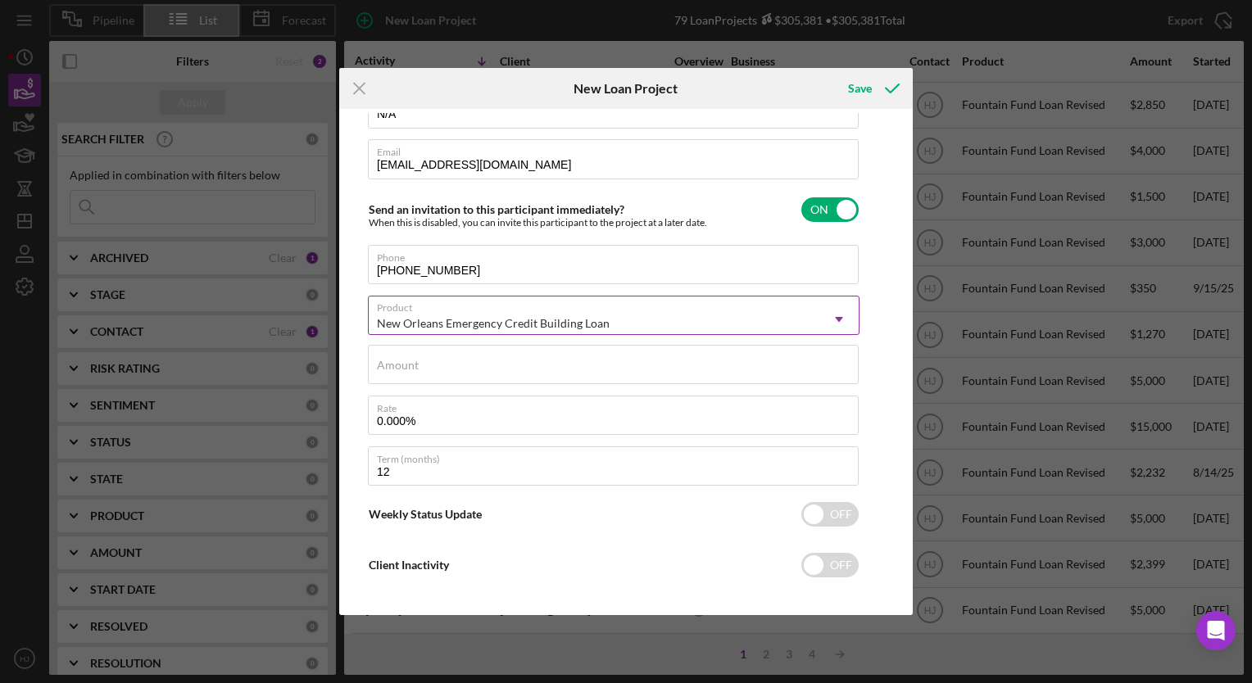
click at [452, 323] on div "New Orleans Emergency Credit Building Loan" at bounding box center [493, 323] width 233 height 13
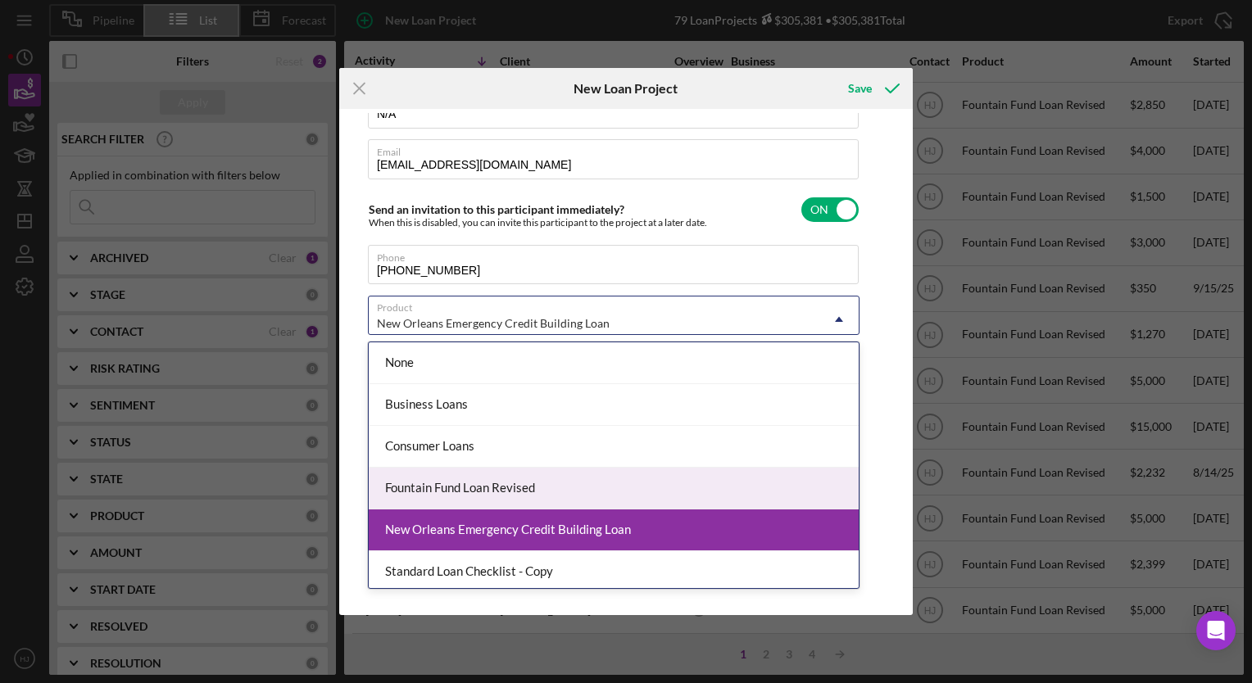
click at [461, 493] on div "Fountain Fund Loan Revised" at bounding box center [614, 489] width 490 height 42
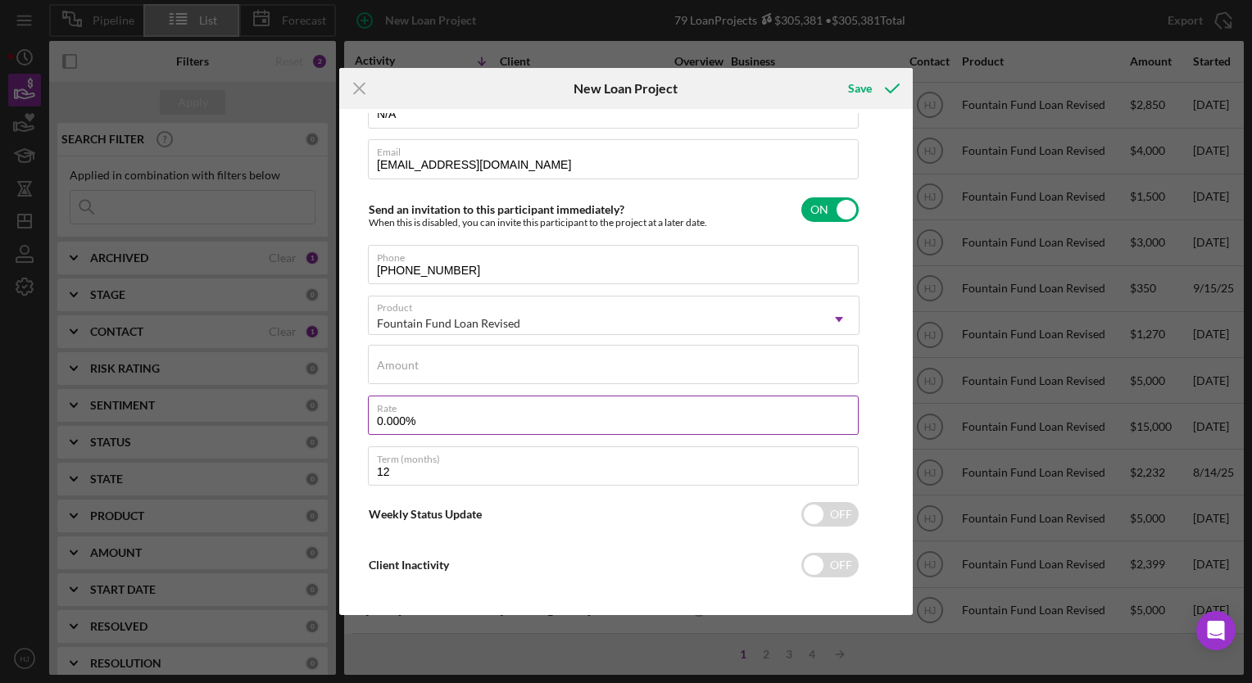
click at [447, 412] on label "Rate" at bounding box center [618, 406] width 482 height 18
click at [447, 412] on input "0.000%" at bounding box center [613, 415] width 491 height 39
drag, startPoint x: 447, startPoint y: 412, endPoint x: 308, endPoint y: 429, distance: 140.4
click at [308, 429] on div "Icon/Menu Close New Loan Project Save Client First Name [PERSON_NAME] Client La…" at bounding box center [626, 341] width 1252 height 683
click at [413, 413] on label "Rate" at bounding box center [618, 406] width 482 height 18
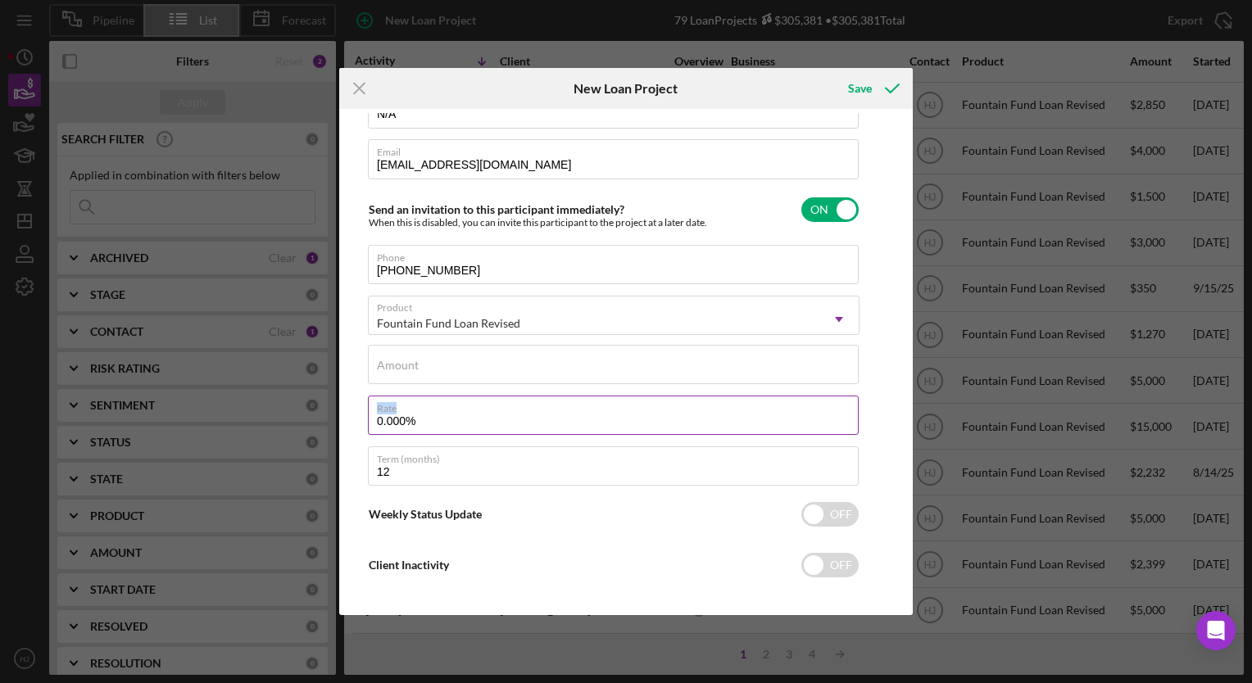
click at [413, 413] on input "0.000%" at bounding box center [613, 415] width 491 height 39
click at [413, 413] on label "Rate" at bounding box center [618, 406] width 482 height 18
click at [413, 413] on input "0.000%" at bounding box center [613, 415] width 491 height 39
click at [413, 413] on label "Rate" at bounding box center [618, 406] width 482 height 18
click at [413, 413] on input "0.000%" at bounding box center [613, 415] width 491 height 39
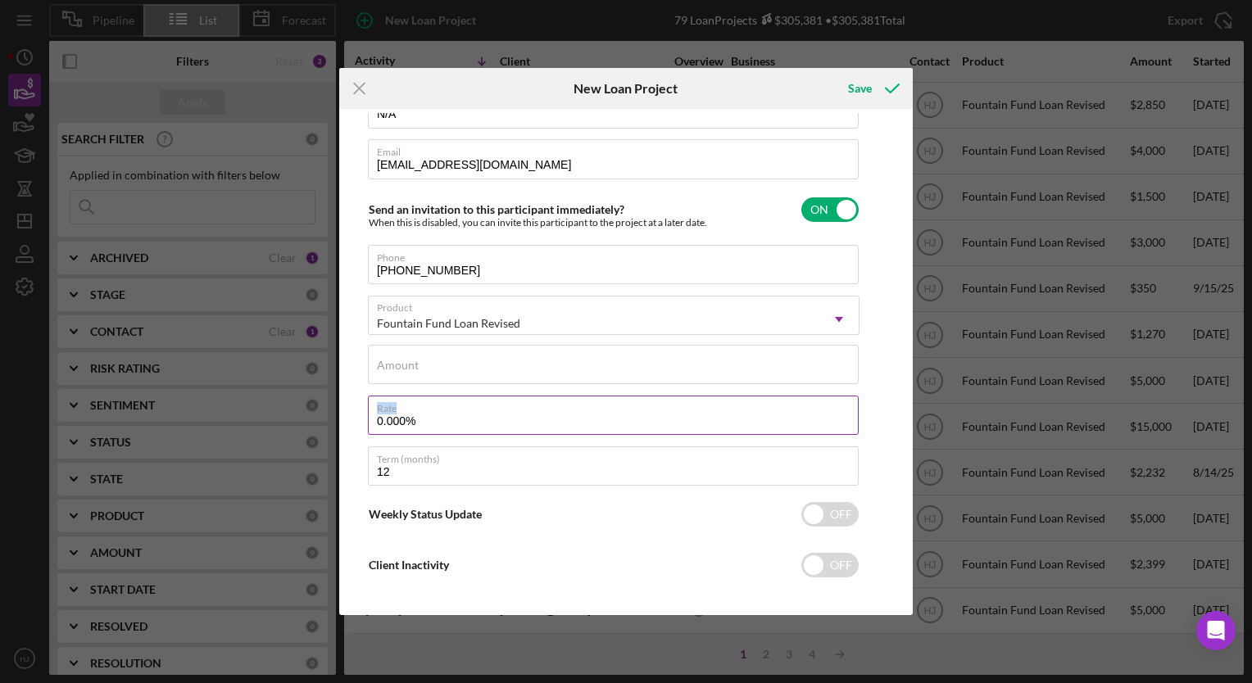
click at [413, 413] on label "Rate" at bounding box center [618, 406] width 482 height 18
click at [413, 413] on input "0.000%" at bounding box center [613, 415] width 491 height 39
click at [506, 441] on div "Client First Name [PERSON_NAME] Client Last Name [PERSON_NAME] Business N/A Ema…" at bounding box center [614, 293] width 492 height 612
click at [436, 464] on label "Term (months)" at bounding box center [618, 456] width 482 height 18
click at [436, 464] on input "12" at bounding box center [613, 466] width 491 height 39
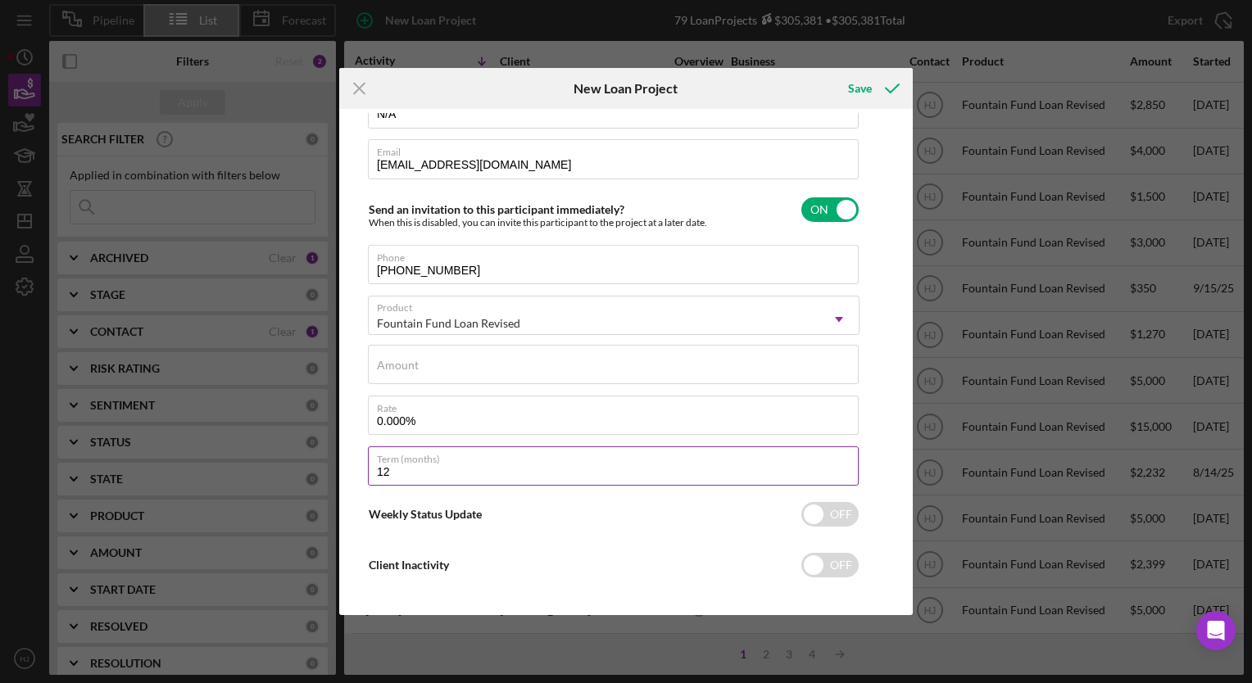
click at [436, 464] on label "Term (months)" at bounding box center [618, 456] width 482 height 18
click at [436, 464] on input "12" at bounding box center [613, 466] width 491 height 39
type input "1"
click at [390, 406] on label "Rate" at bounding box center [618, 406] width 482 height 18
click at [390, 406] on input "0.000%" at bounding box center [613, 415] width 491 height 39
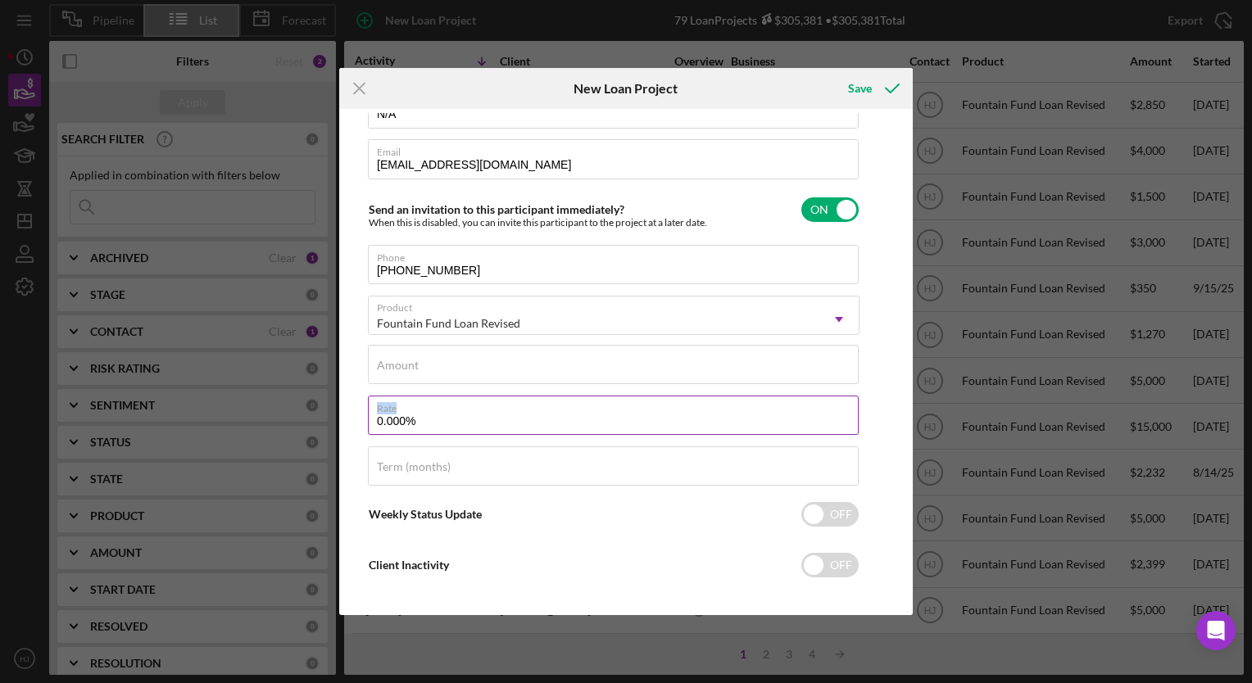
click at [390, 406] on label "Rate" at bounding box center [618, 406] width 482 height 18
click at [390, 406] on input "0.000%" at bounding box center [613, 415] width 491 height 39
drag, startPoint x: 390, startPoint y: 406, endPoint x: 390, endPoint y: 428, distance: 21.3
click at [390, 428] on input "0.000%" at bounding box center [613, 415] width 491 height 39
click at [389, 425] on input "0.000%" at bounding box center [613, 415] width 491 height 39
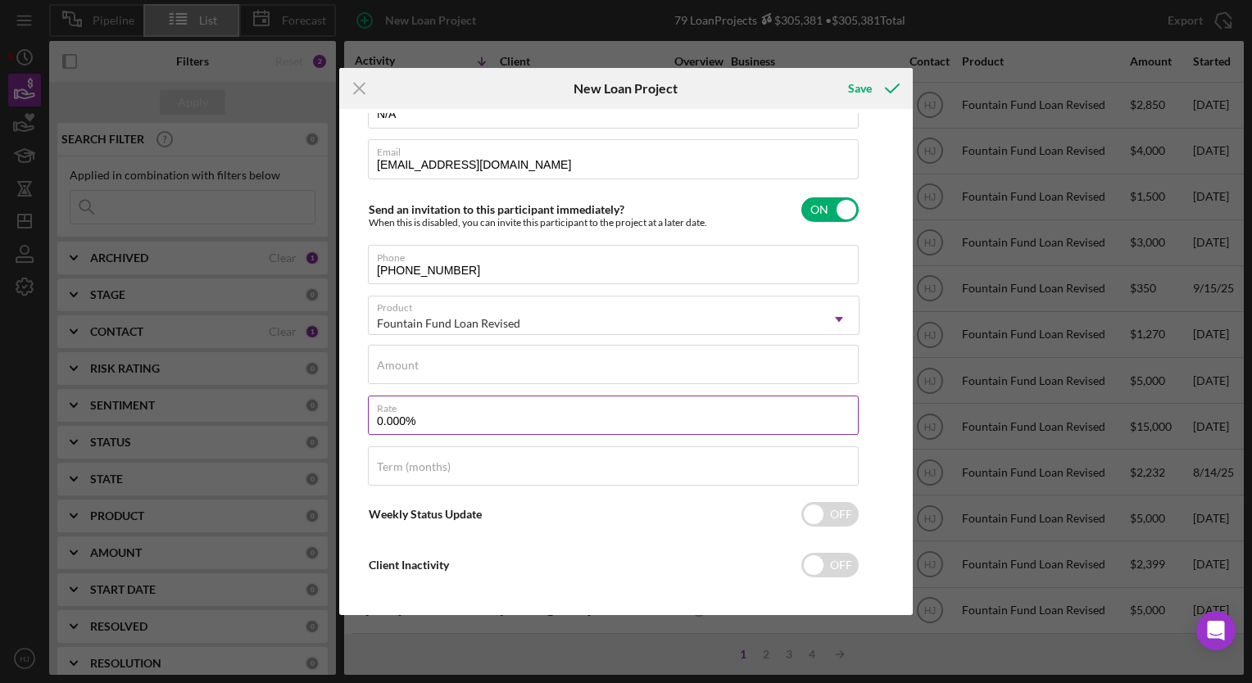
click at [389, 425] on input "0.000%" at bounding box center [613, 415] width 491 height 39
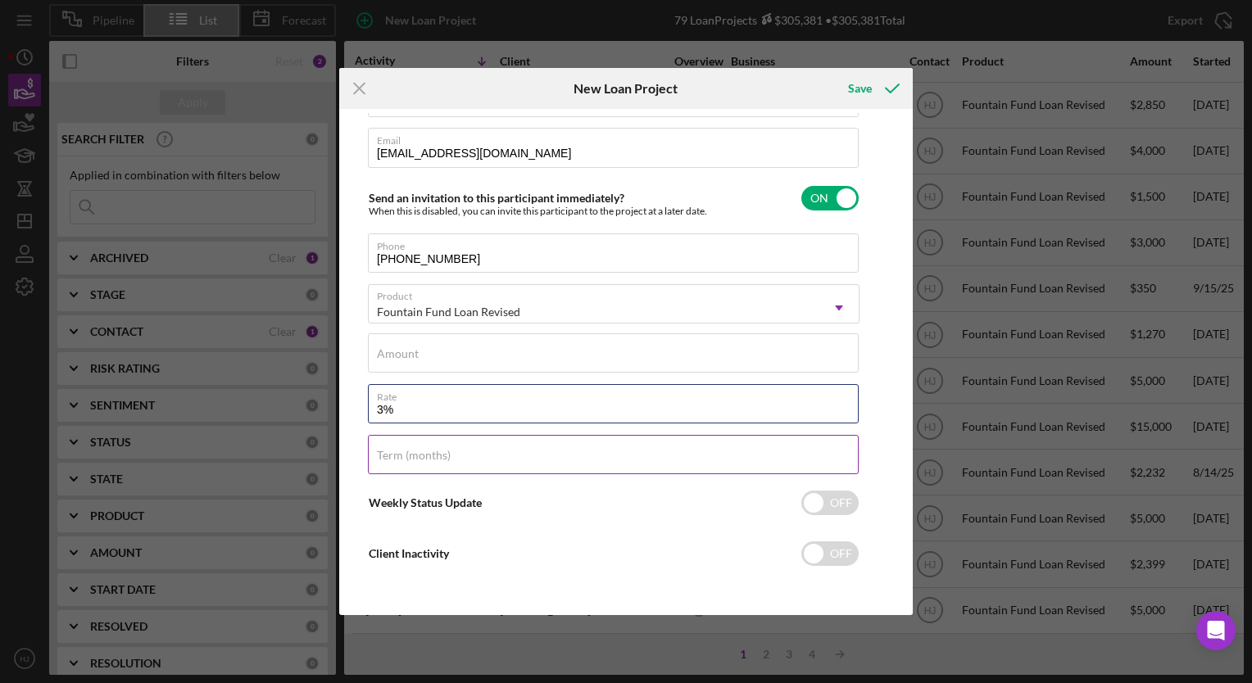
scroll to position [0, 0]
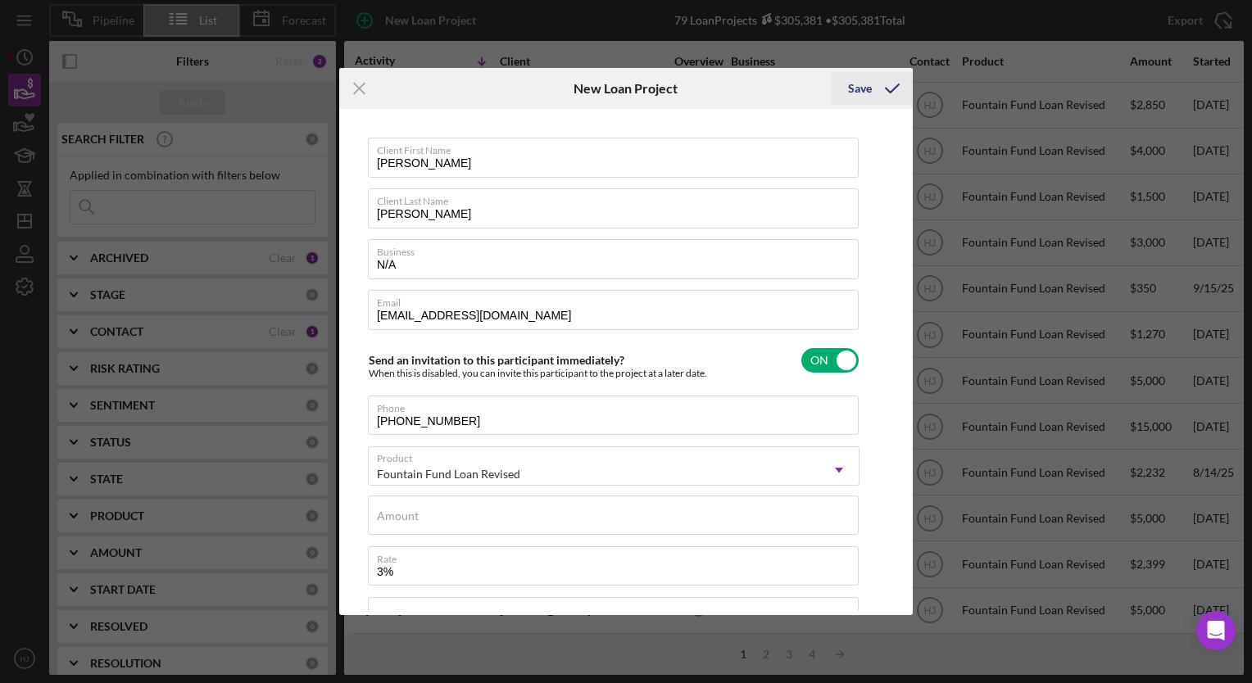
type input "3.000%"
click at [856, 92] on div "Save" at bounding box center [860, 88] width 24 height 33
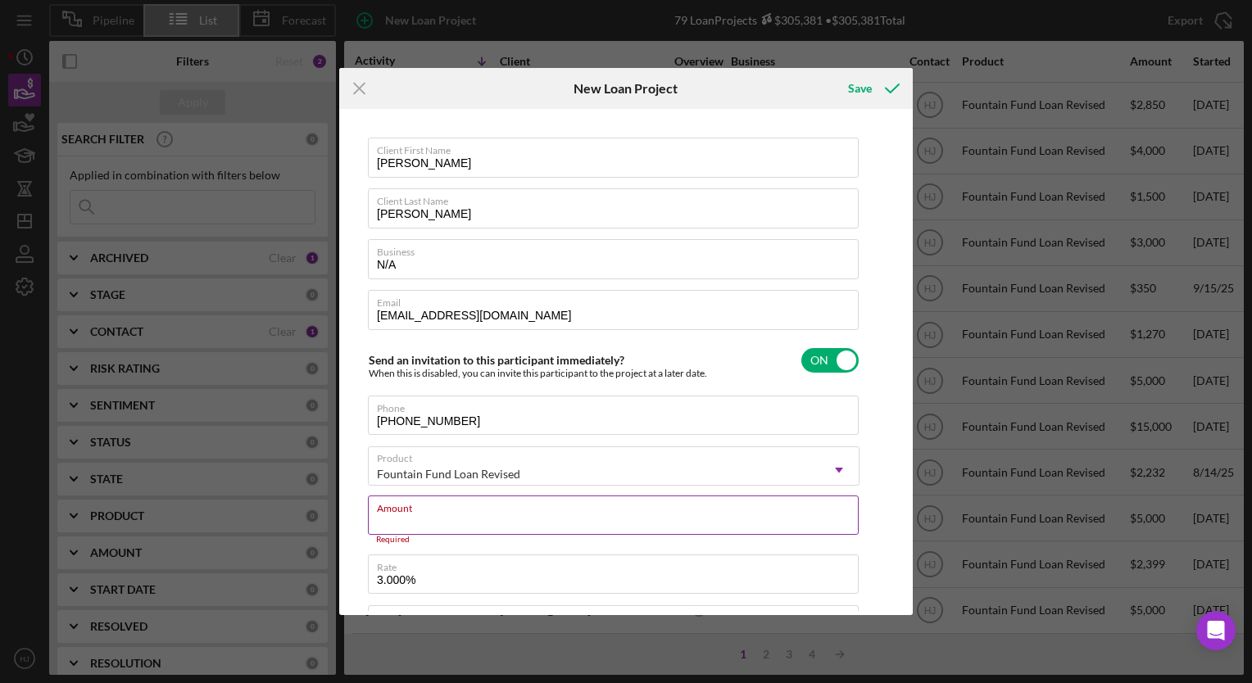
click at [452, 509] on div "Amount Required" at bounding box center [614, 520] width 492 height 49
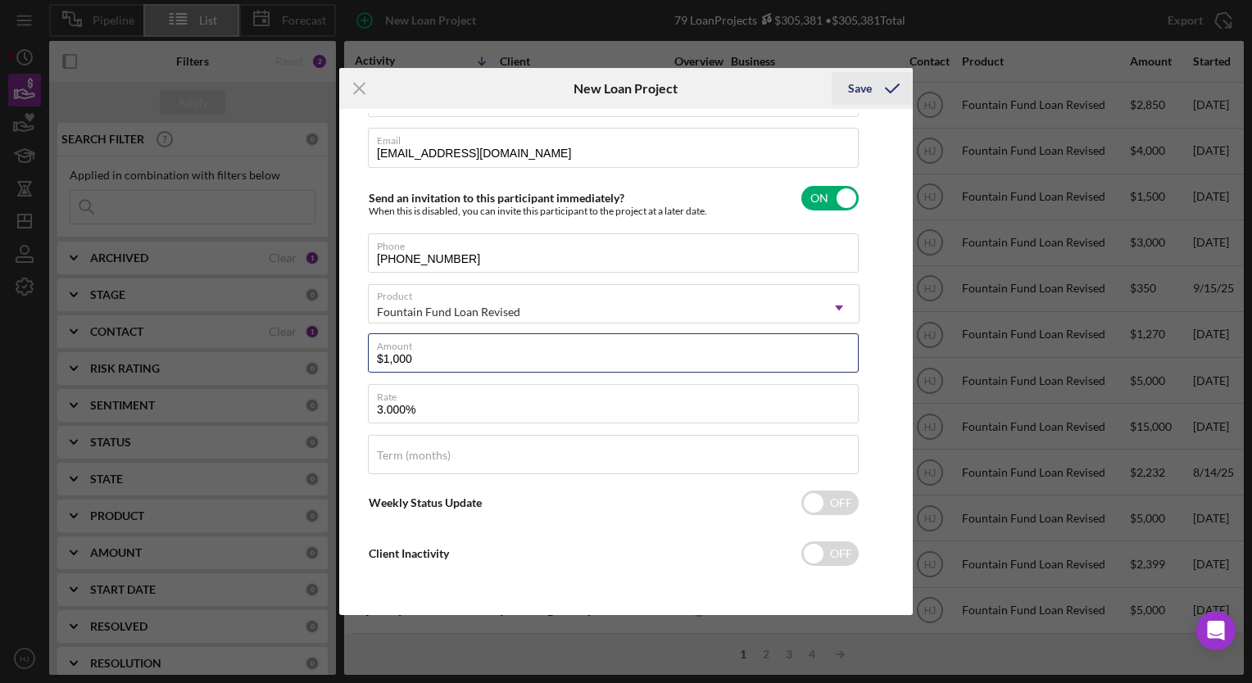
type input "$1,000"
click at [861, 93] on div "Save" at bounding box center [860, 88] width 24 height 33
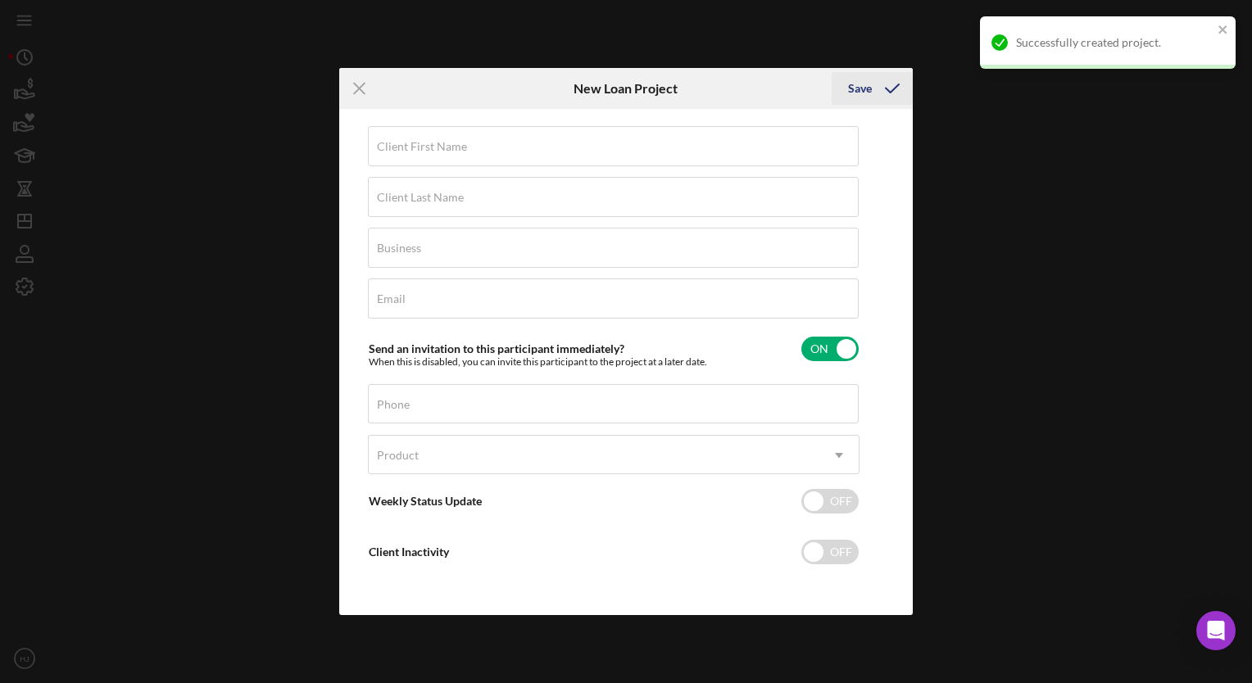
scroll to position [10, 0]
